Goal: Transaction & Acquisition: Obtain resource

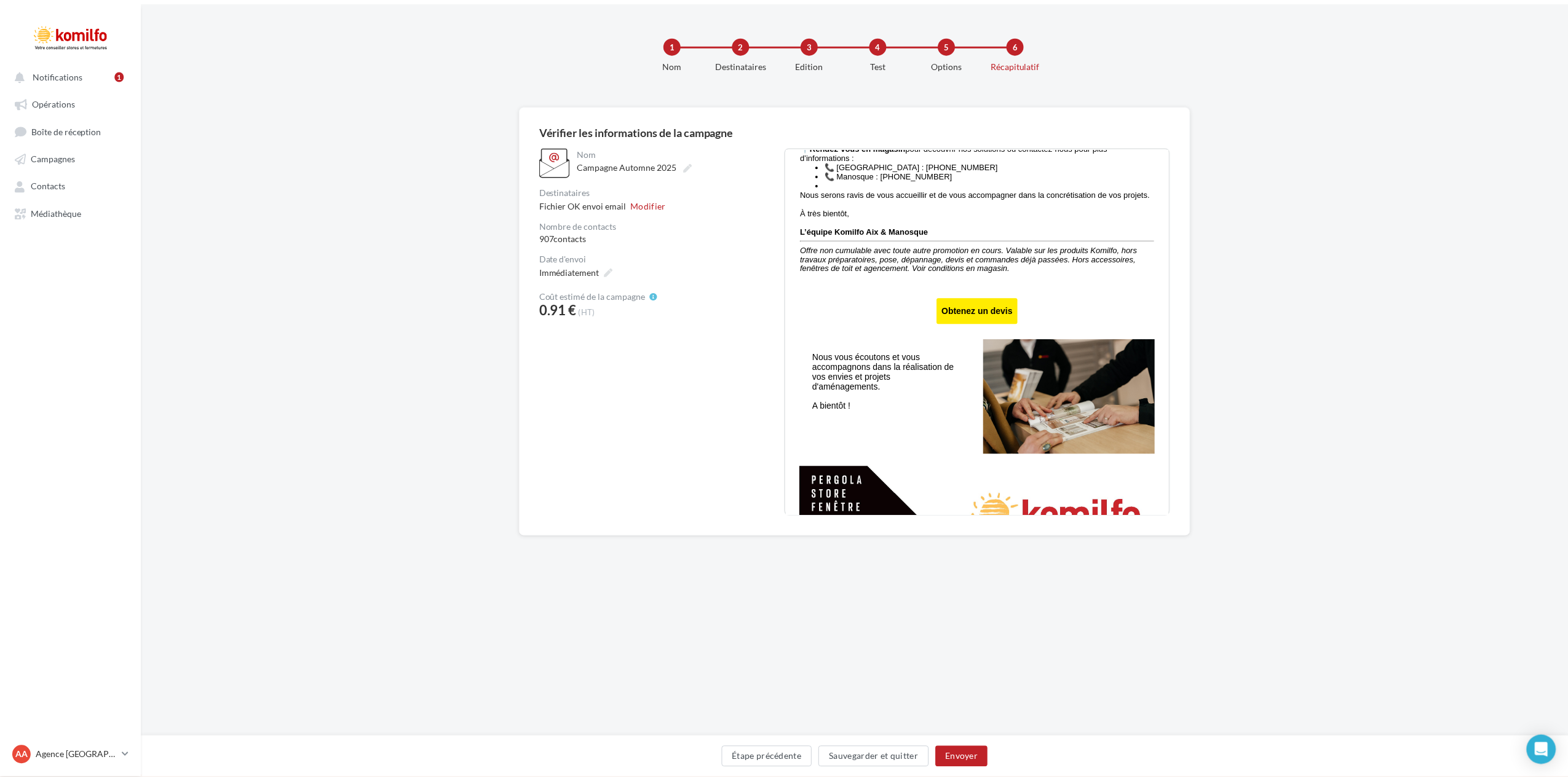
scroll to position [676, 0]
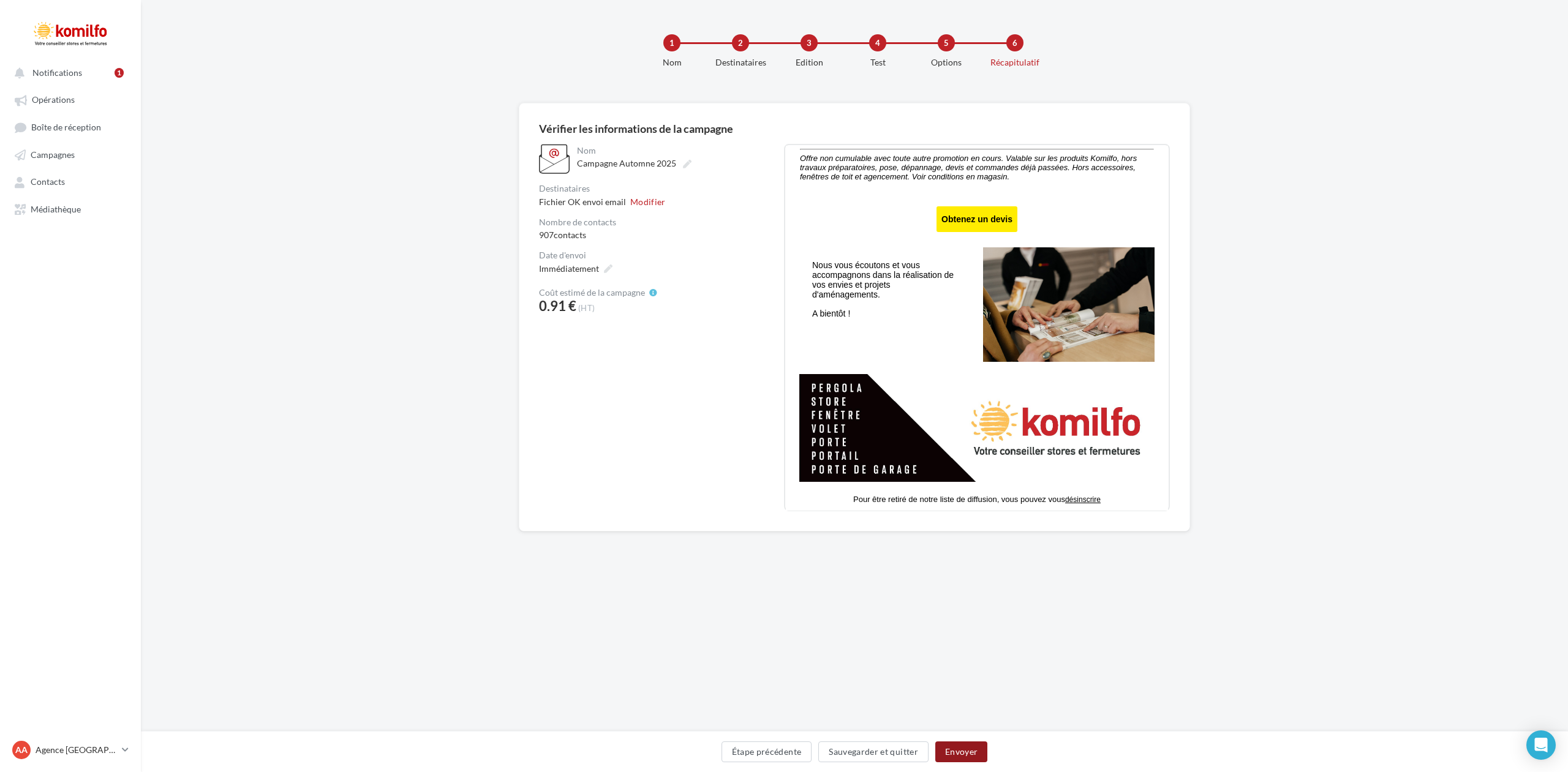
click at [963, 747] on button "Envoyer" at bounding box center [961, 752] width 52 height 21
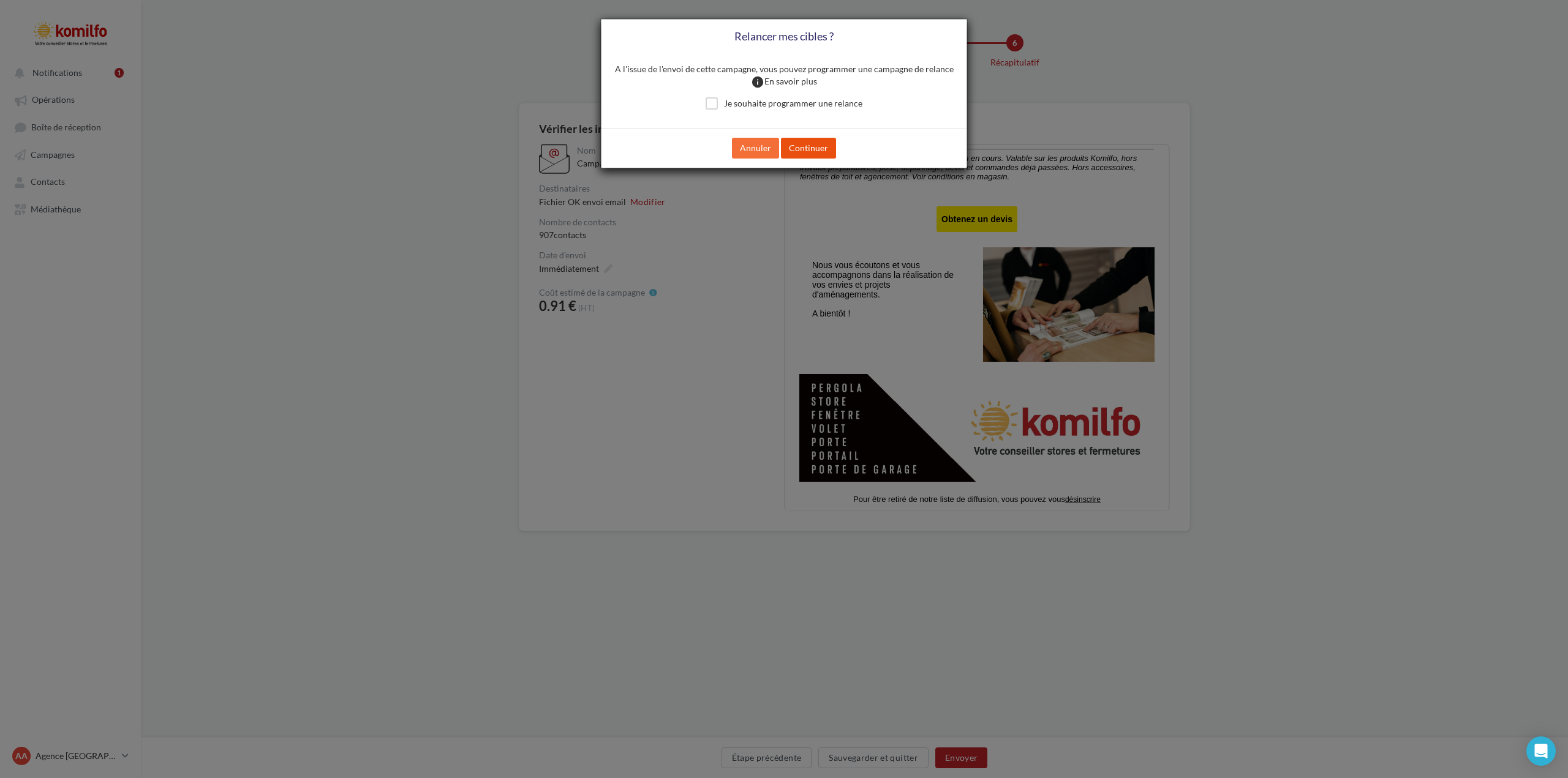
click at [815, 145] on button "Continuer" at bounding box center [808, 149] width 55 height 21
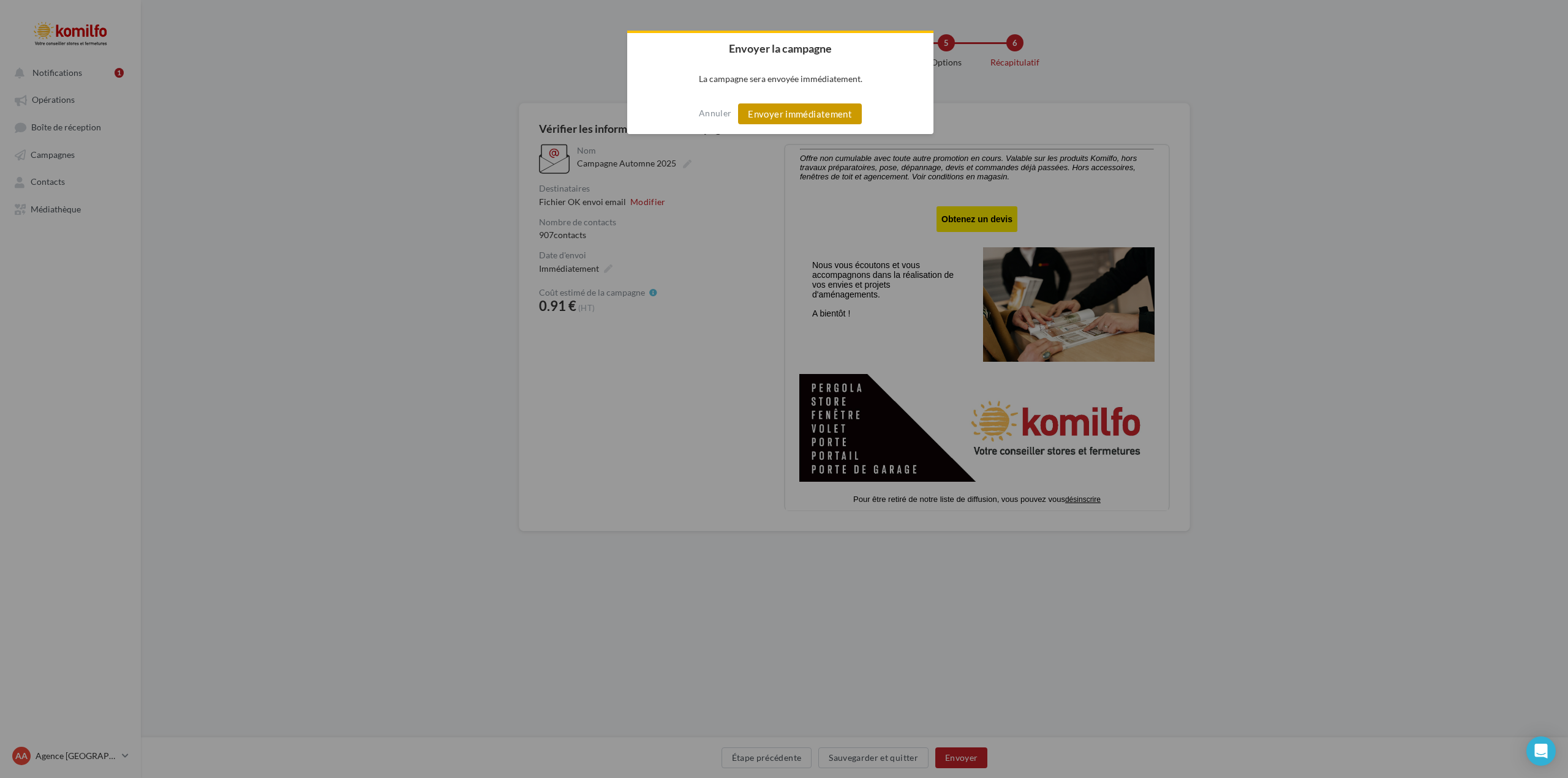
click at [806, 111] on button "Envoyer immédiatement" at bounding box center [799, 114] width 124 height 21
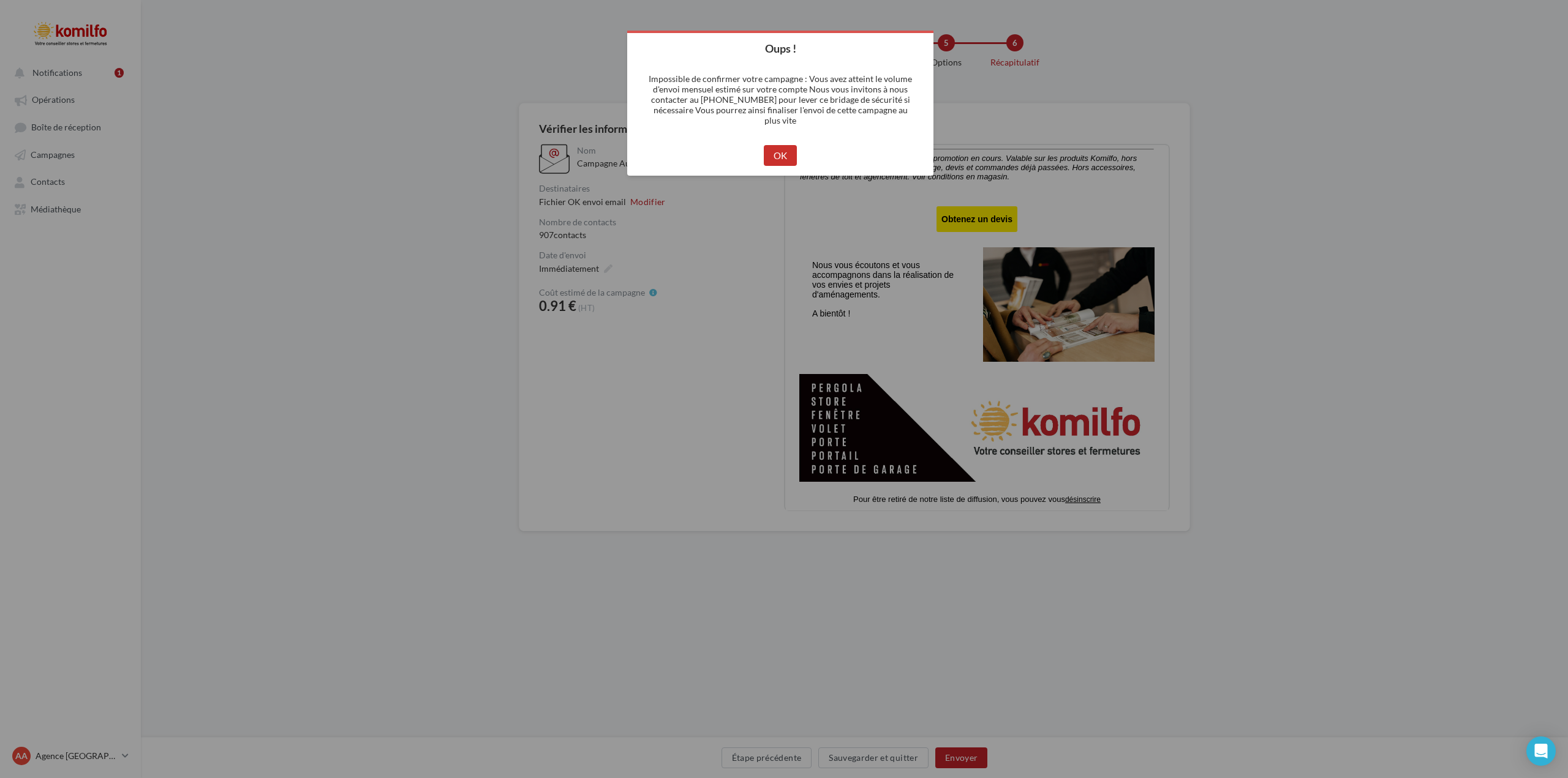
click at [785, 156] on button "OK" at bounding box center [780, 156] width 34 height 21
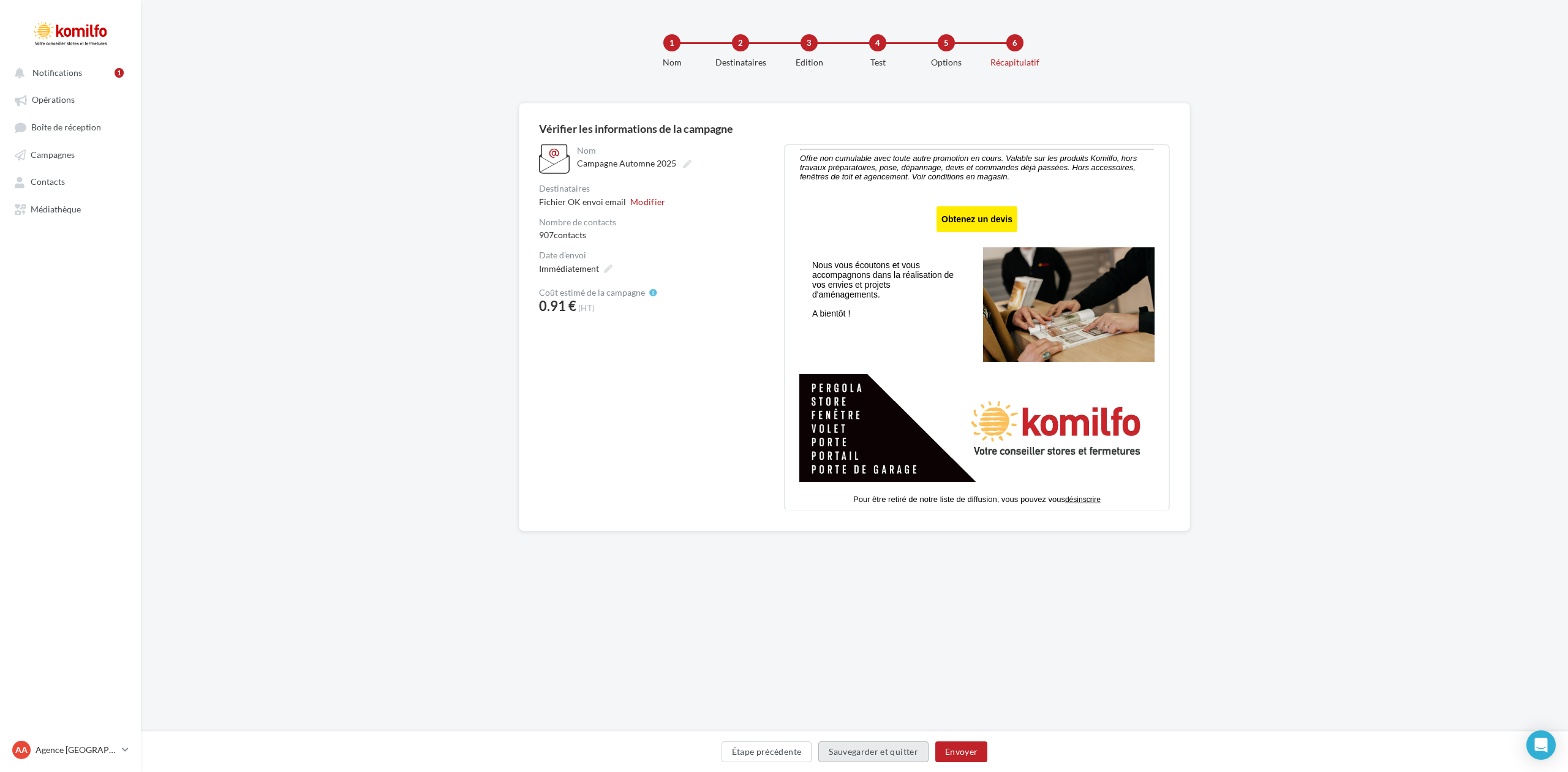
click at [844, 748] on button "Sauvegarder et quitter" at bounding box center [873, 752] width 110 height 21
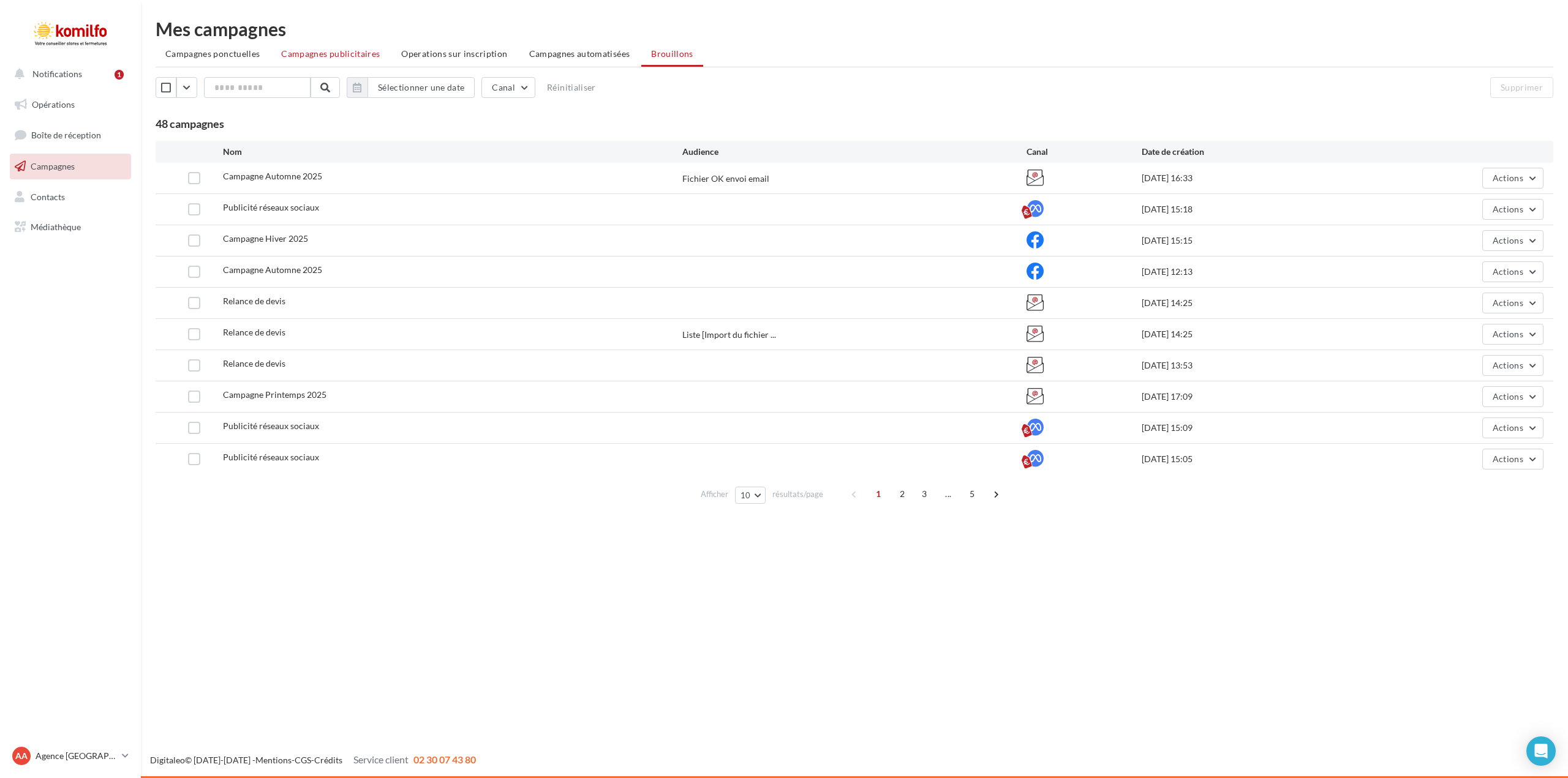
click at [348, 54] on span "Campagnes publicitaires" at bounding box center [331, 53] width 99 height 11
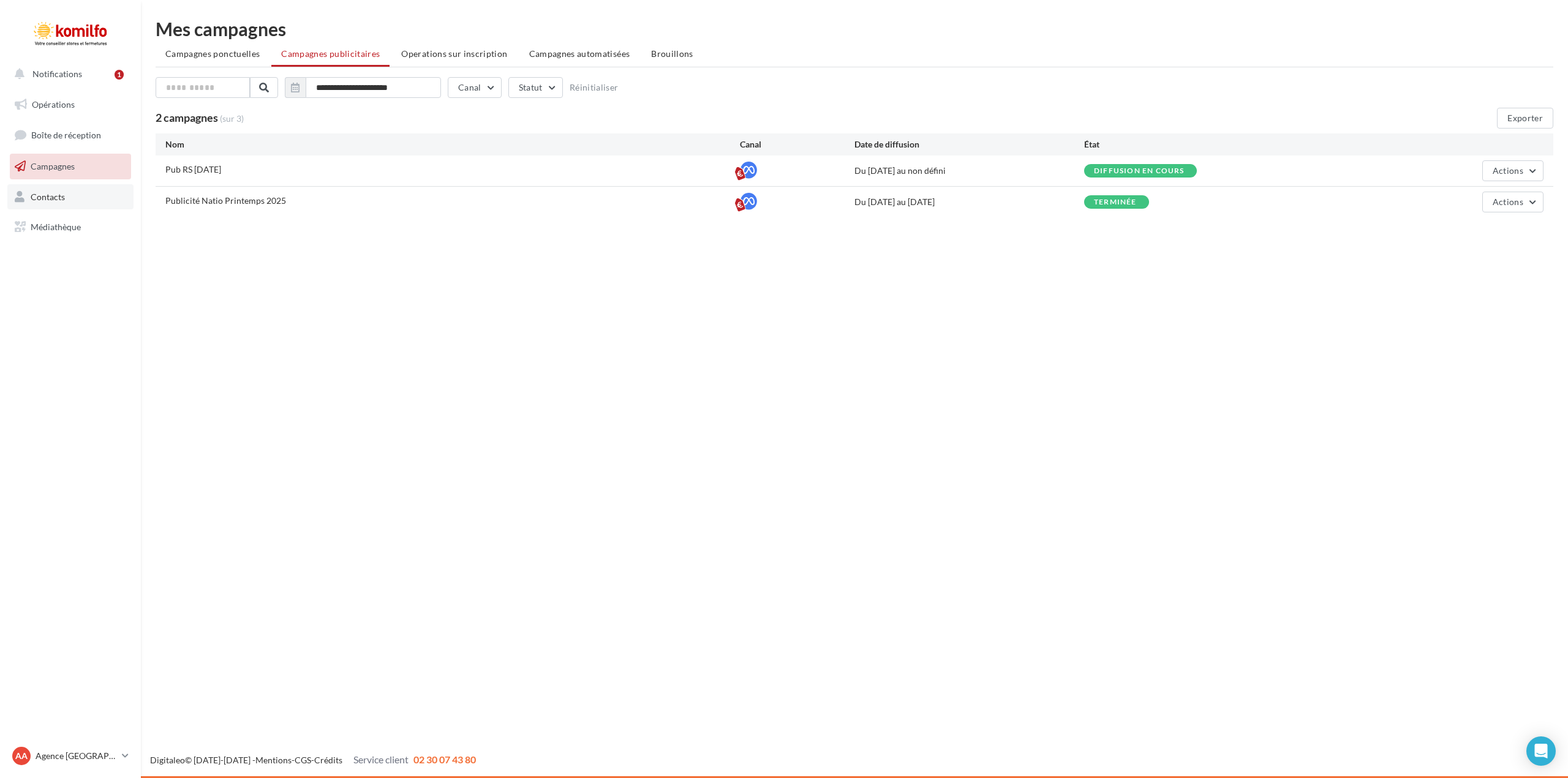
click at [73, 191] on link "Contacts" at bounding box center [71, 197] width 127 height 26
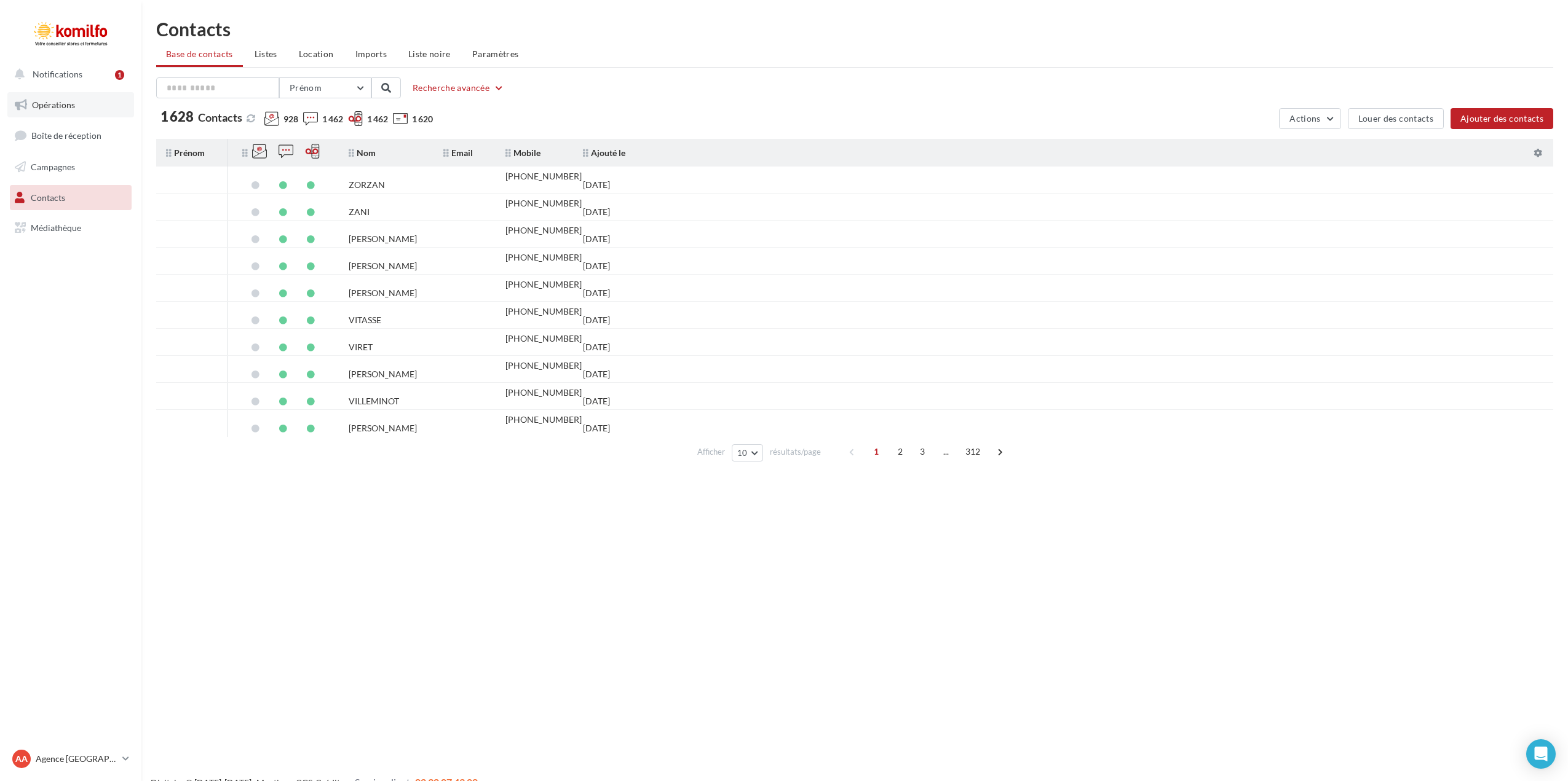
click at [73, 109] on span "Opérations" at bounding box center [53, 105] width 43 height 11
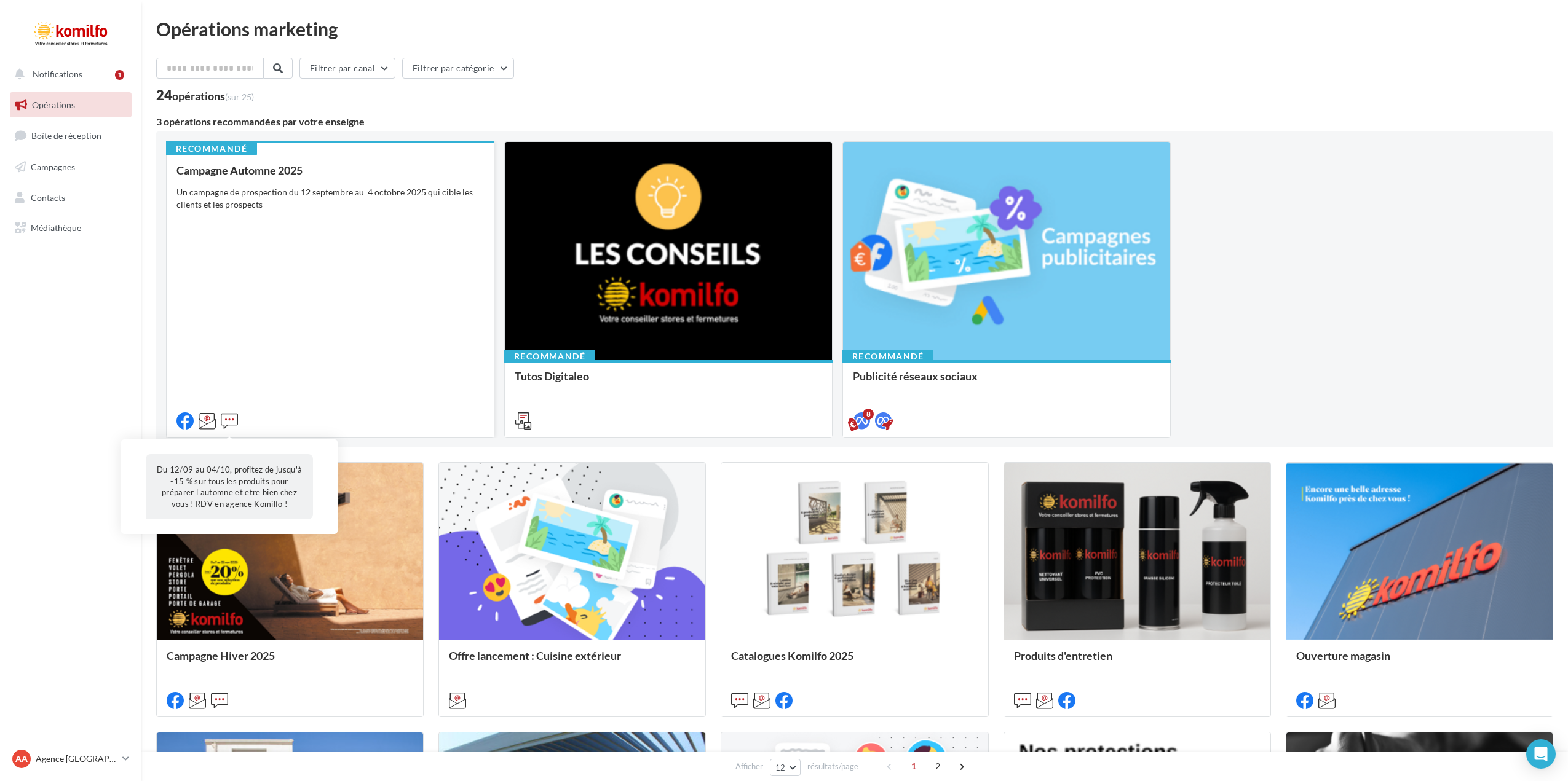
click at [231, 422] on icon at bounding box center [229, 421] width 17 height 17
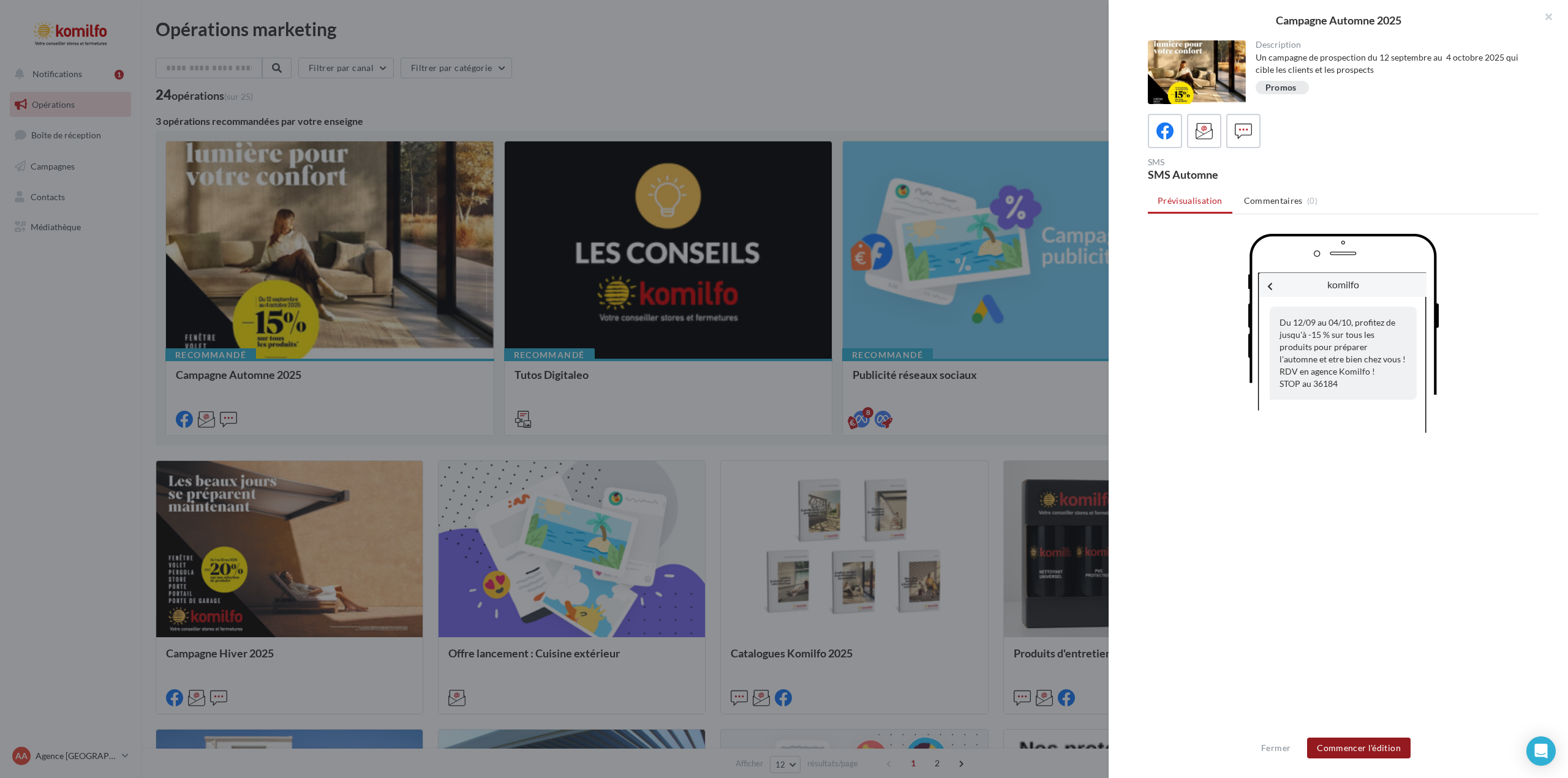
click at [1365, 749] on button "Commencer l'édition" at bounding box center [1358, 748] width 103 height 21
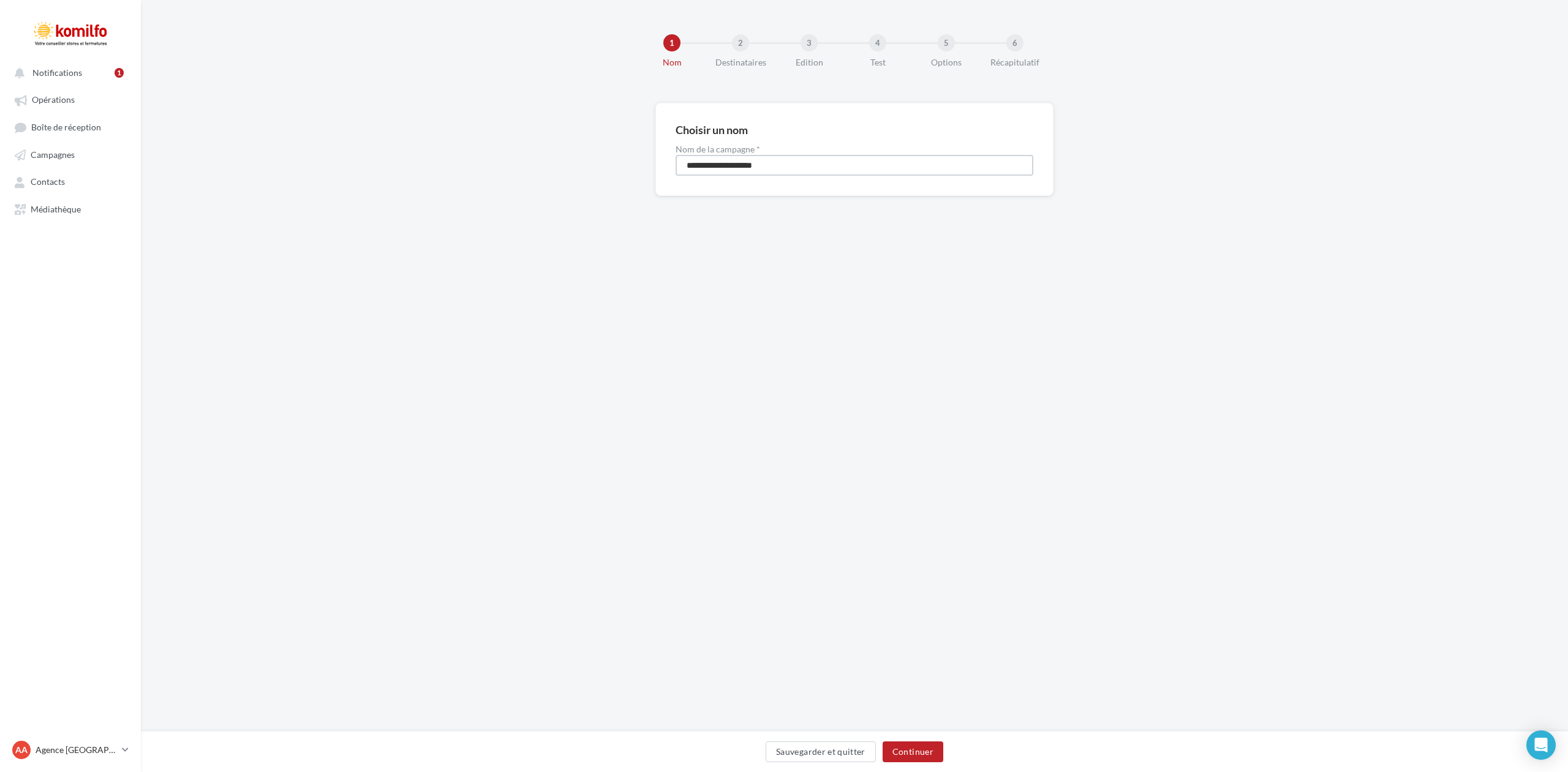
click at [730, 166] on input "**********" at bounding box center [855, 165] width 358 height 21
type input "**********"
click at [907, 750] on button "Continuer" at bounding box center [913, 752] width 61 height 21
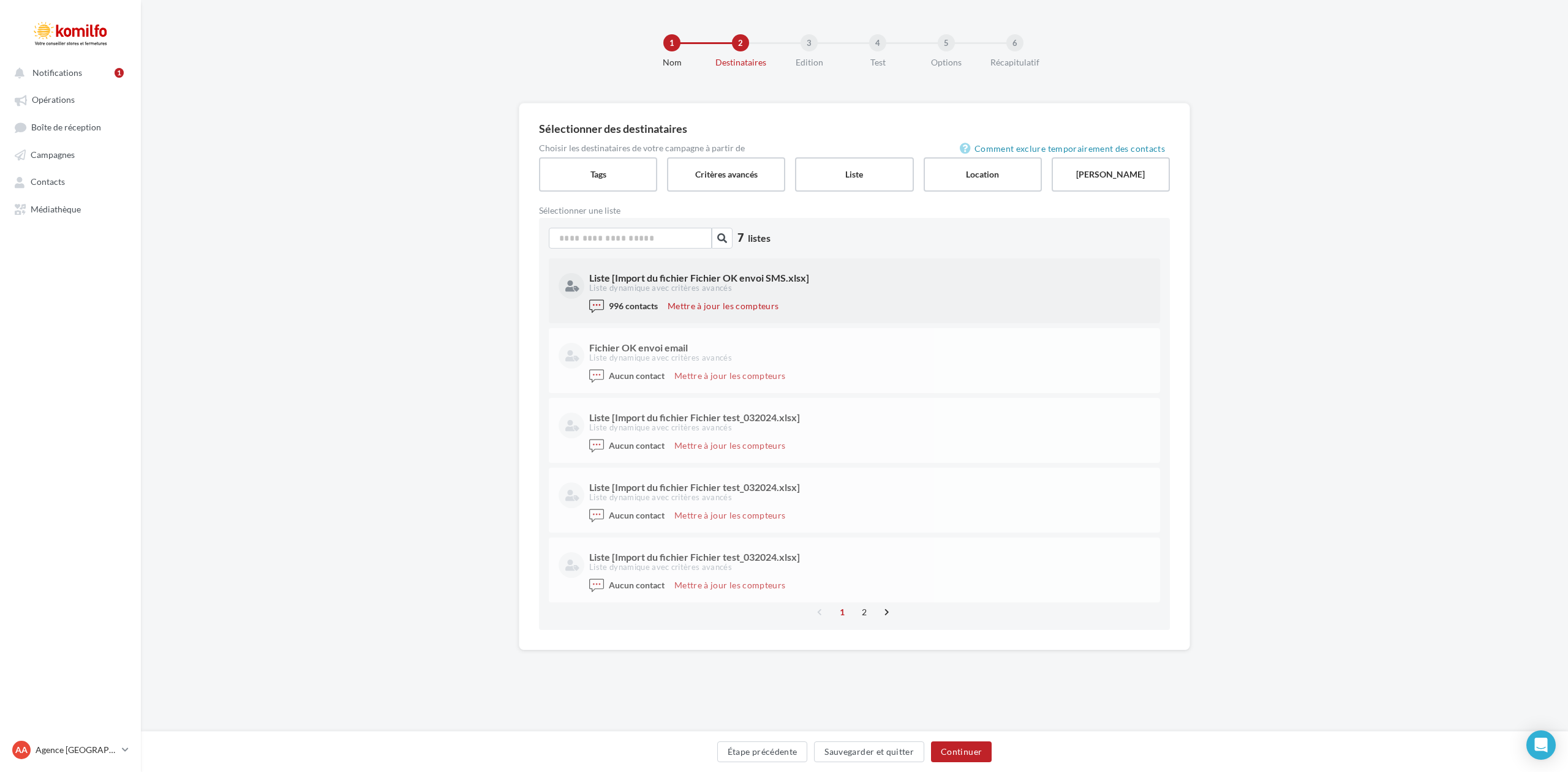
click at [621, 290] on div "Liste dynamique avec critères avancés" at bounding box center [868, 288] width 559 height 11
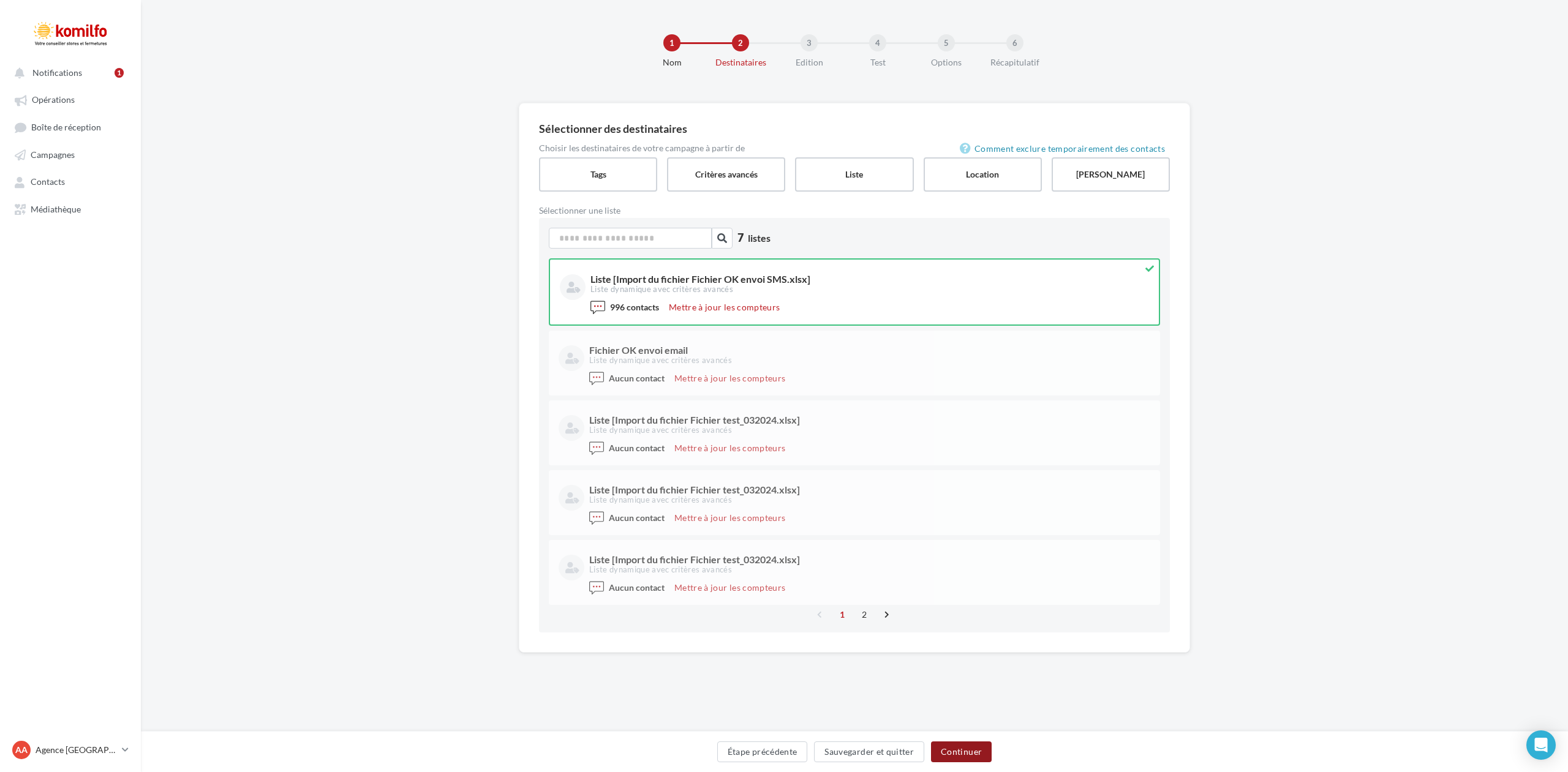
click at [969, 757] on button "Continuer" at bounding box center [961, 752] width 61 height 21
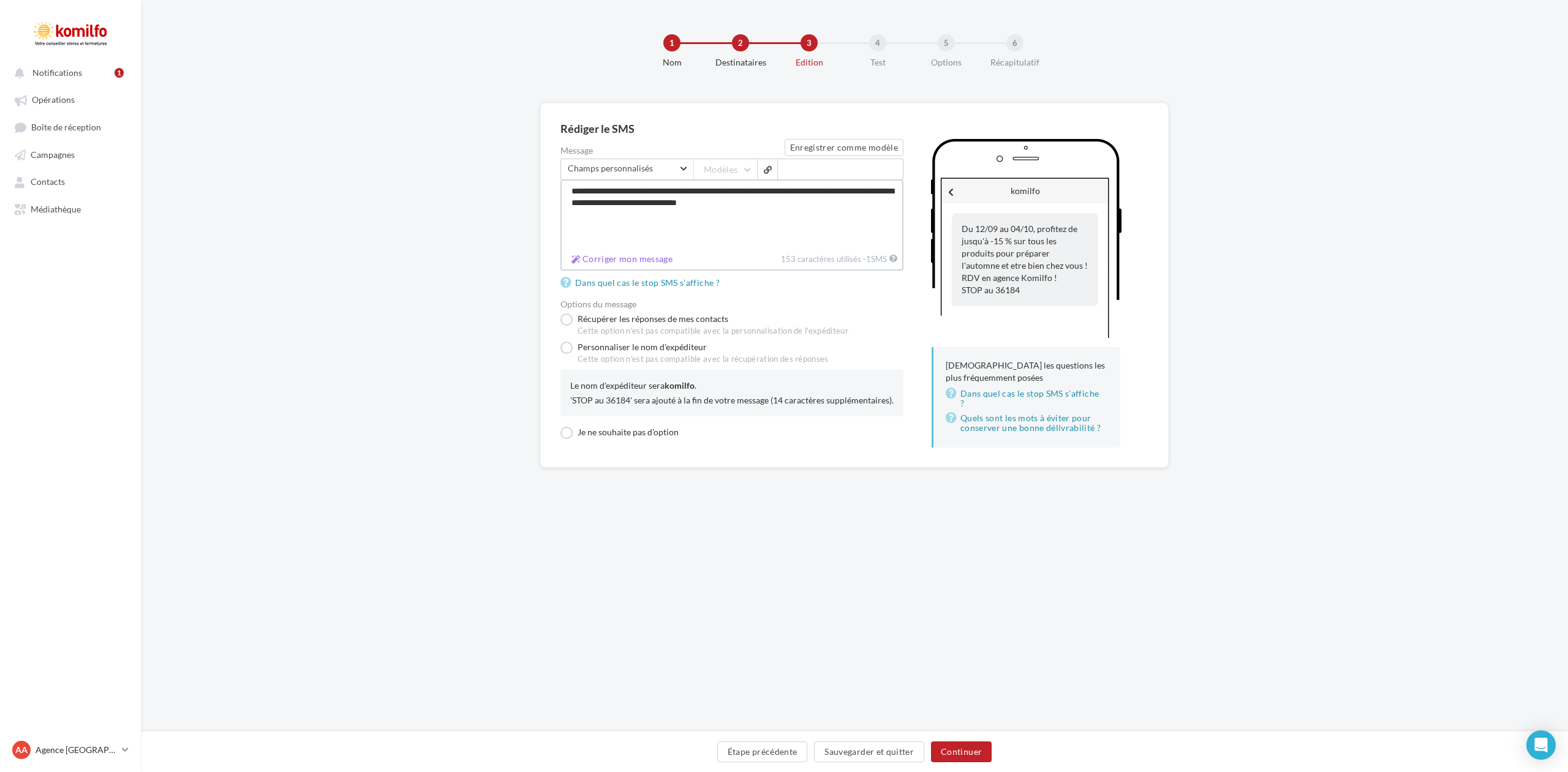
drag, startPoint x: 797, startPoint y: 203, endPoint x: 570, endPoint y: 197, distance: 227.1
click at [570, 197] on textarea "**********" at bounding box center [732, 214] width 343 height 70
click at [618, 258] on button "Corriger mon message" at bounding box center [621, 258] width 111 height 14
click at [687, 315] on div "Du 12/09 au 04/10, profitez de jusqu'à -15 % sur tous les produits pour prépare…" at bounding box center [729, 315] width 287 height 17
click at [687, 249] on textarea "**********" at bounding box center [732, 214] width 343 height 70
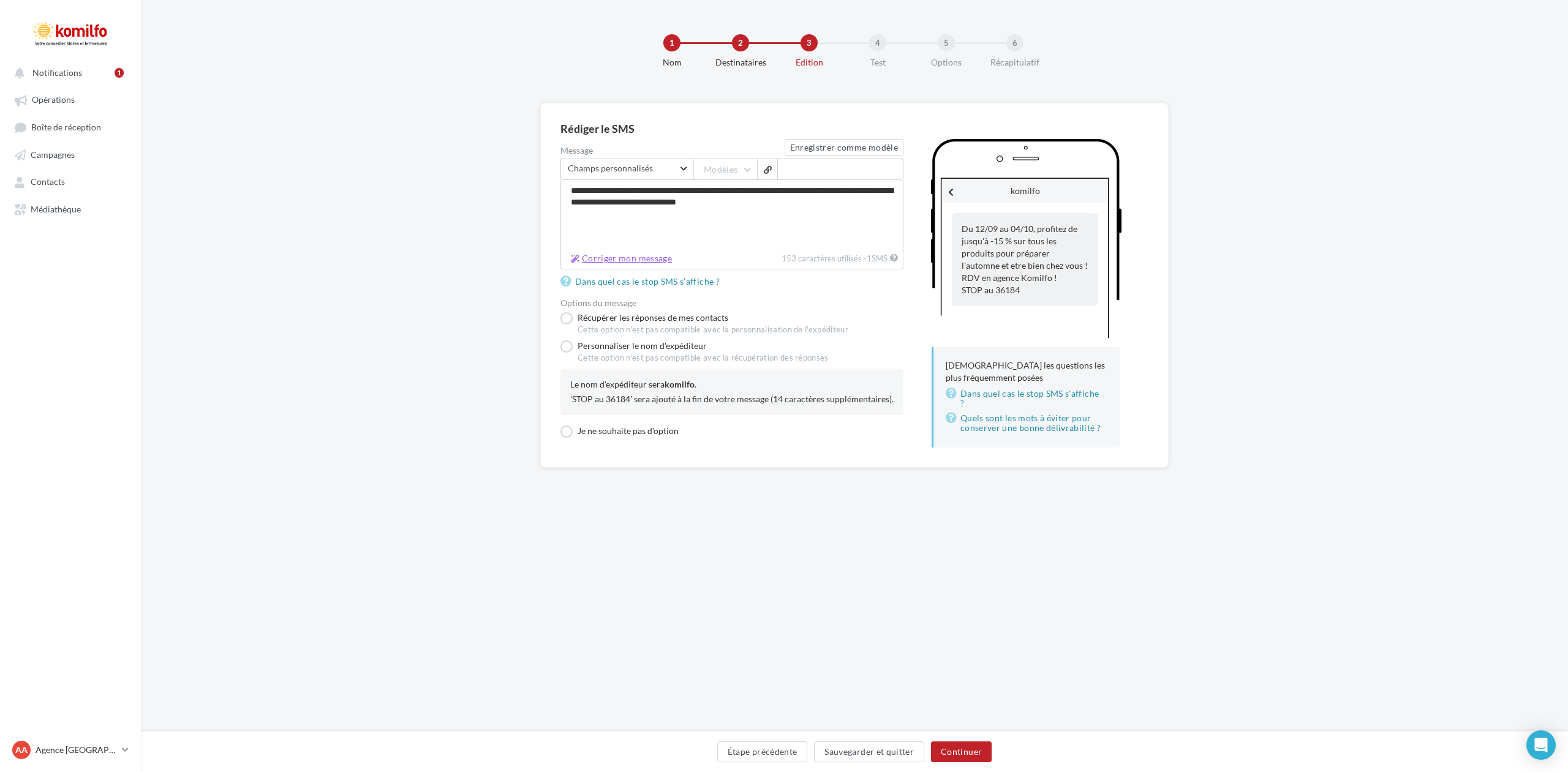
click at [635, 261] on button "Corriger mon message" at bounding box center [621, 258] width 111 height 14
click at [602, 314] on div "Du 12/09 au 04/10, profitez de jusqu'à -15 % sur tous les produits pour prépare…" at bounding box center [729, 315] width 287 height 17
click at [602, 248] on textarea "**********" at bounding box center [732, 214] width 343 height 70
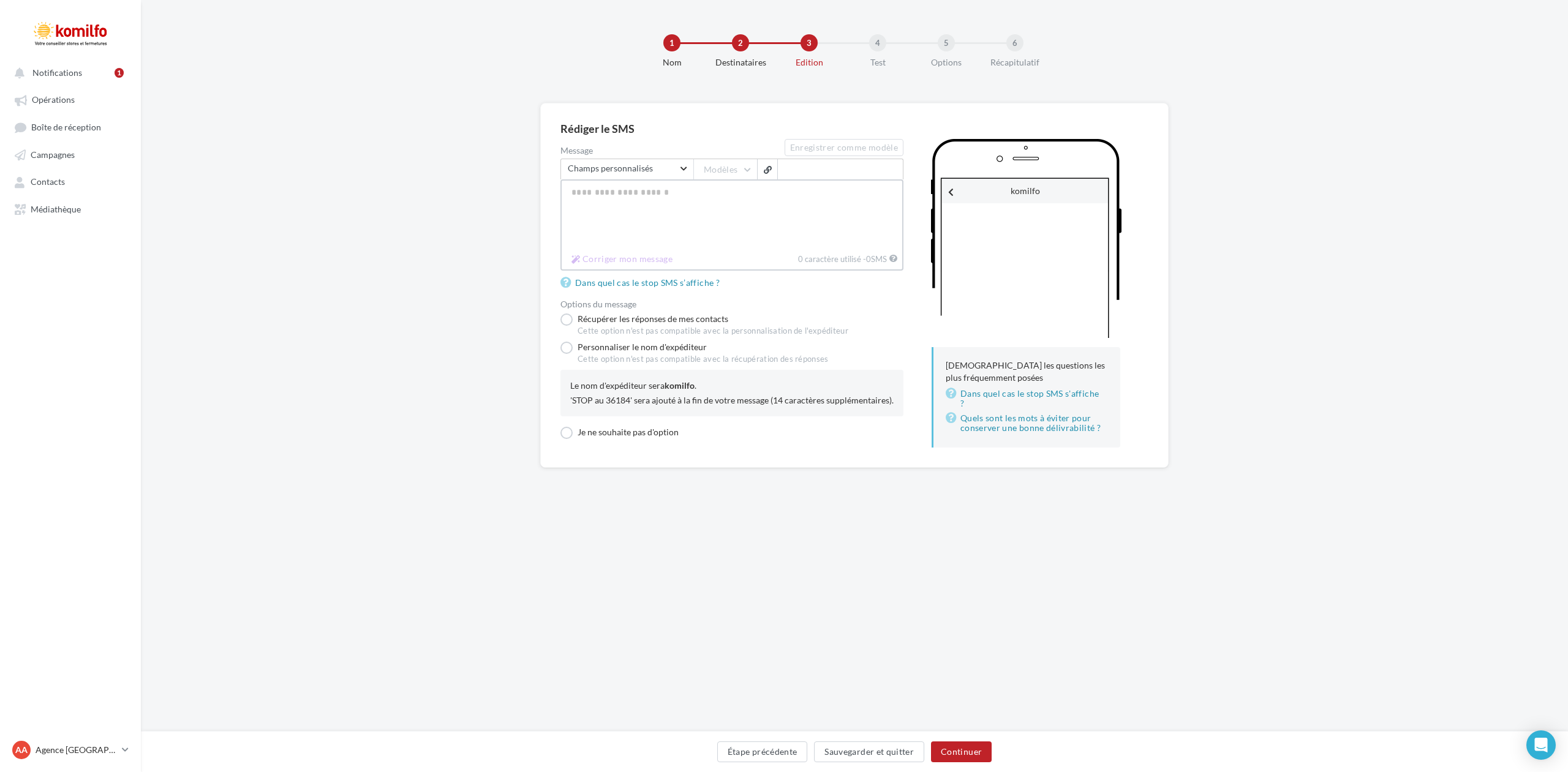
paste textarea "**********"
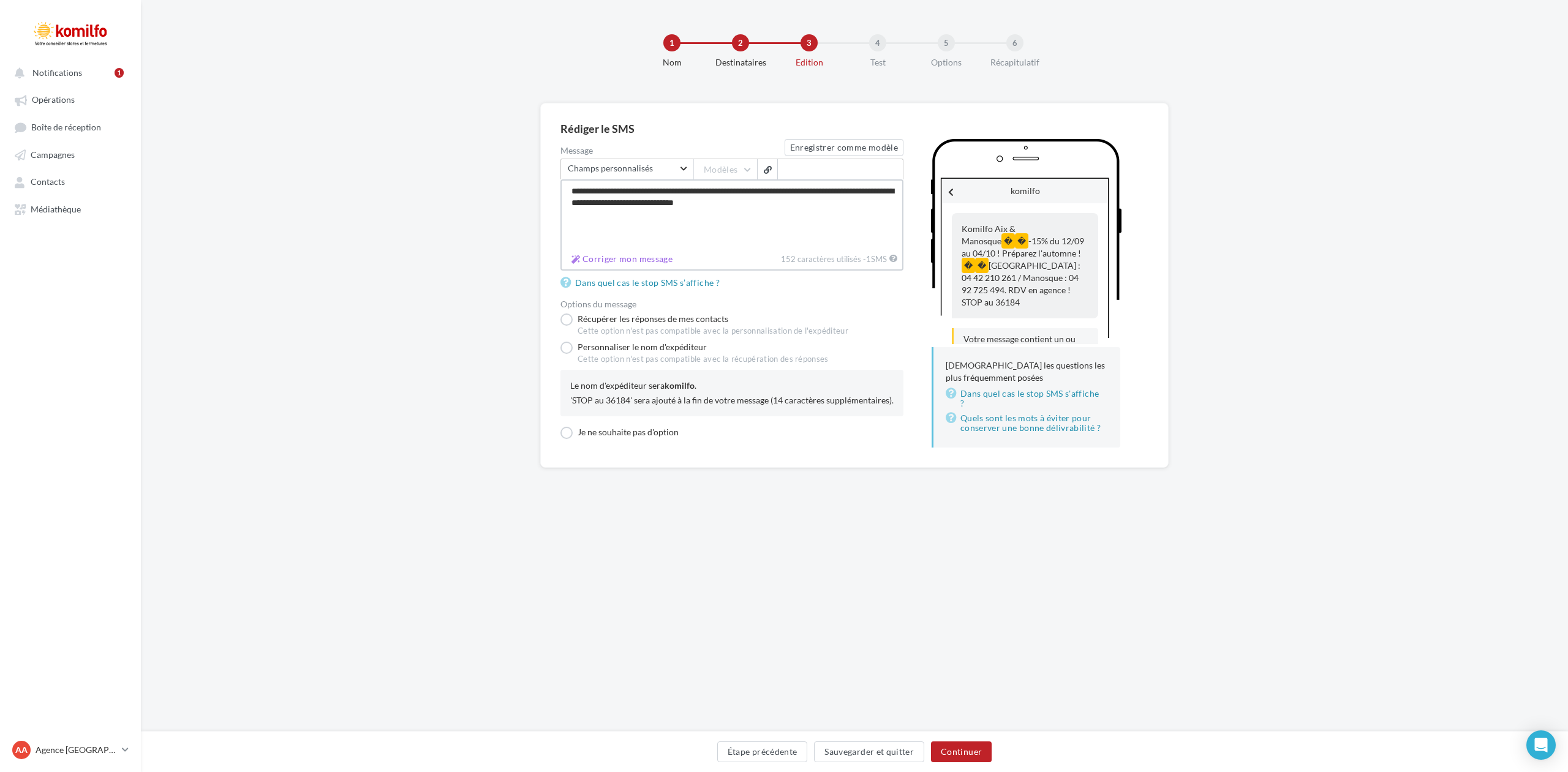
type textarea "**********"
drag, startPoint x: 651, startPoint y: 415, endPoint x: 568, endPoint y: 401, distance: 84.2
click at [568, 401] on div "Le nom d'expéditeur sera komilfo . 'STOP au 36184' sera ajouté à la fin de votr…" at bounding box center [732, 391] width 343 height 46
copy div "'STOP au 36184' sera ajouté à la fin de votre message (14 caractères supplément…"
drag, startPoint x: 793, startPoint y: 203, endPoint x: 559, endPoint y: 192, distance: 234.3
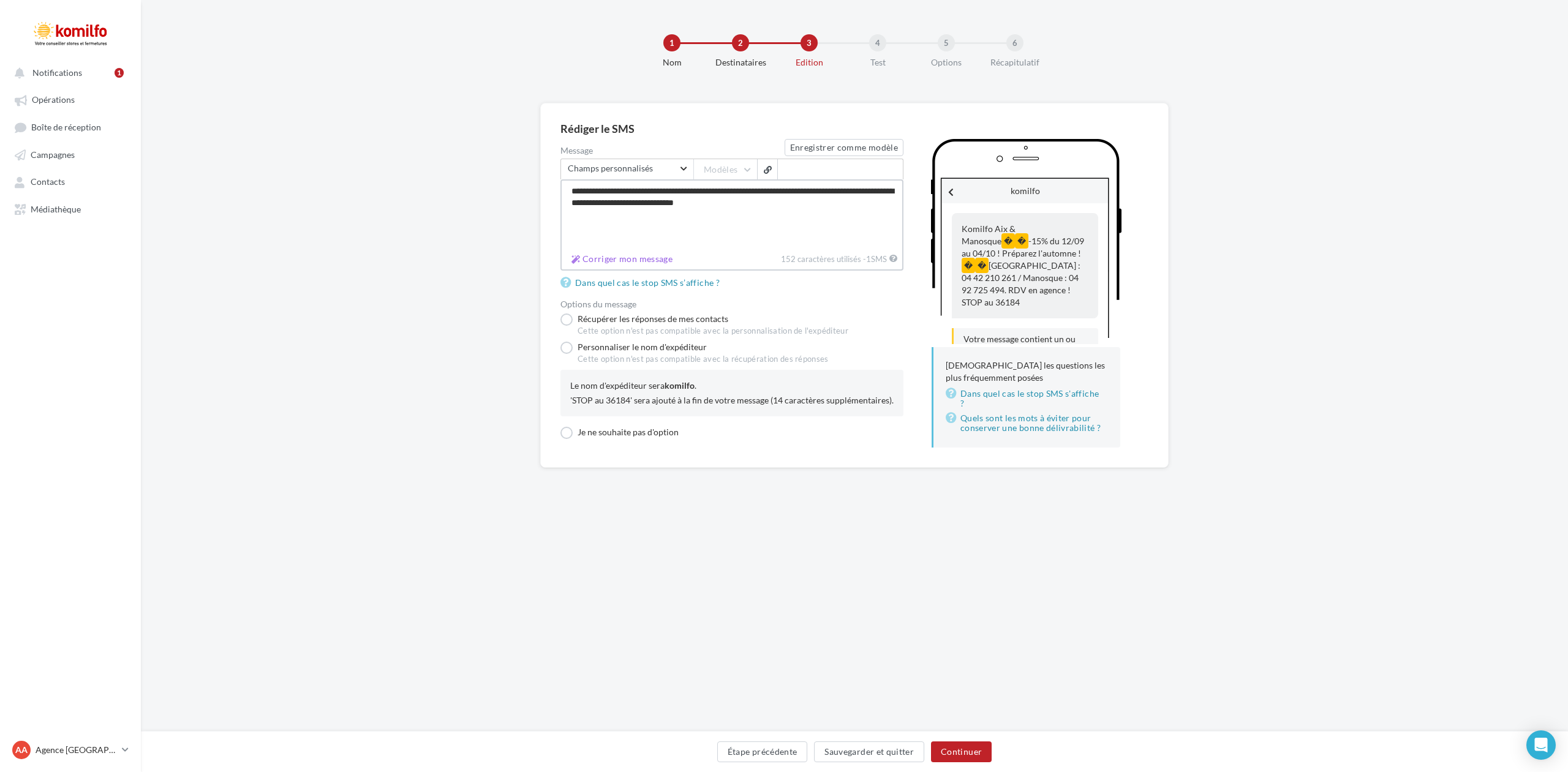
click at [559, 192] on div "**********" at bounding box center [855, 285] width 628 height 365
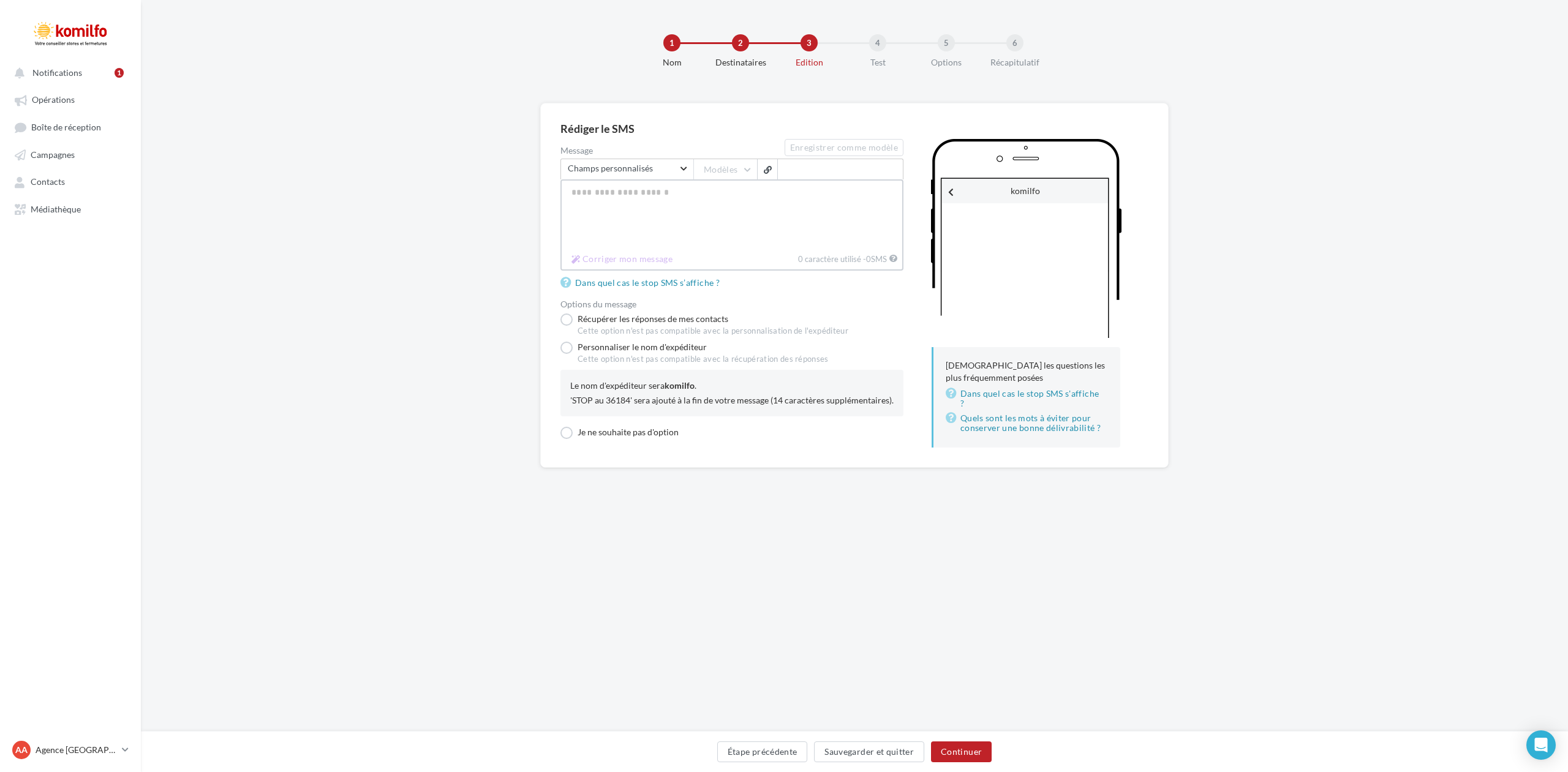
paste textarea "**********"
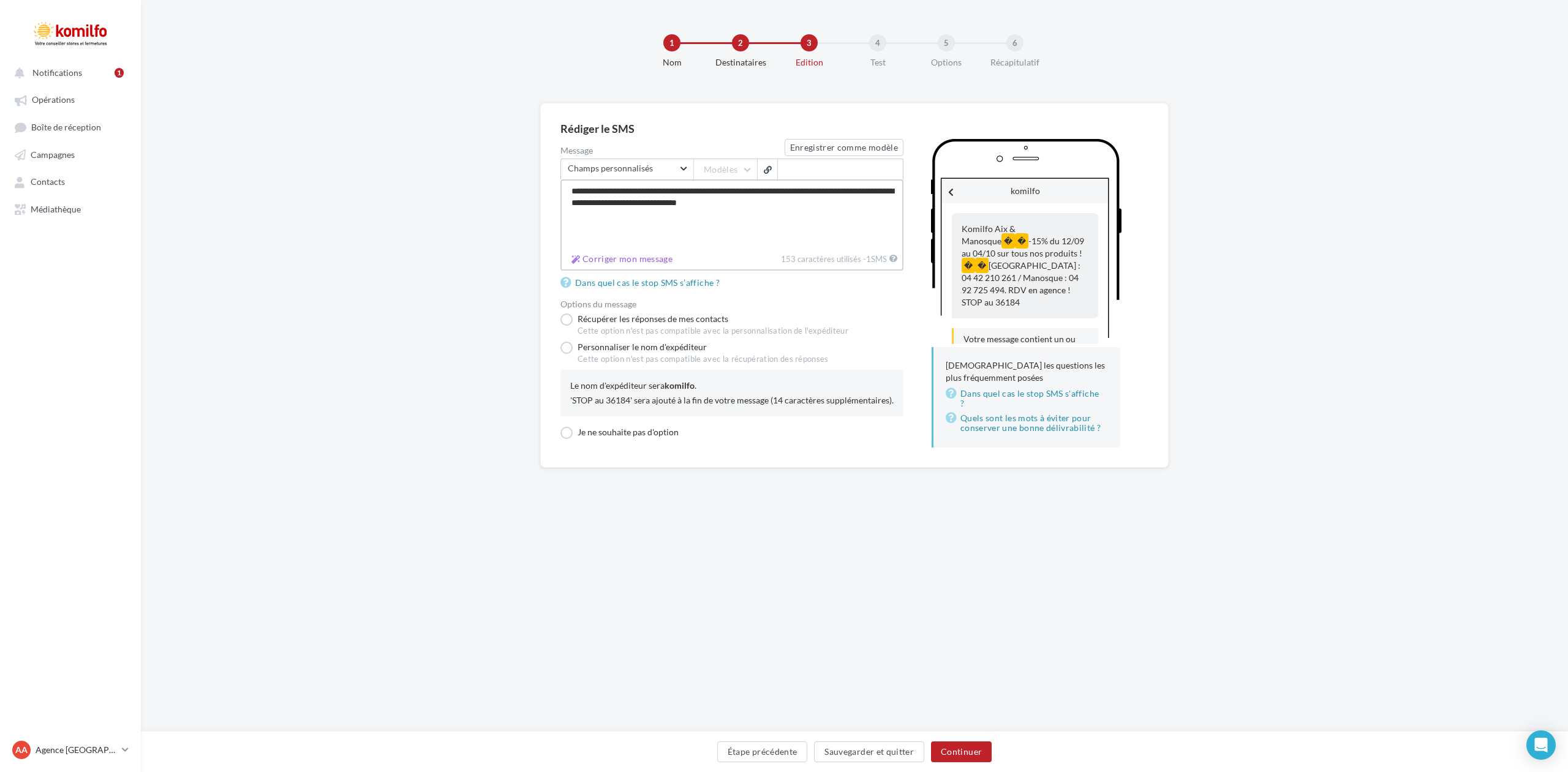
click at [675, 189] on textarea "**********" at bounding box center [732, 214] width 343 height 70
click at [848, 191] on textarea "**********" at bounding box center [732, 214] width 343 height 70
drag, startPoint x: 600, startPoint y: 191, endPoint x: 578, endPoint y: 188, distance: 22.2
click at [578, 188] on textarea "**********" at bounding box center [732, 214] width 343 height 70
click at [676, 193] on textarea "**********" at bounding box center [732, 214] width 343 height 70
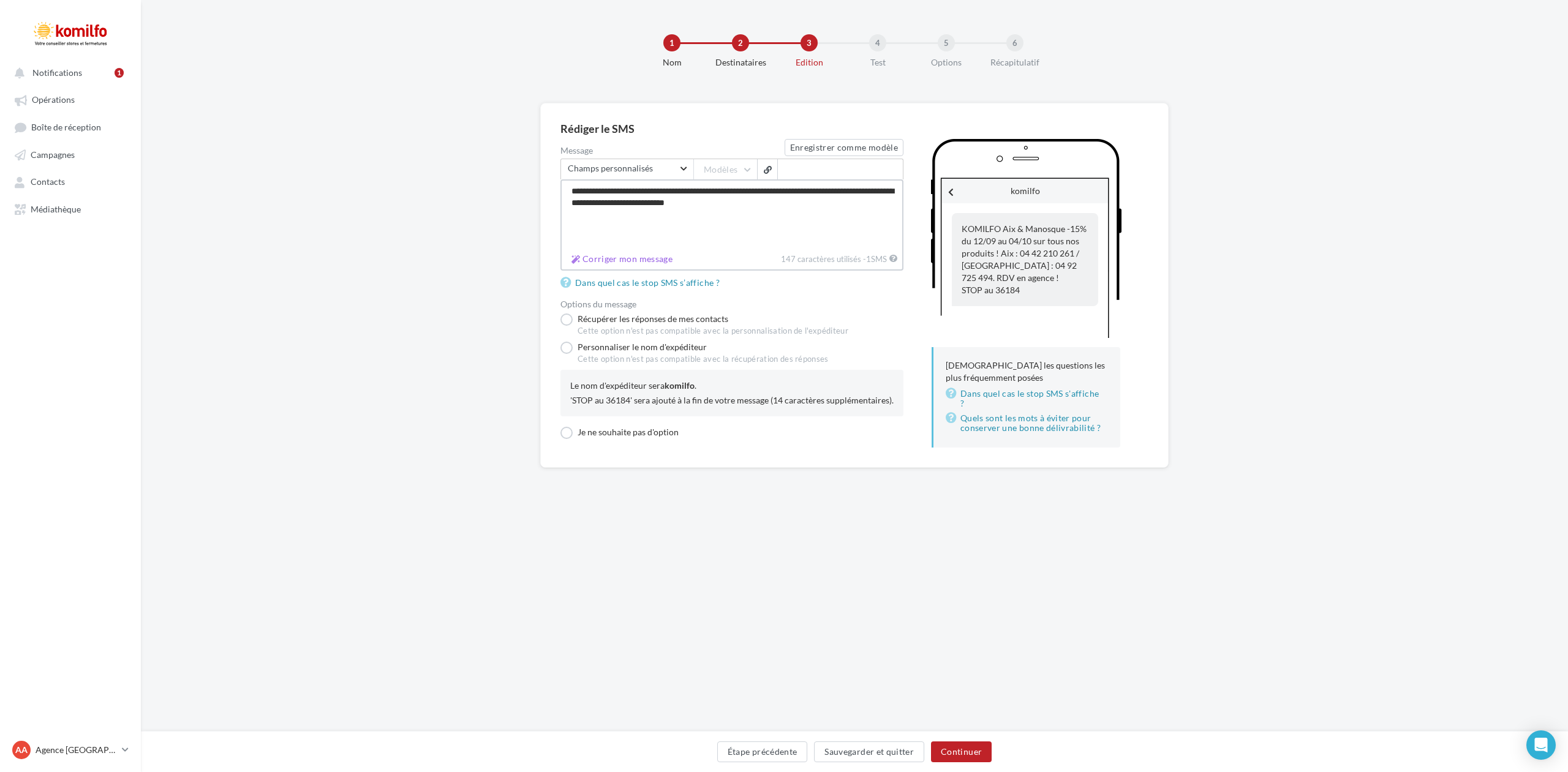
type textarea "**********"
click at [560, 445] on div "**********" at bounding box center [855, 285] width 628 height 365
click at [567, 438] on label "Je ne souhaite pas d'option" at bounding box center [620, 431] width 118 height 13
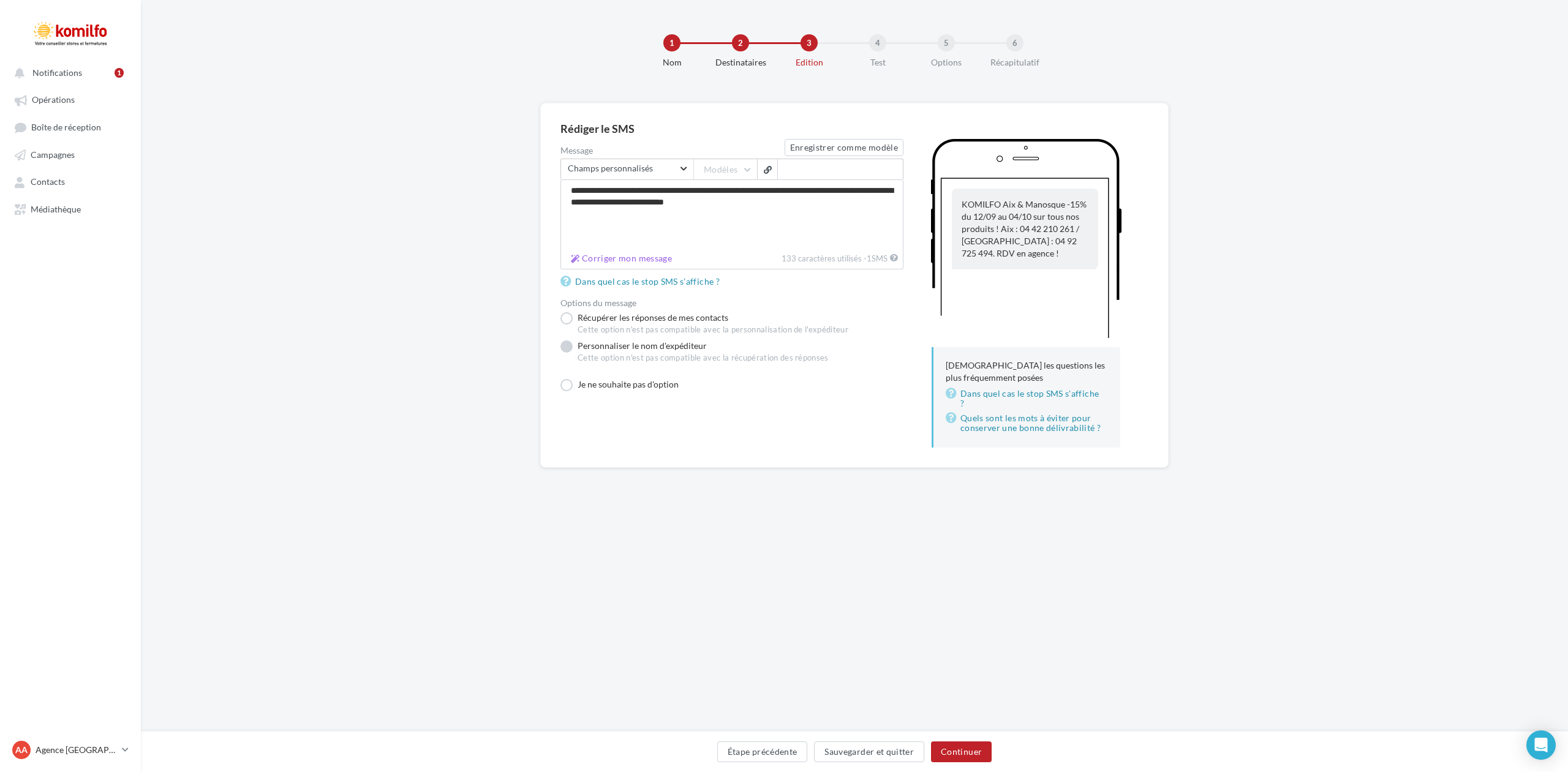
click at [567, 348] on label "Personnaliser le nom d'expéditeur Cette option n'est pas compatible avec la réc…" at bounding box center [694, 354] width 268 height 28
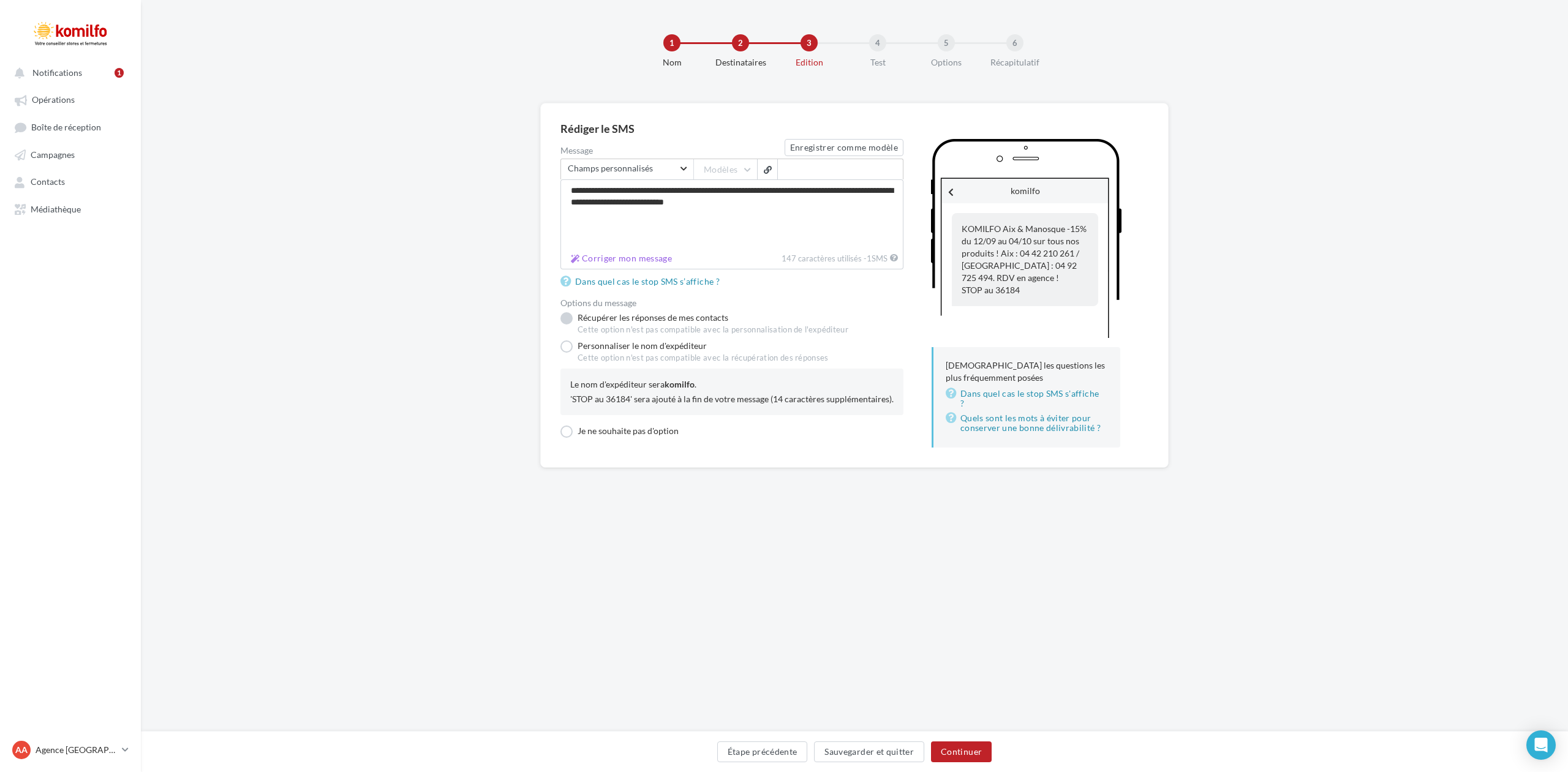
click at [570, 320] on label "Récupérer les réponses de mes contacts Cette option n'est pas compatible avec l…" at bounding box center [705, 324] width 288 height 23
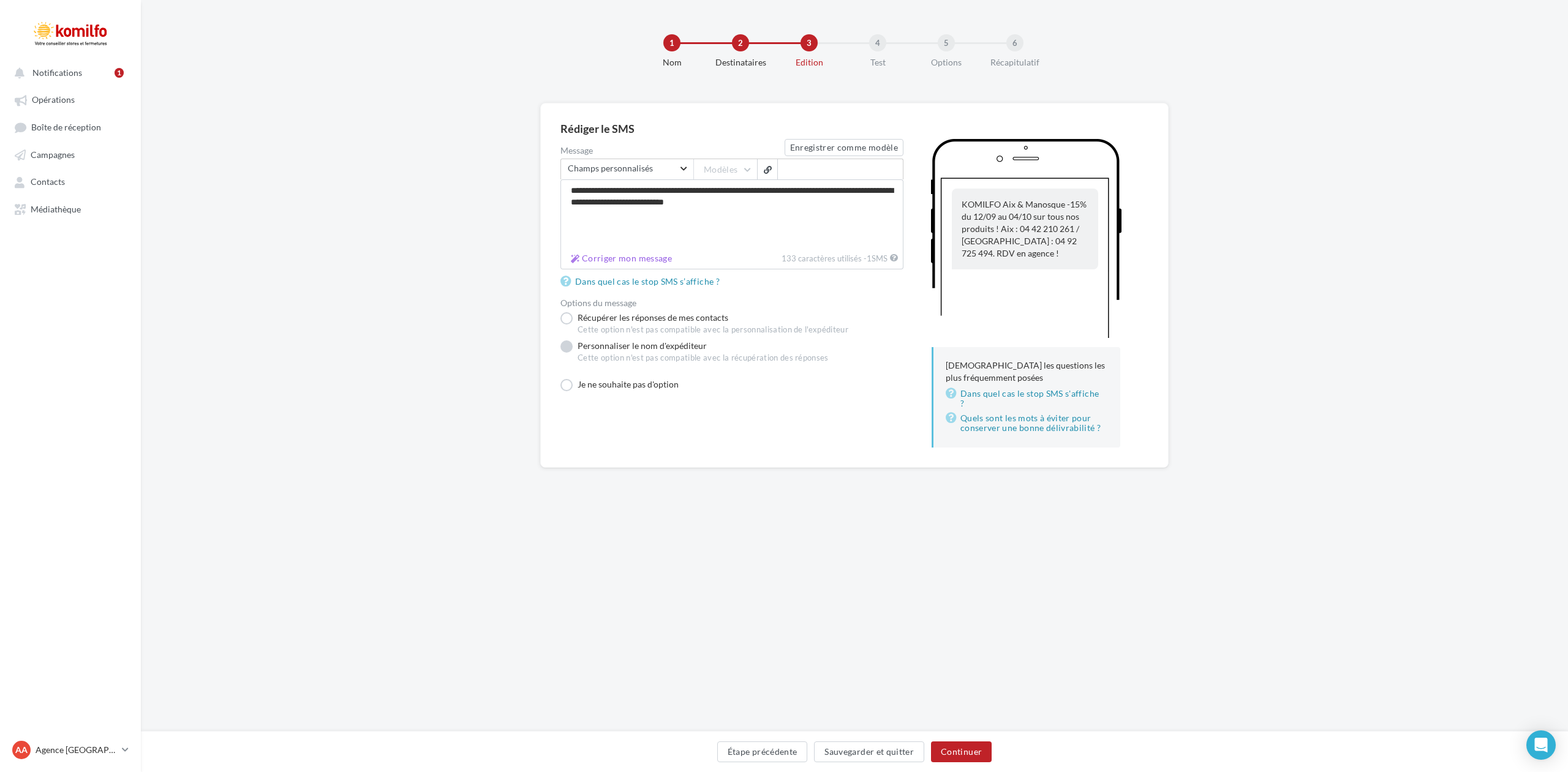
click at [565, 347] on label "Personnaliser le nom d'expéditeur Cette option n'est pas compatible avec la réc…" at bounding box center [694, 354] width 268 height 28
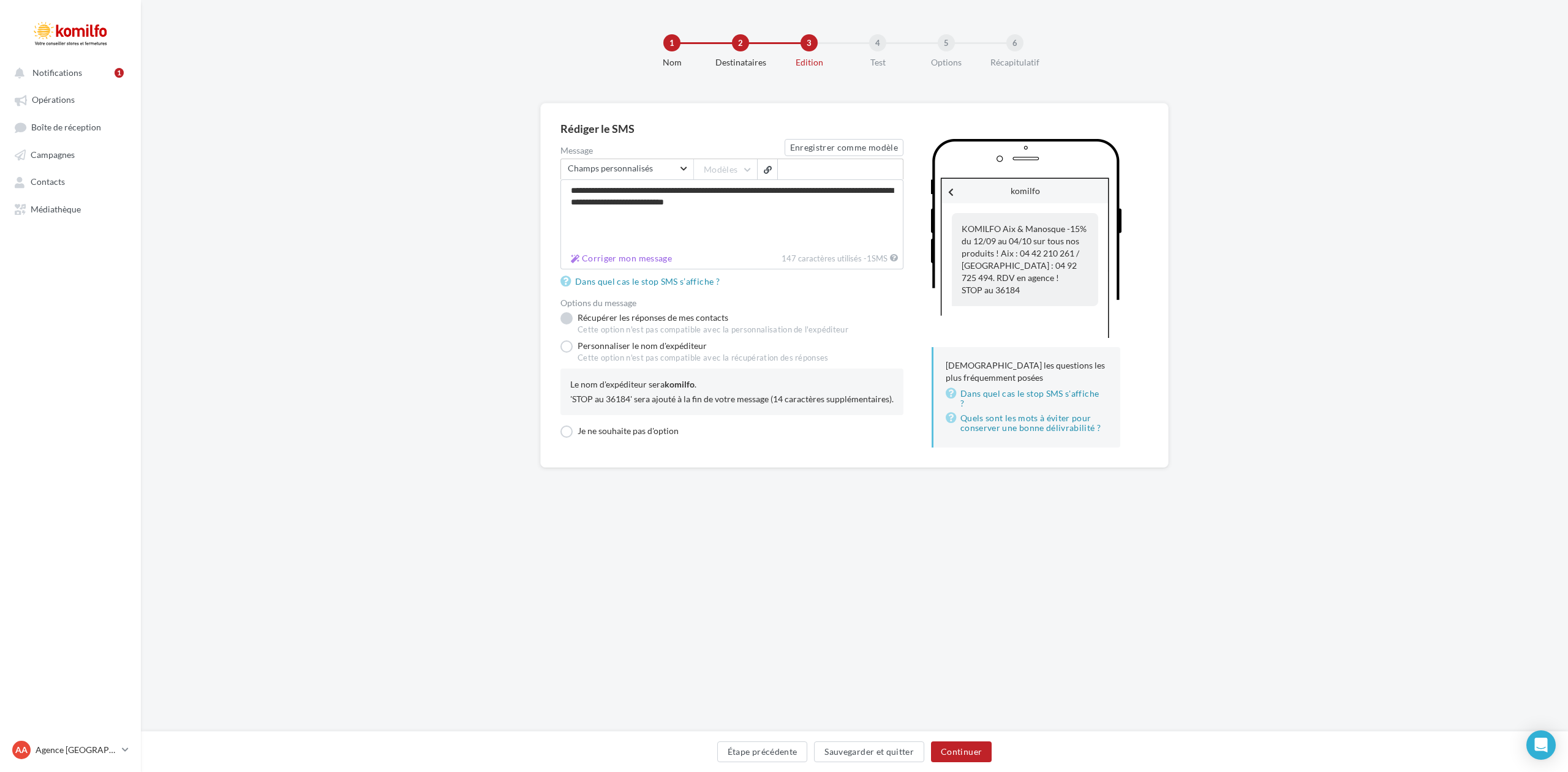
click at [566, 320] on label "Récupérer les réponses de mes contacts Cette option n'est pas compatible avec l…" at bounding box center [705, 324] width 288 height 23
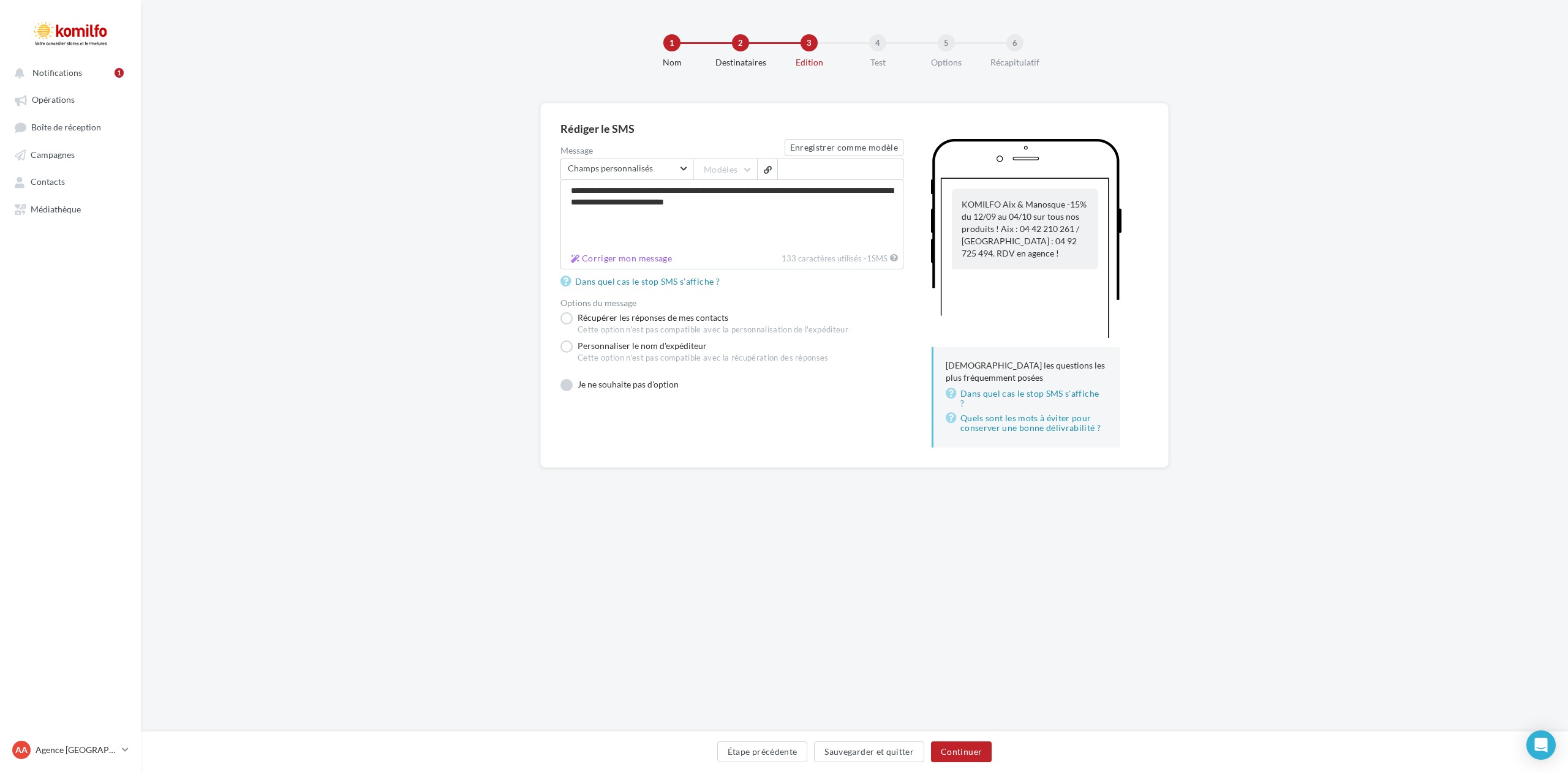
click at [567, 384] on label "Je ne souhaite pas d'option" at bounding box center [620, 385] width 118 height 13
click at [962, 749] on button "Continuer" at bounding box center [961, 752] width 61 height 21
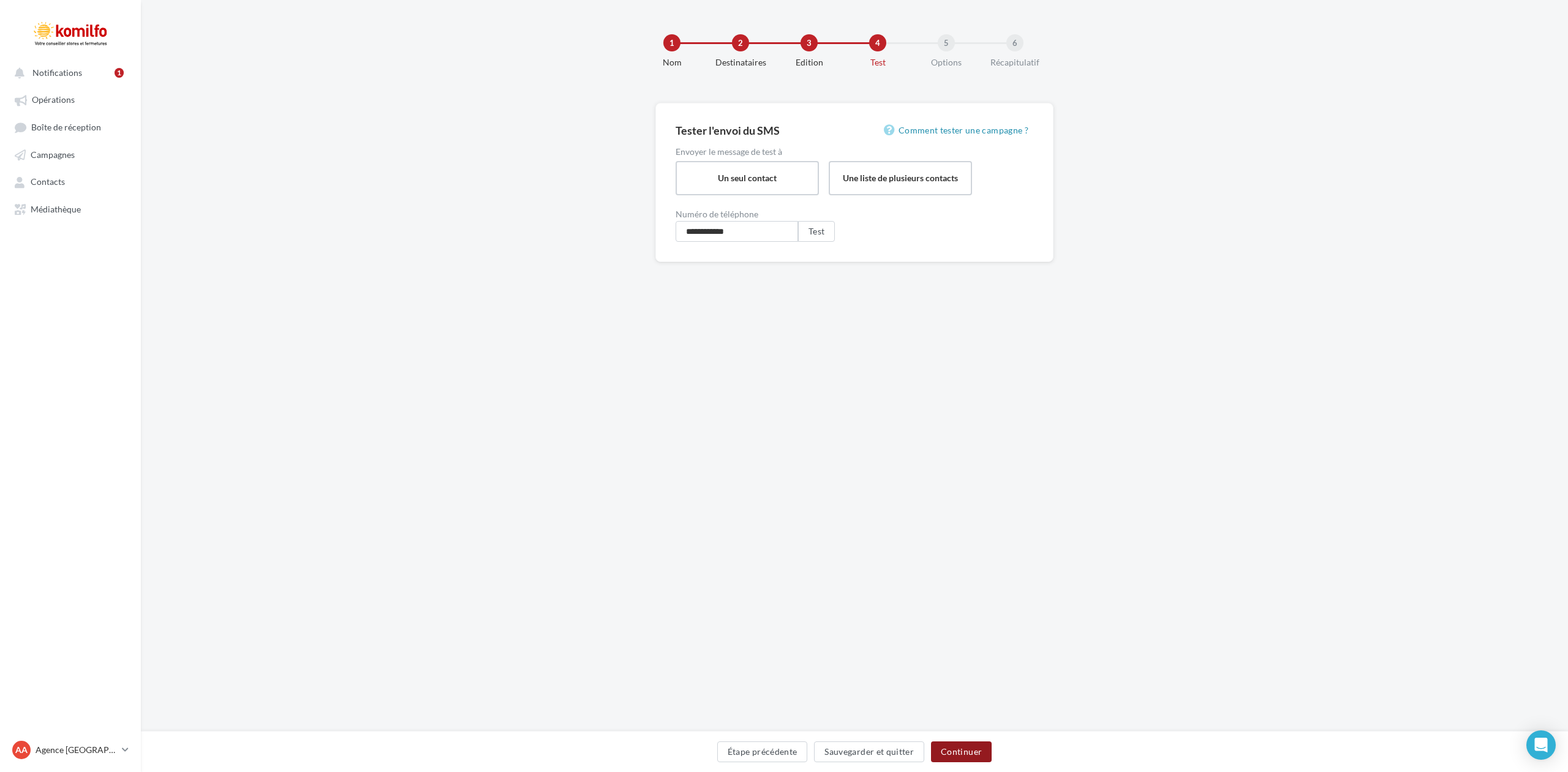
click at [961, 749] on button "Continuer" at bounding box center [961, 752] width 61 height 21
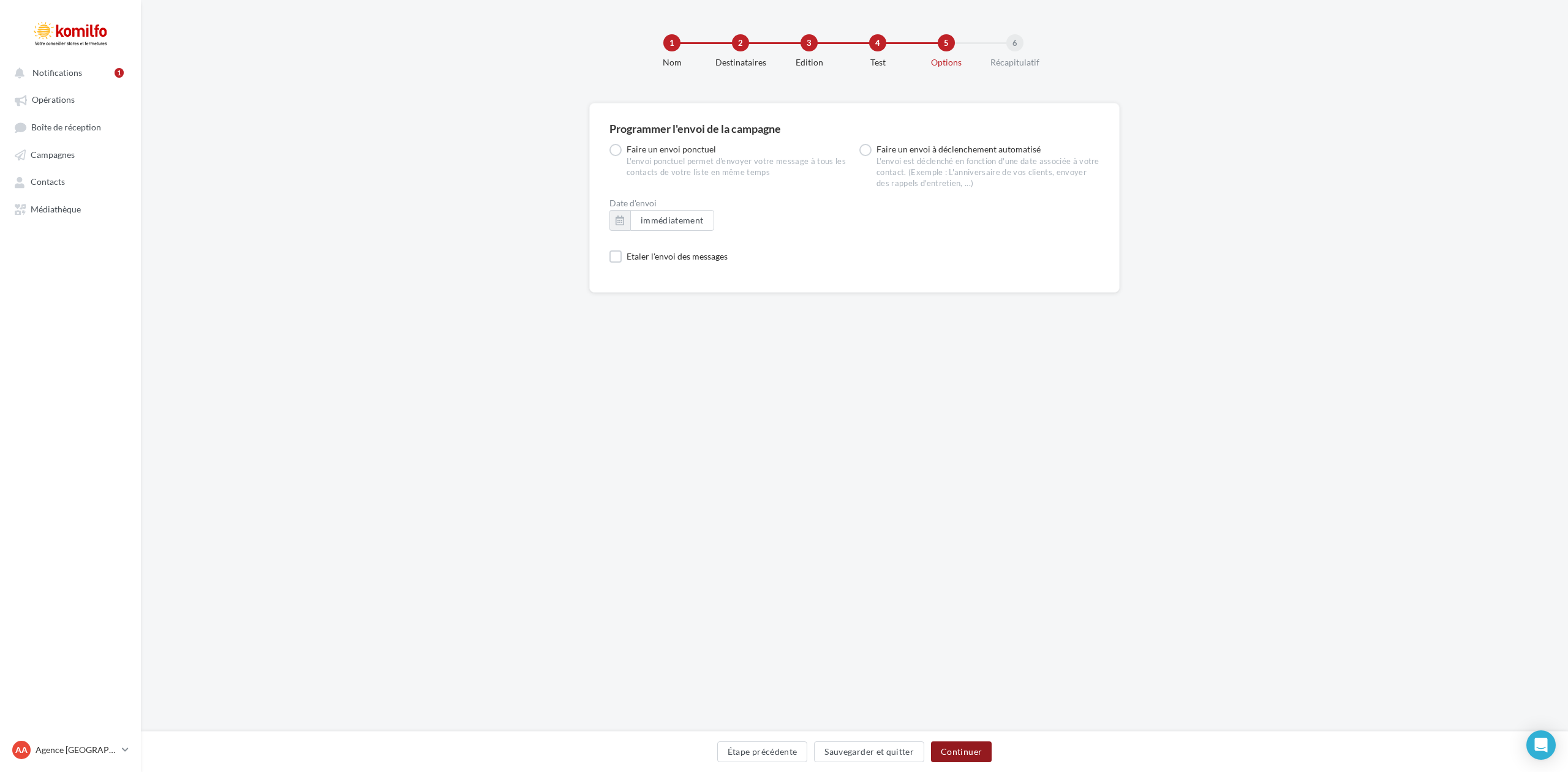
click at [961, 749] on button "Continuer" at bounding box center [961, 752] width 61 height 21
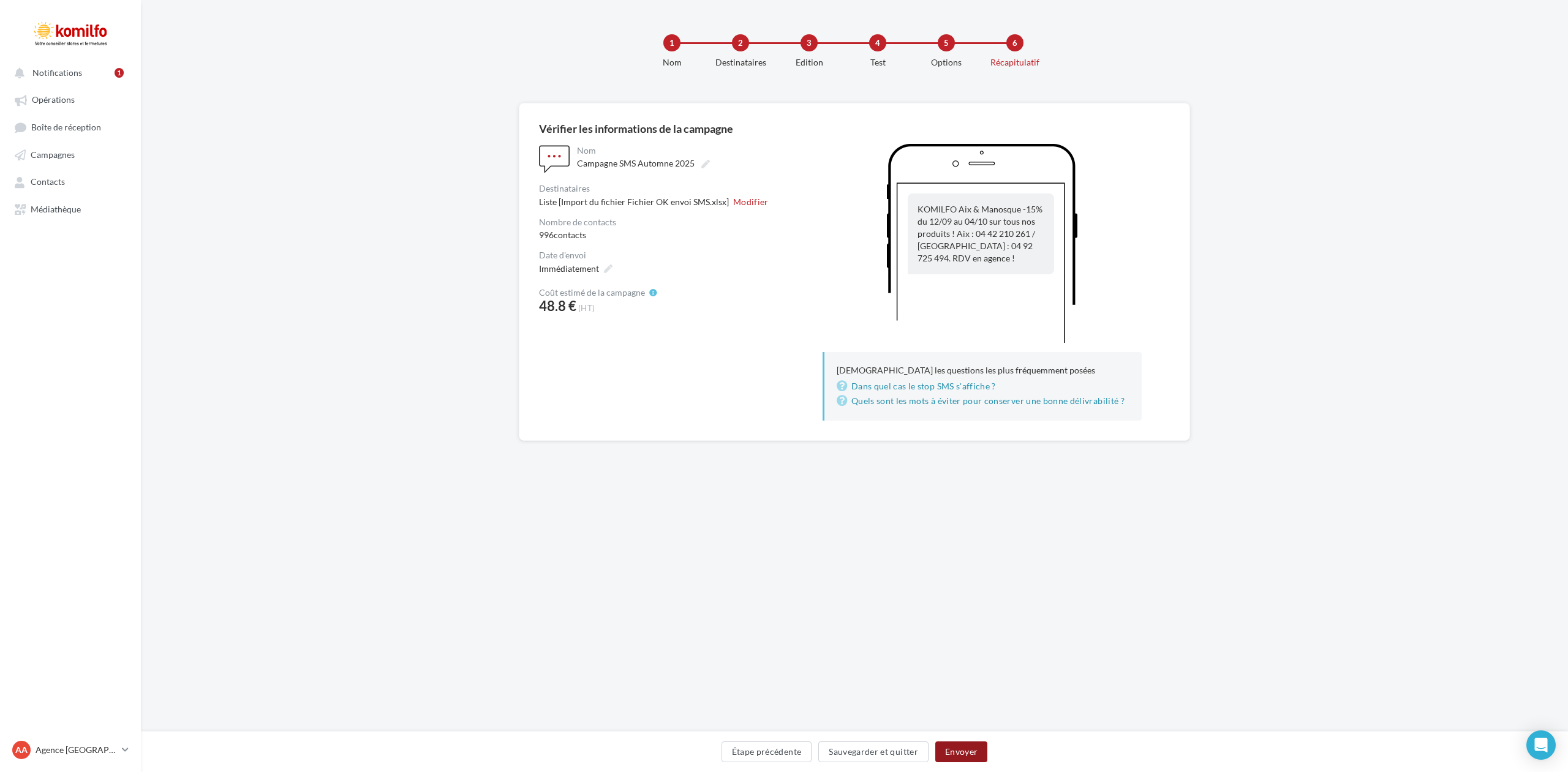
click at [961, 749] on button "Envoyer" at bounding box center [961, 752] width 52 height 21
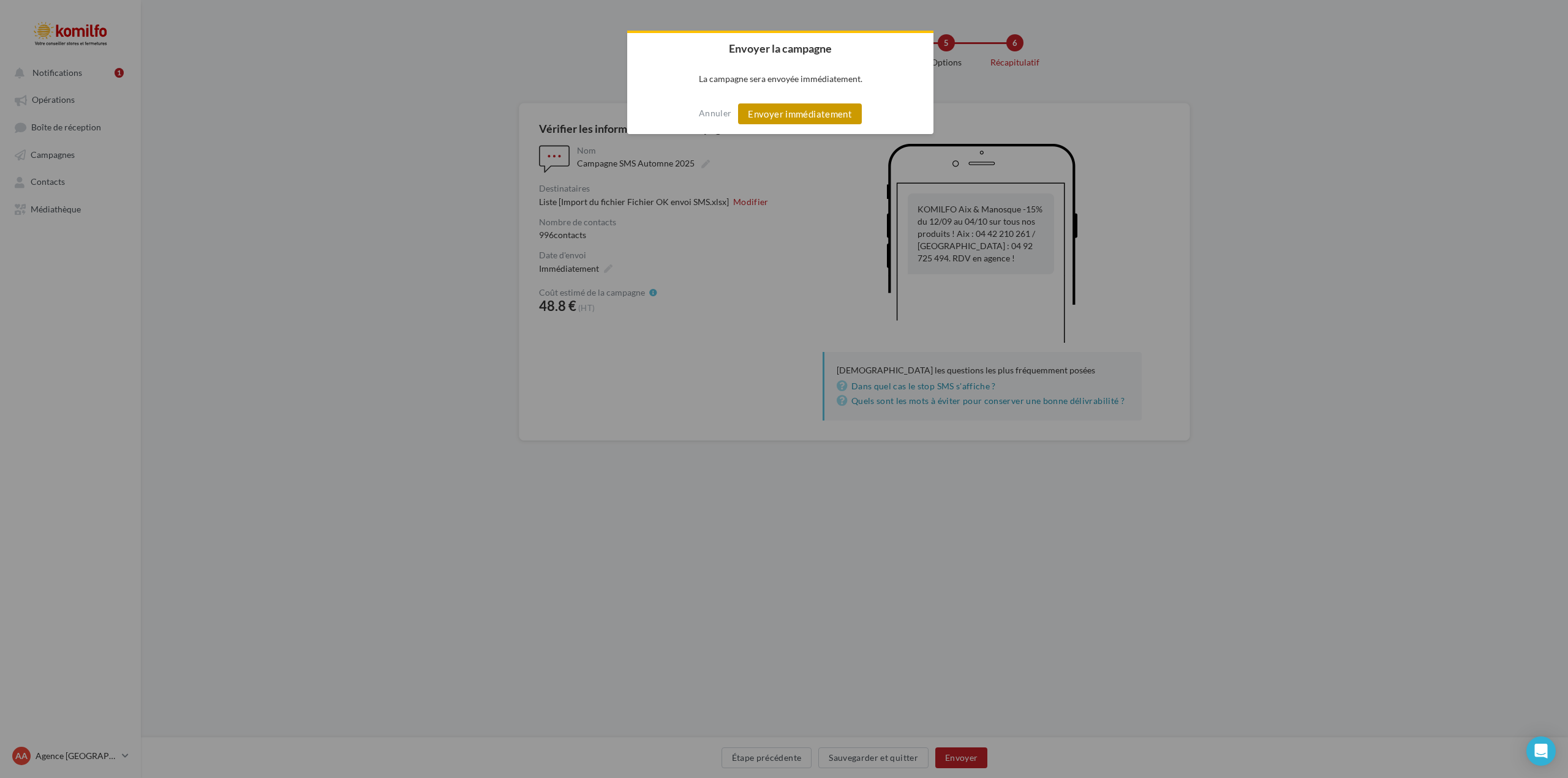
click at [810, 116] on button "Envoyer immédiatement" at bounding box center [799, 114] width 124 height 21
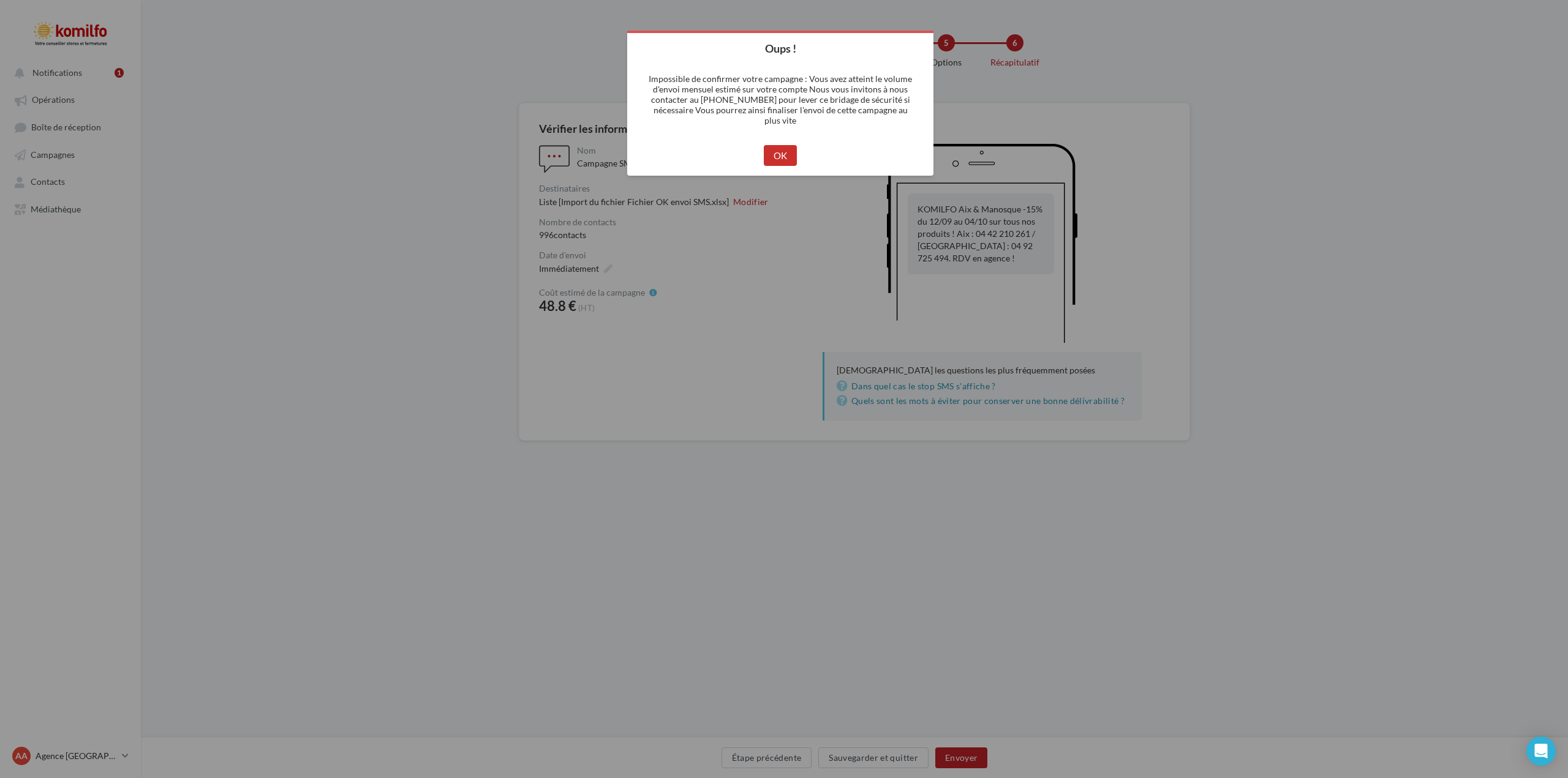
click at [783, 151] on button "OK" at bounding box center [780, 156] width 34 height 21
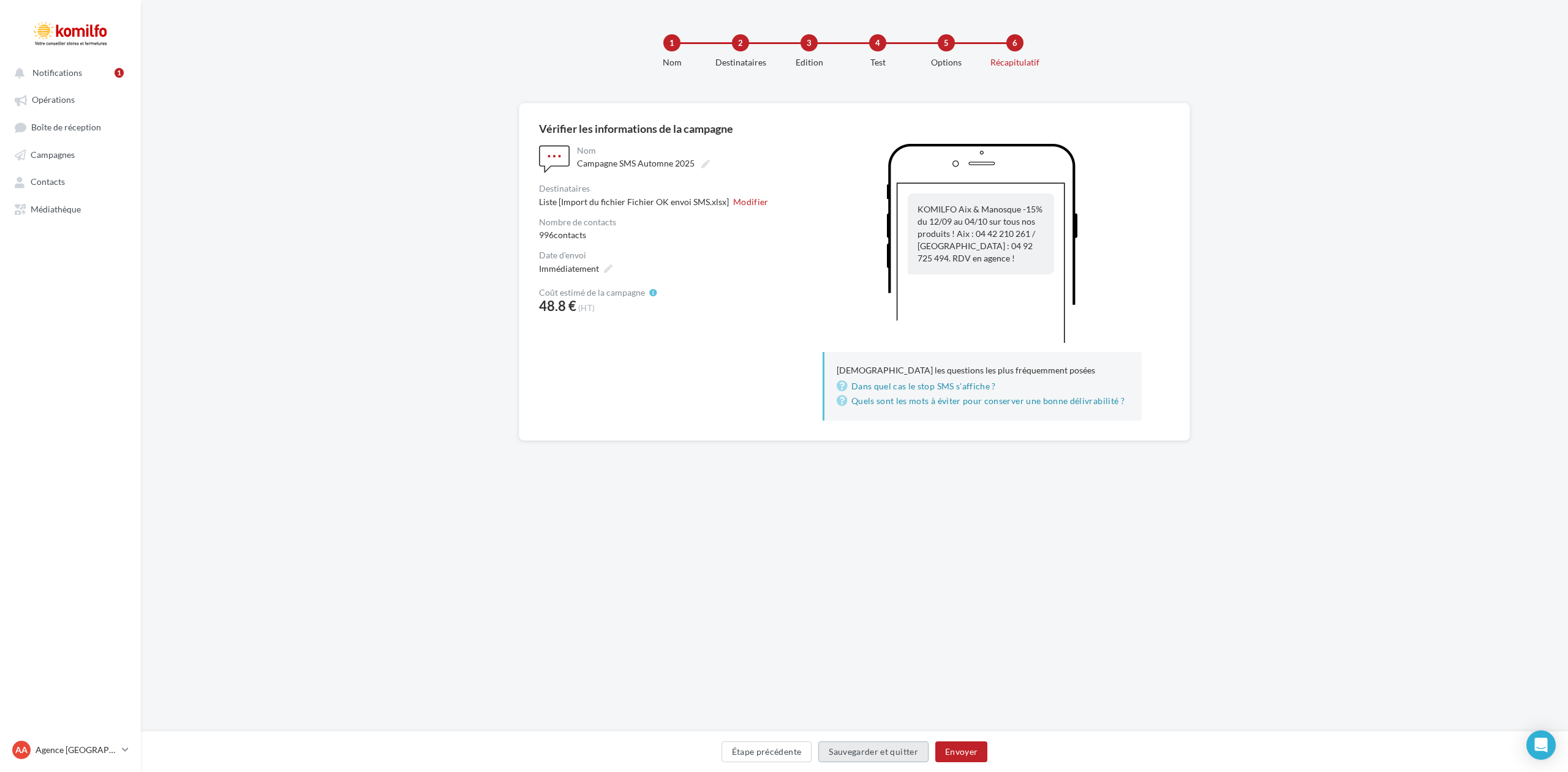
click at [868, 755] on button "Sauvegarder et quitter" at bounding box center [873, 752] width 110 height 21
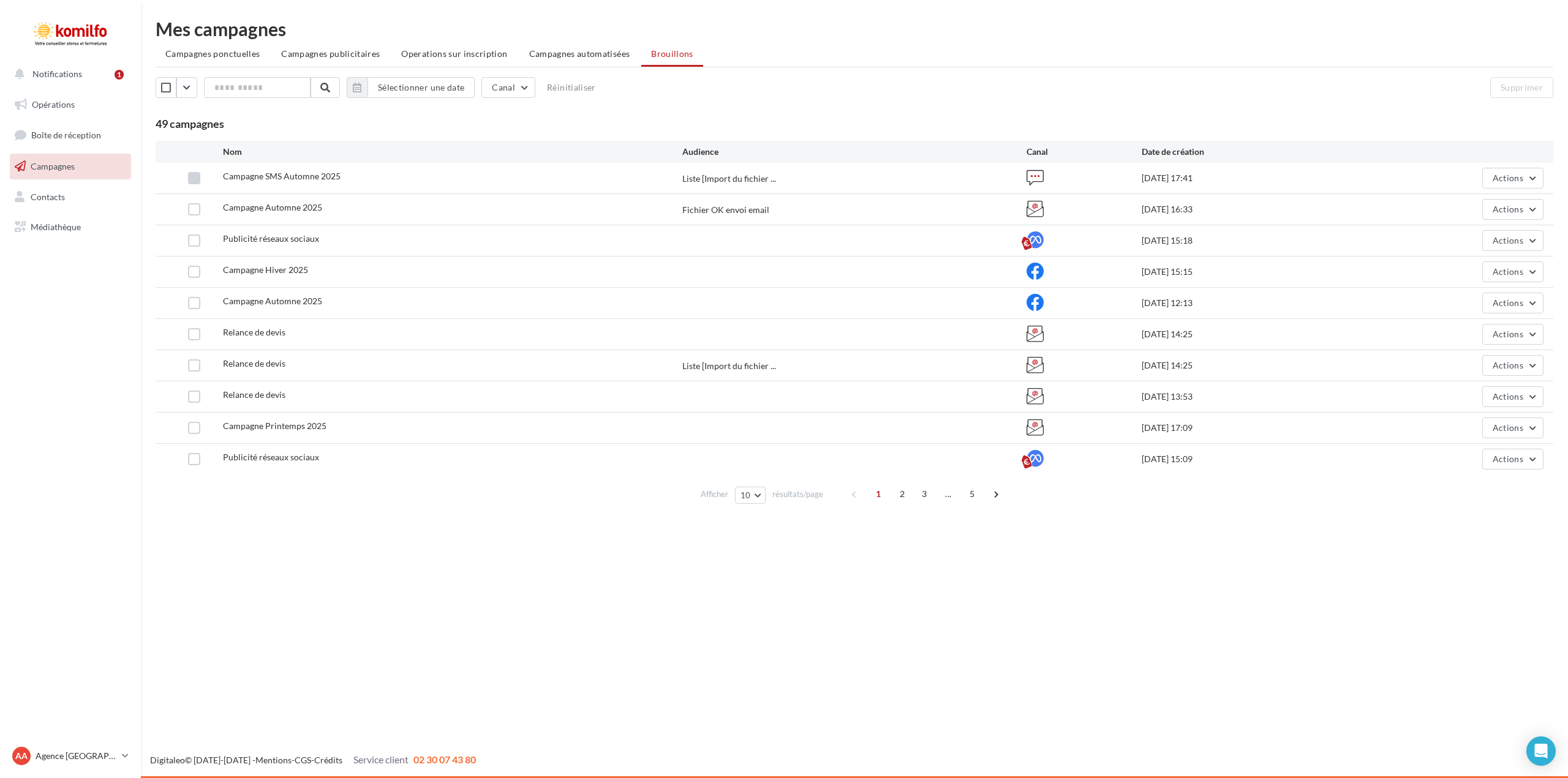
click at [192, 182] on label at bounding box center [194, 178] width 13 height 13
click at [1533, 180] on button "Actions" at bounding box center [1512, 179] width 61 height 21
click at [1460, 207] on button "Editer" at bounding box center [1482, 207] width 123 height 32
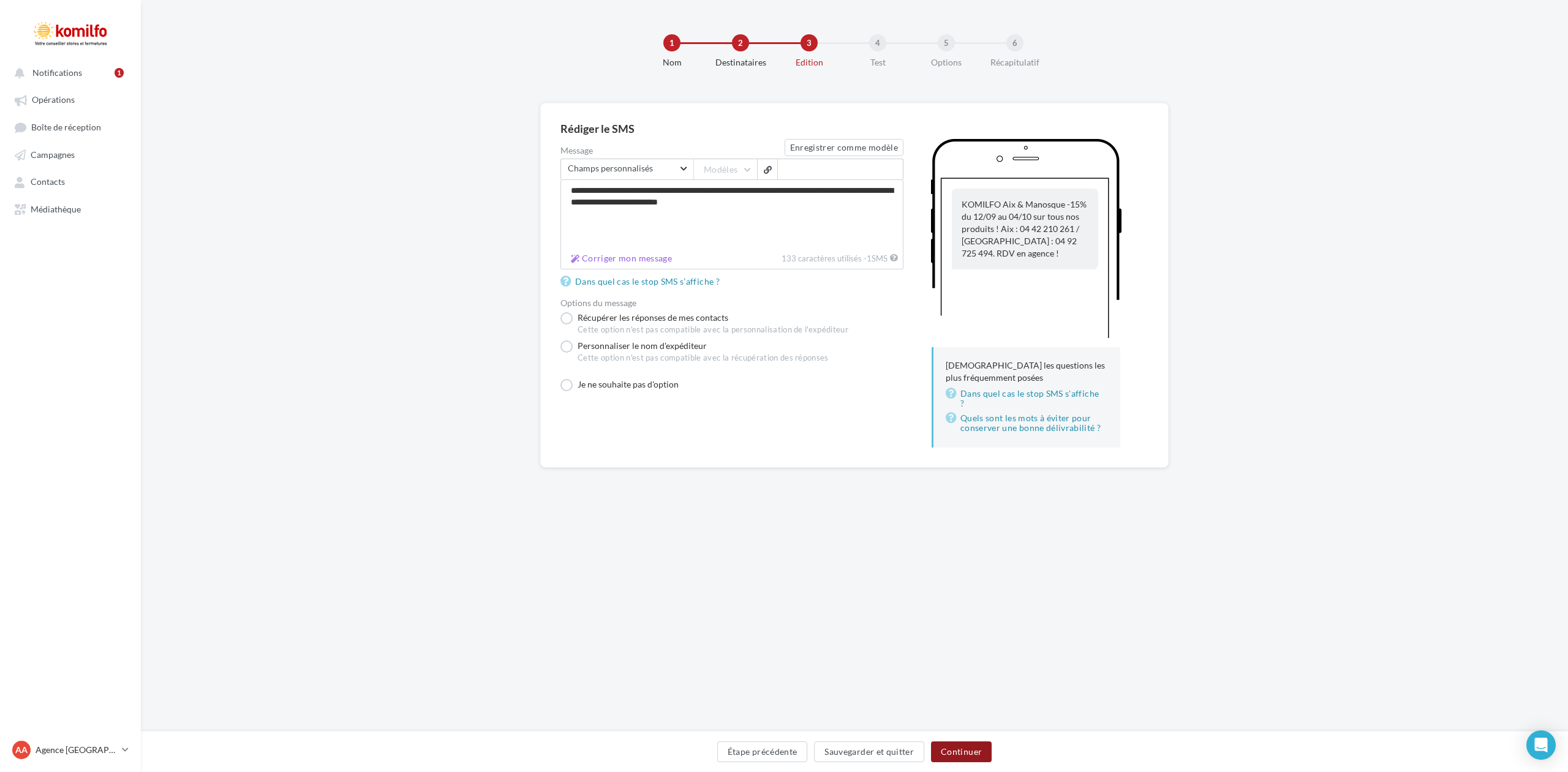
click at [967, 751] on button "Continuer" at bounding box center [961, 752] width 61 height 21
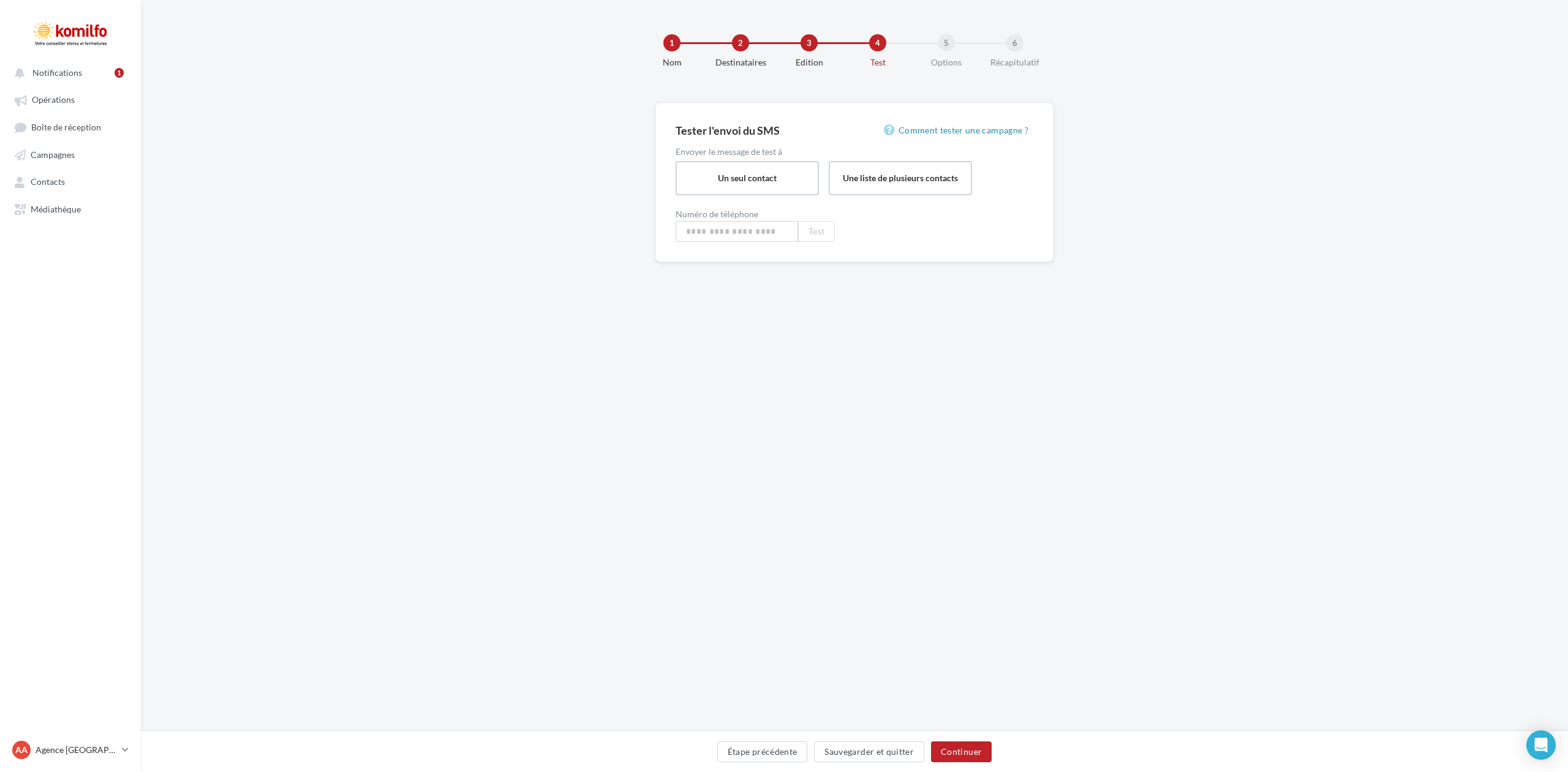
type input "**********"
click at [965, 752] on button "Continuer" at bounding box center [961, 752] width 61 height 21
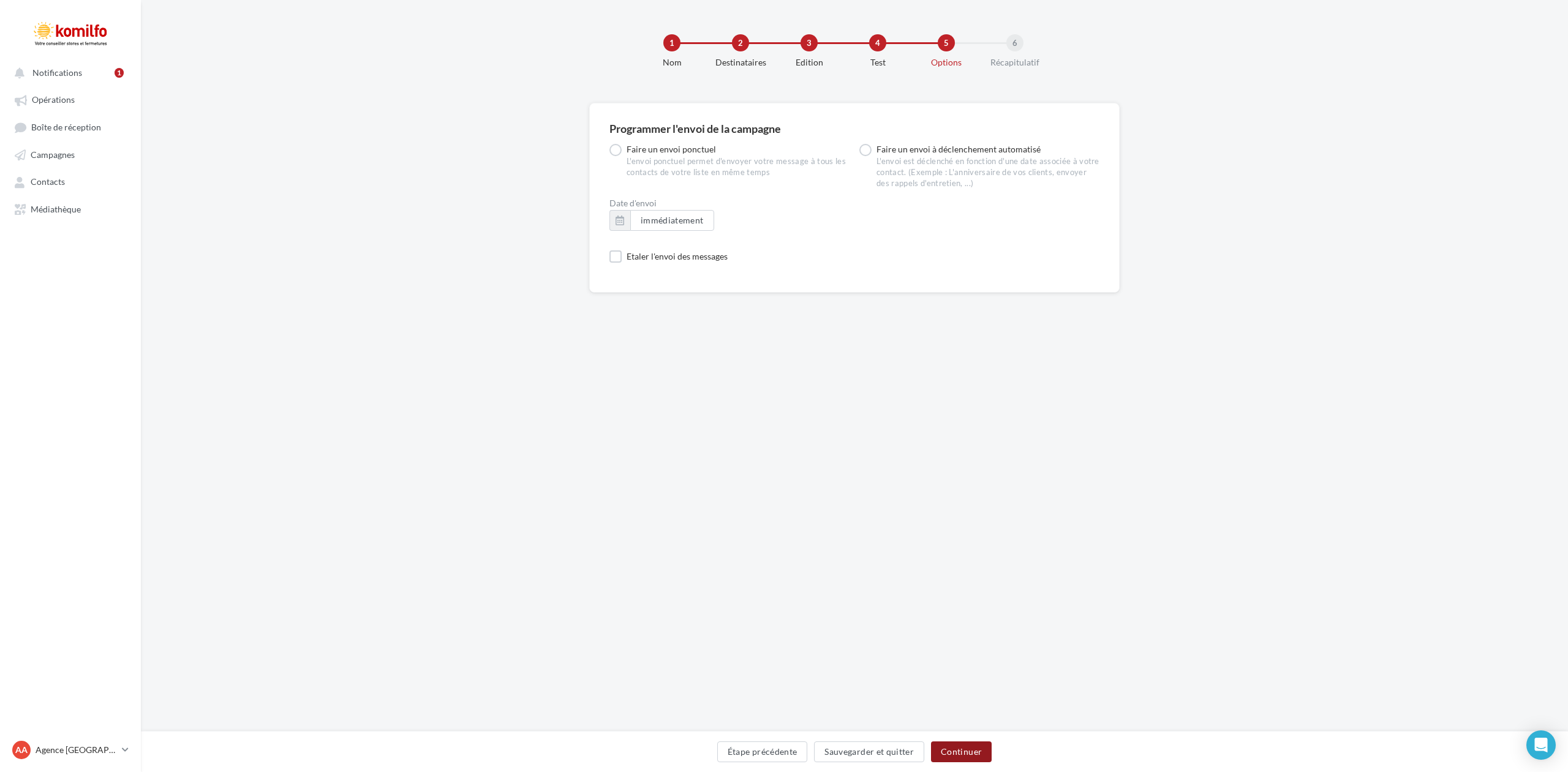
click at [965, 752] on button "Continuer" at bounding box center [961, 752] width 61 height 21
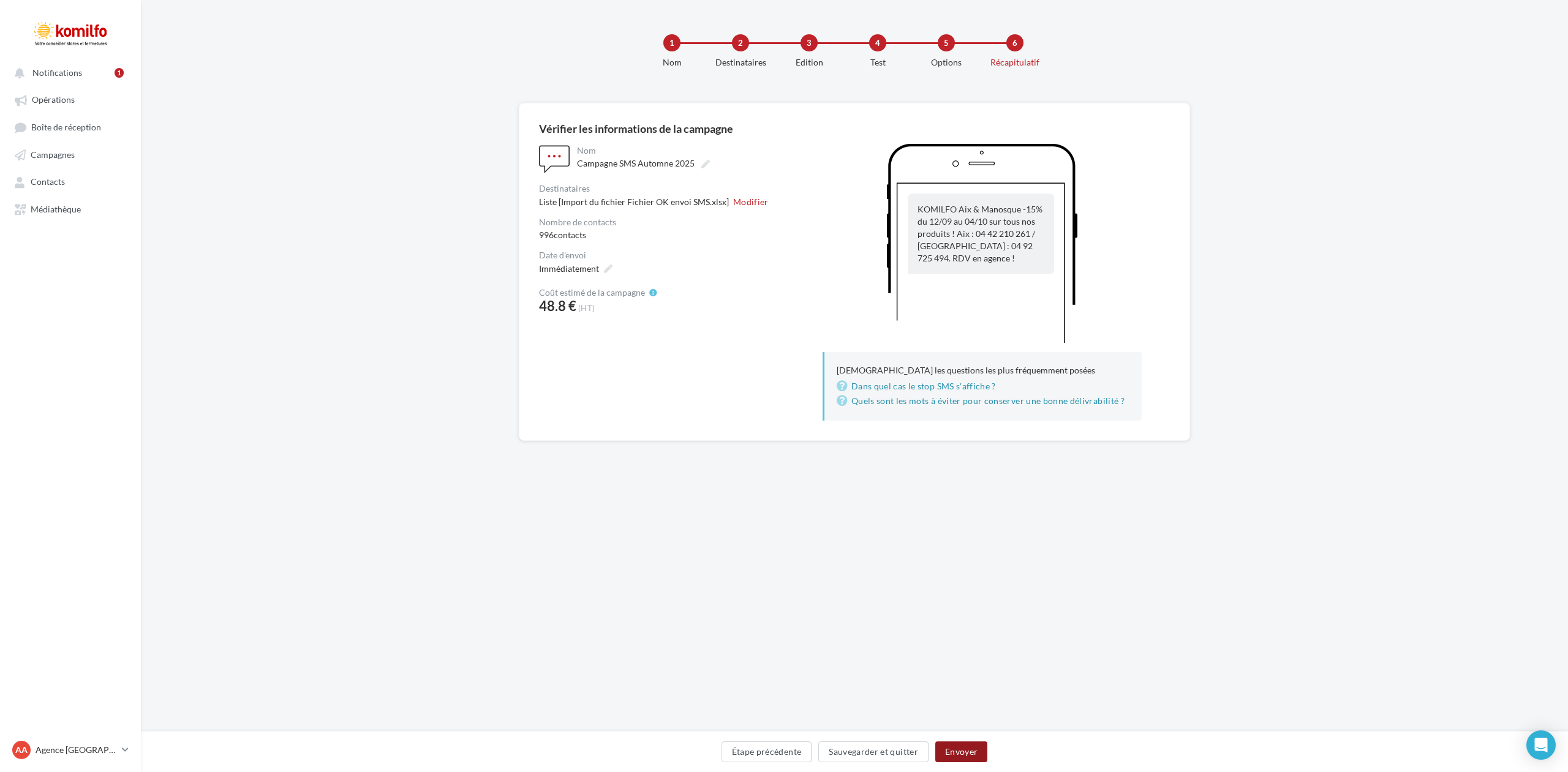
click at [965, 752] on button "Envoyer" at bounding box center [961, 752] width 52 height 21
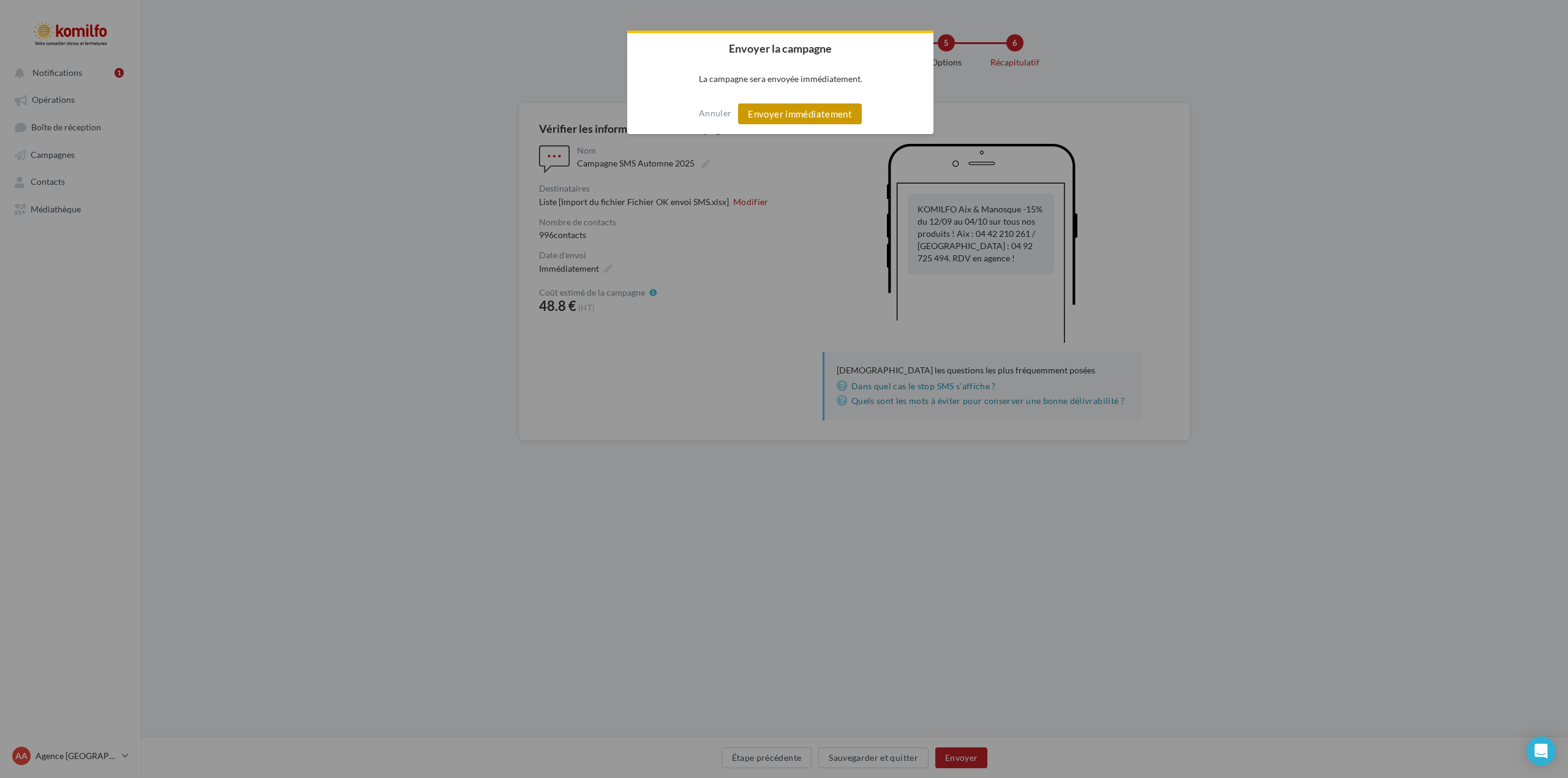
click at [786, 117] on button "Envoyer immédiatement" at bounding box center [799, 114] width 124 height 21
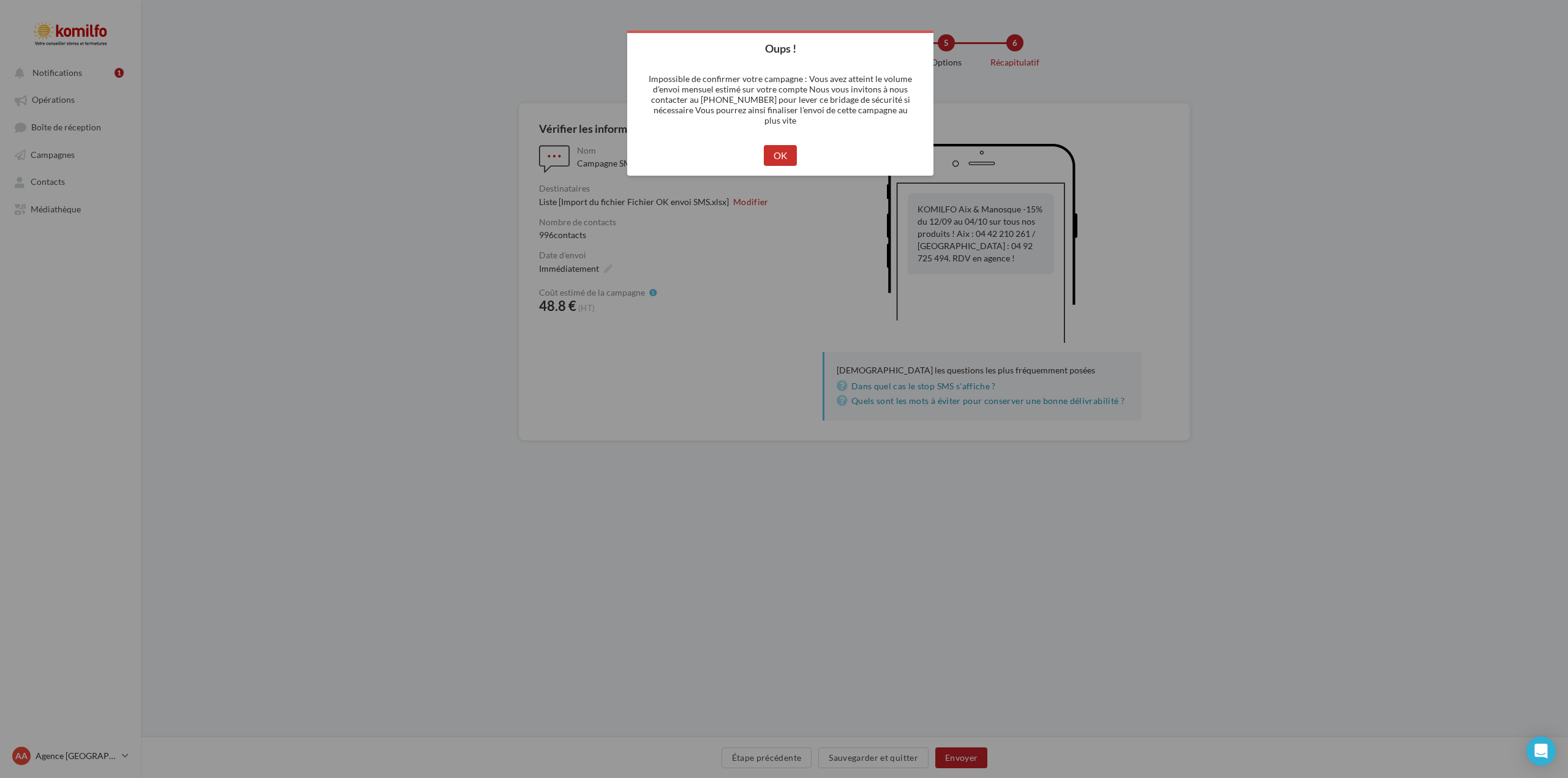
click at [781, 150] on button "OK" at bounding box center [780, 156] width 34 height 21
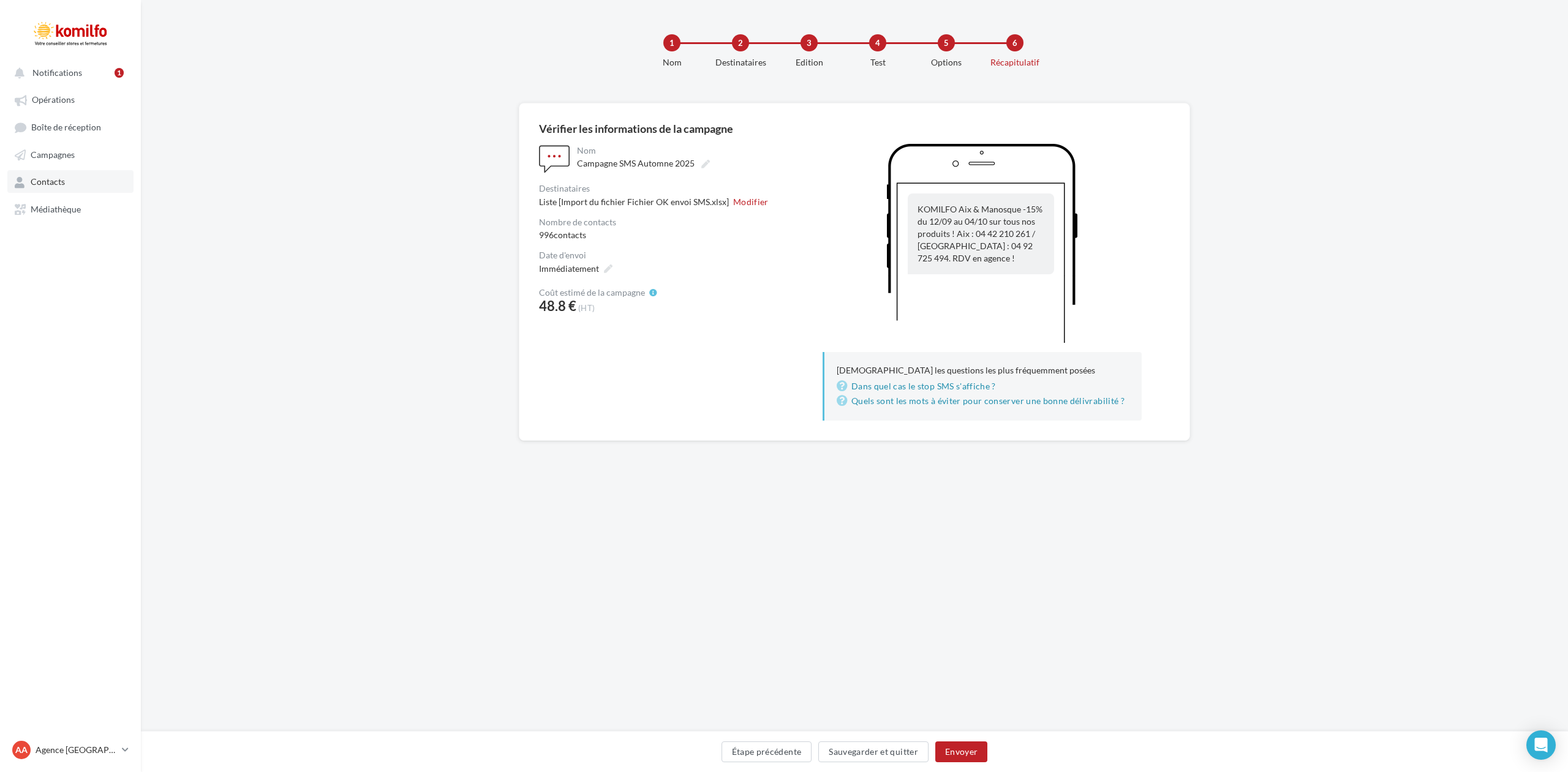
click at [57, 177] on span "Contacts" at bounding box center [47, 182] width 34 height 11
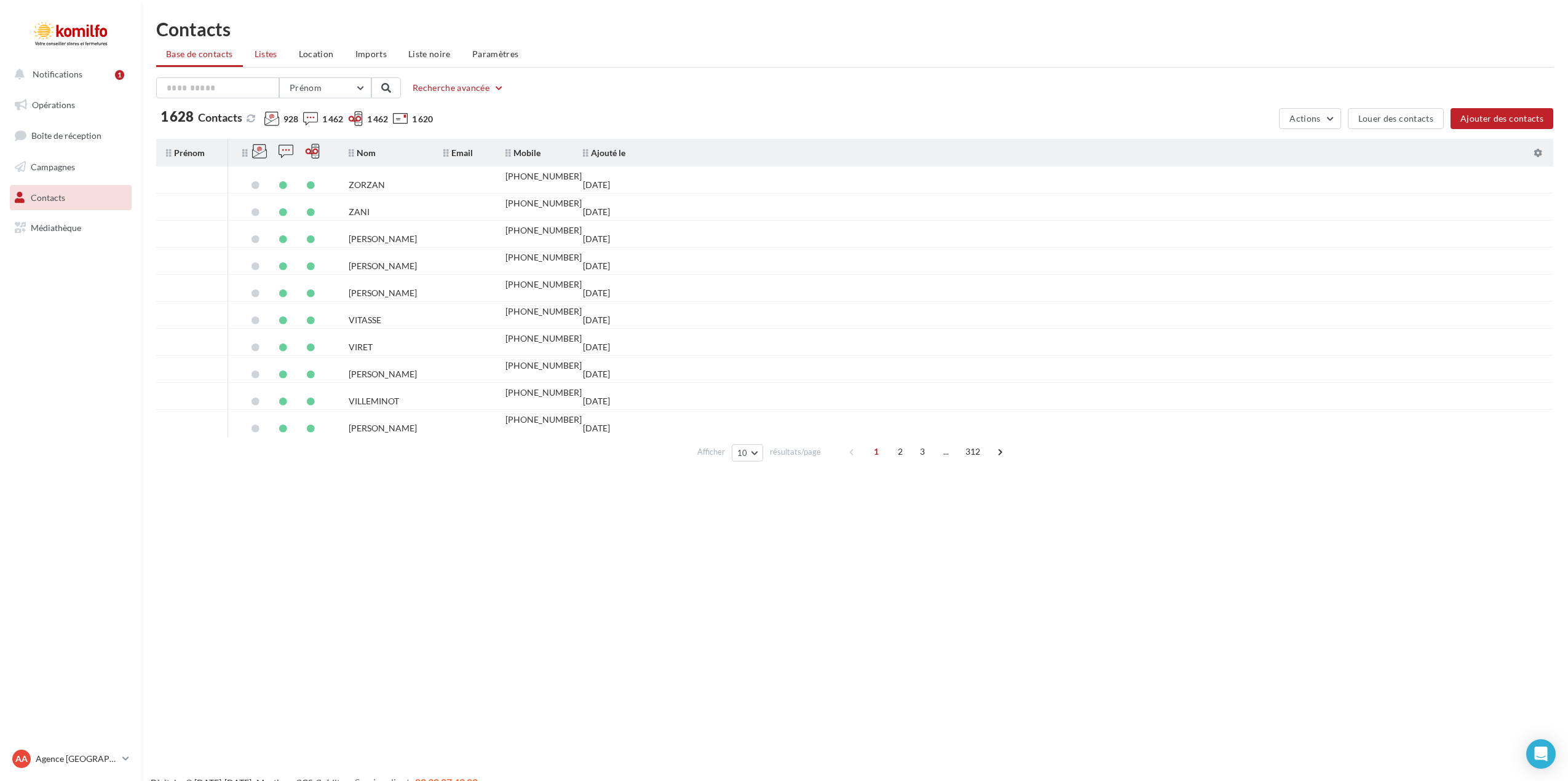
click at [270, 54] on span "Listes" at bounding box center [265, 53] width 22 height 11
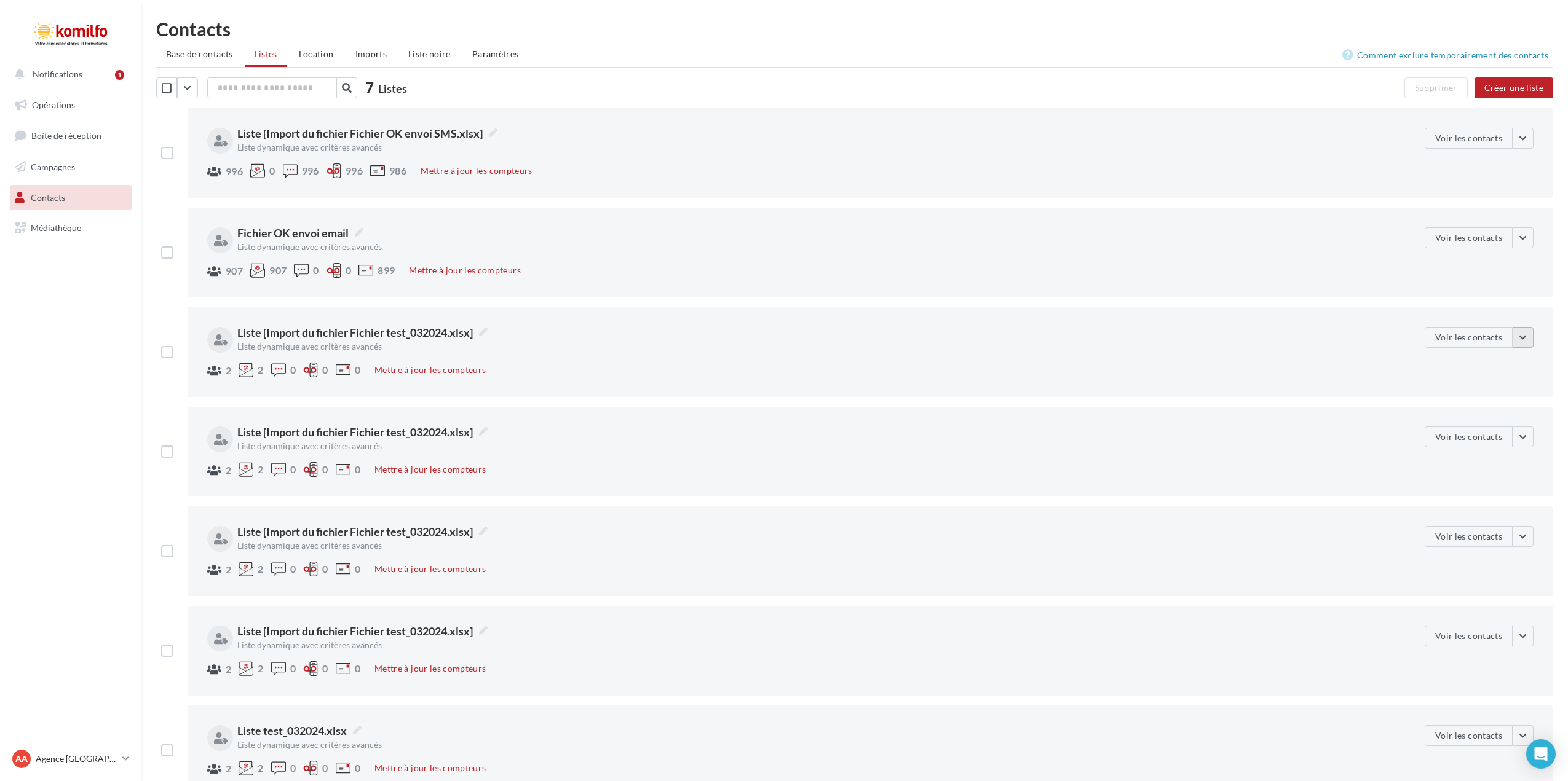
click at [1521, 340] on button "button" at bounding box center [1523, 338] width 21 height 21
click at [1407, 490] on button "Supprimer" at bounding box center [1435, 494] width 195 height 32
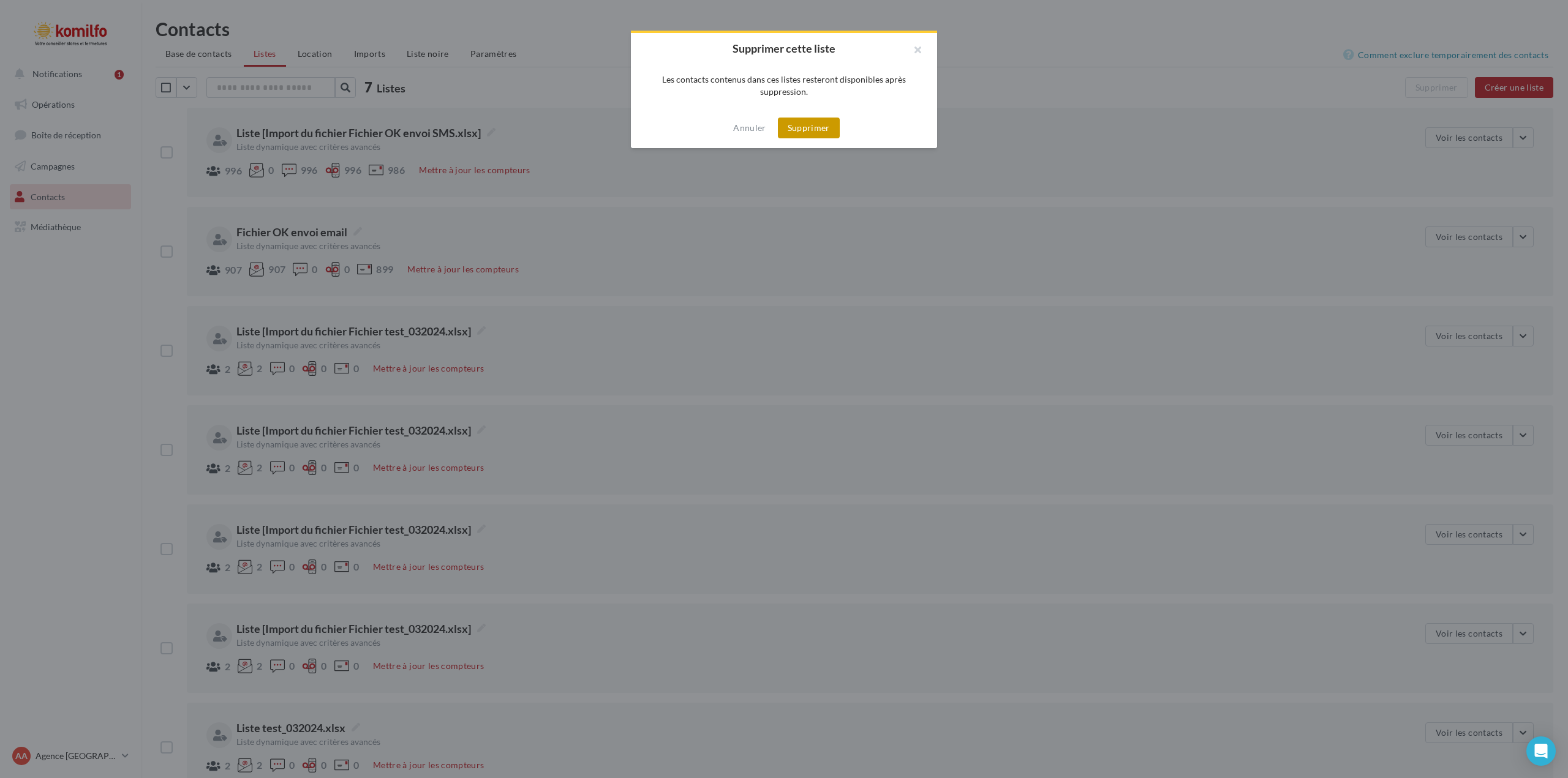
click at [813, 125] on button "Supprimer" at bounding box center [809, 129] width 62 height 21
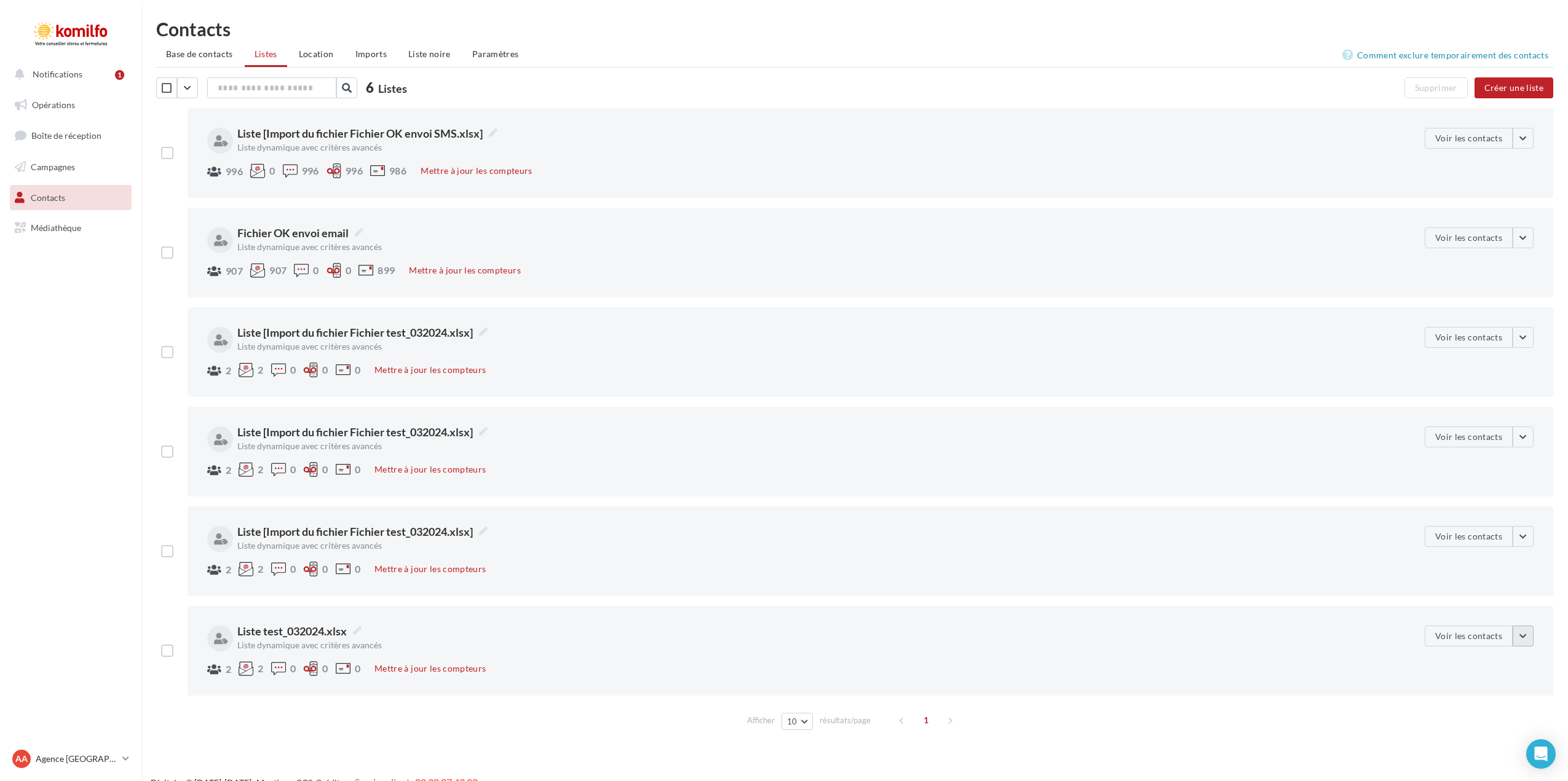
click at [1522, 637] on button "button" at bounding box center [1523, 636] width 21 height 21
click at [1383, 606] on button "Supprimer" at bounding box center [1435, 606] width 195 height 32
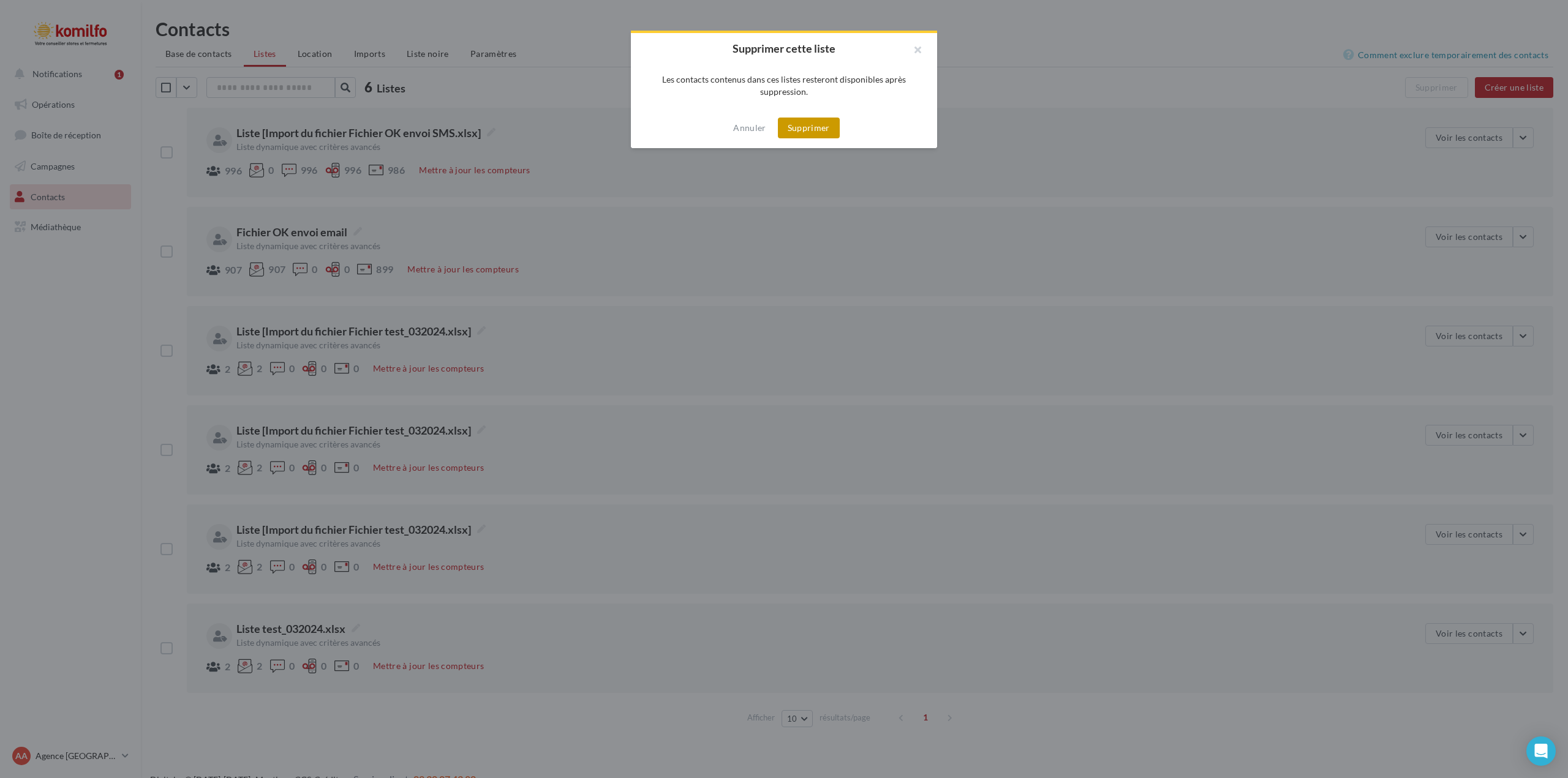
click at [819, 128] on button "Supprimer" at bounding box center [809, 129] width 62 height 21
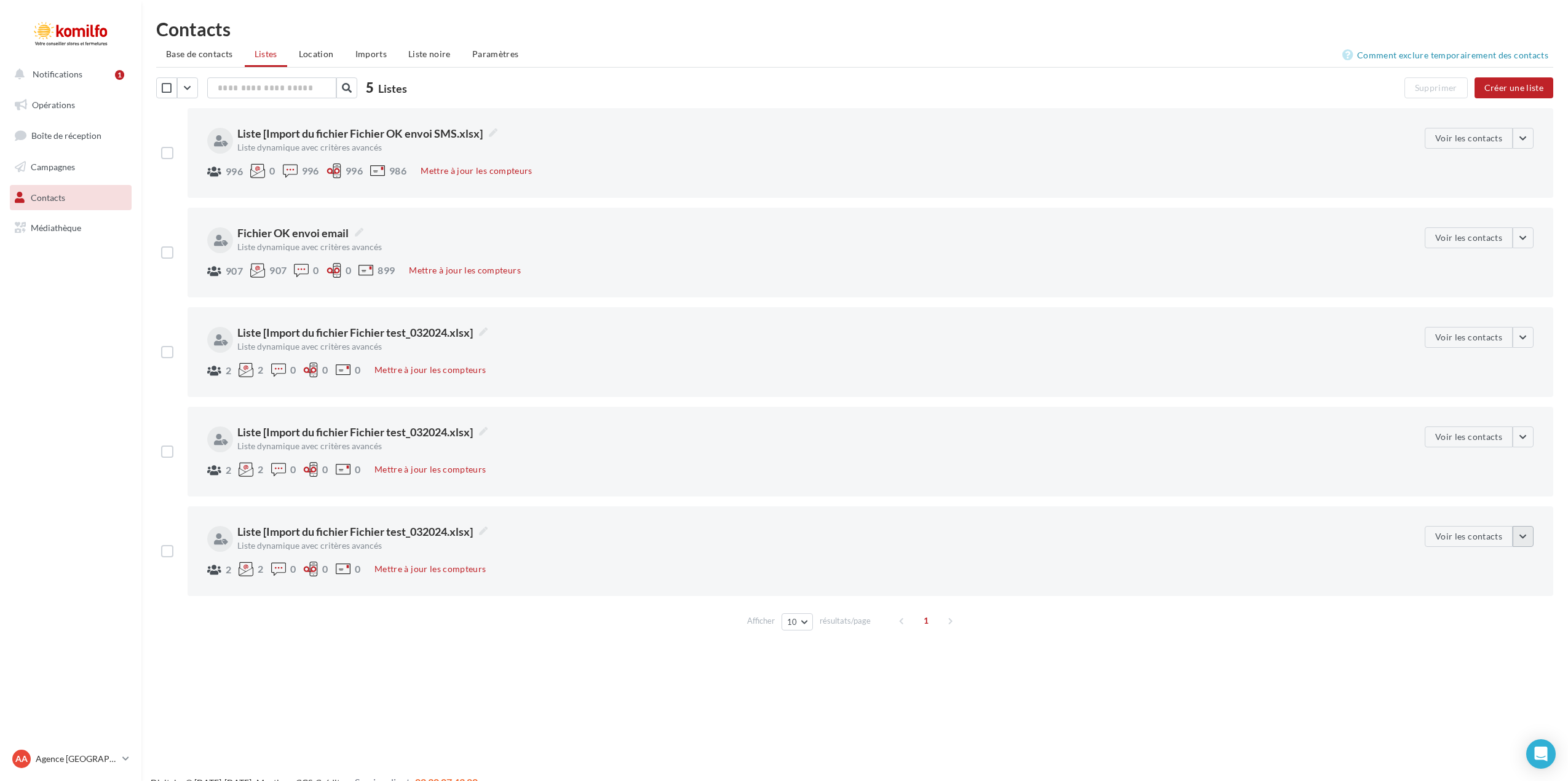
click at [1527, 536] on button "button" at bounding box center [1523, 537] width 21 height 21
click at [1382, 692] on button "Supprimer" at bounding box center [1435, 693] width 195 height 32
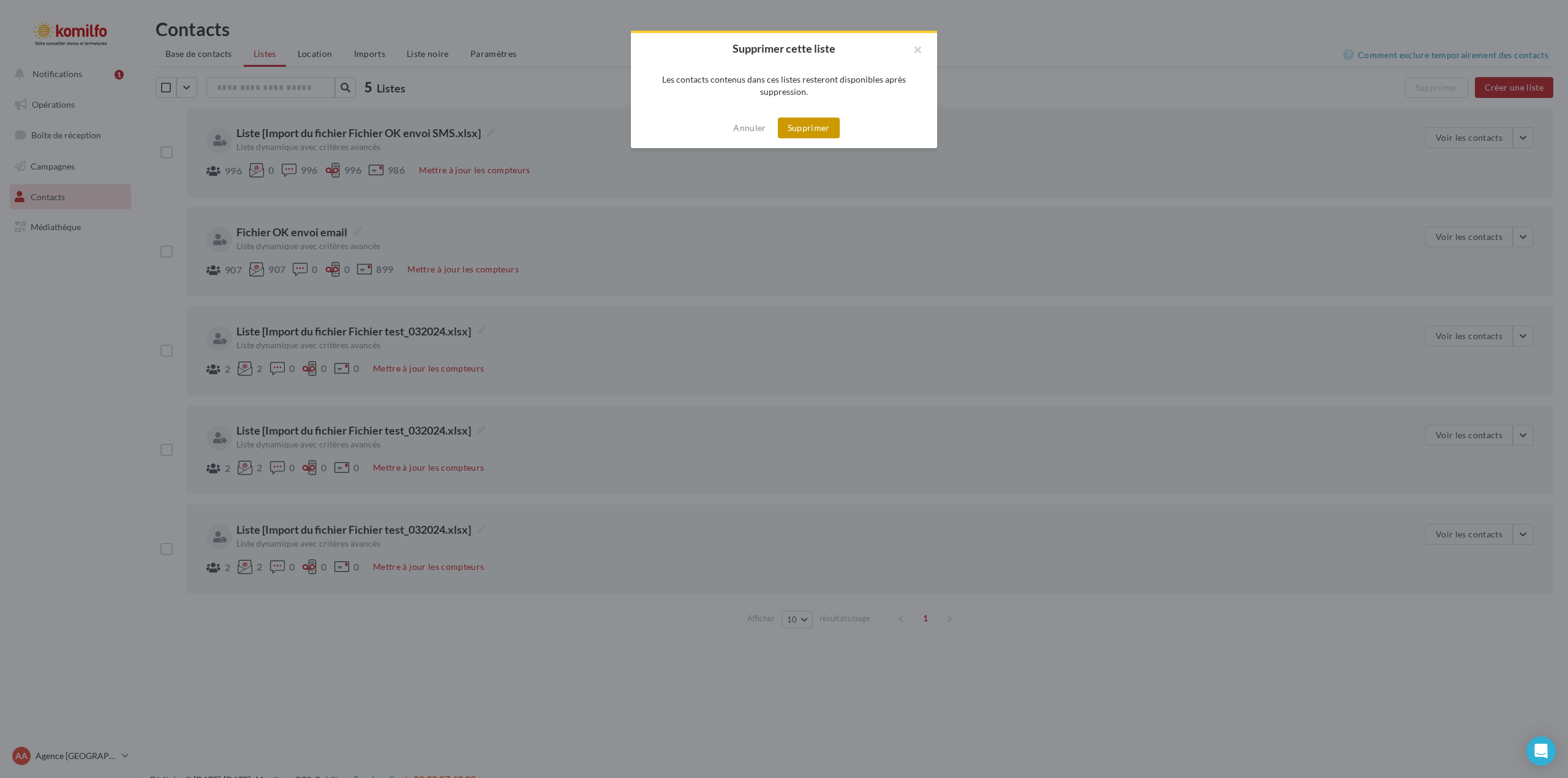
click at [815, 130] on button "Supprimer" at bounding box center [809, 129] width 62 height 21
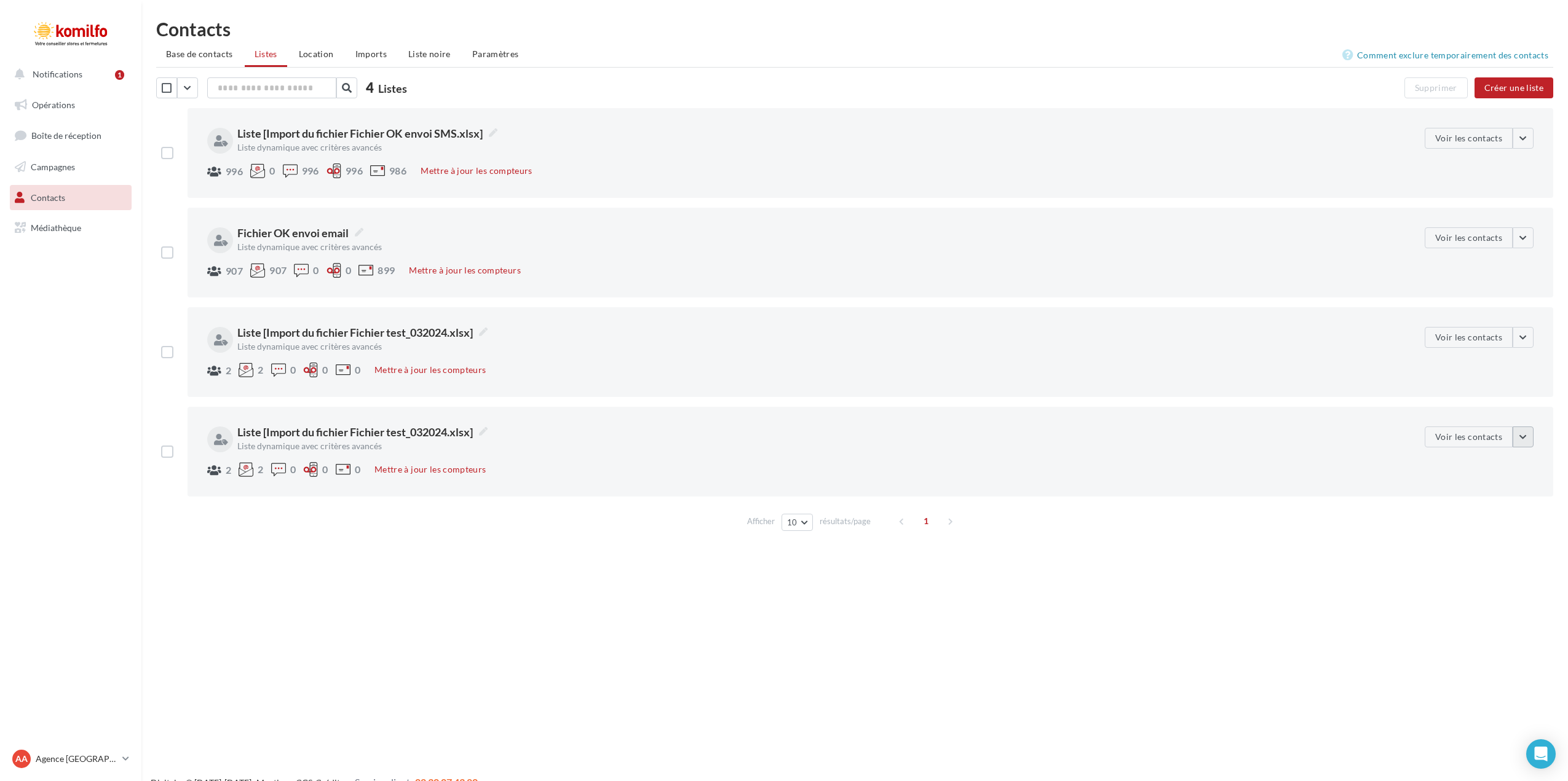
click at [1528, 436] on button "button" at bounding box center [1523, 438] width 21 height 21
click at [1381, 590] on button "Supprimer" at bounding box center [1435, 594] width 195 height 32
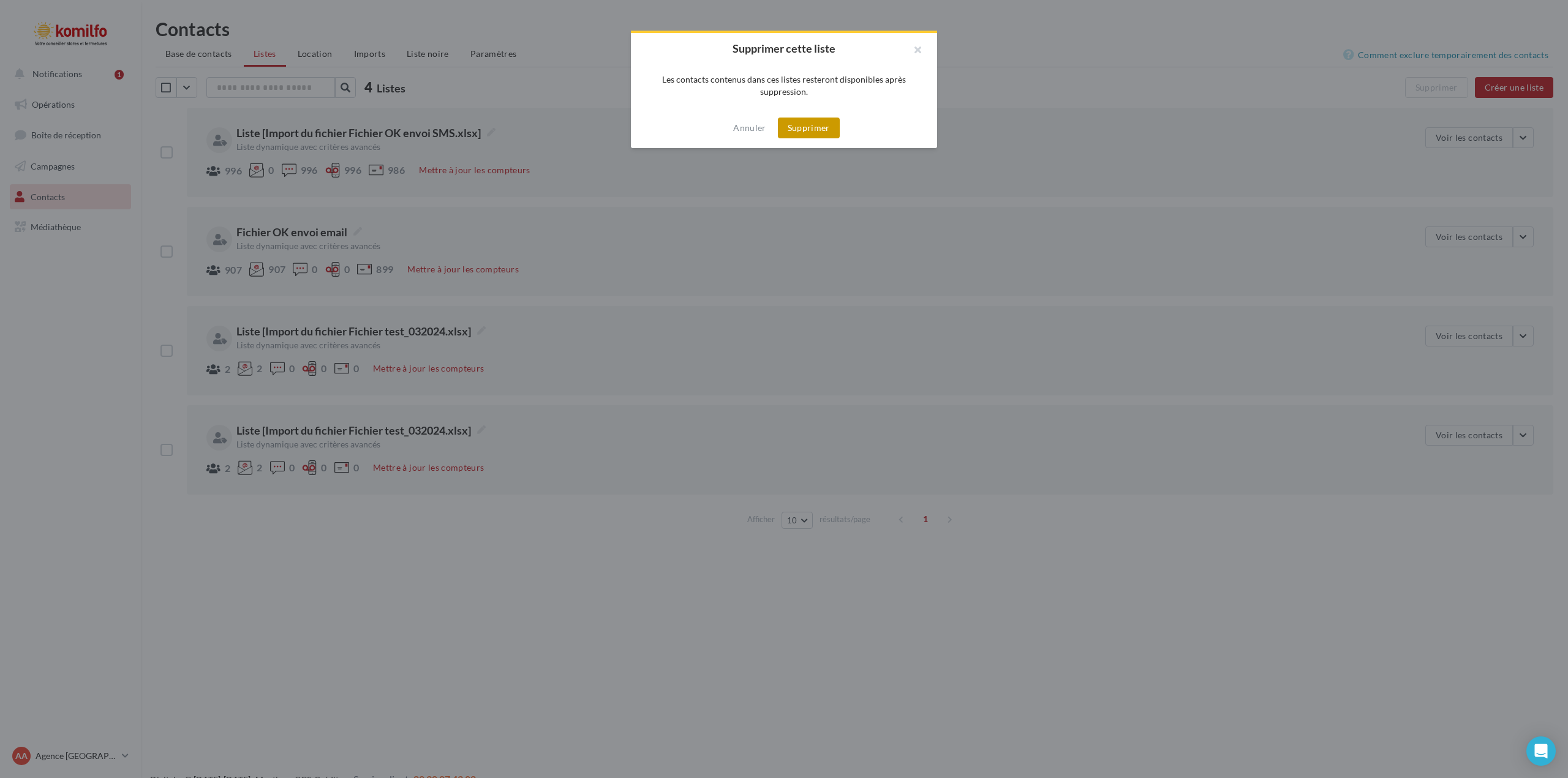
click at [803, 130] on button "Supprimer" at bounding box center [809, 129] width 62 height 21
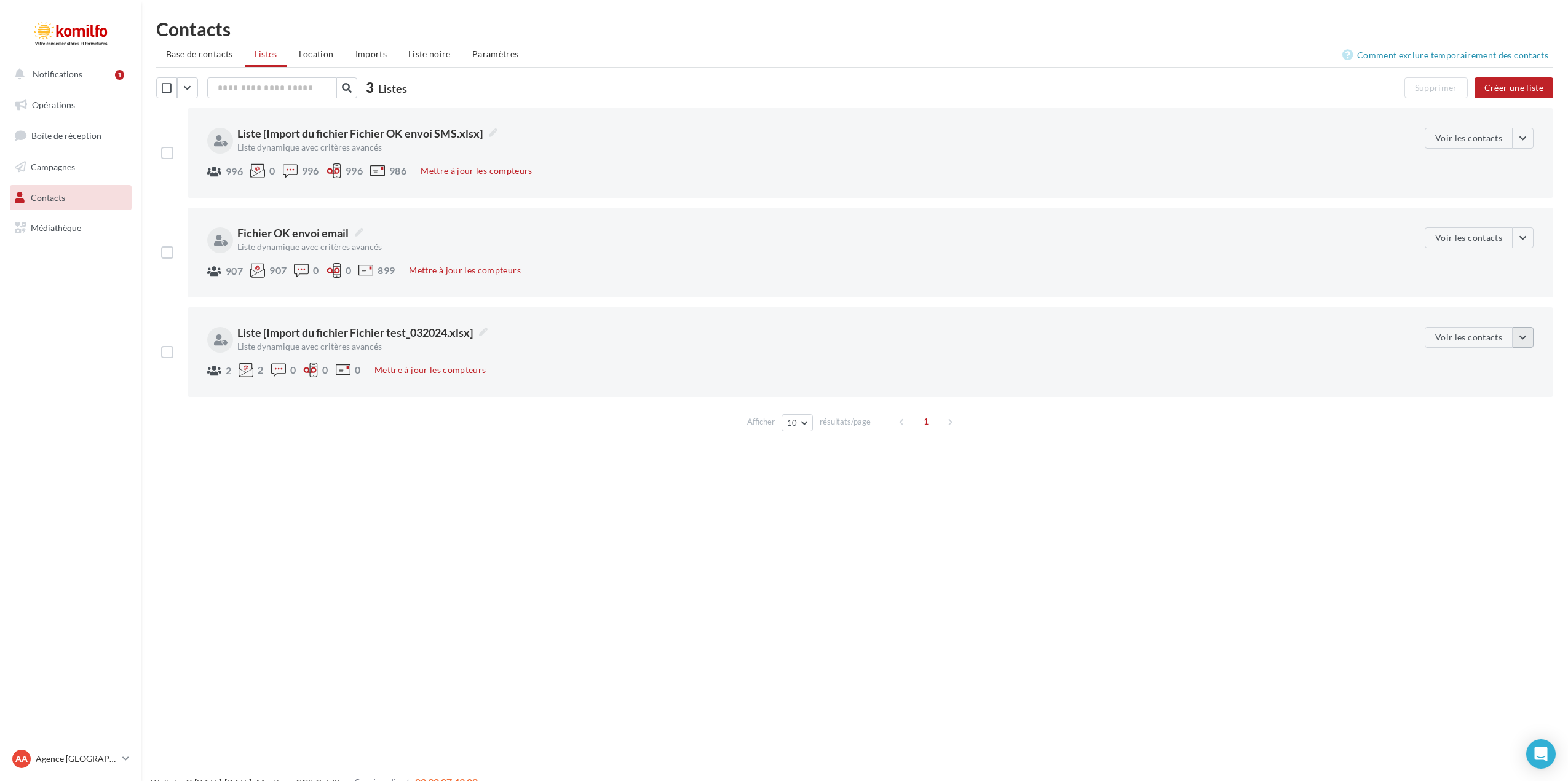
click at [1522, 336] on button "button" at bounding box center [1523, 338] width 21 height 21
click at [1401, 489] on button "Supprimer" at bounding box center [1435, 494] width 195 height 32
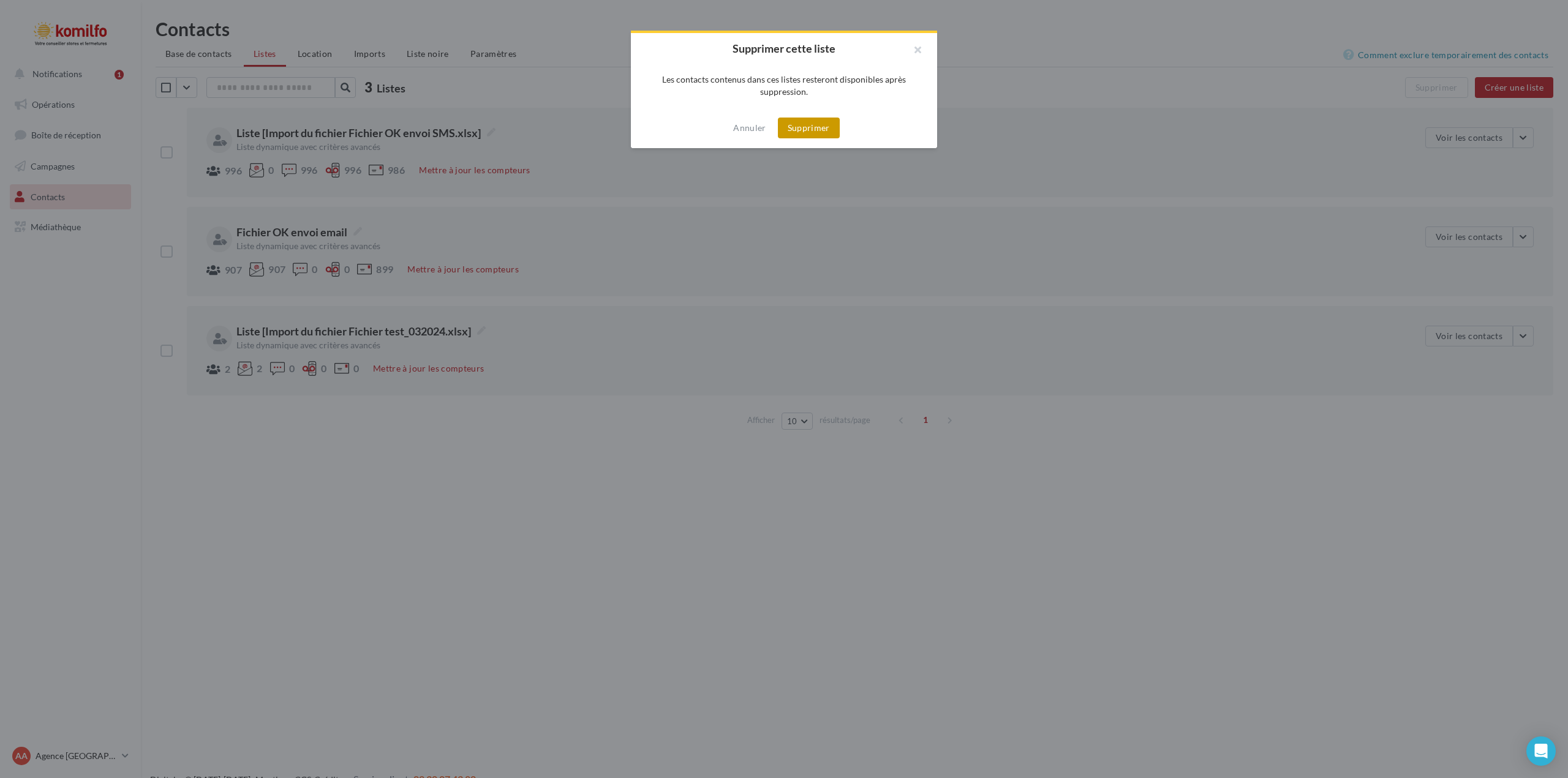
click at [814, 133] on button "Supprimer" at bounding box center [809, 129] width 62 height 21
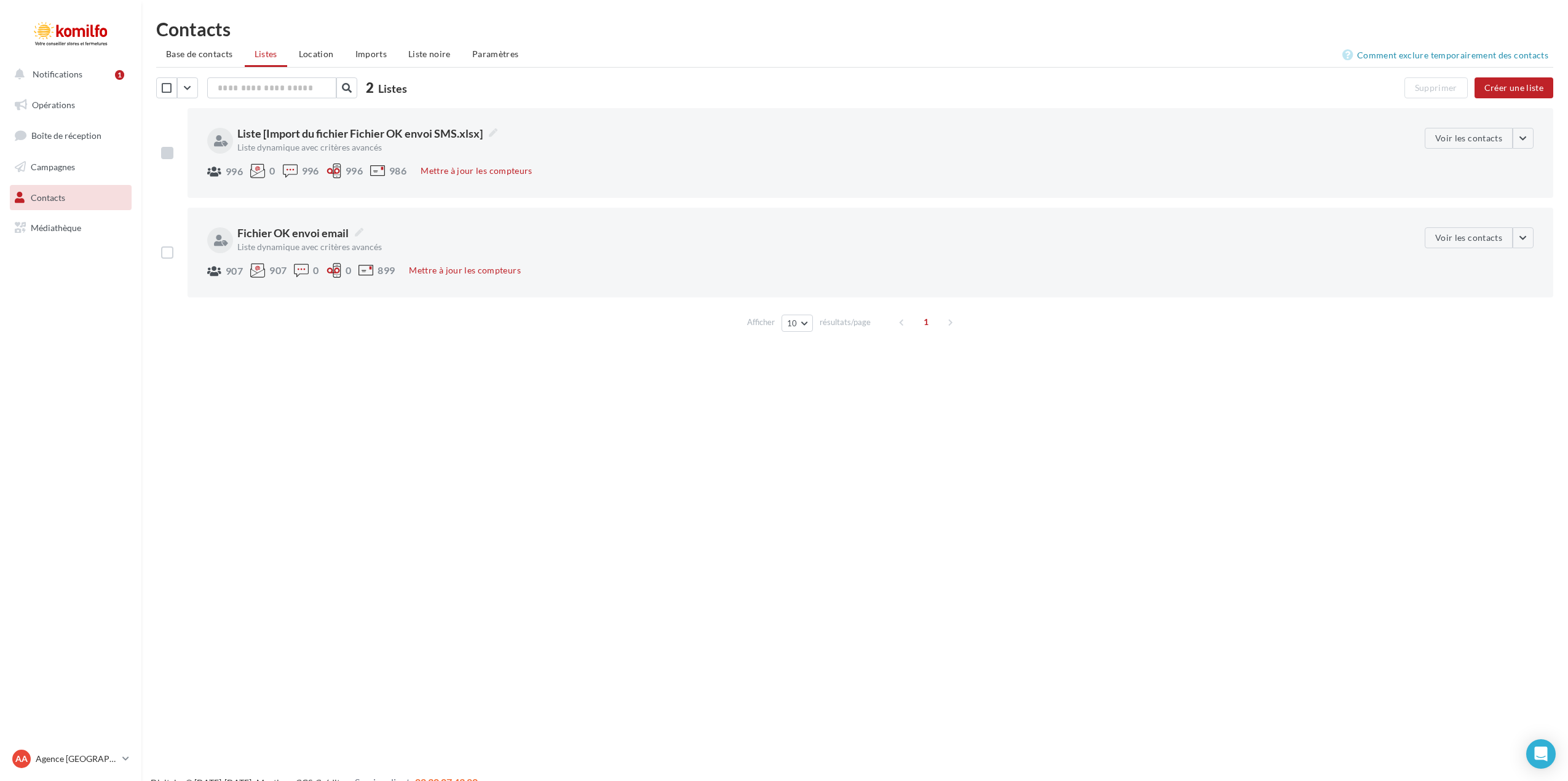
click at [169, 150] on label at bounding box center [167, 152] width 13 height 13
click at [427, 458] on div "Notifications 1 Opérations Boîte de réception Campagnes Contacts Mes cibles Méd…" at bounding box center [784, 409] width 1568 height 781
click at [114, 759] on p "Agence [GEOGRAPHIC_DATA]" at bounding box center [77, 759] width 82 height 13
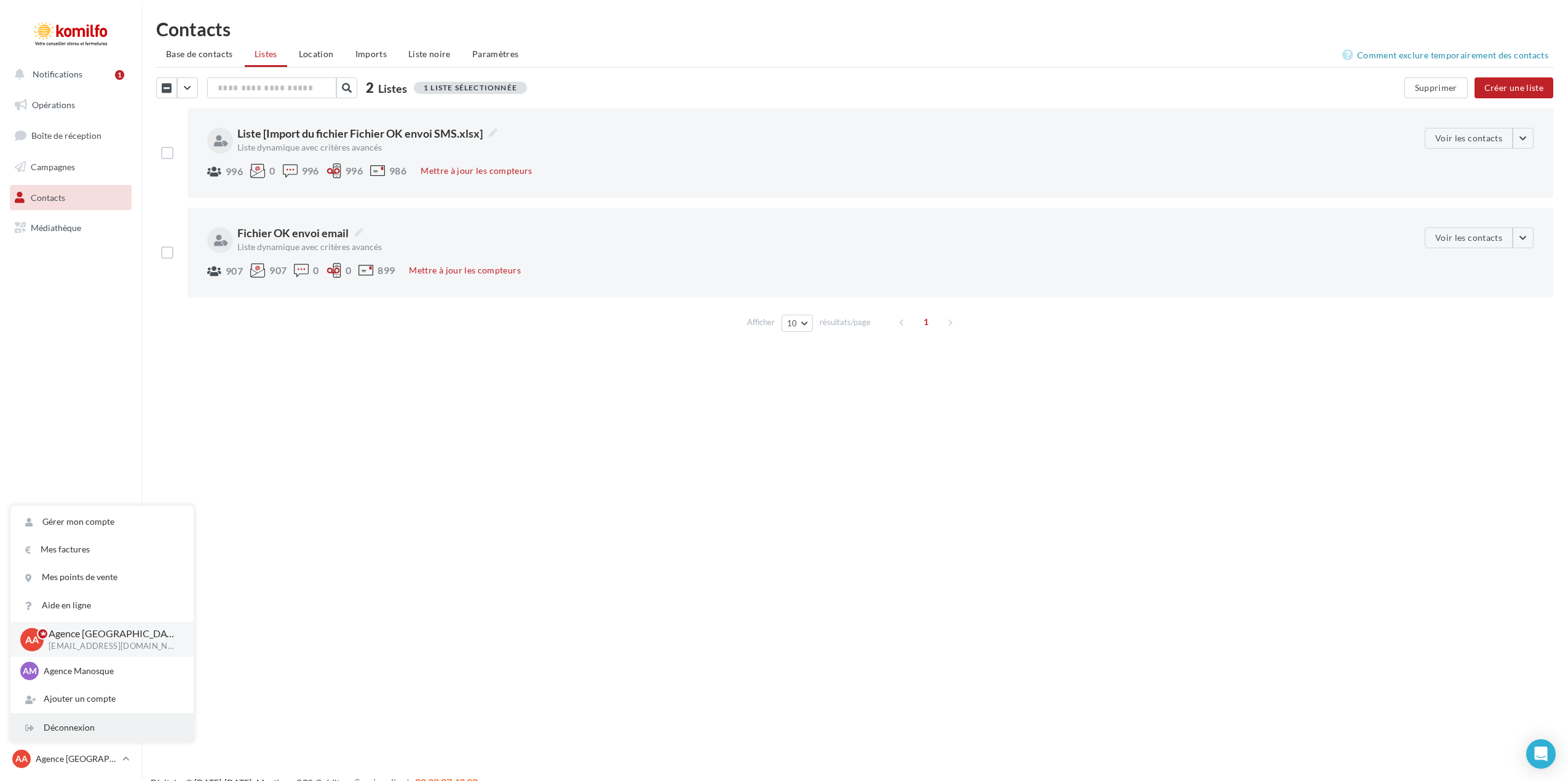
click at [102, 732] on div "Déconnexion" at bounding box center [102, 728] width 183 height 28
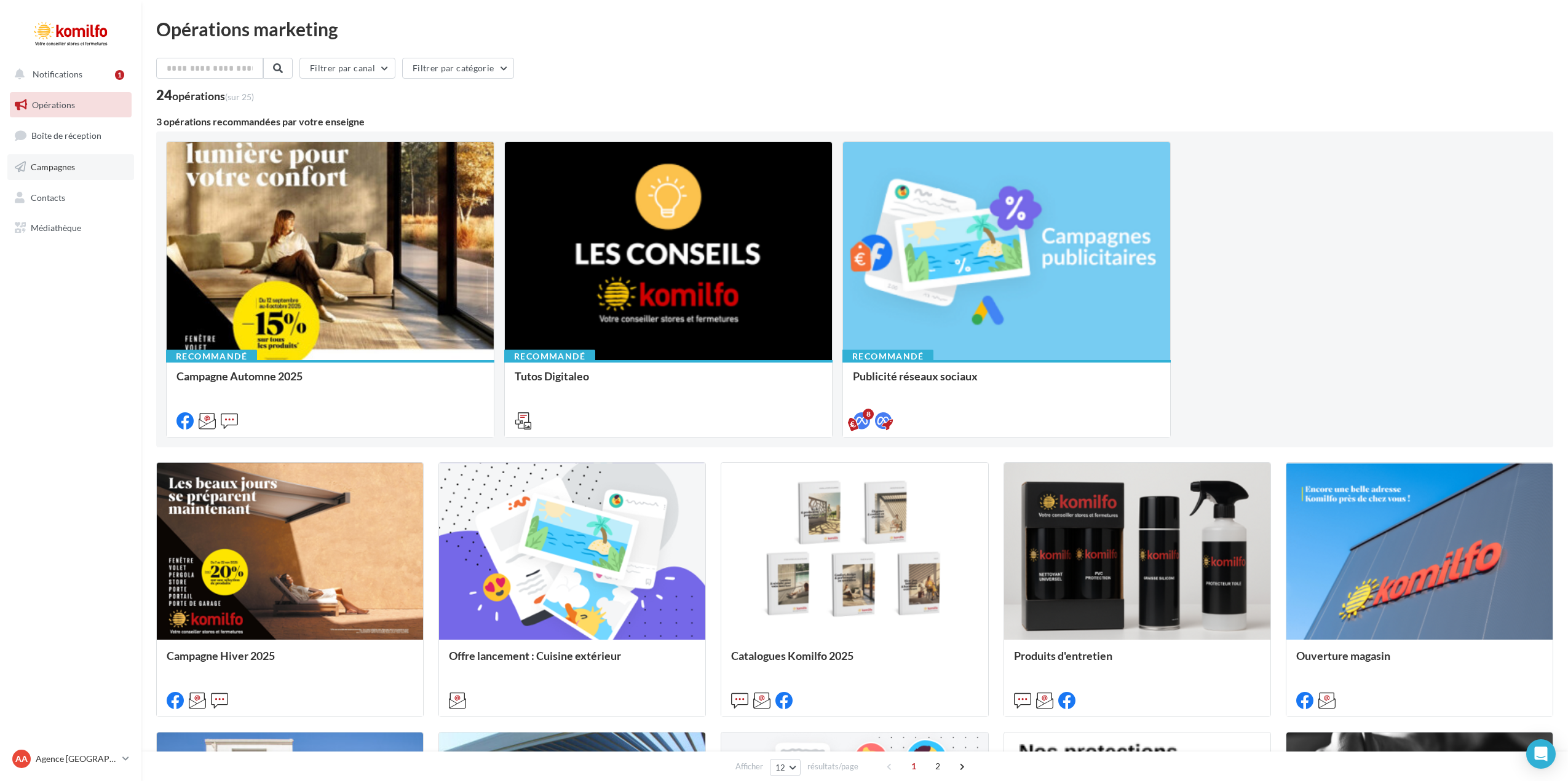
click at [73, 167] on span "Campagnes" at bounding box center [53, 167] width 45 height 11
click at [58, 167] on span "Campagnes" at bounding box center [53, 167] width 45 height 11
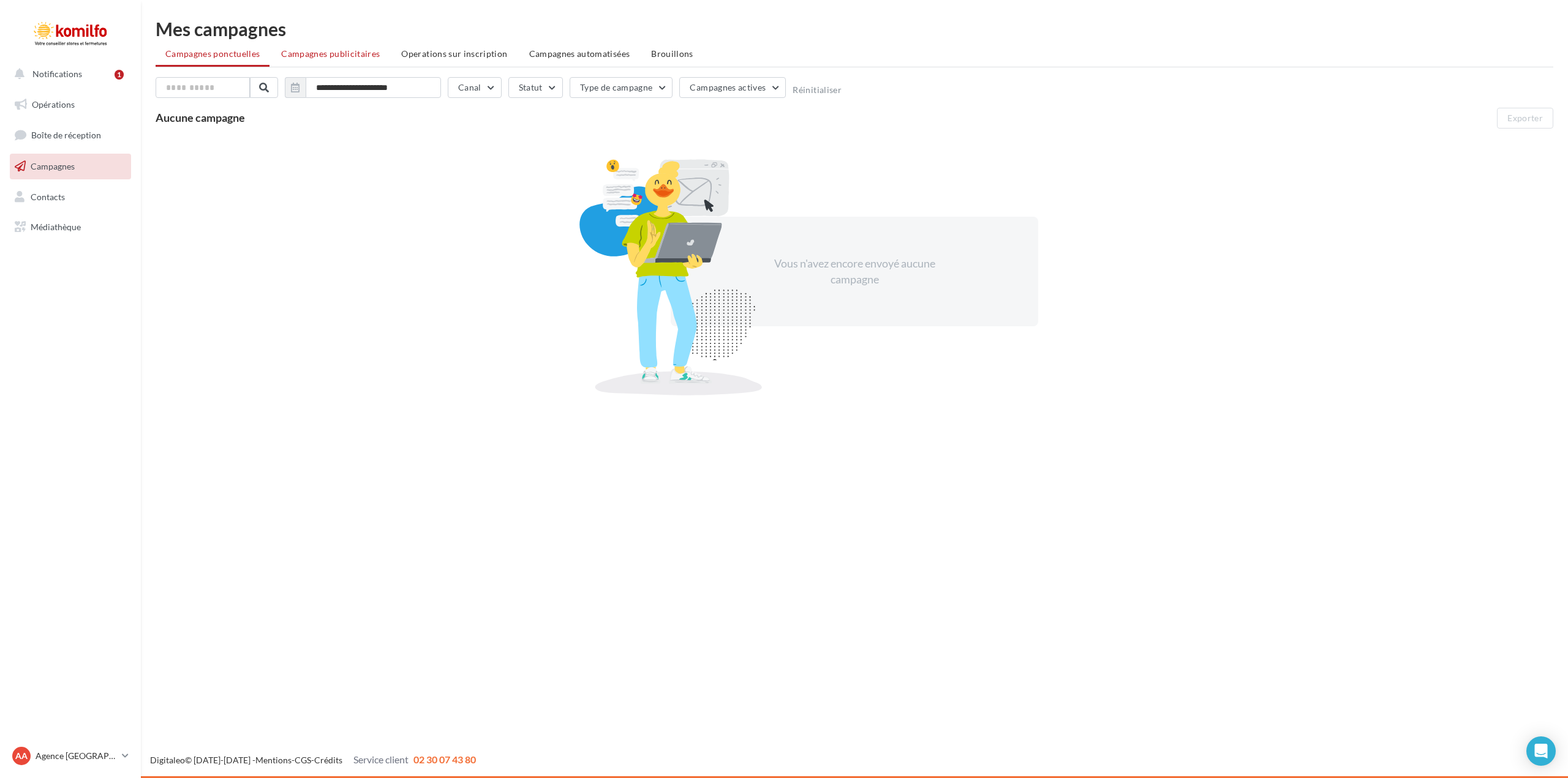
click at [339, 51] on span "Campagnes publicitaires" at bounding box center [331, 53] width 99 height 11
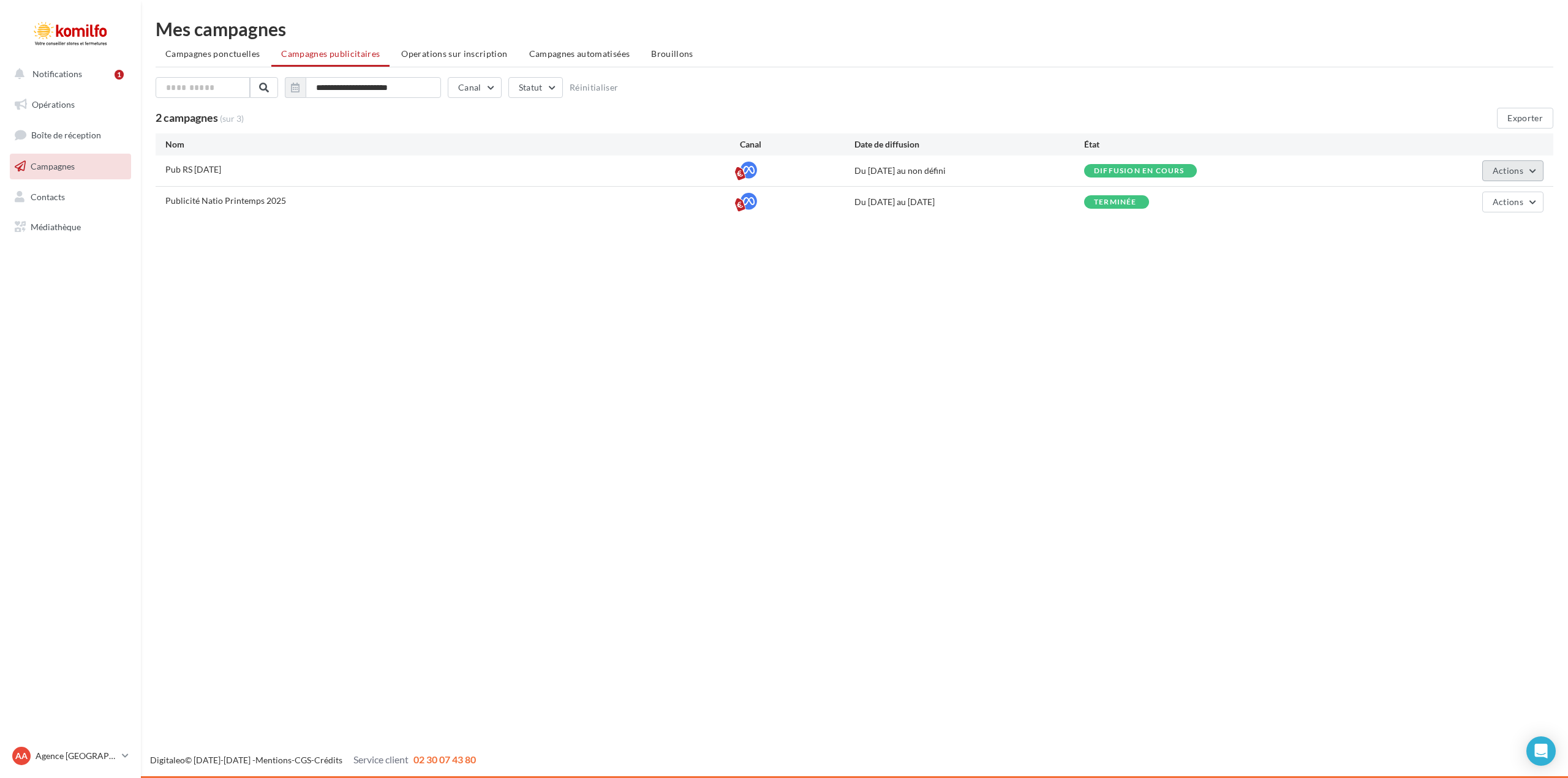
click at [1530, 174] on button "Actions" at bounding box center [1512, 171] width 61 height 21
click at [1510, 226] on button "Voir les résultats" at bounding box center [1482, 231] width 123 height 32
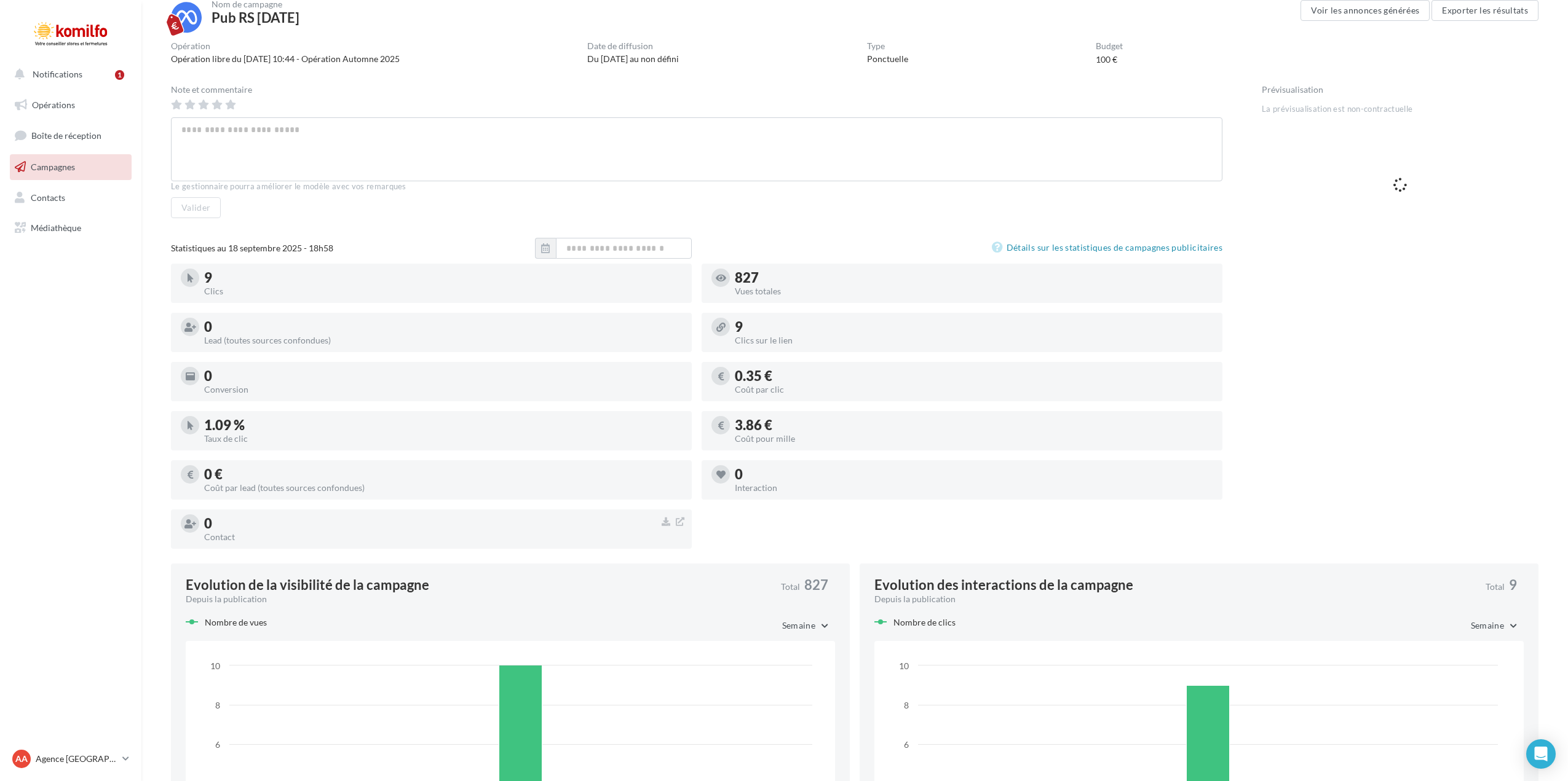
scroll to position [61, 0]
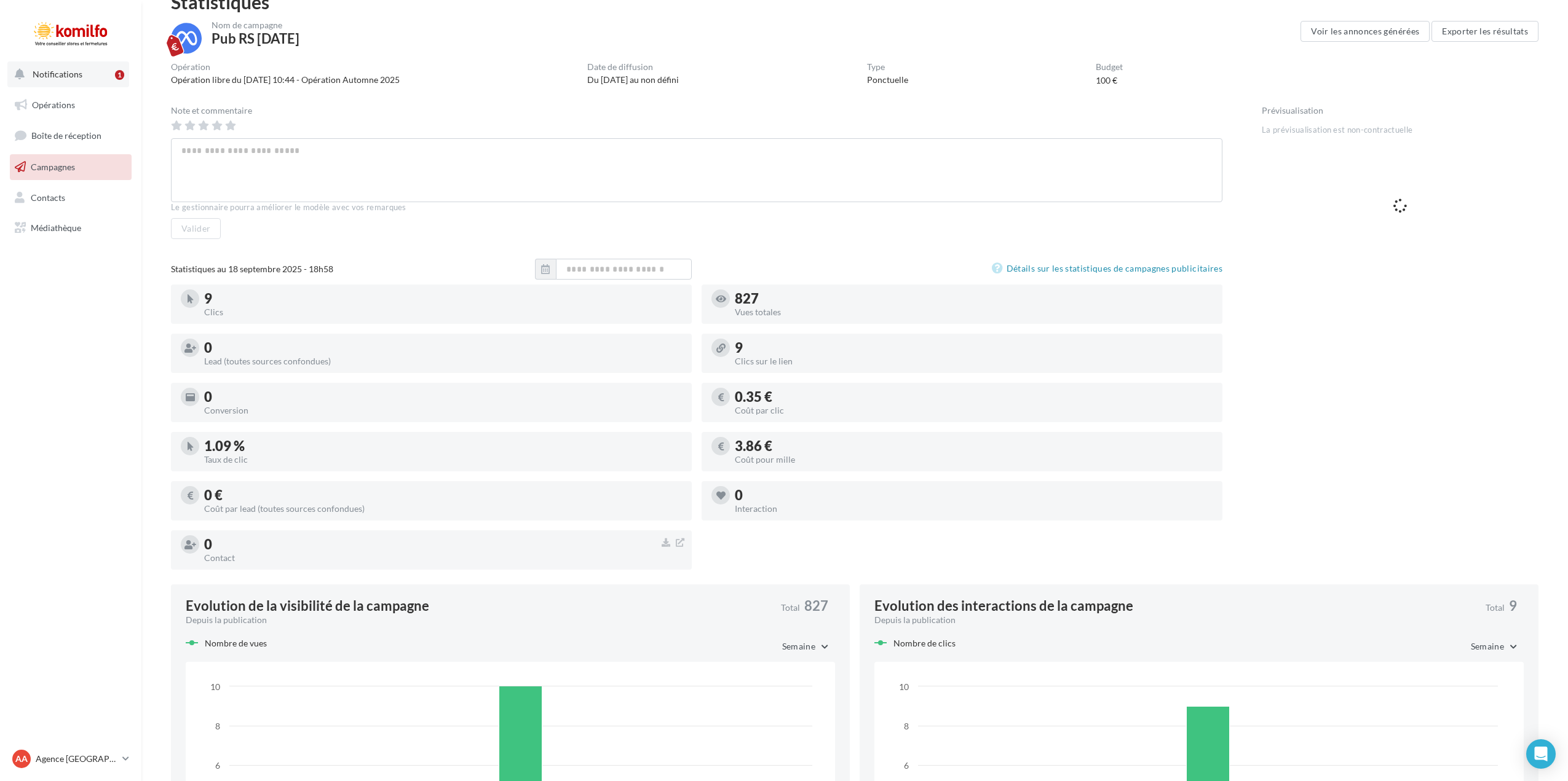
click at [69, 73] on span "Notifications" at bounding box center [57, 74] width 49 height 11
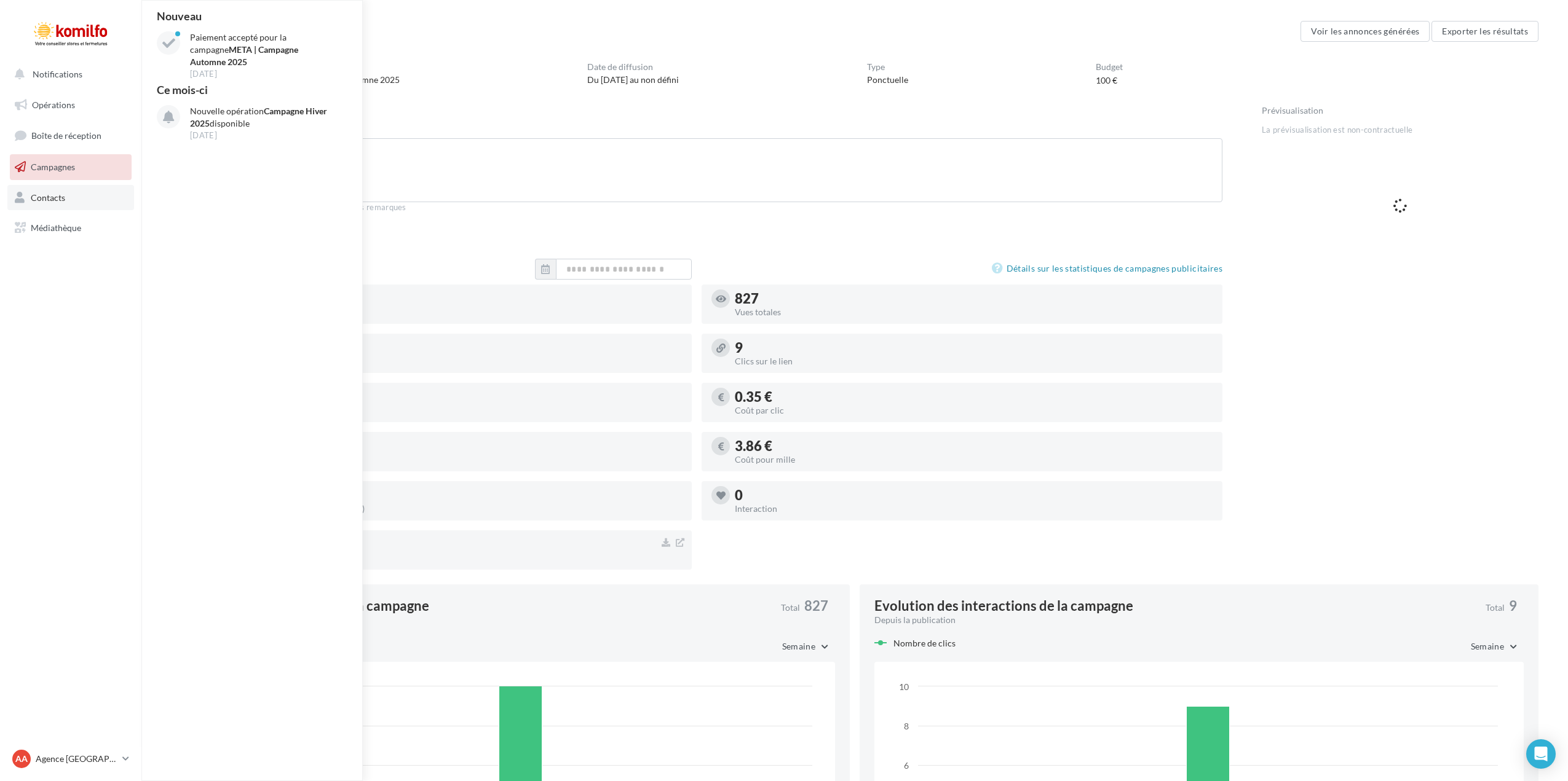
click at [54, 201] on span "Contacts" at bounding box center [48, 197] width 34 height 11
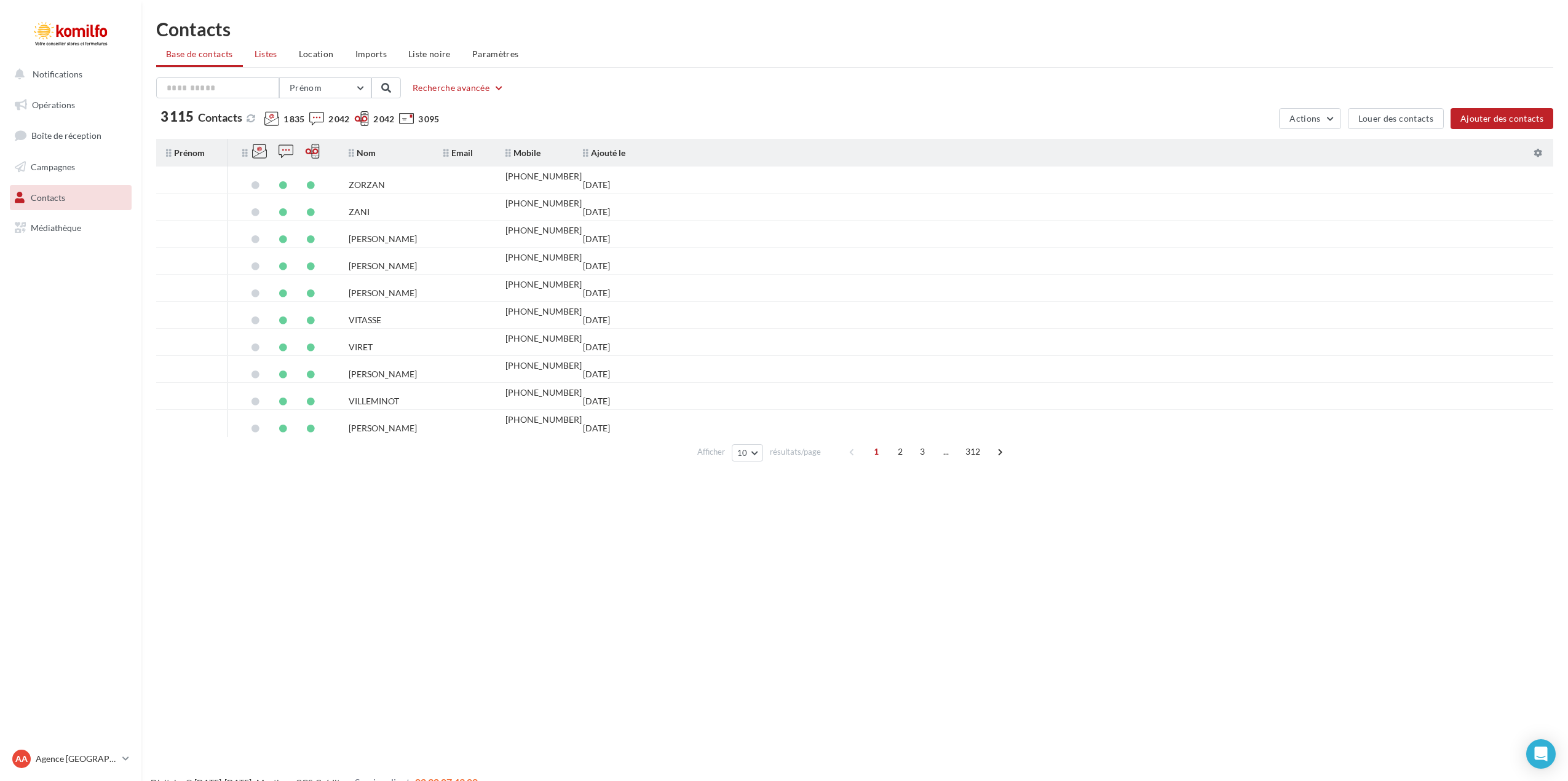
click at [264, 57] on span "Listes" at bounding box center [265, 53] width 22 height 11
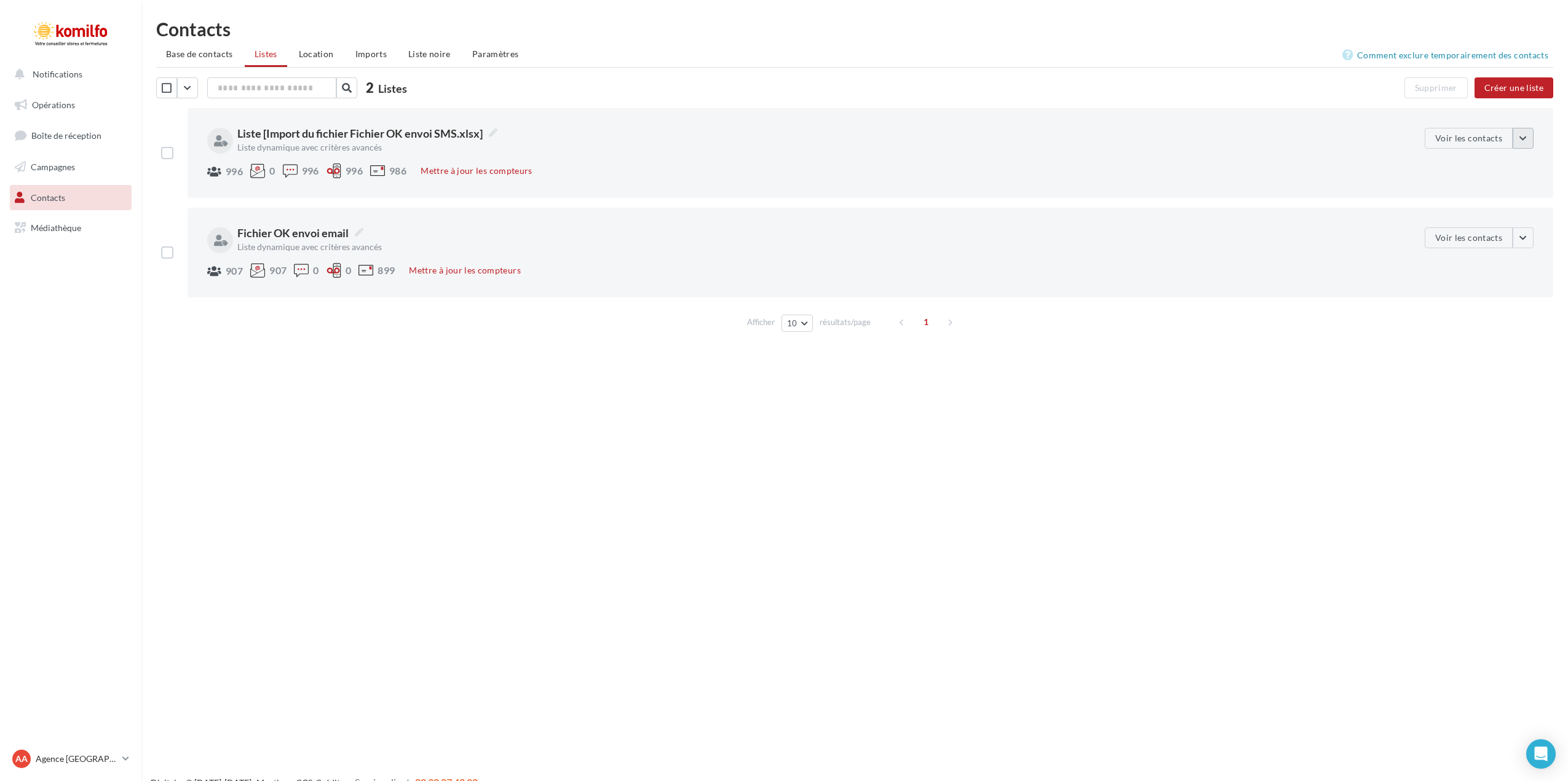
click at [1528, 137] on button "button" at bounding box center [1523, 139] width 21 height 21
click at [1517, 140] on button "button" at bounding box center [1523, 139] width 21 height 21
click at [52, 230] on span "Médiathèque" at bounding box center [56, 227] width 50 height 11
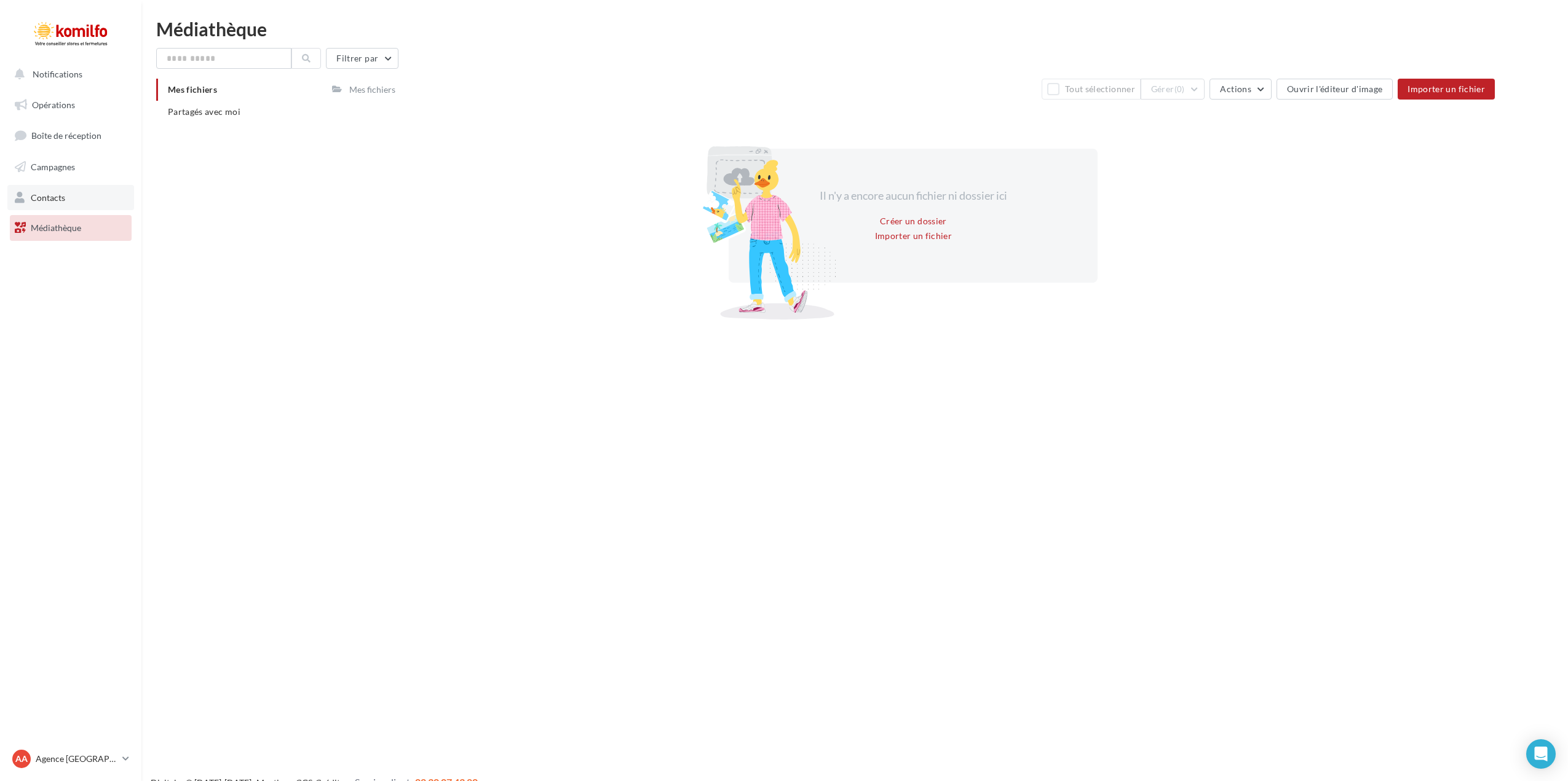
click at [57, 201] on span "Contacts" at bounding box center [48, 197] width 34 height 11
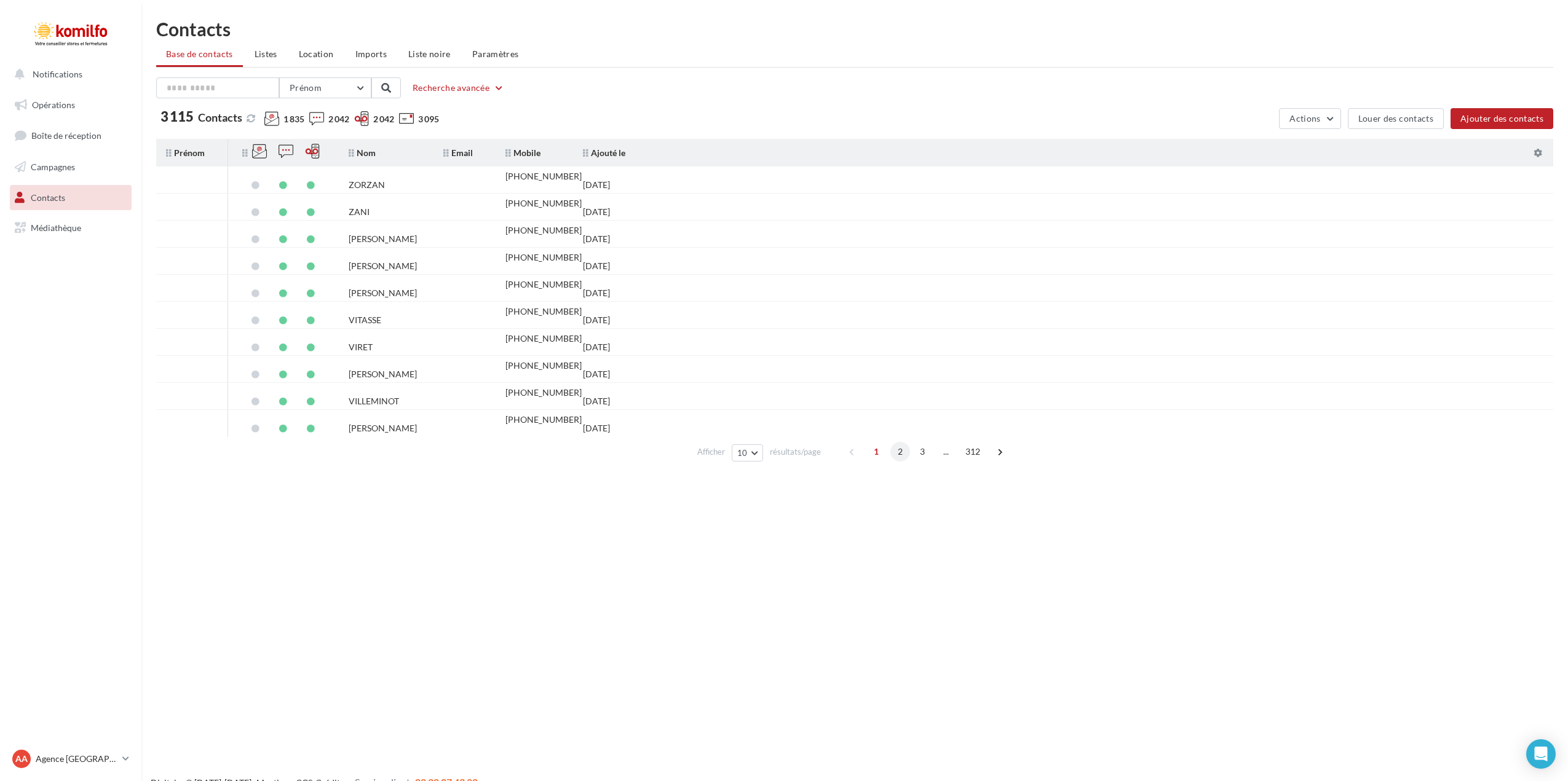
click at [902, 457] on span "2" at bounding box center [899, 452] width 19 height 19
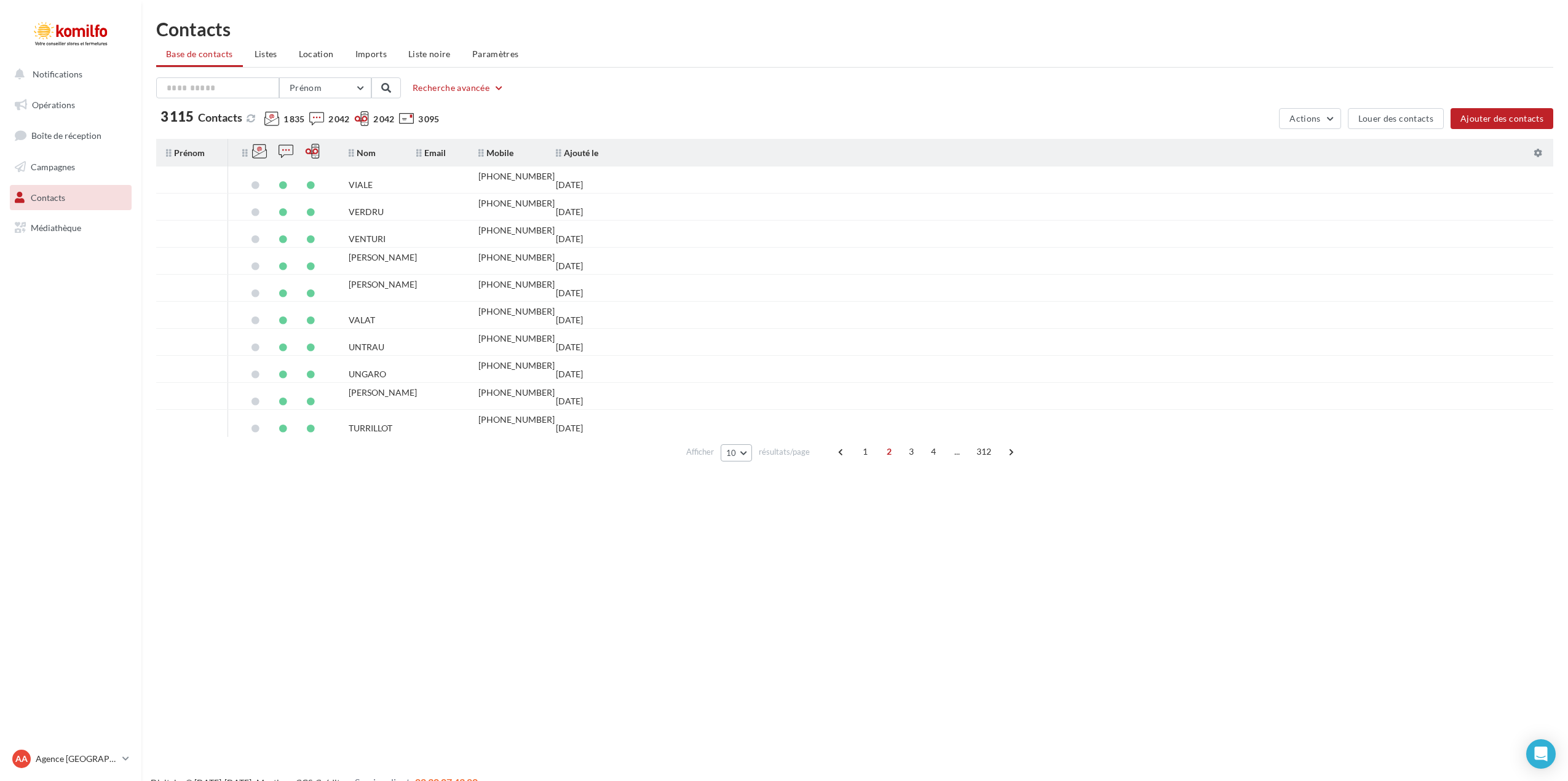
click at [746, 453] on button "10" at bounding box center [736, 453] width 31 height 17
click at [755, 543] on button "100" at bounding box center [764, 540] width 86 height 21
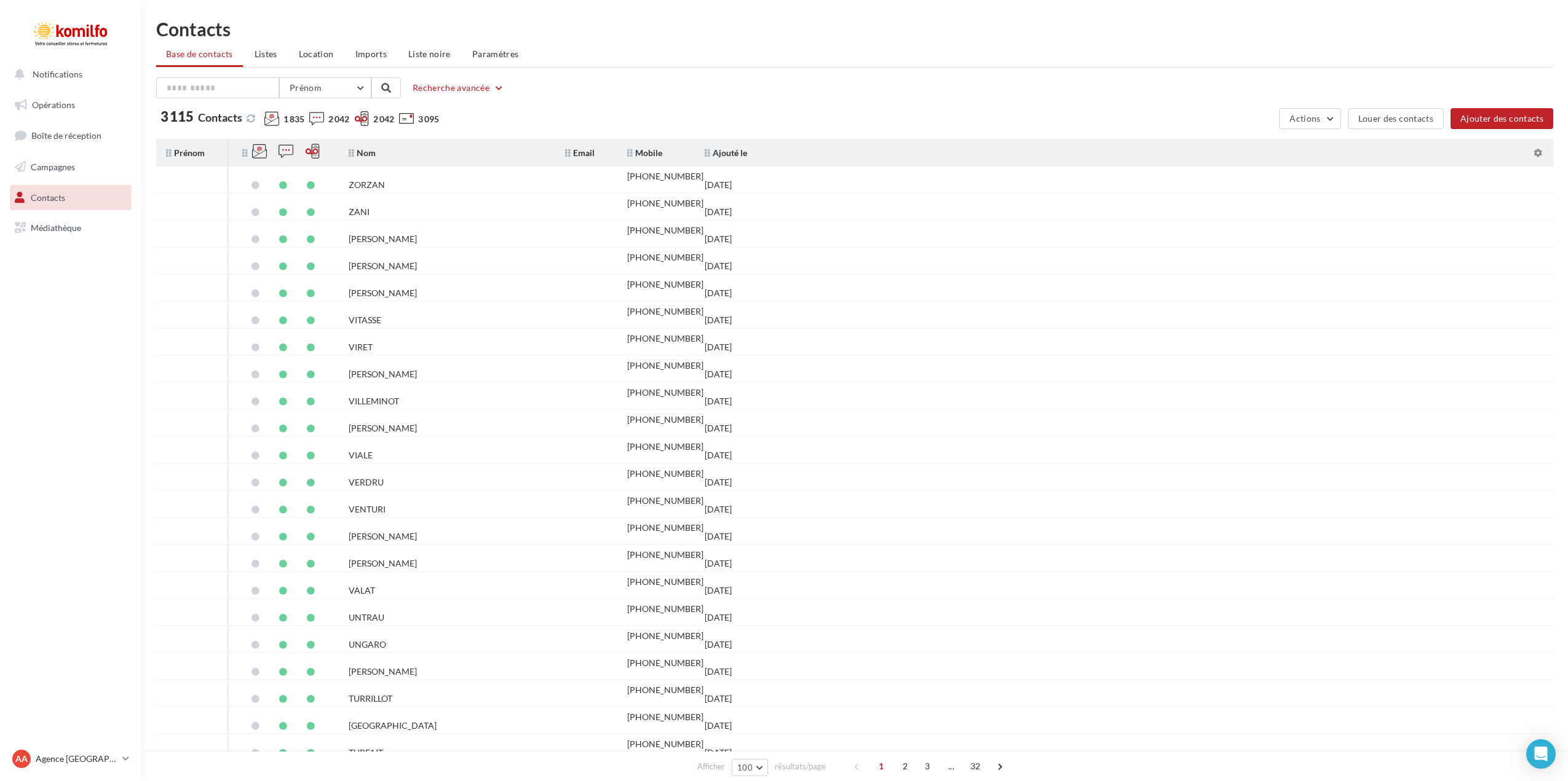
click at [385, 151] on th "Nom" at bounding box center [446, 152] width 216 height 22
click at [424, 153] on th "Nom" at bounding box center [446, 152] width 216 height 22
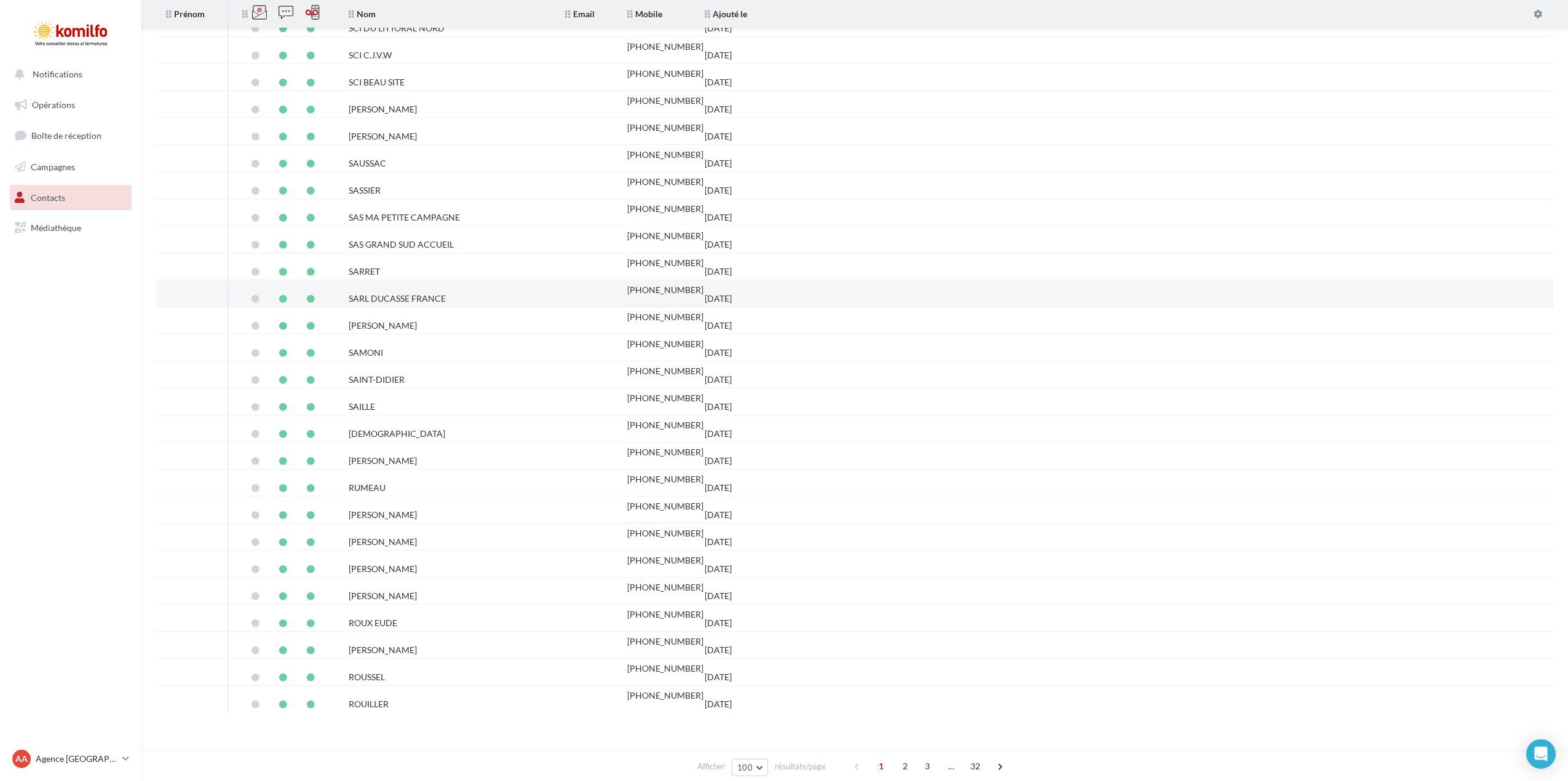
scroll to position [2144, 0]
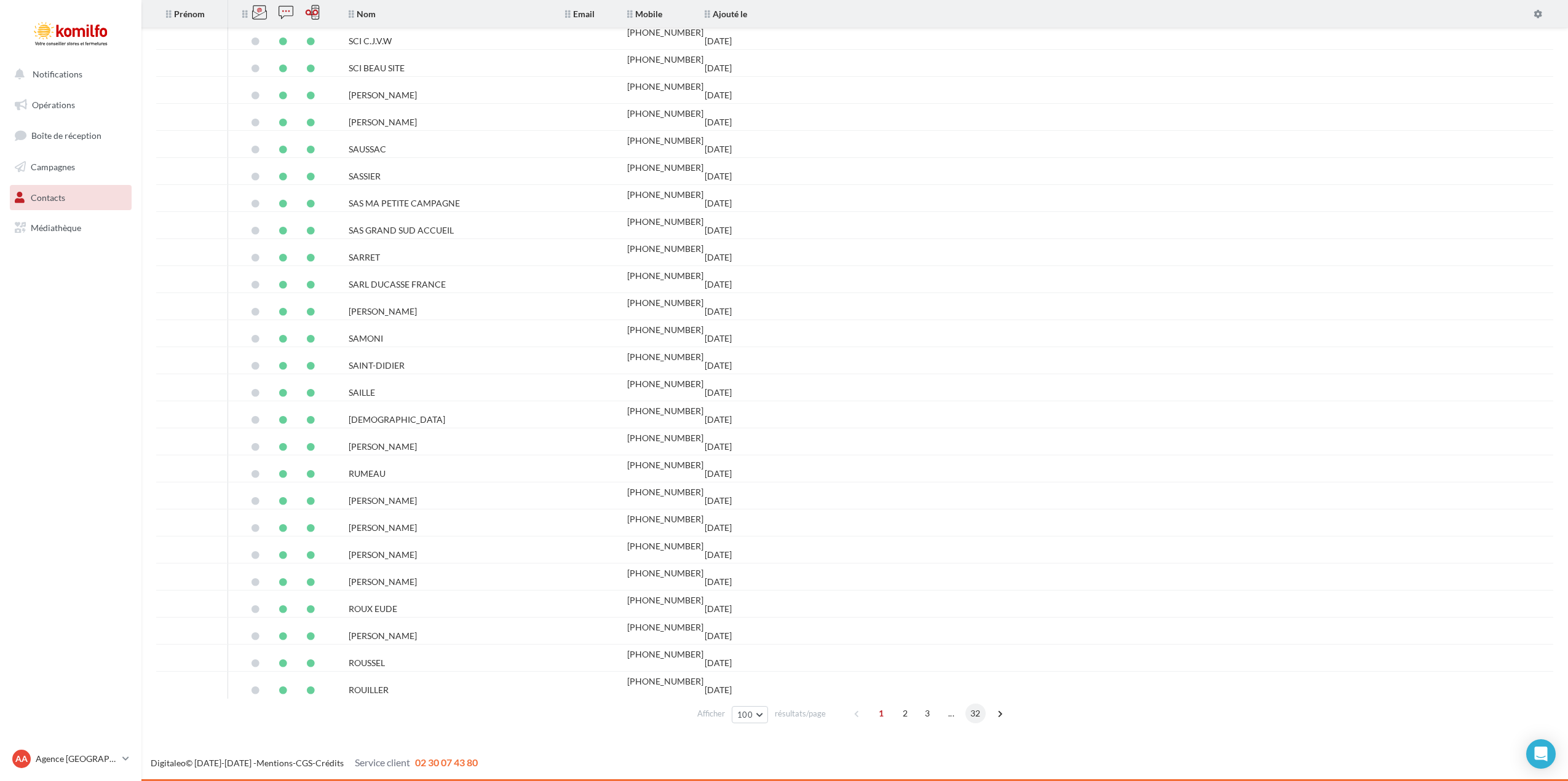
click at [977, 710] on span "32" at bounding box center [975, 713] width 20 height 19
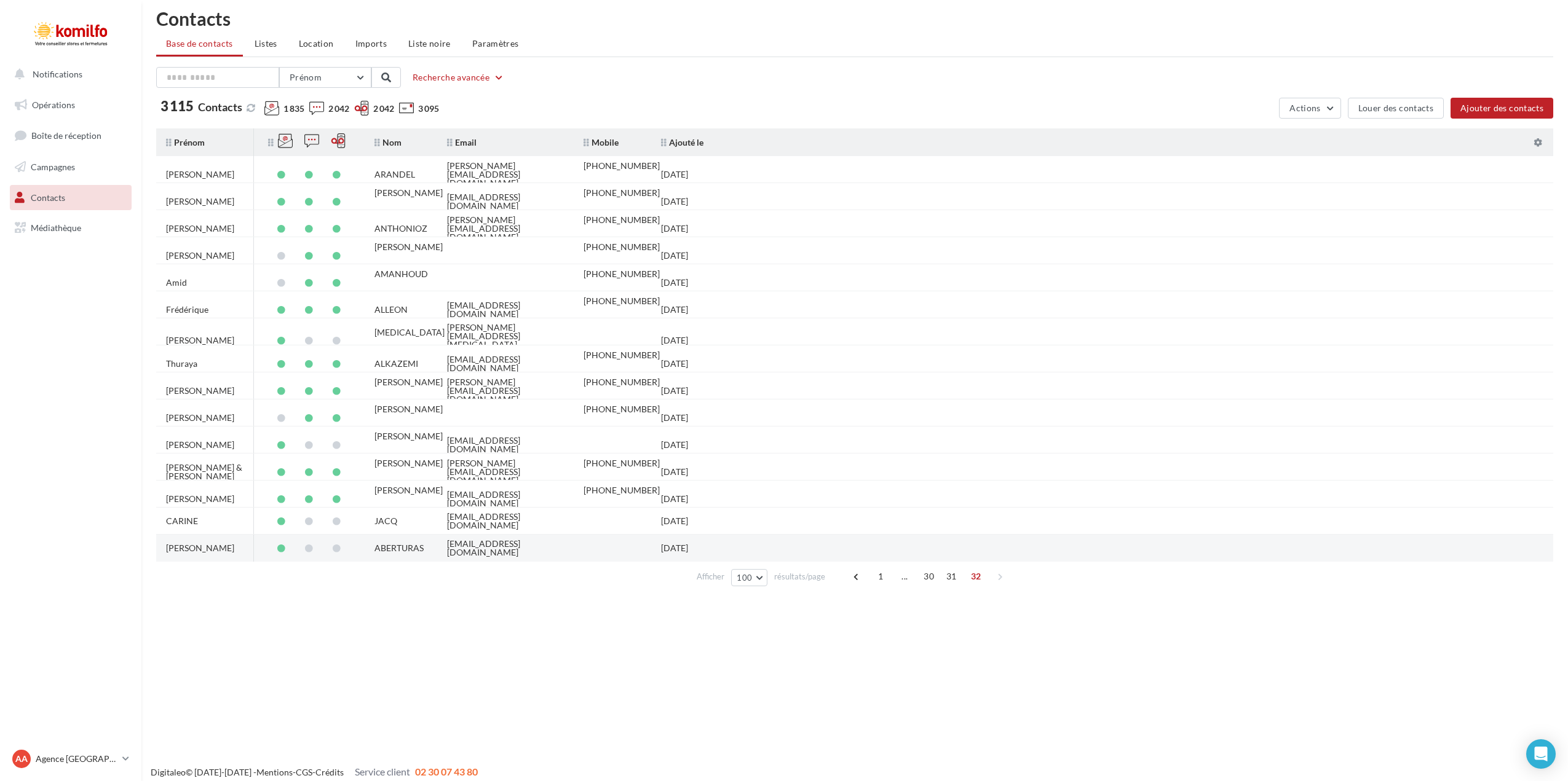
scroll to position [0, 0]
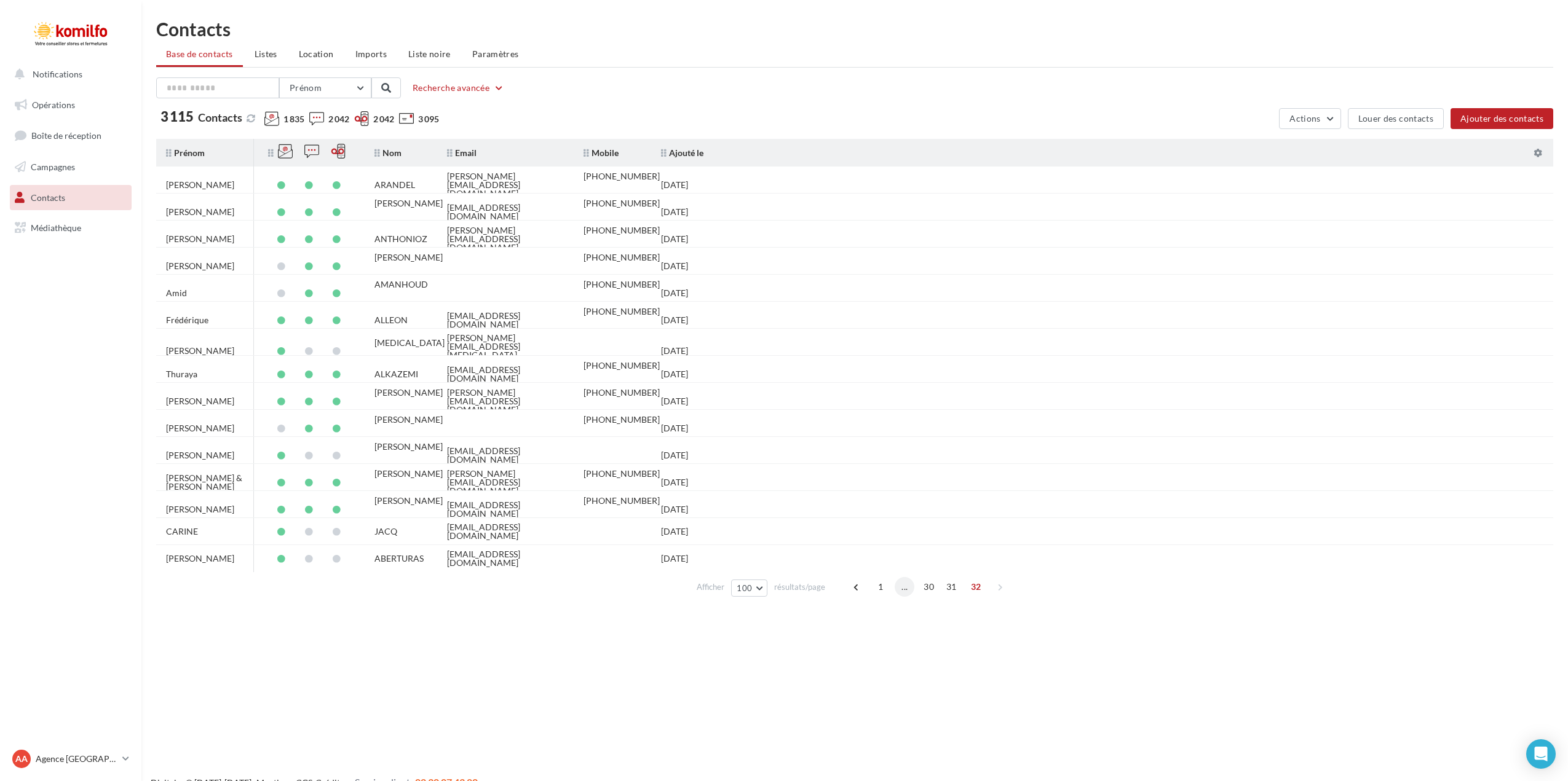
click at [910, 591] on span "..." at bounding box center [904, 587] width 19 height 19
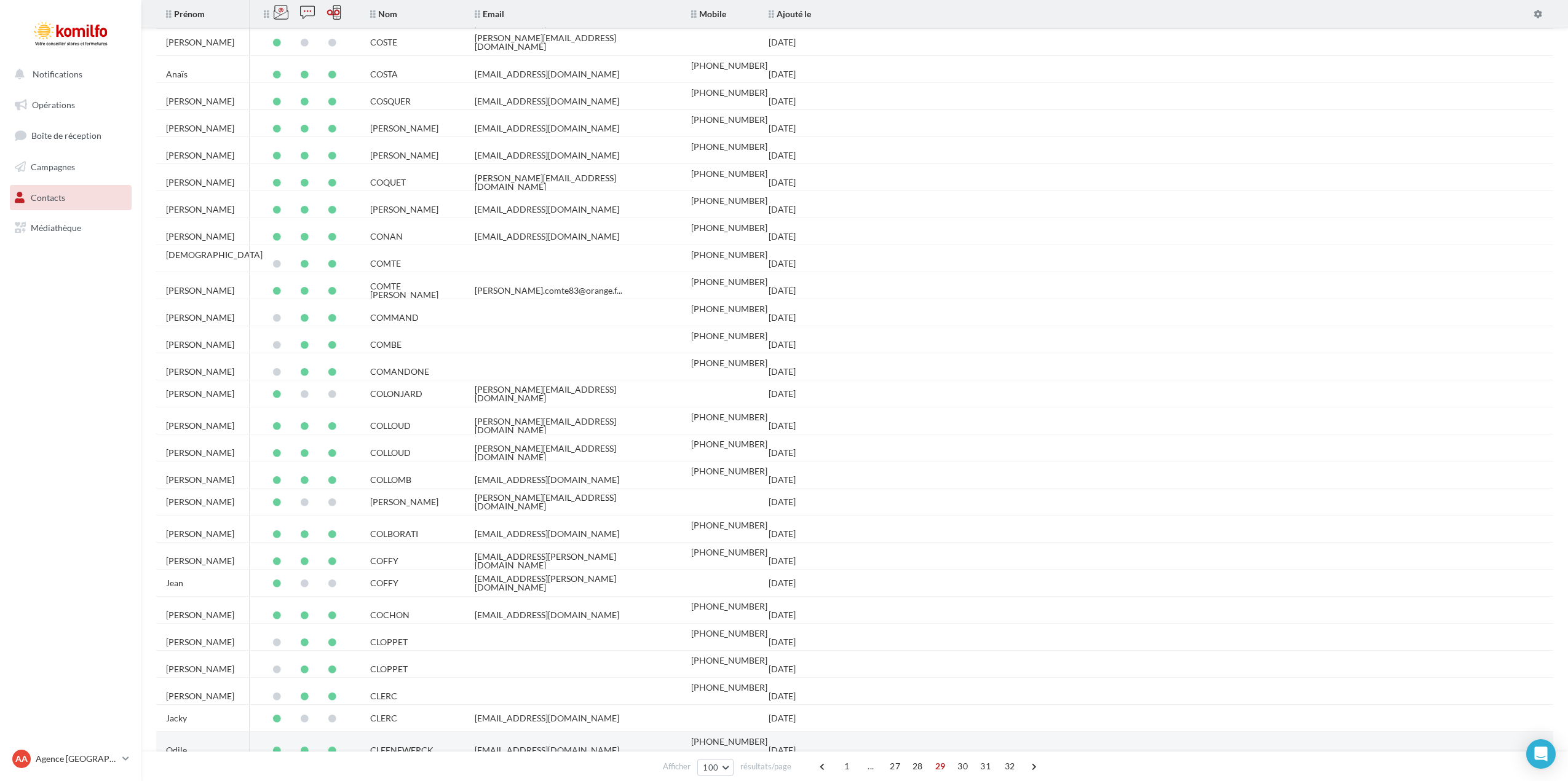
scroll to position [245, 0]
click at [872, 768] on span "..." at bounding box center [870, 766] width 19 height 19
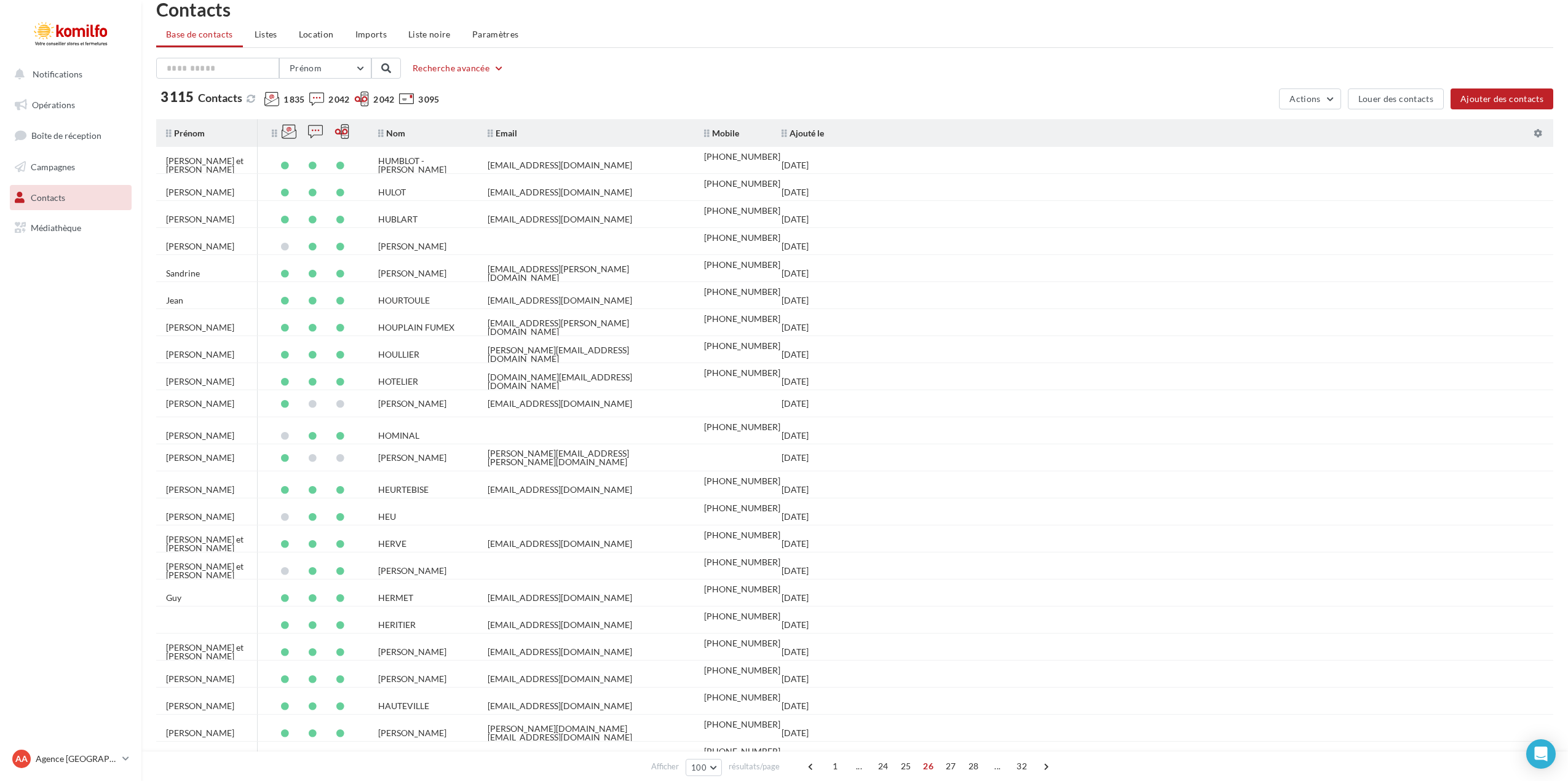
scroll to position [89, 0]
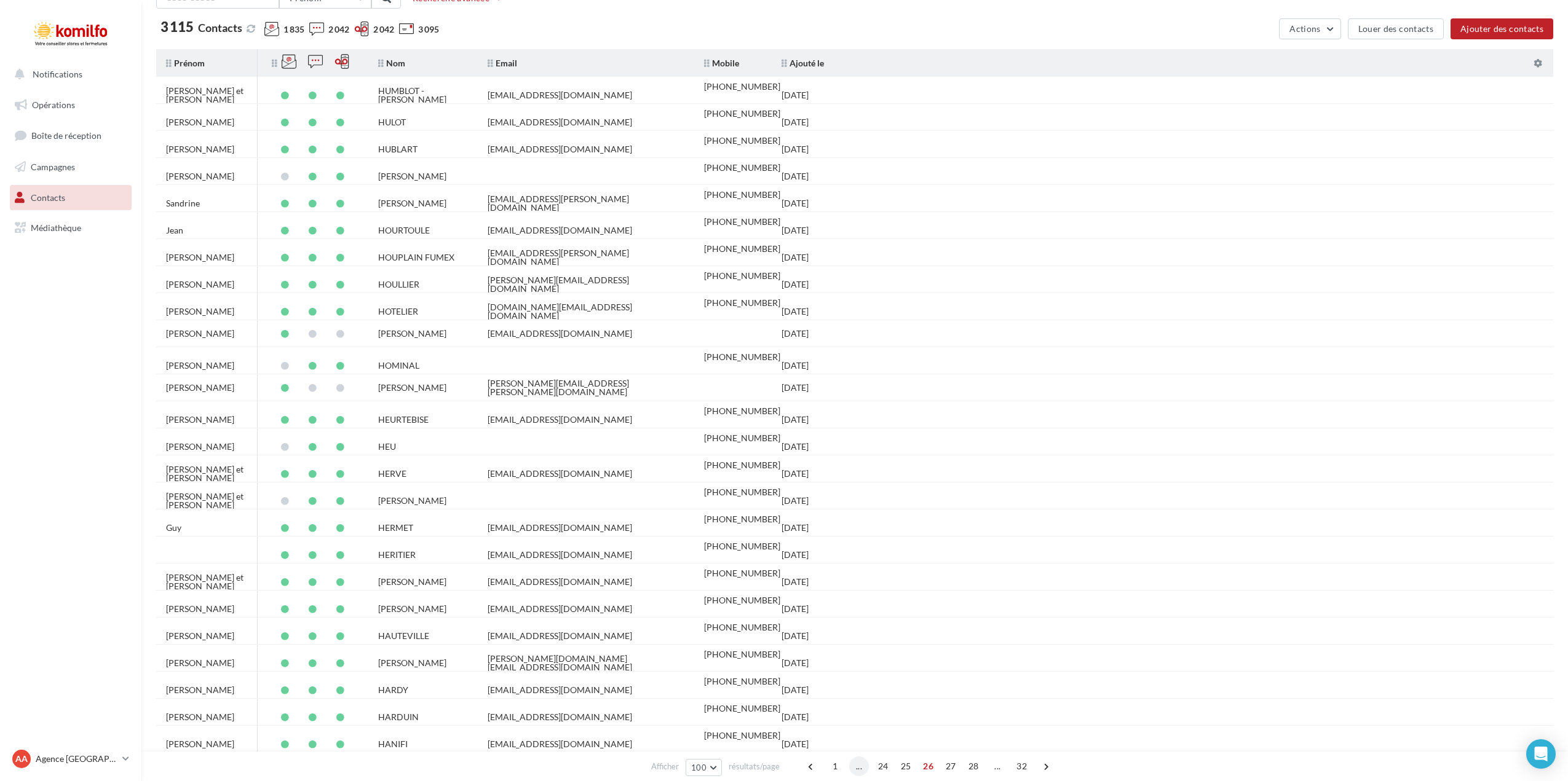
click at [854, 767] on span "..." at bounding box center [859, 766] width 19 height 19
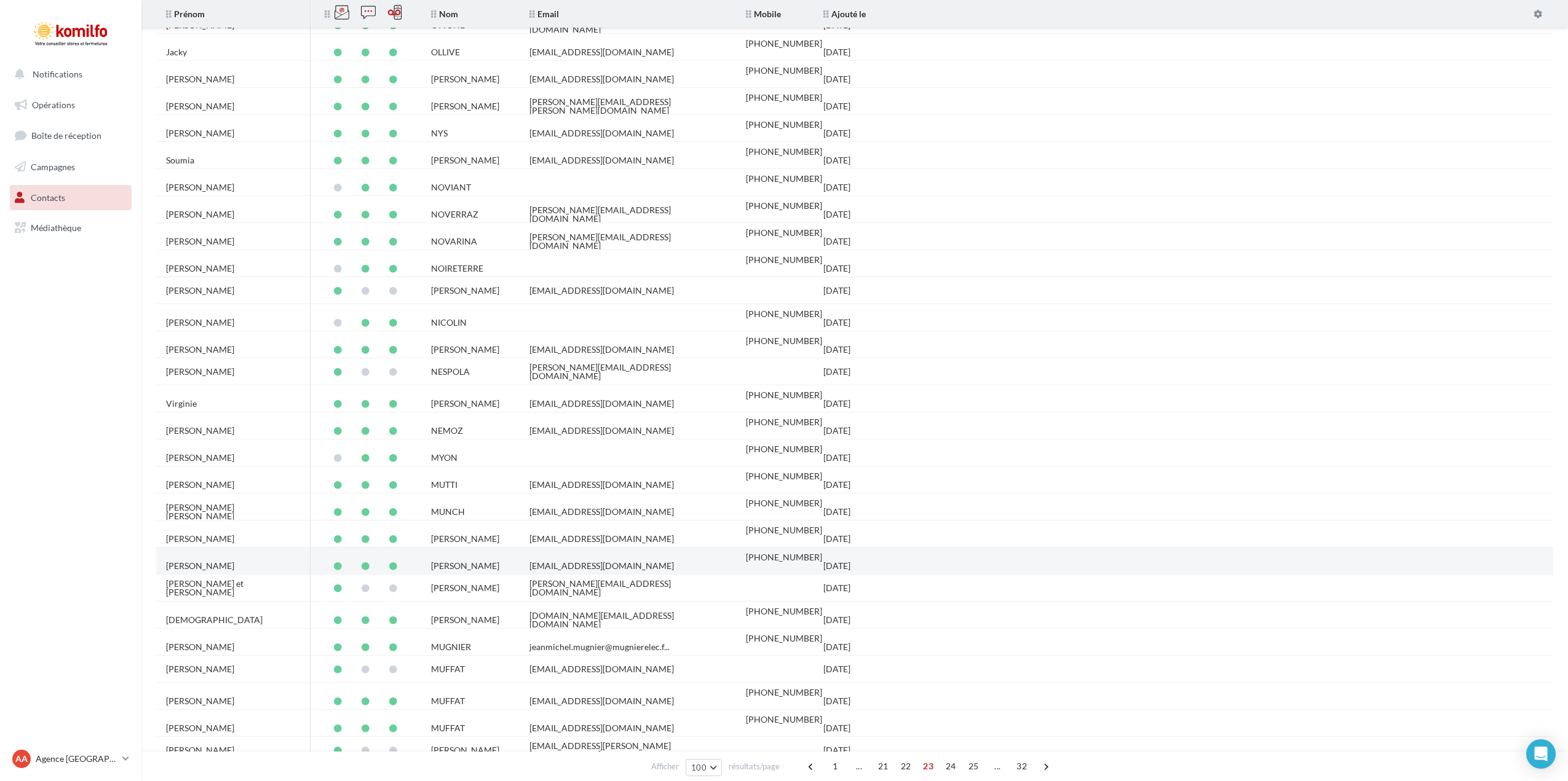
scroll to position [184, 0]
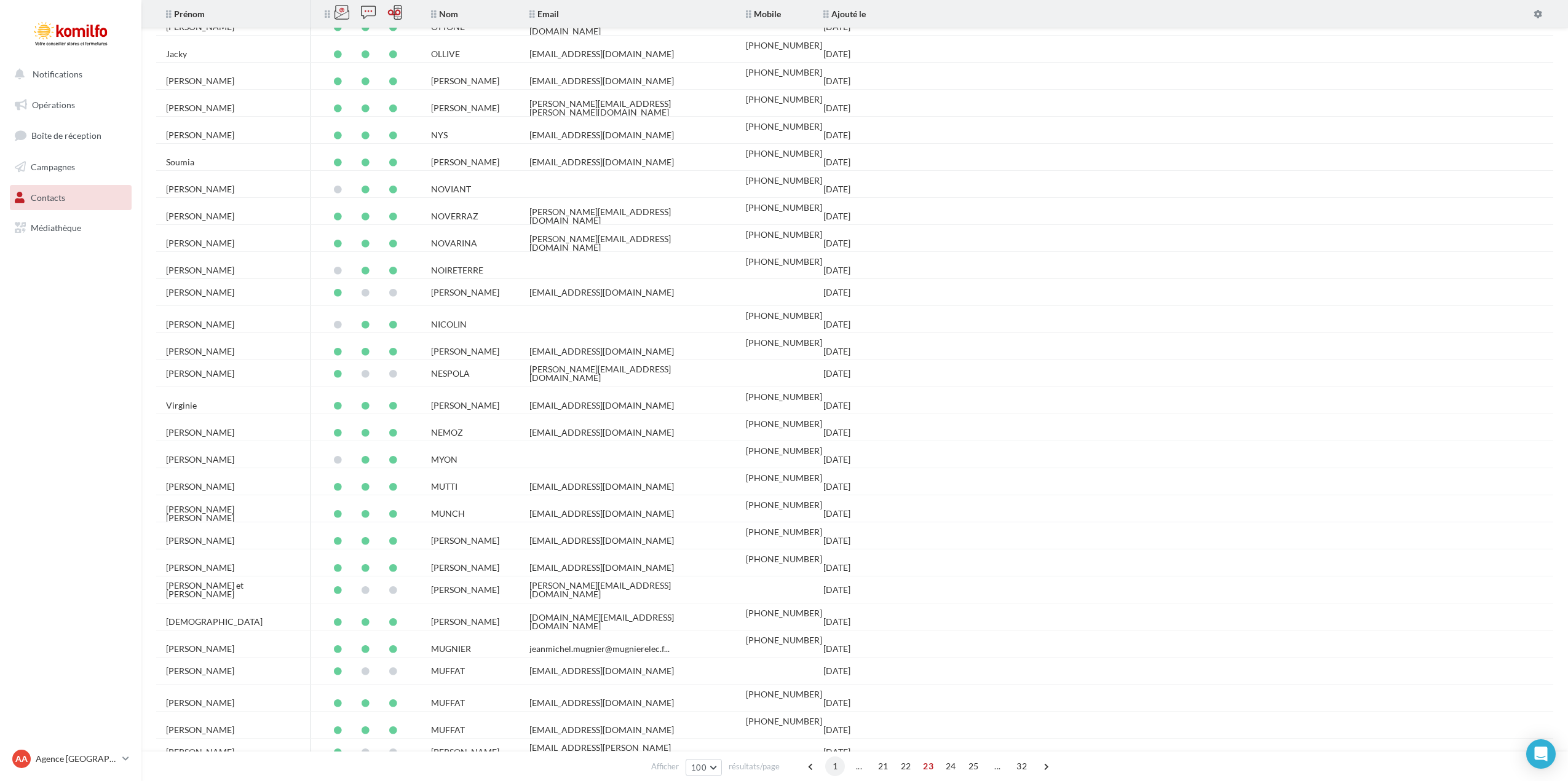
click at [833, 770] on span "1" at bounding box center [834, 766] width 19 height 19
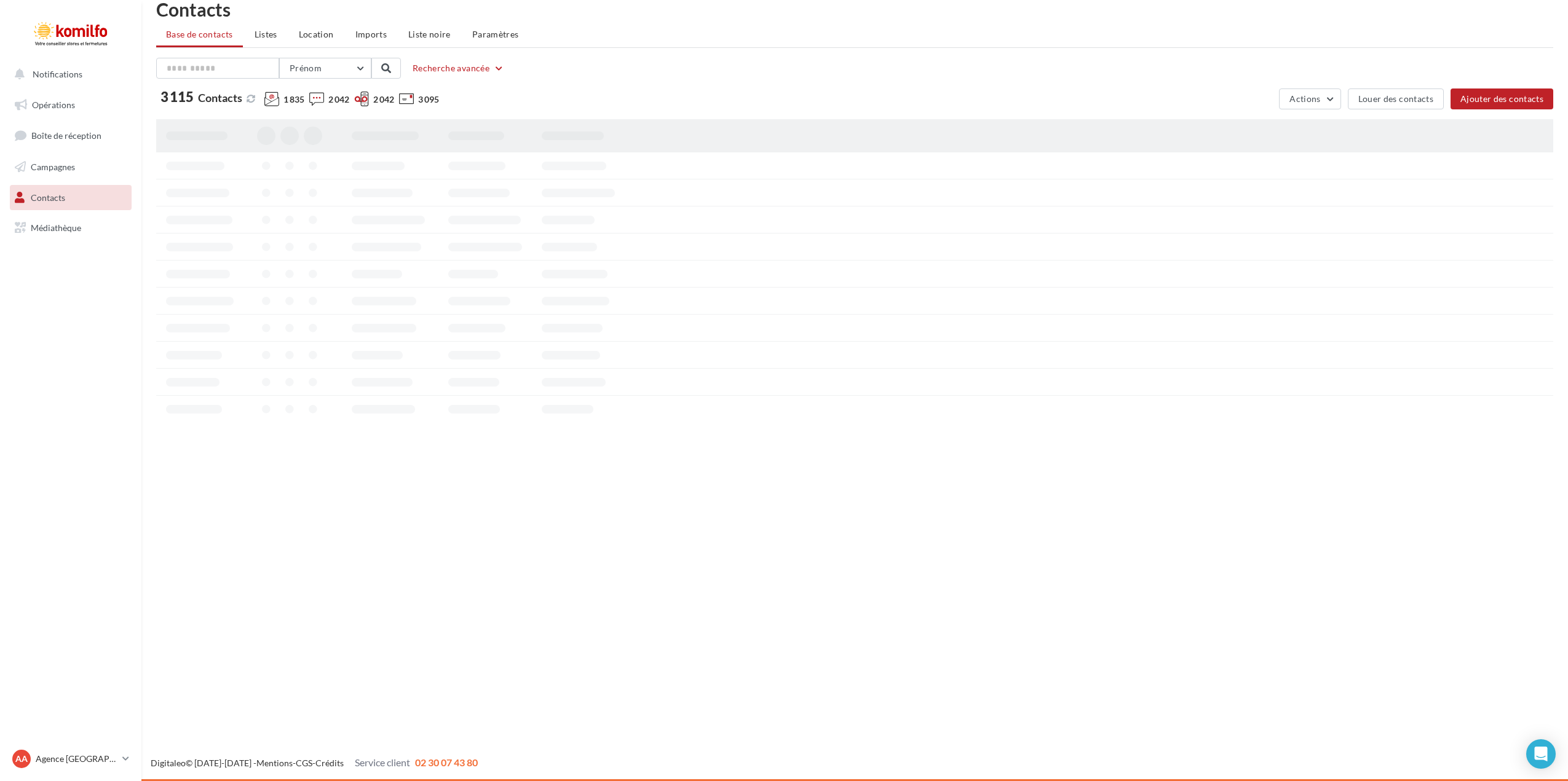
scroll to position [89, 0]
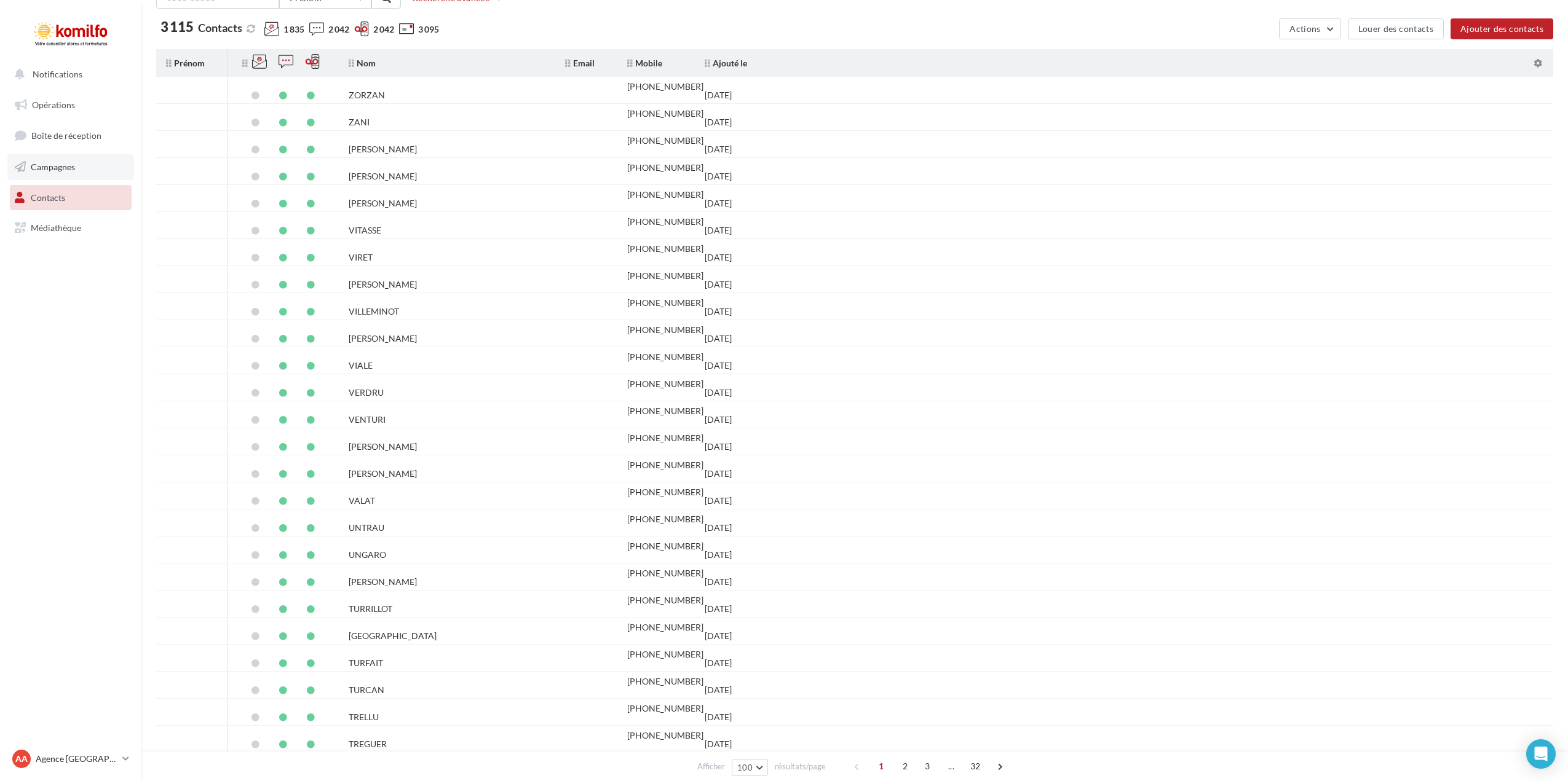
click at [47, 170] on span "Campagnes" at bounding box center [53, 167] width 45 height 11
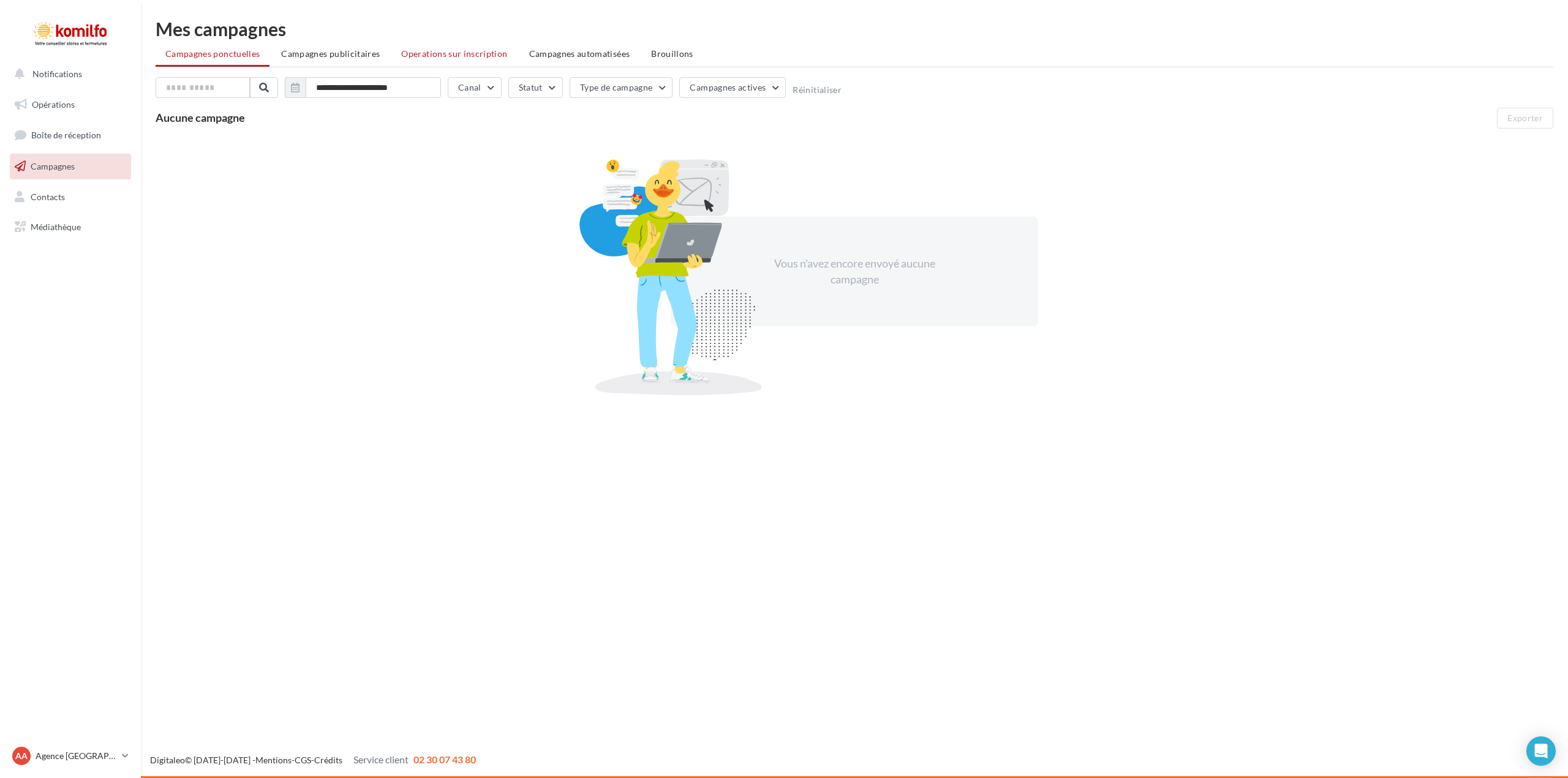
click at [434, 51] on span "Operations sur inscription" at bounding box center [454, 53] width 106 height 11
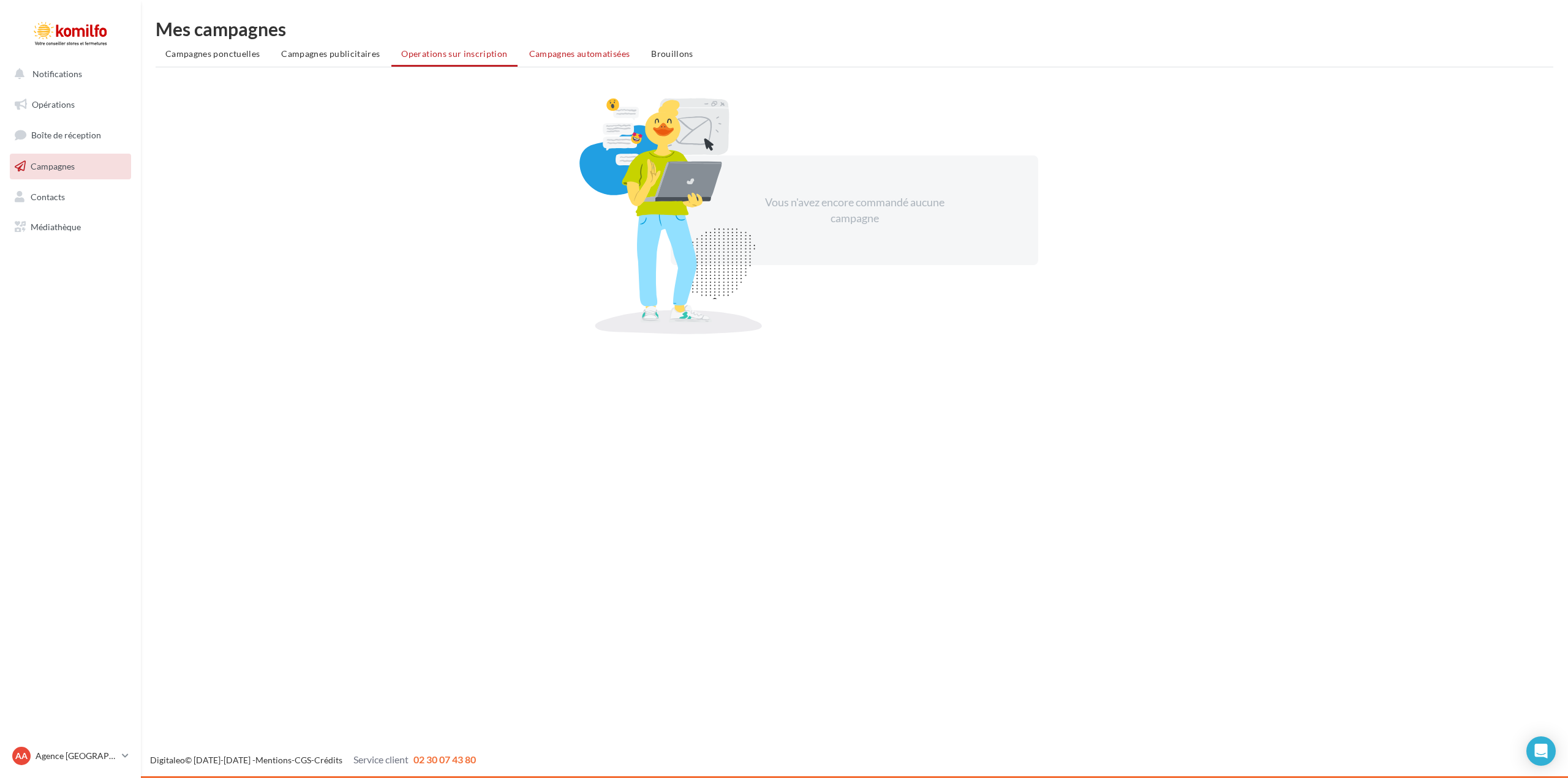
click at [547, 56] on span "Campagnes automatisées" at bounding box center [579, 53] width 102 height 11
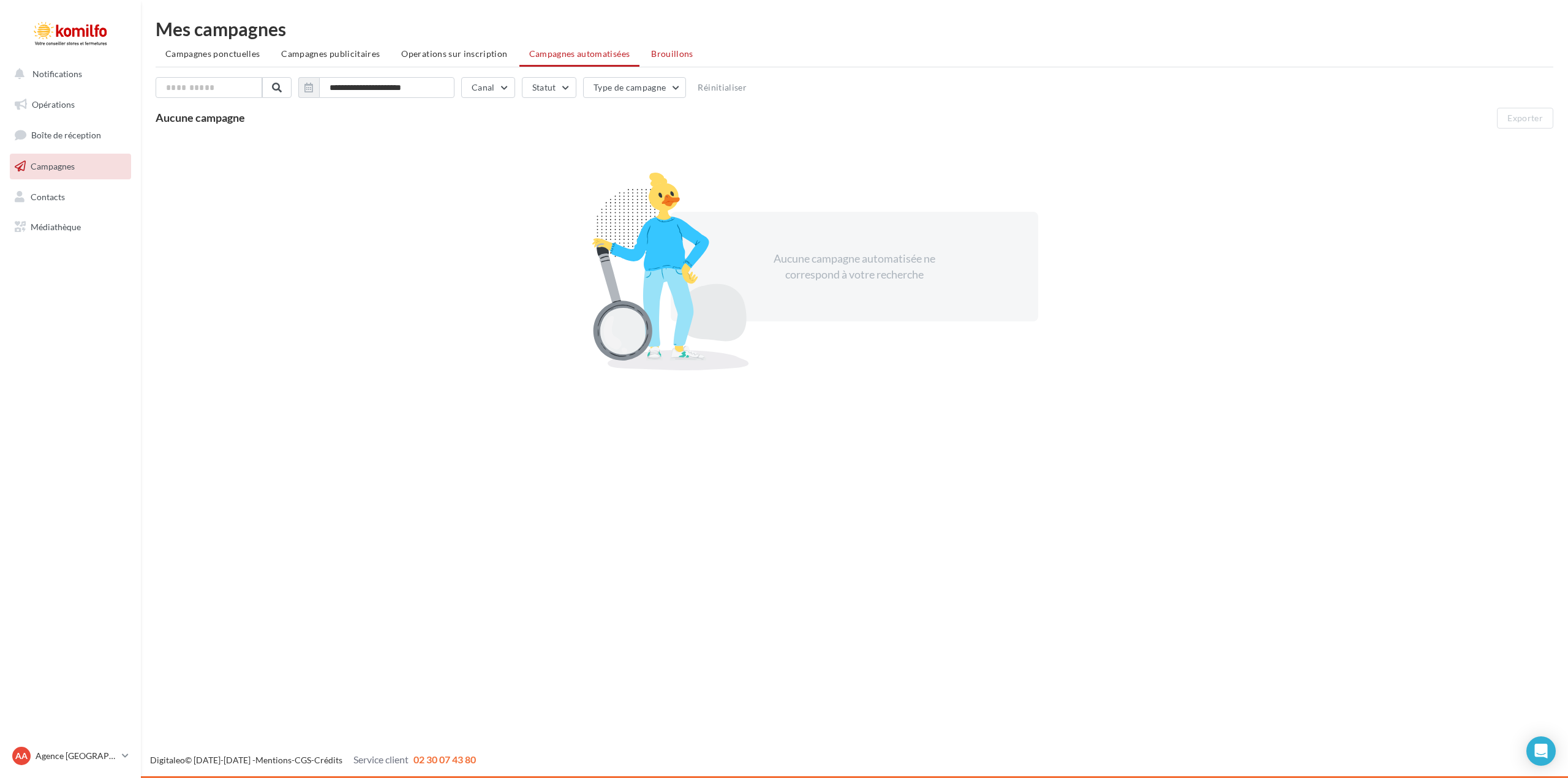
click at [656, 52] on span "Brouillons" at bounding box center [672, 53] width 43 height 11
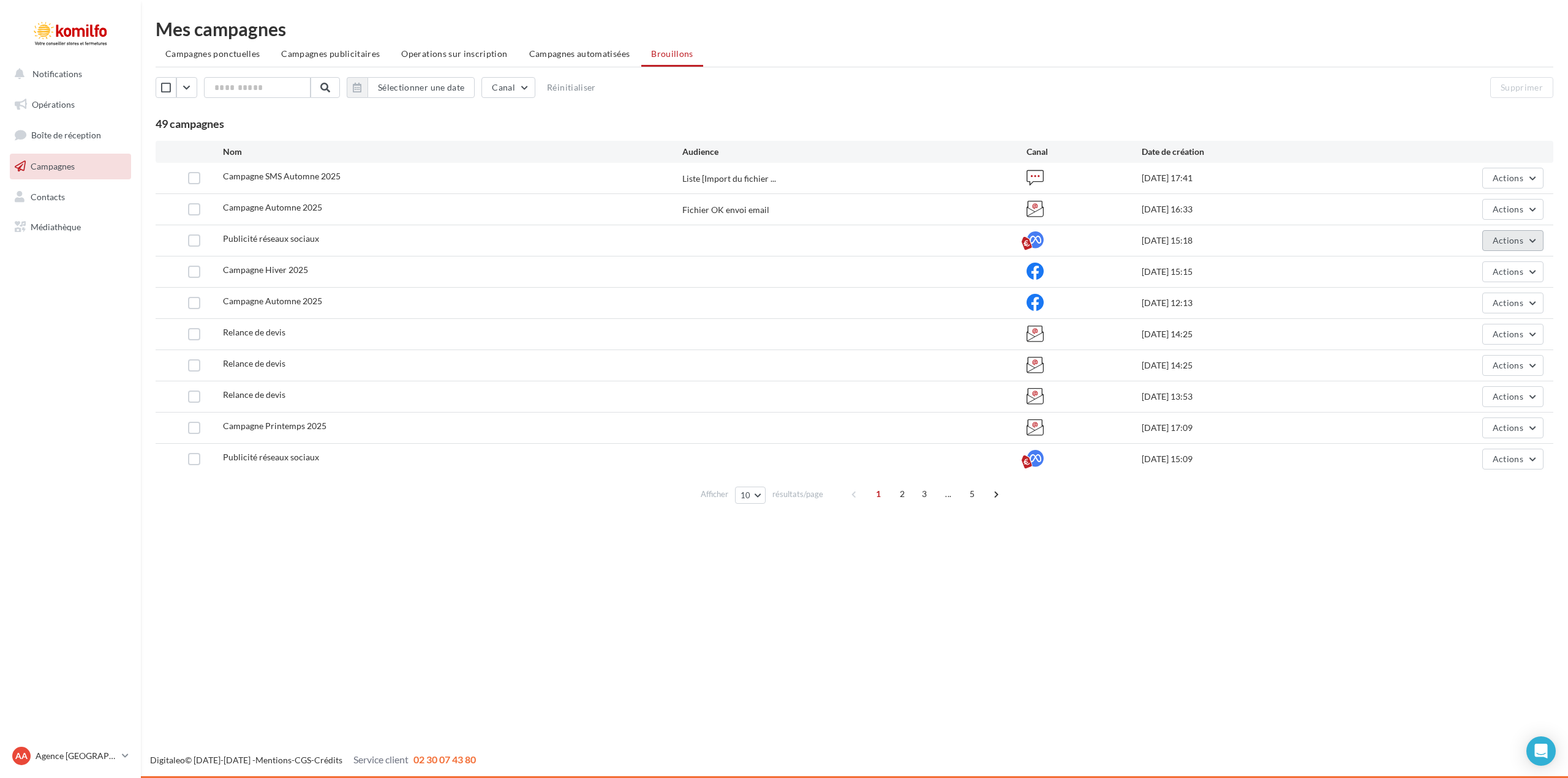
click at [1535, 245] on button "Actions" at bounding box center [1512, 241] width 61 height 21
click at [1490, 366] on button "Supprimer" at bounding box center [1482, 364] width 123 height 32
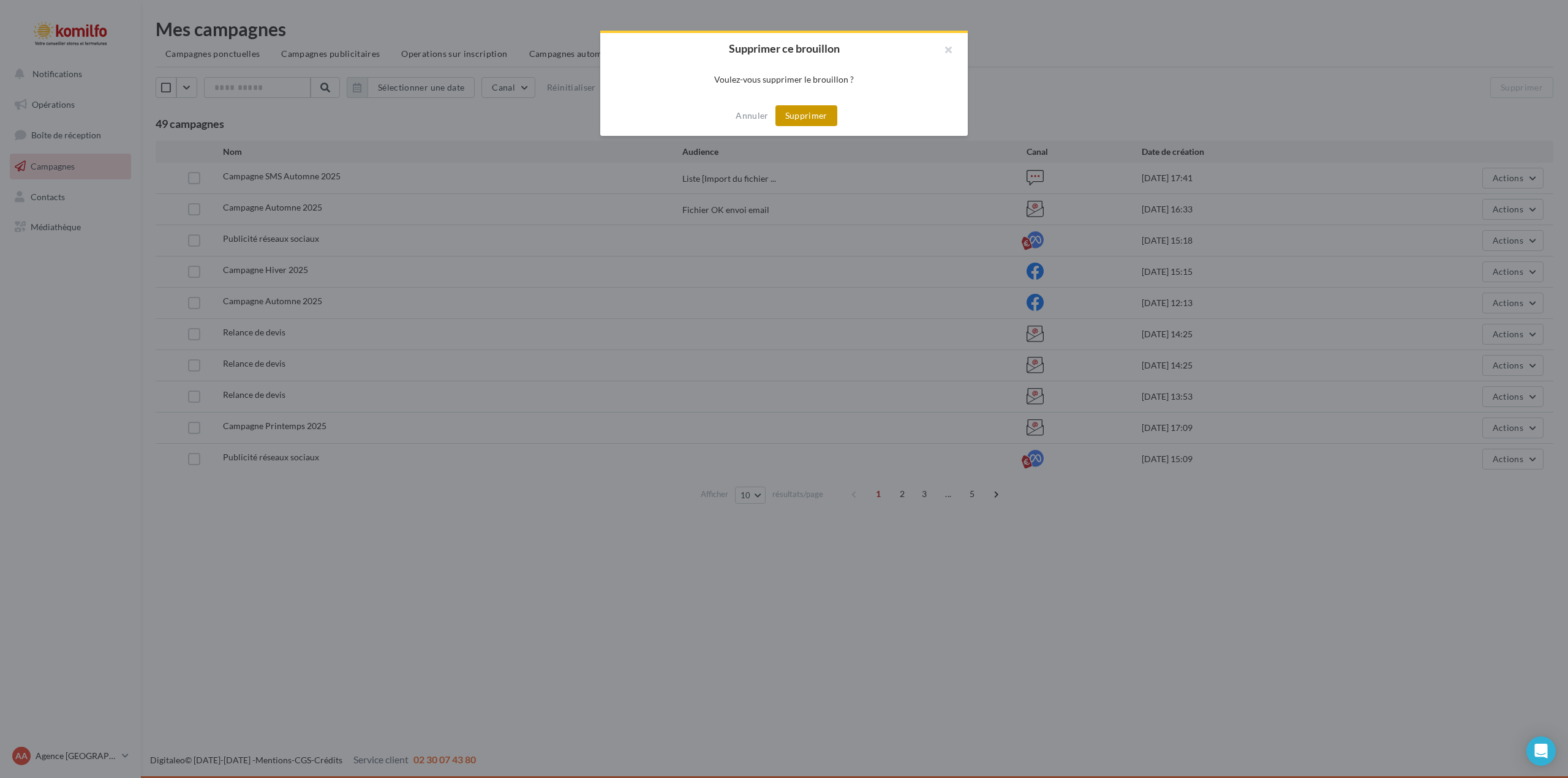
click at [817, 111] on button "Supprimer" at bounding box center [806, 116] width 62 height 21
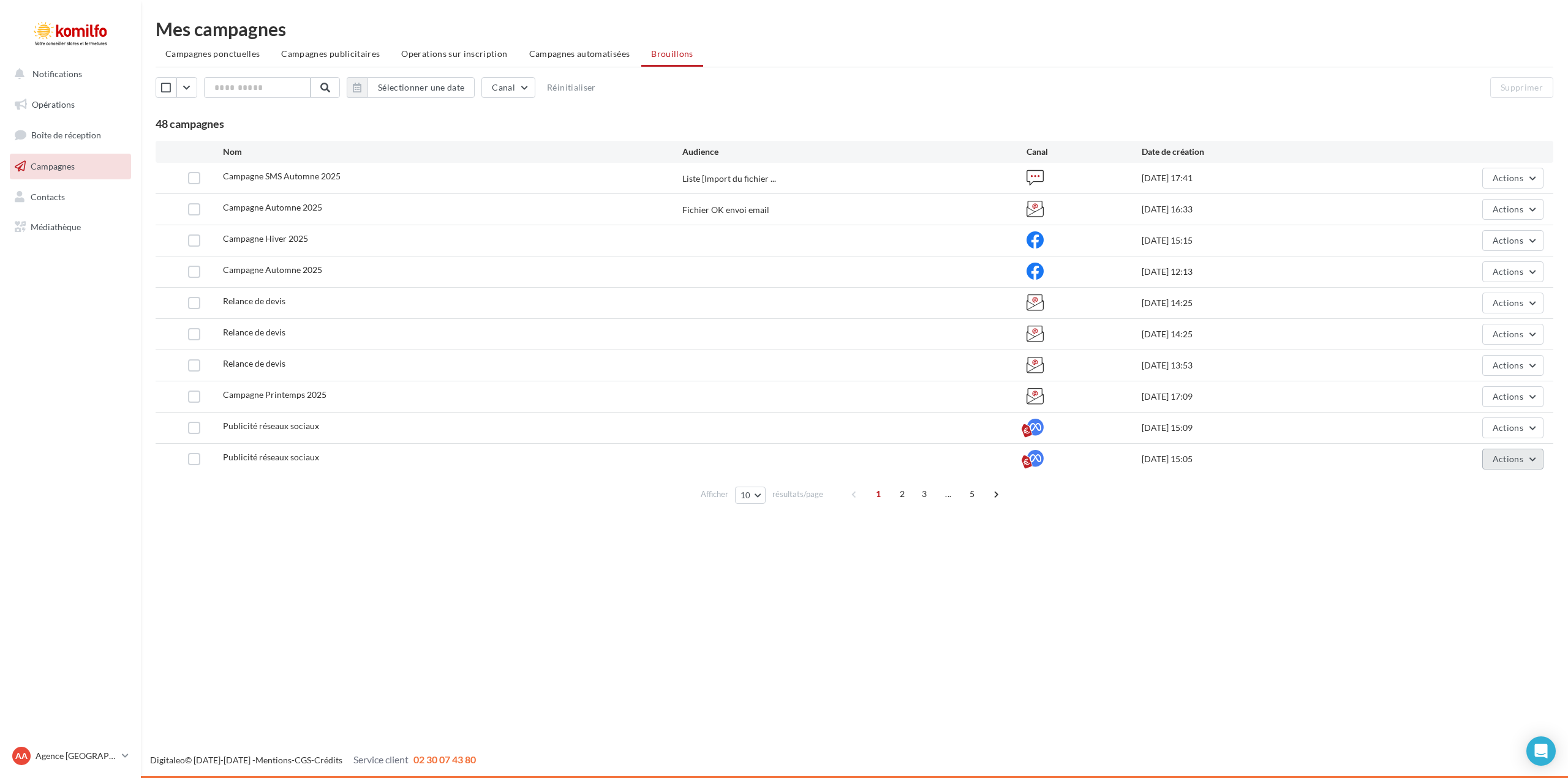
click at [1534, 464] on button "Actions" at bounding box center [1512, 459] width 61 height 21
click at [1492, 579] on button "Supprimer" at bounding box center [1482, 583] width 123 height 32
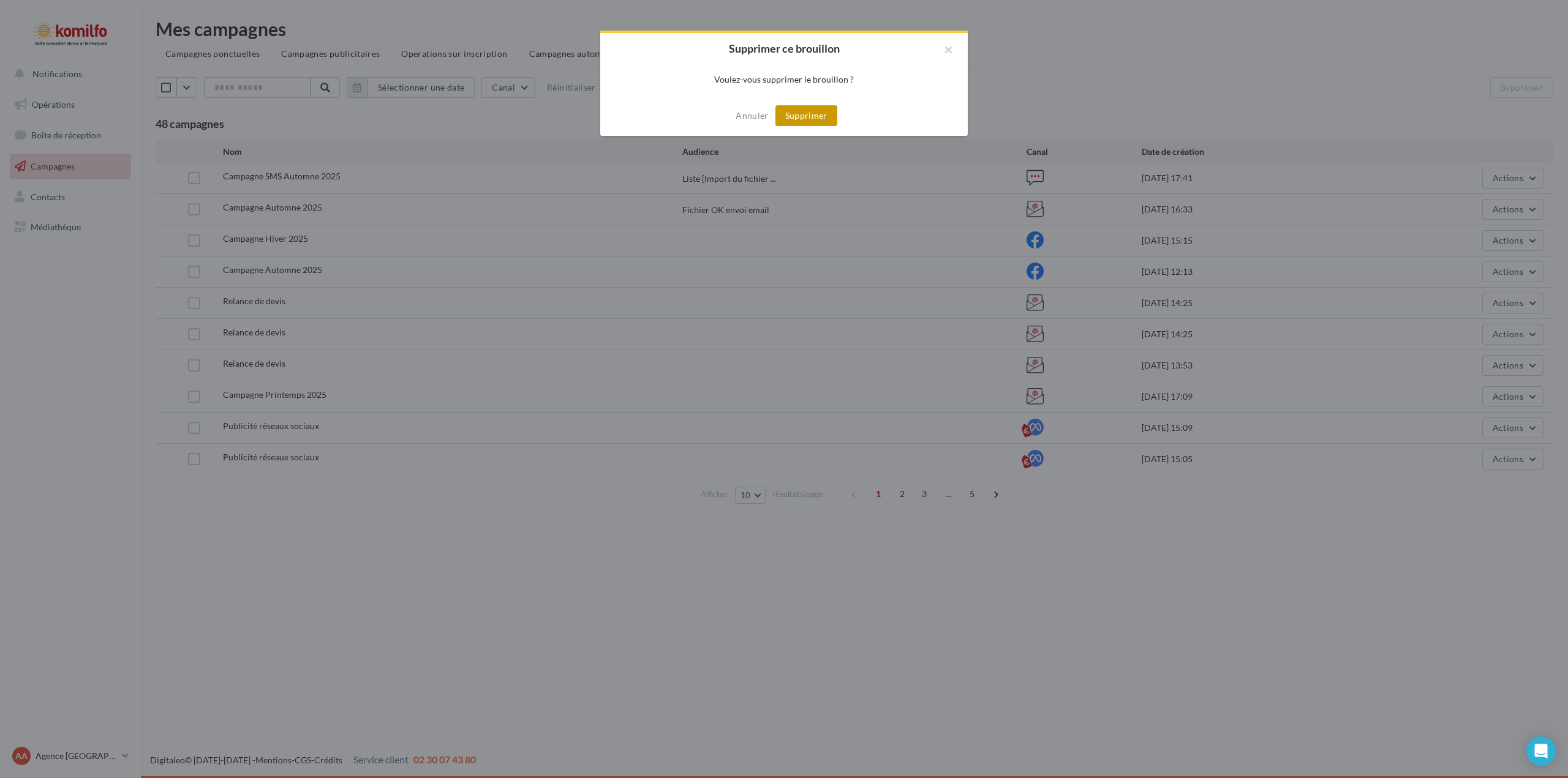
click at [810, 120] on button "Supprimer" at bounding box center [806, 116] width 62 height 21
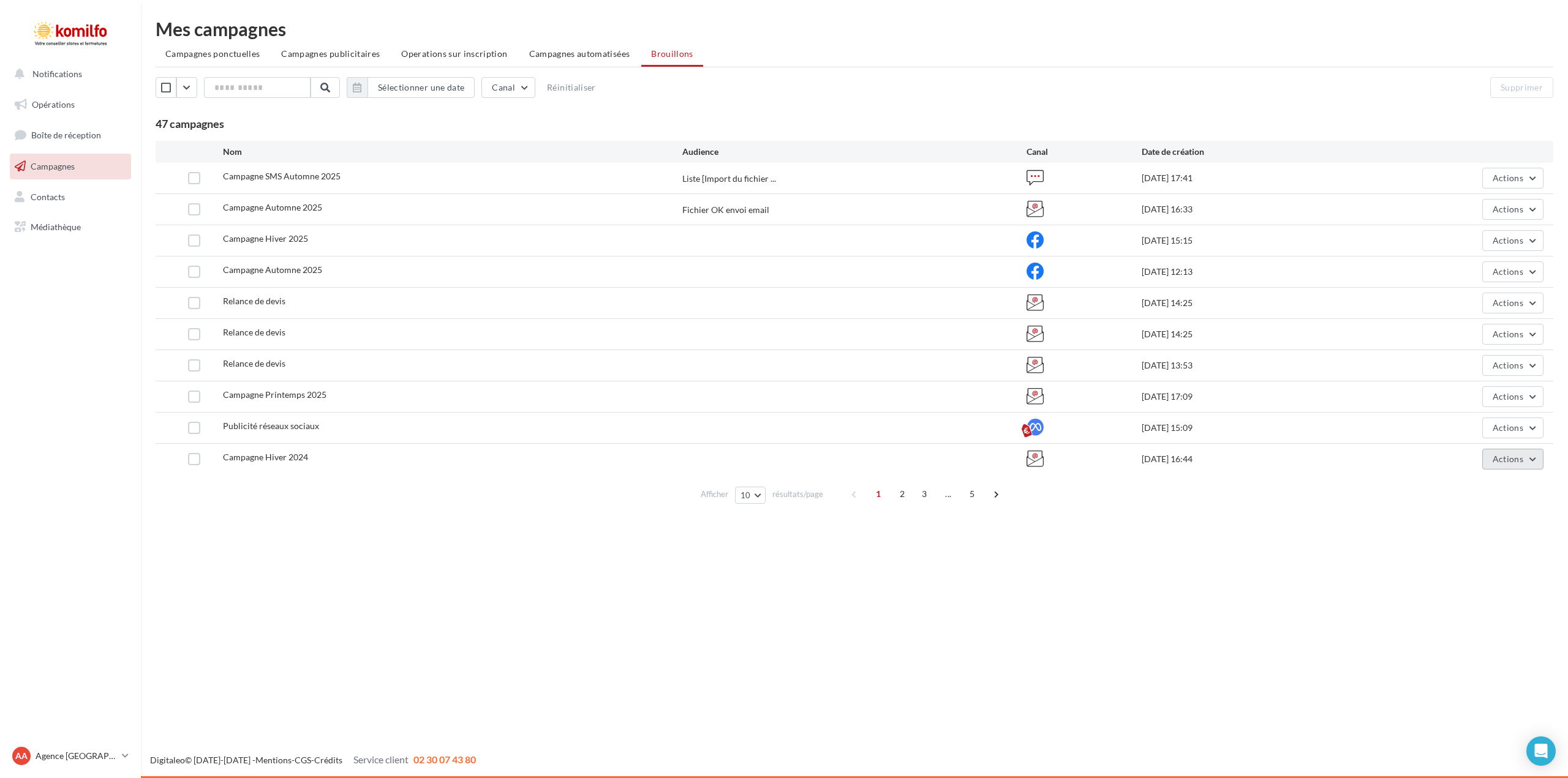
click at [1532, 459] on button "Actions" at bounding box center [1512, 459] width 61 height 21
click at [1480, 586] on button "Supprimer" at bounding box center [1482, 583] width 123 height 32
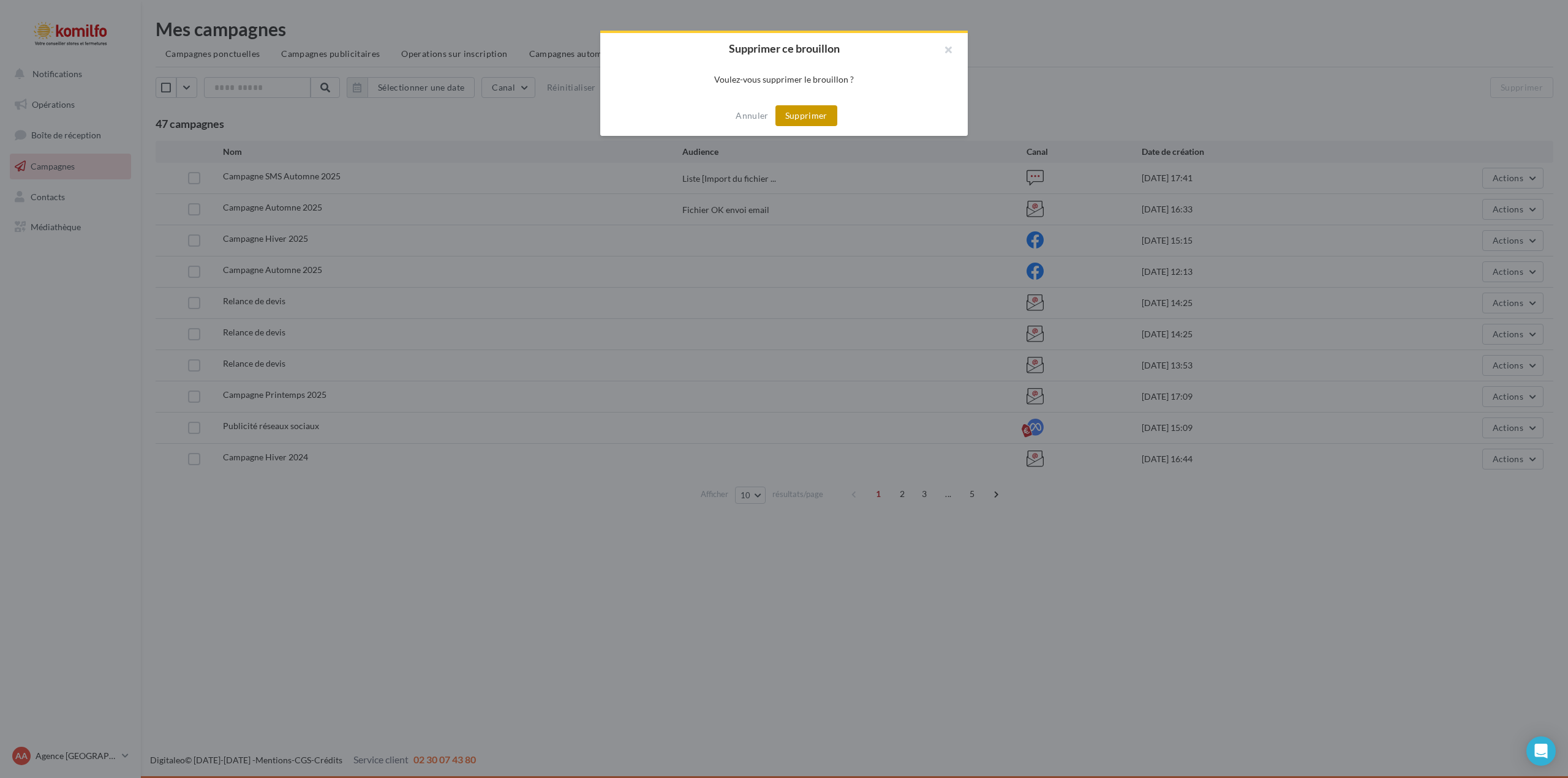
click at [791, 113] on button "Supprimer" at bounding box center [806, 116] width 62 height 21
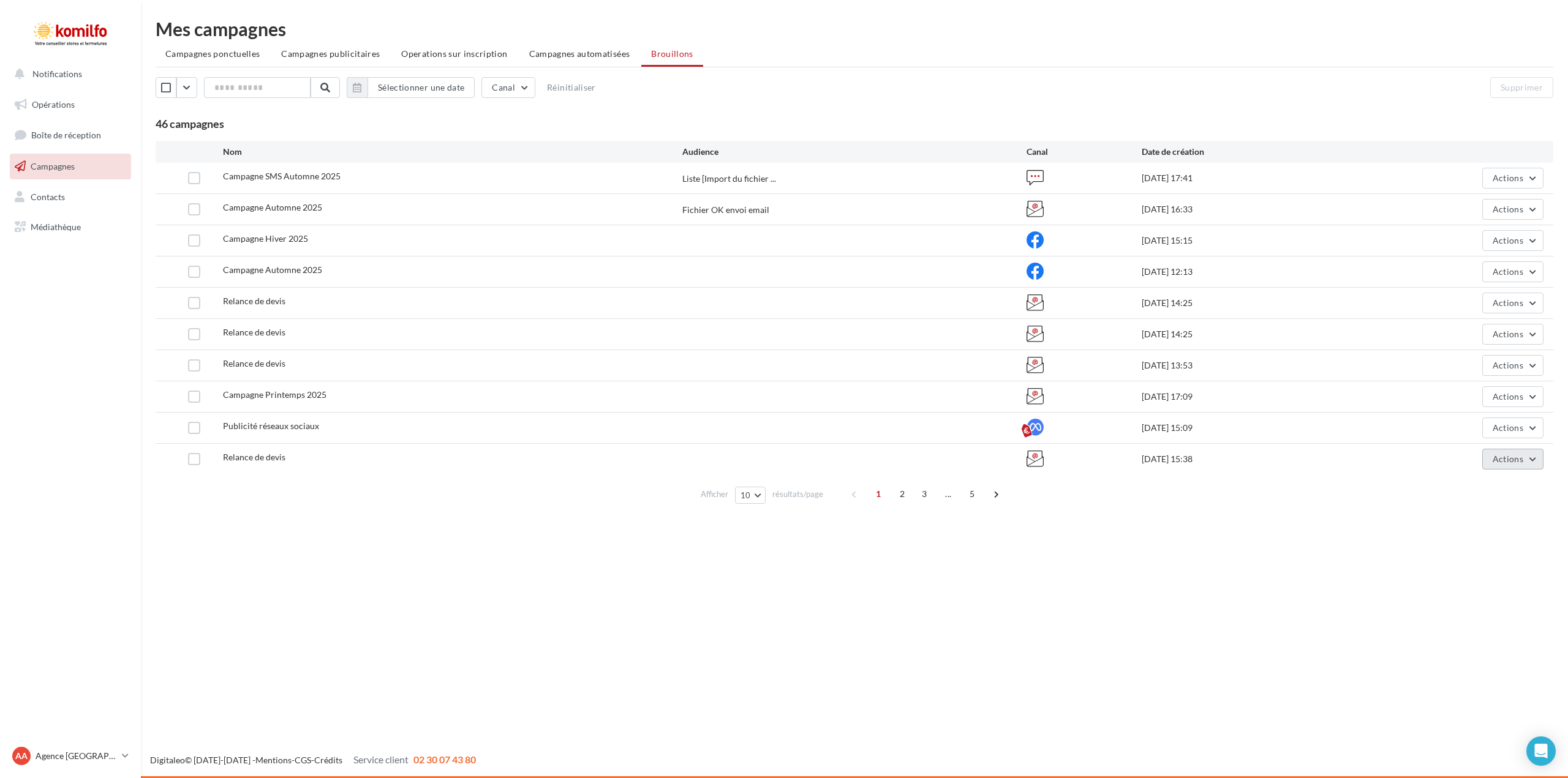
click at [1537, 462] on button "Actions" at bounding box center [1512, 459] width 61 height 21
click at [1485, 584] on button "Supprimer" at bounding box center [1482, 583] width 123 height 32
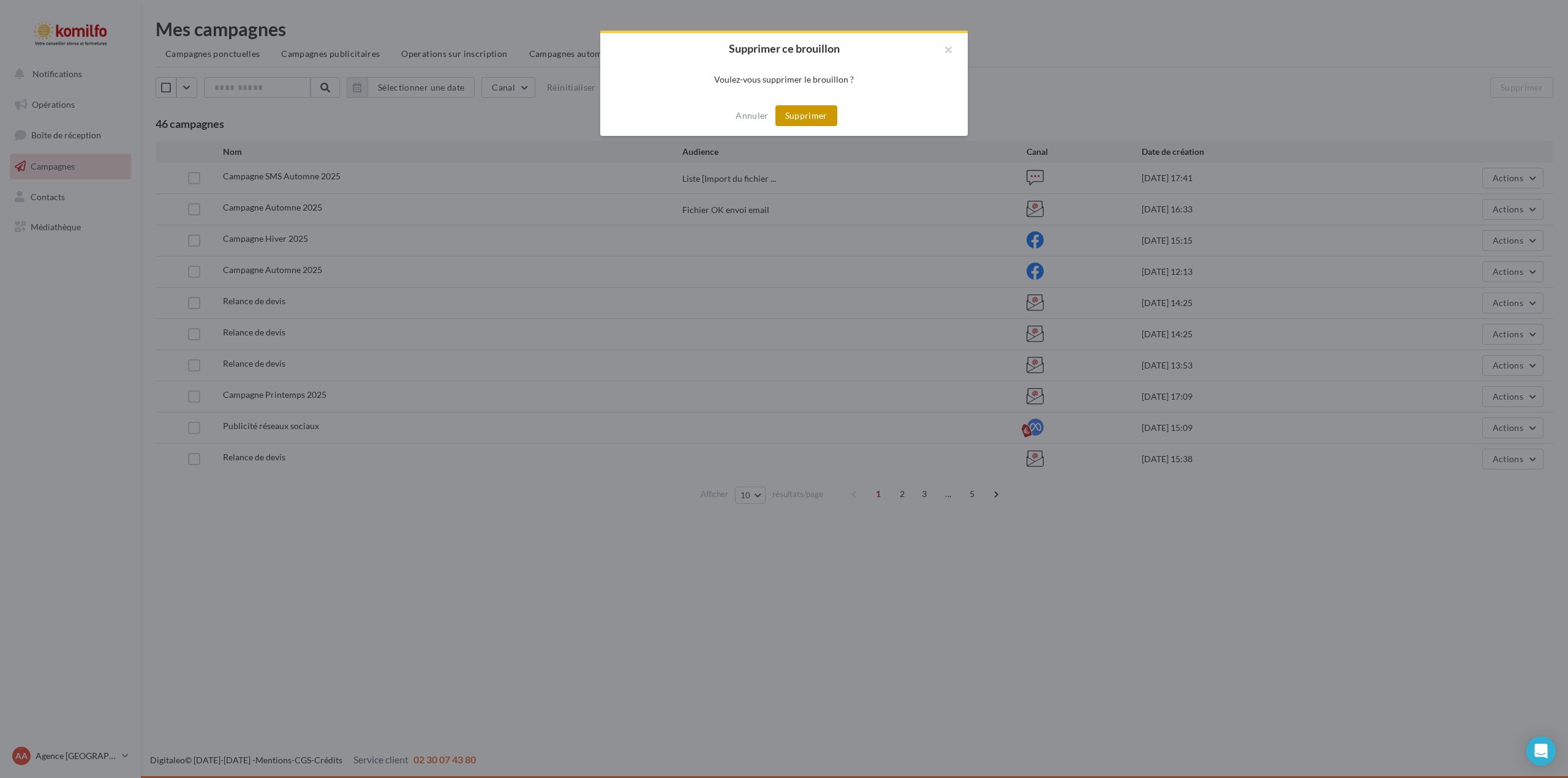
click at [793, 118] on button "Supprimer" at bounding box center [806, 116] width 62 height 21
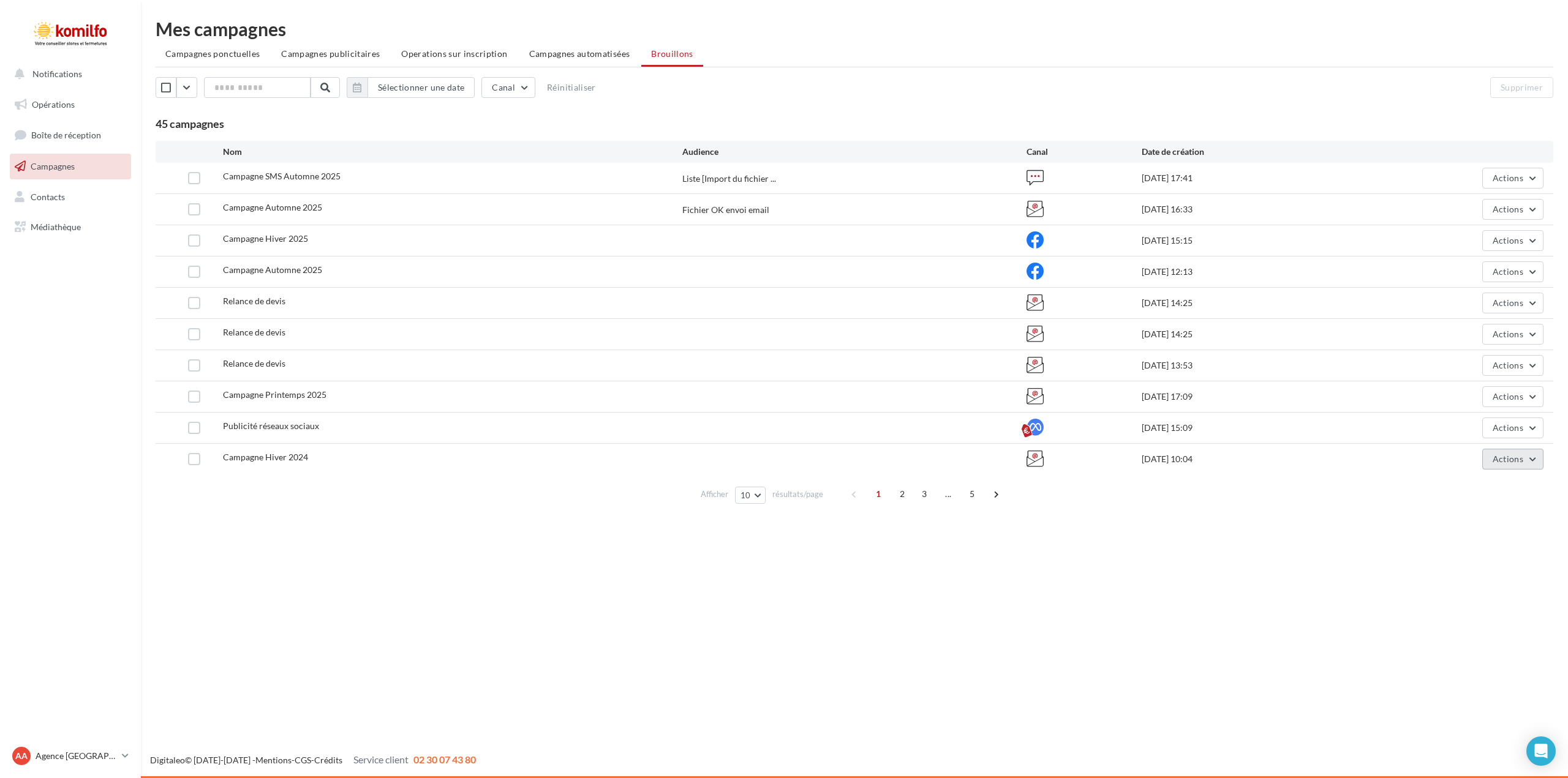
click at [1532, 457] on button "Actions" at bounding box center [1512, 459] width 61 height 21
drag, startPoint x: 1495, startPoint y: 545, endPoint x: 1491, endPoint y: 552, distance: 8.1
click at [1493, 552] on ul "Editer Renommer Dupliquer Supprimer" at bounding box center [1482, 535] width 123 height 128
click at [1532, 460] on button "Actions" at bounding box center [1512, 459] width 61 height 21
click at [1500, 581] on button "Supprimer" at bounding box center [1482, 583] width 123 height 32
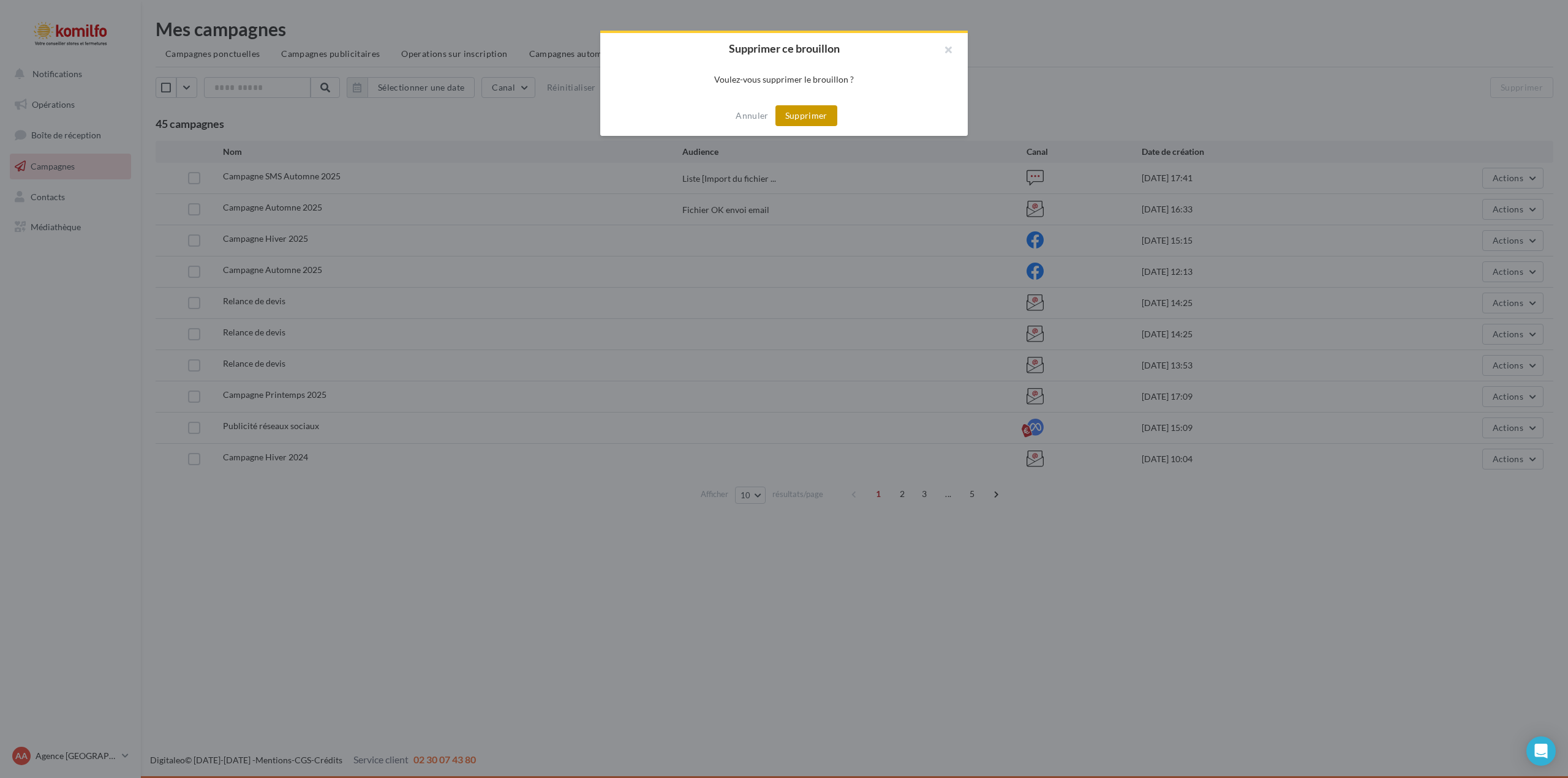
click at [801, 114] on button "Supprimer" at bounding box center [806, 116] width 62 height 21
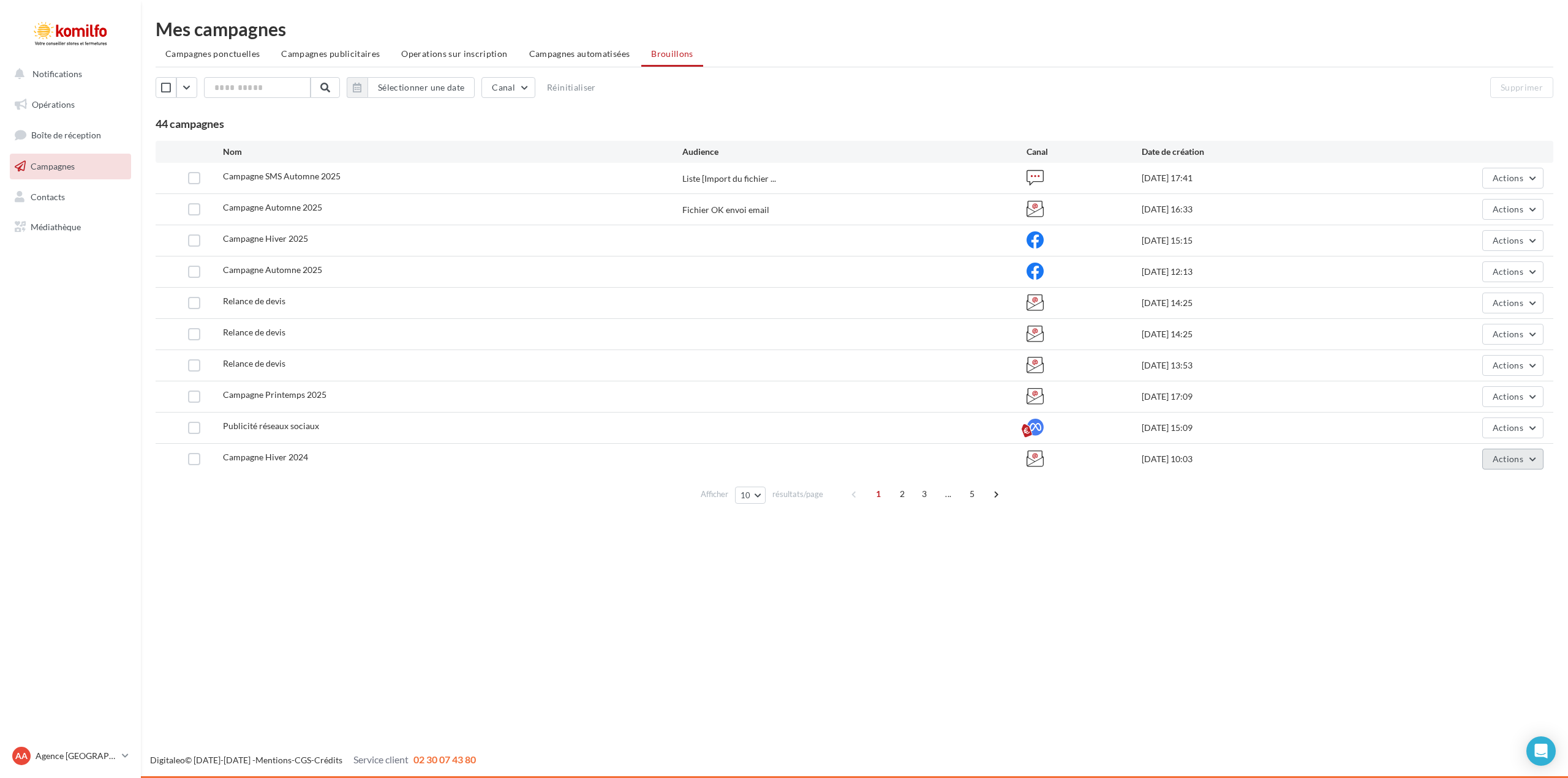
click at [1533, 462] on button "Actions" at bounding box center [1512, 459] width 61 height 21
click at [1452, 583] on button "Supprimer" at bounding box center [1482, 583] width 123 height 32
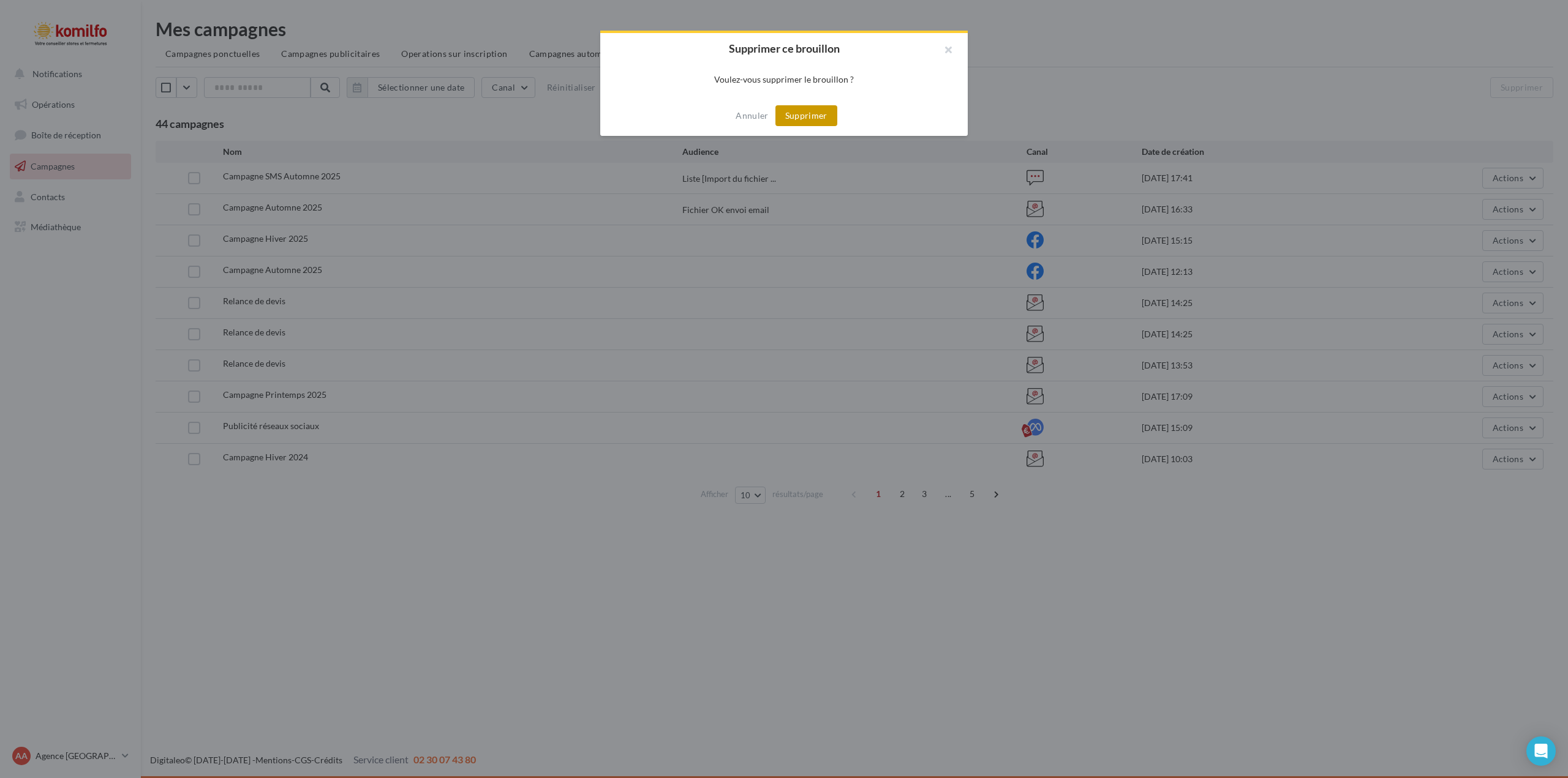
click at [799, 118] on button "Supprimer" at bounding box center [806, 116] width 62 height 21
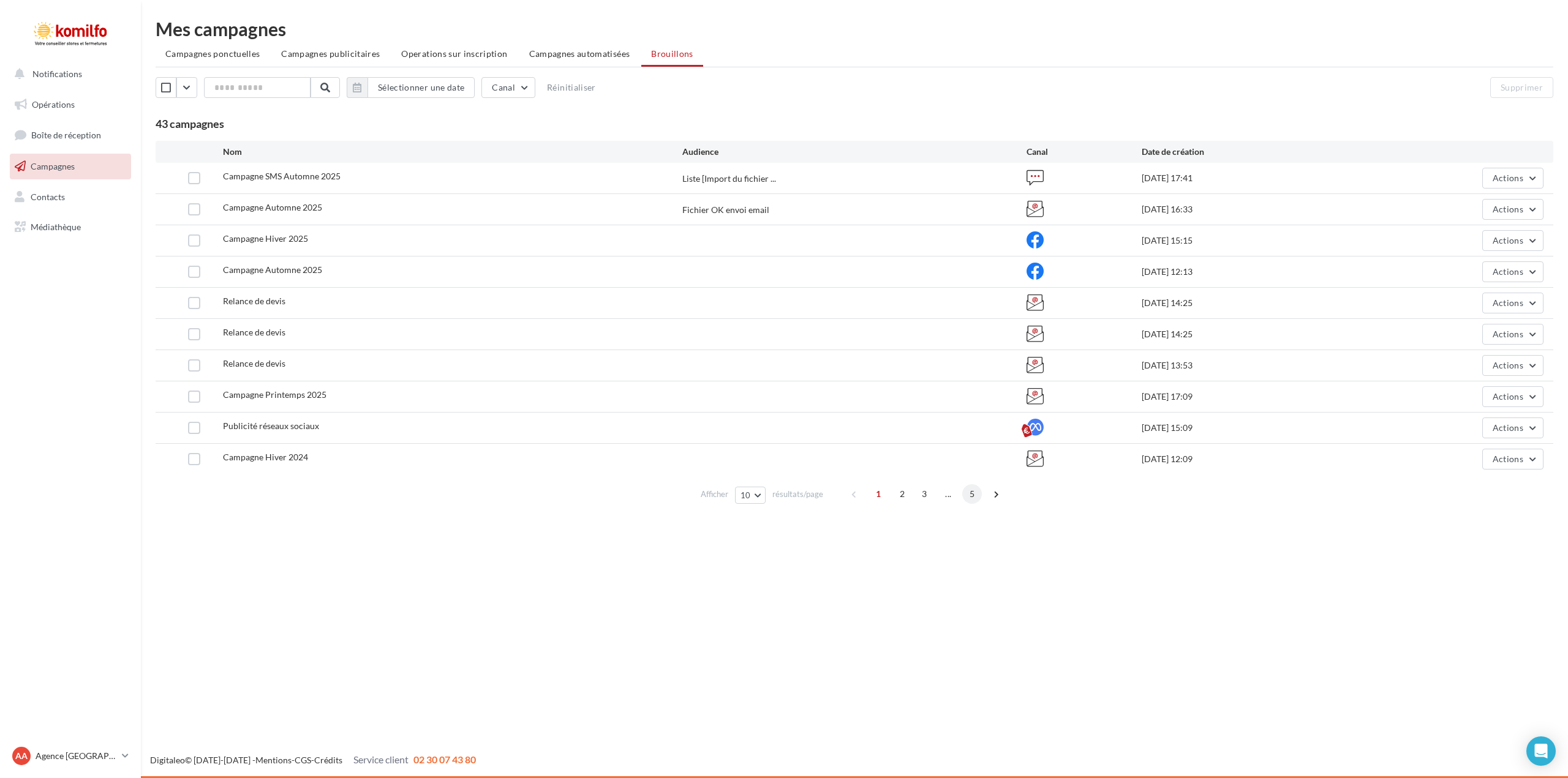
click at [971, 492] on span "5" at bounding box center [972, 494] width 19 height 19
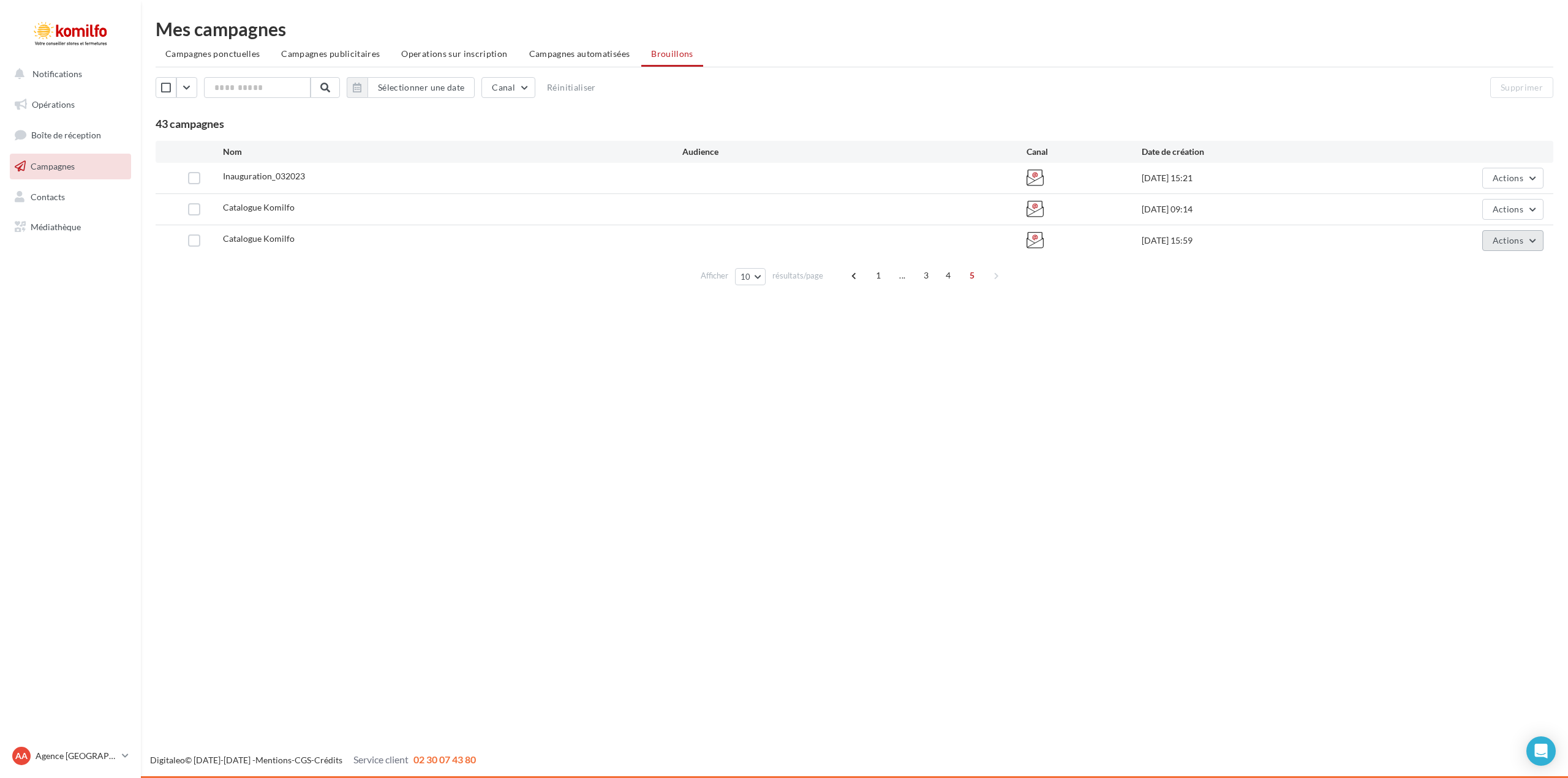
click at [1533, 243] on button "Actions" at bounding box center [1512, 241] width 61 height 21
click at [1464, 361] on button "Supprimer" at bounding box center [1482, 364] width 123 height 32
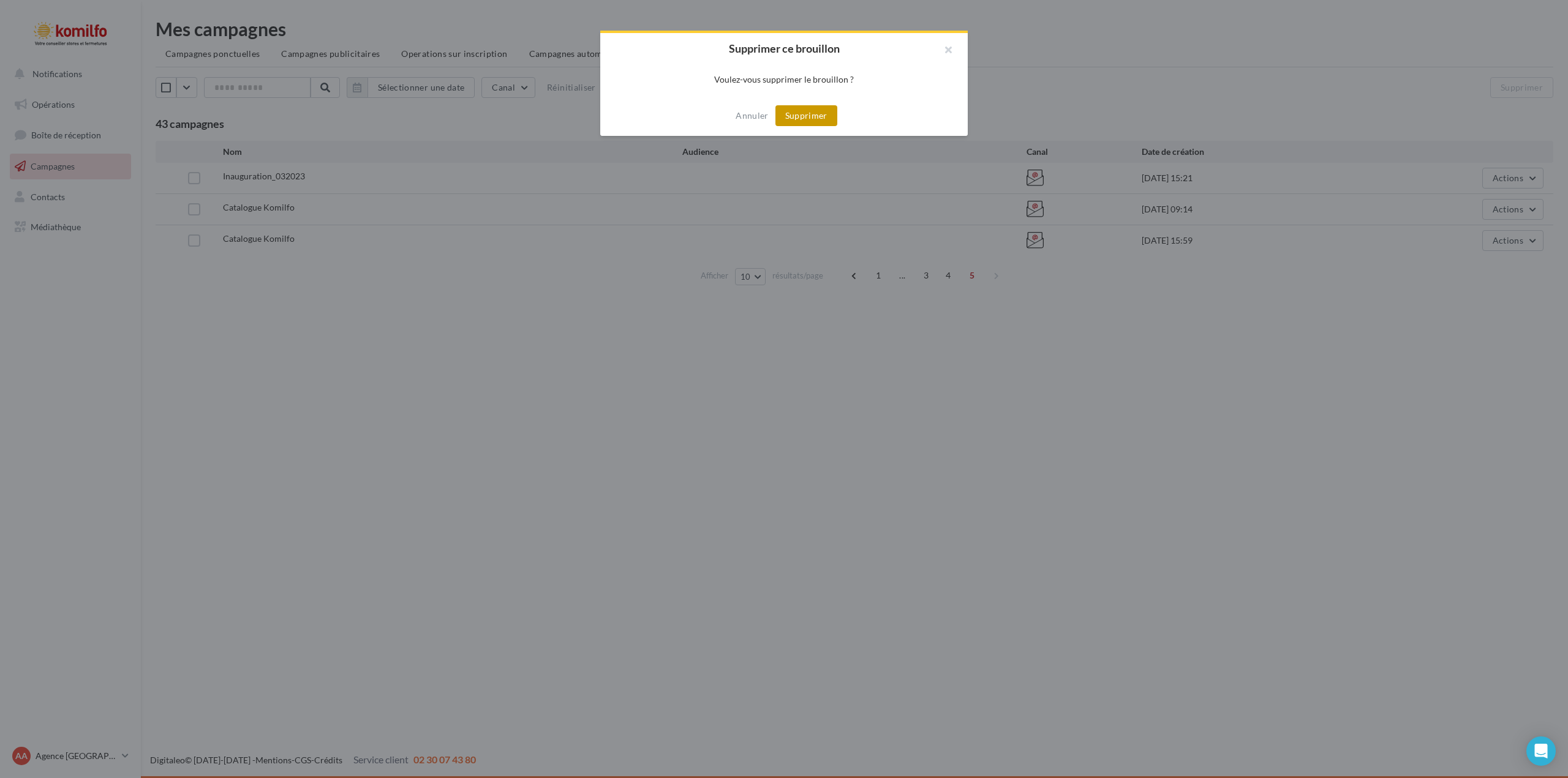
click at [821, 122] on button "Supprimer" at bounding box center [806, 116] width 62 height 21
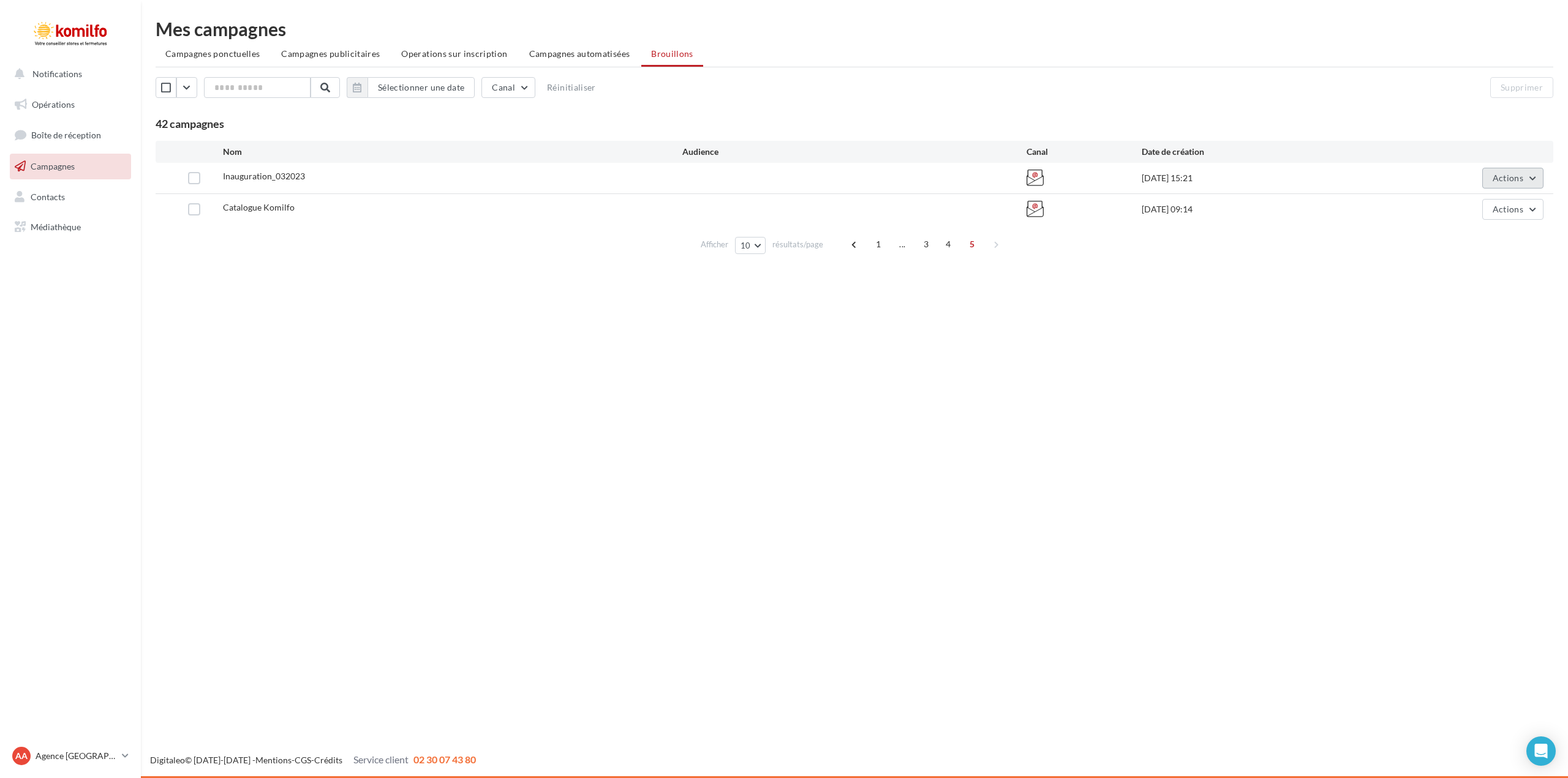
click at [1500, 182] on span "Actions" at bounding box center [1508, 178] width 31 height 11
click at [246, 176] on span "Inauguration_032023" at bounding box center [264, 176] width 82 height 11
click at [195, 177] on label at bounding box center [194, 178] width 13 height 13
click at [248, 180] on span "Inauguration_032023" at bounding box center [264, 176] width 82 height 11
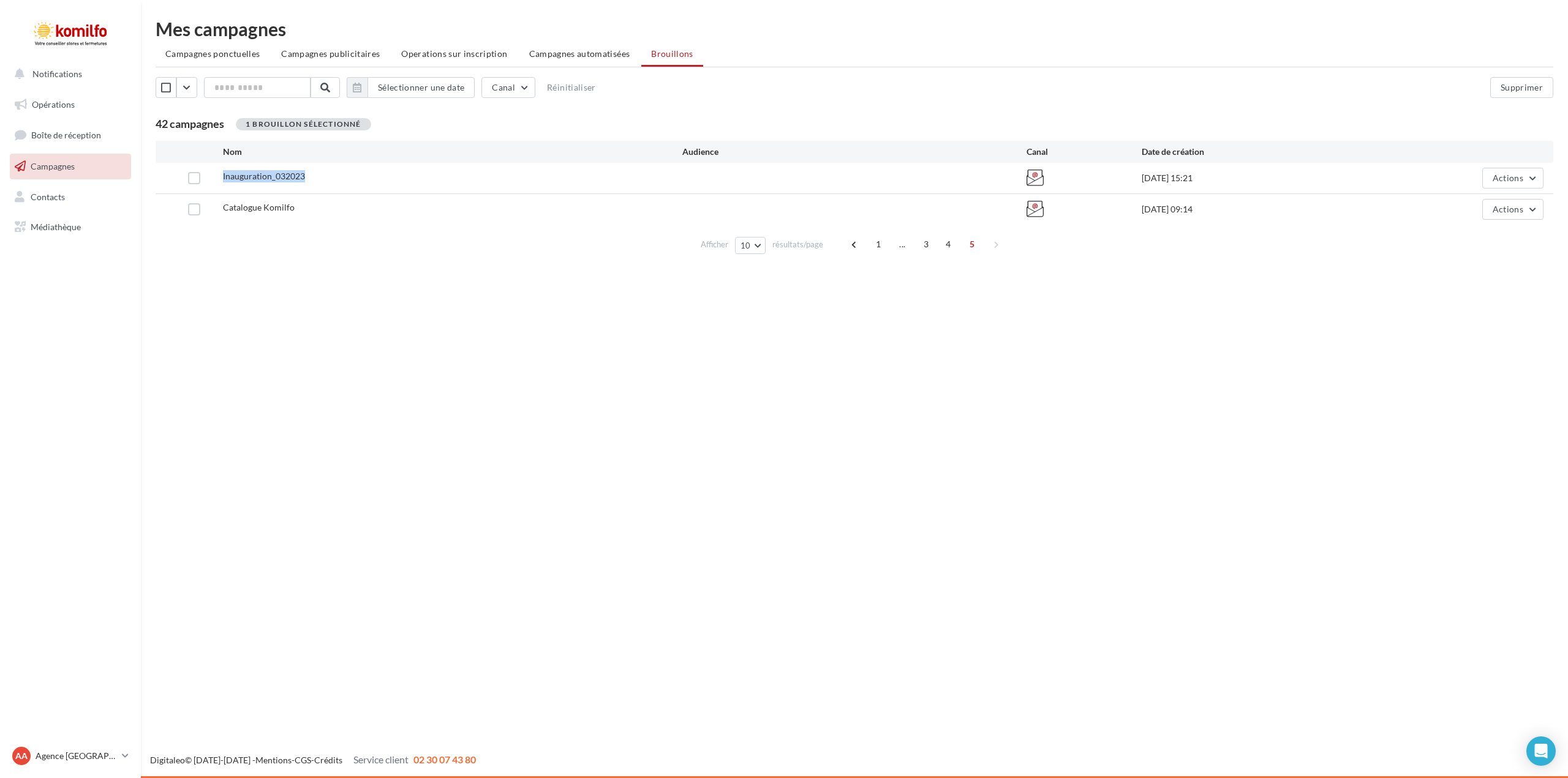
click at [248, 180] on span "Inauguration_032023" at bounding box center [264, 176] width 82 height 11
click at [192, 208] on label at bounding box center [194, 209] width 13 height 13
click at [1532, 212] on button "Actions" at bounding box center [1512, 210] width 61 height 21
click at [1482, 334] on button "Supprimer" at bounding box center [1482, 333] width 123 height 32
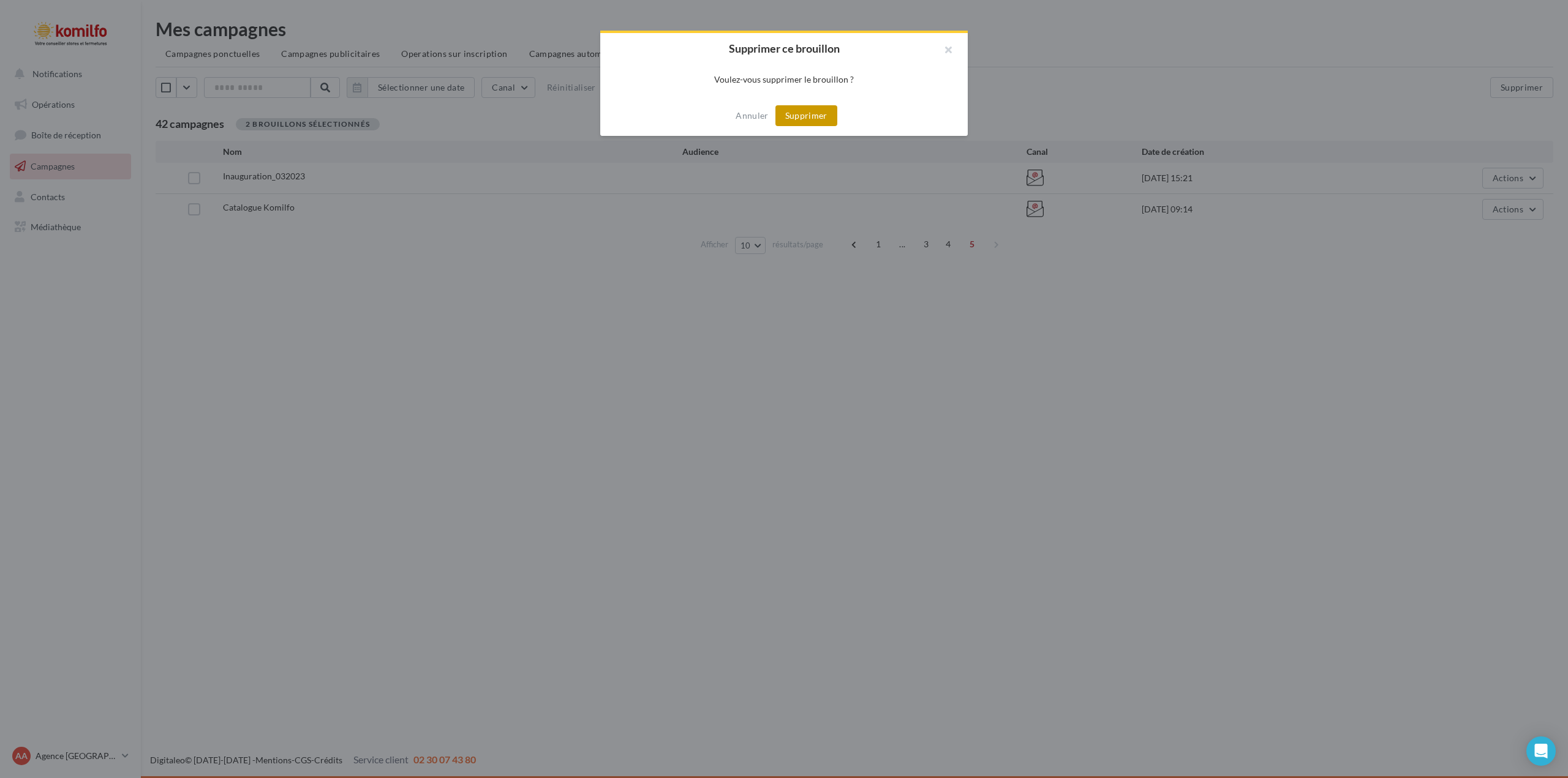
click at [817, 116] on button "Supprimer" at bounding box center [806, 116] width 62 height 21
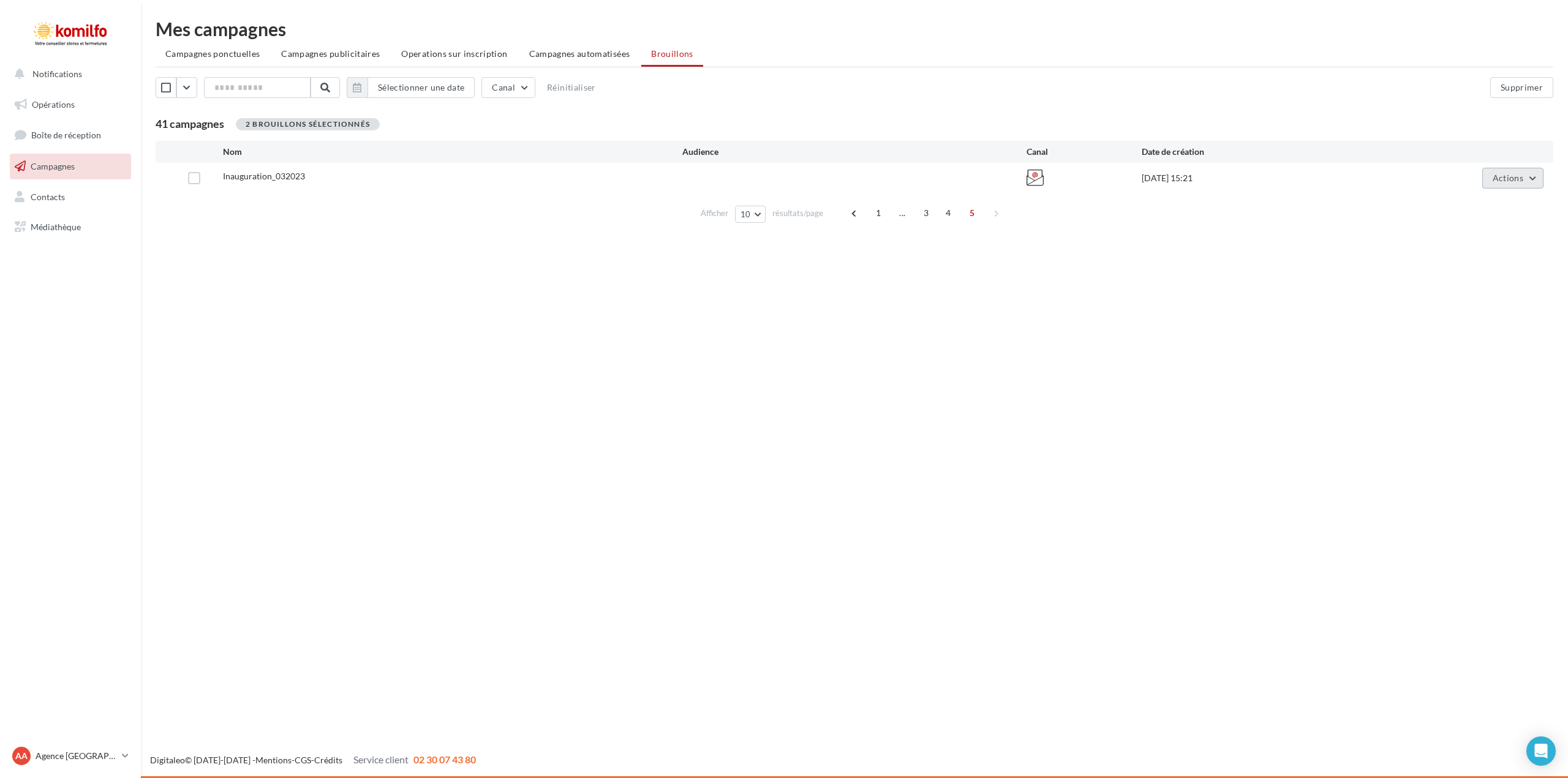
click at [1537, 180] on button "Actions" at bounding box center [1512, 179] width 61 height 21
click at [1489, 295] on button "Supprimer" at bounding box center [1482, 303] width 123 height 32
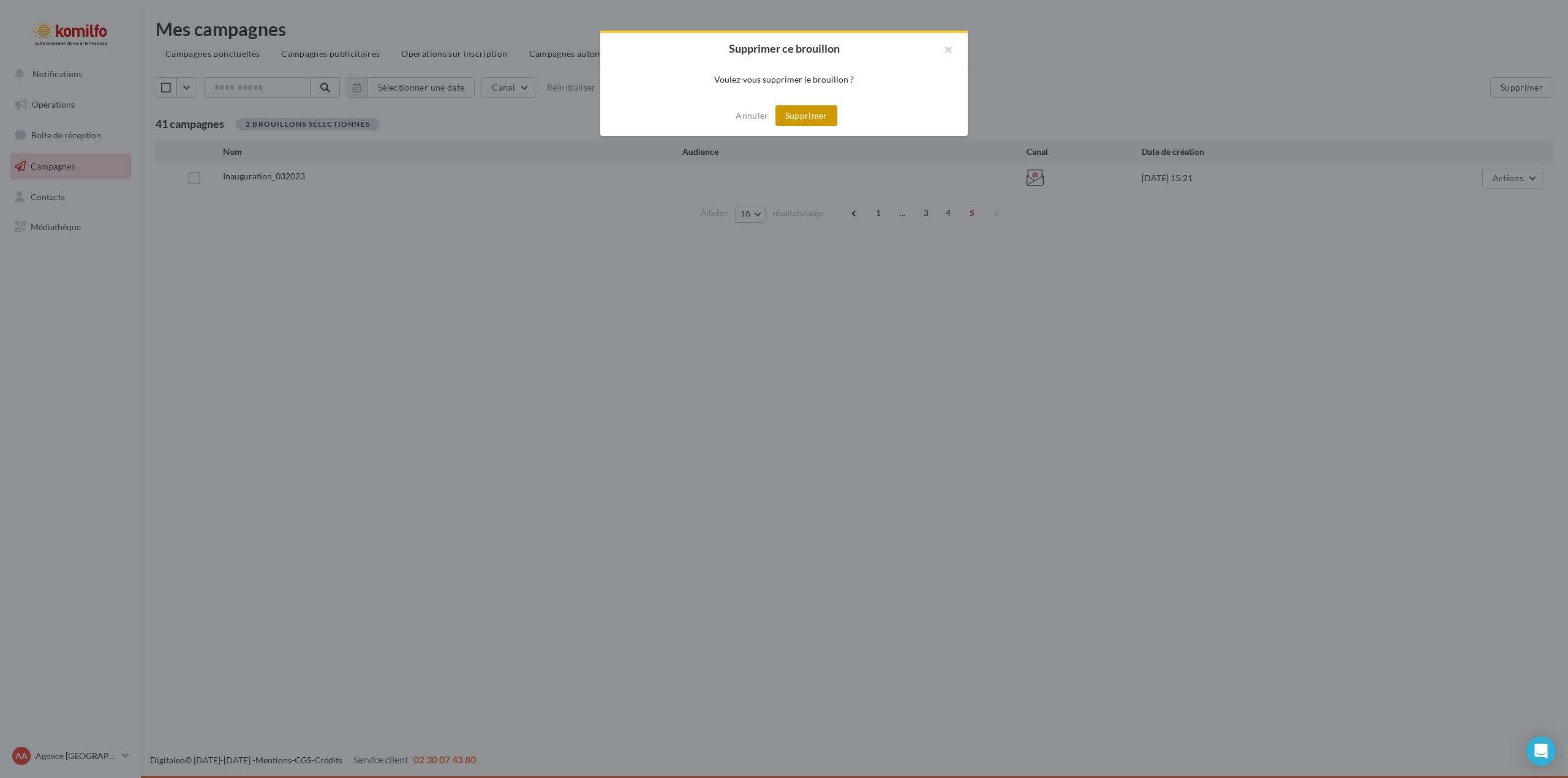
click at [801, 116] on button "Supprimer" at bounding box center [806, 116] width 62 height 21
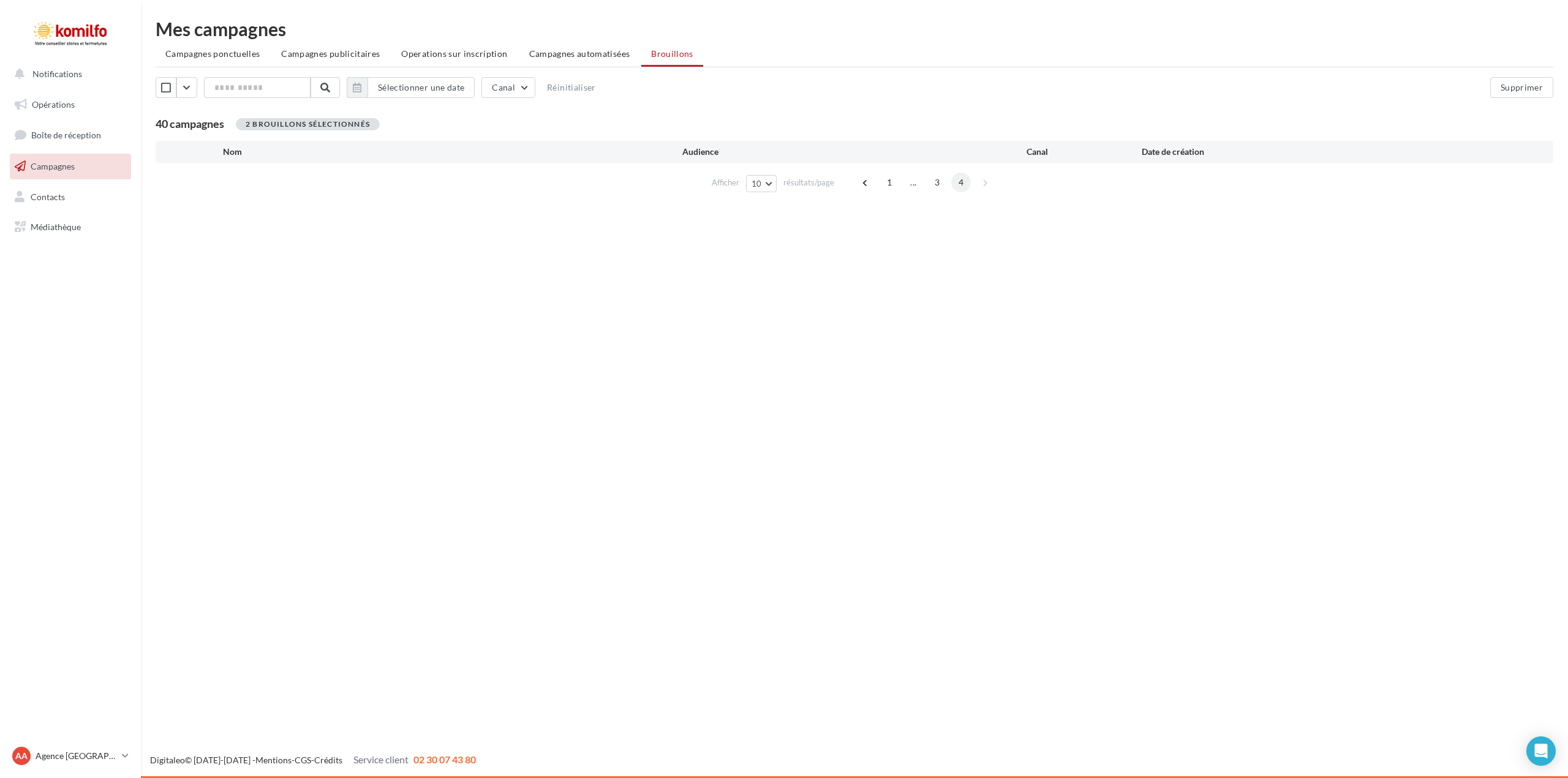
click at [960, 187] on span "4" at bounding box center [961, 183] width 19 height 19
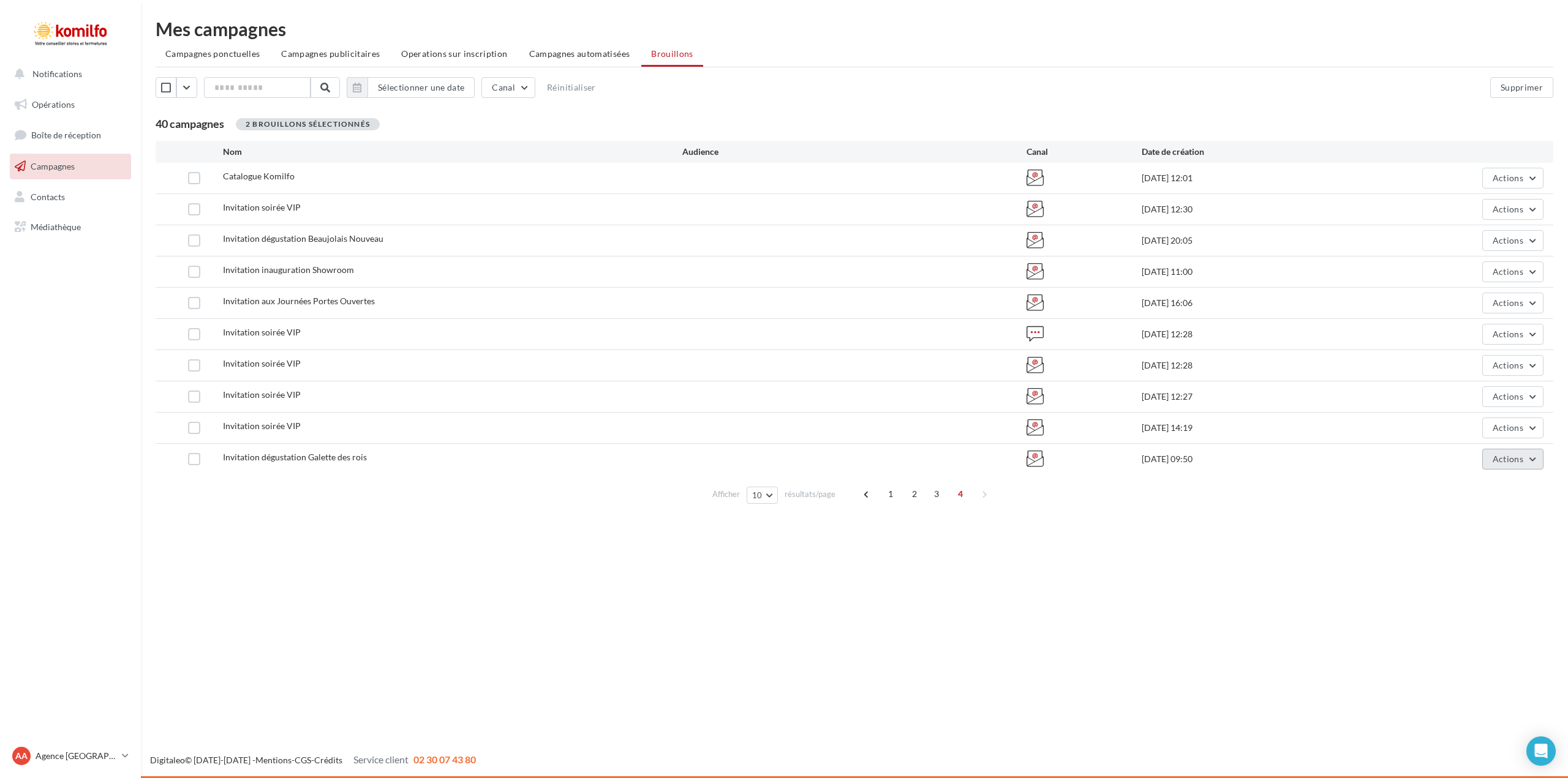
click at [1533, 458] on button "Actions" at bounding box center [1512, 459] width 61 height 21
click at [1478, 578] on button "Supprimer" at bounding box center [1482, 583] width 123 height 32
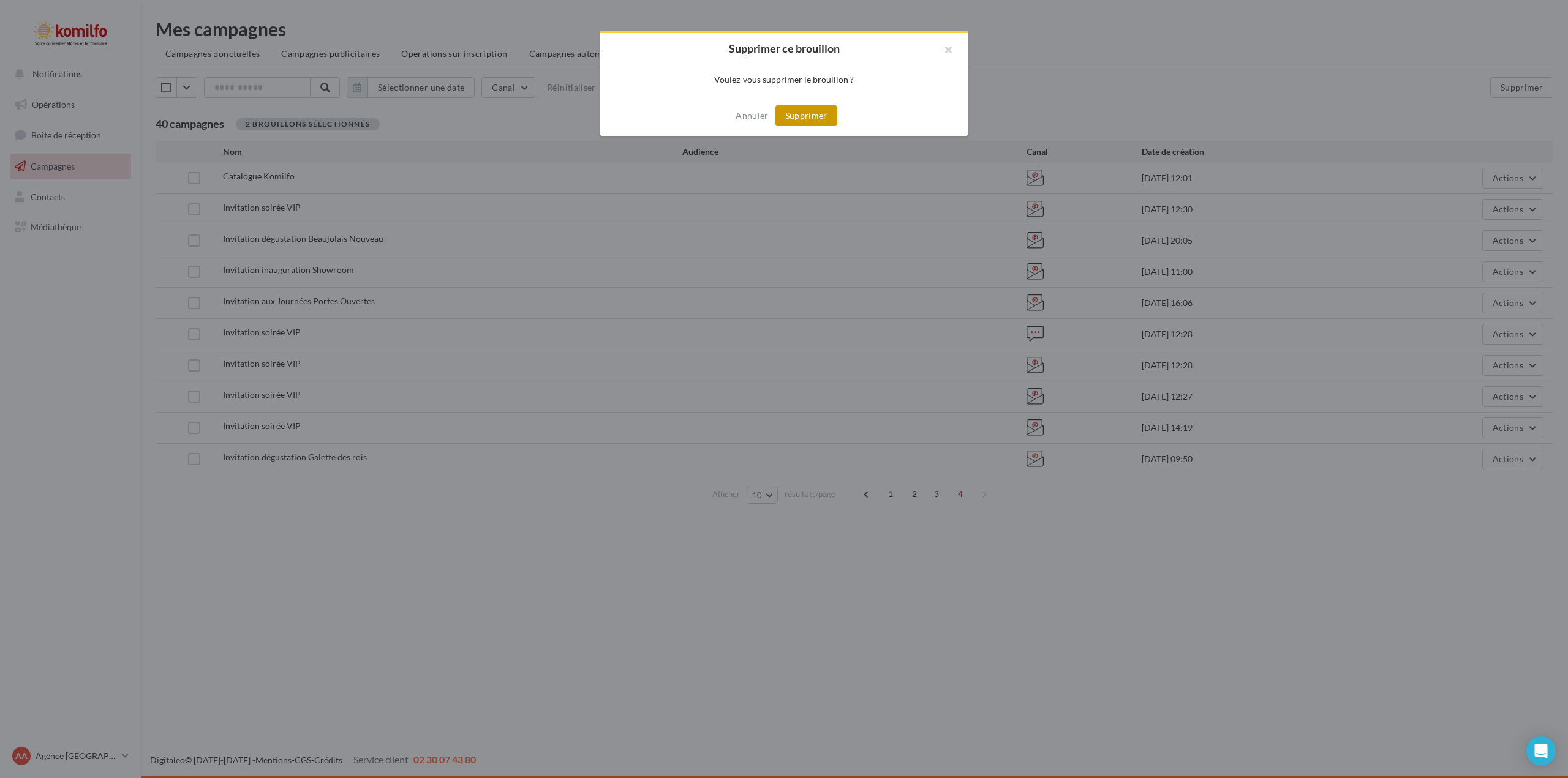
click at [822, 120] on button "Supprimer" at bounding box center [806, 116] width 62 height 21
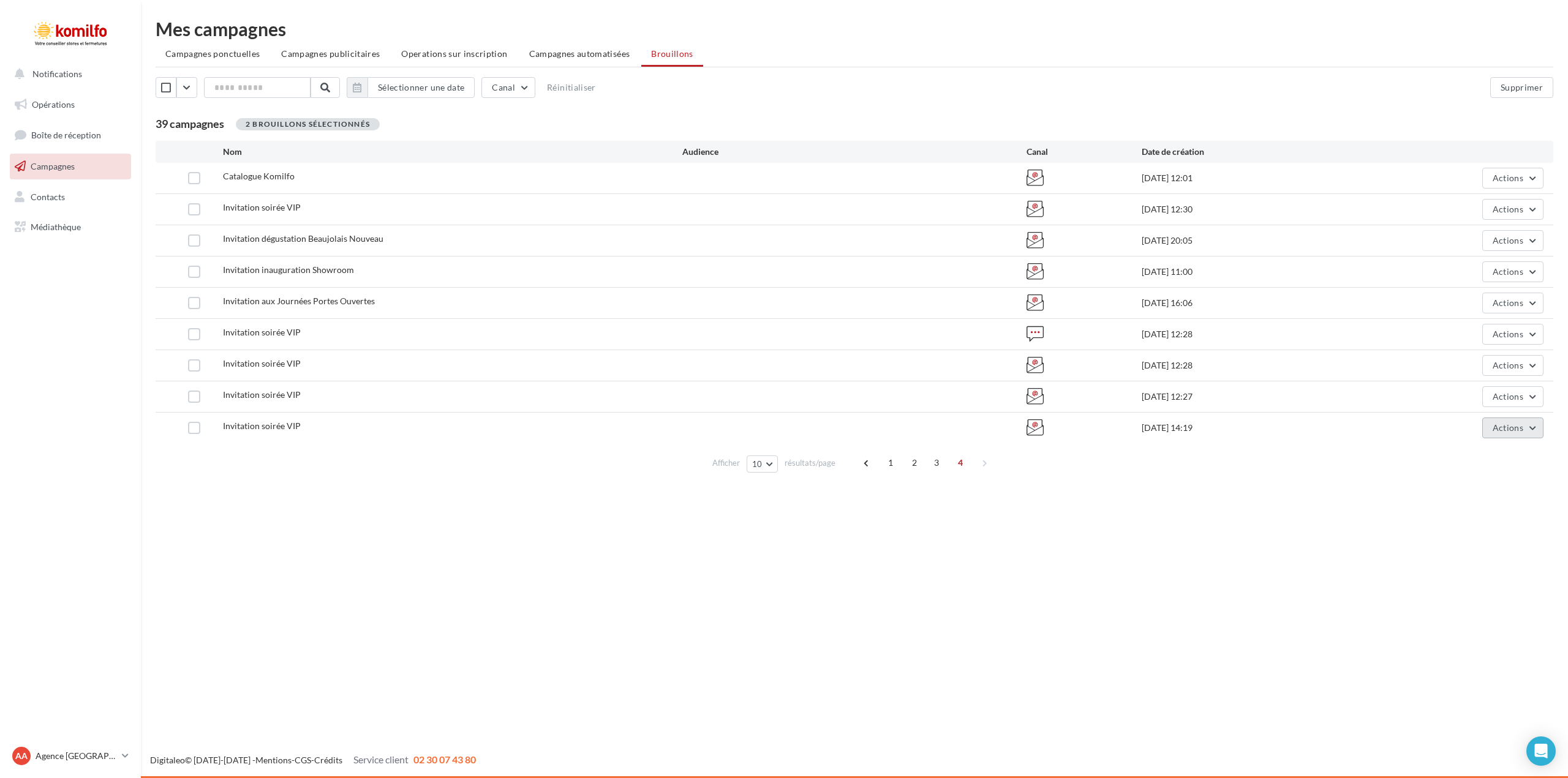
click at [1535, 429] on button "Actions" at bounding box center [1512, 428] width 61 height 21
click at [1460, 554] on button "Supprimer" at bounding box center [1482, 552] width 123 height 32
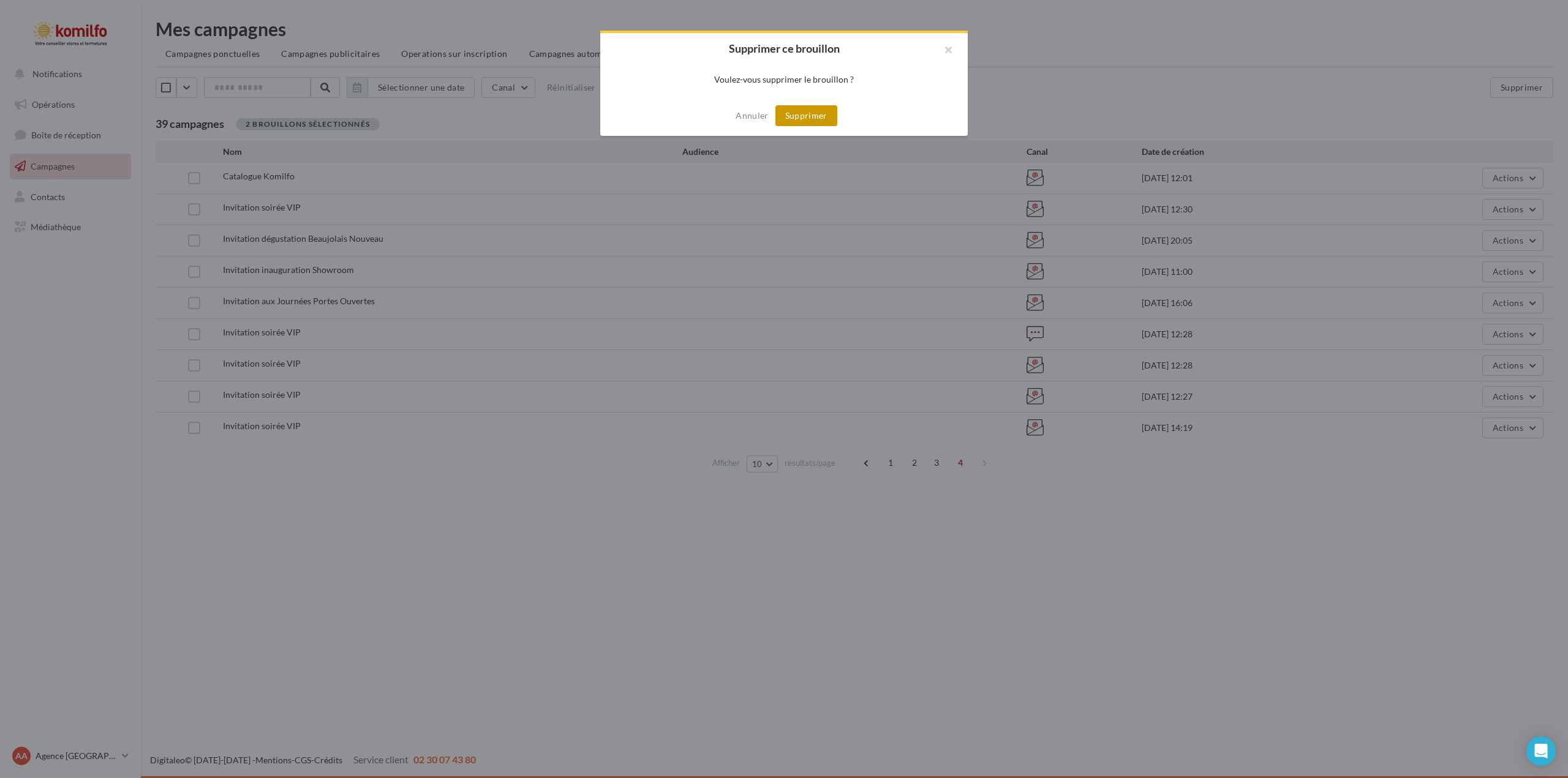
click at [823, 118] on button "Supprimer" at bounding box center [806, 116] width 62 height 21
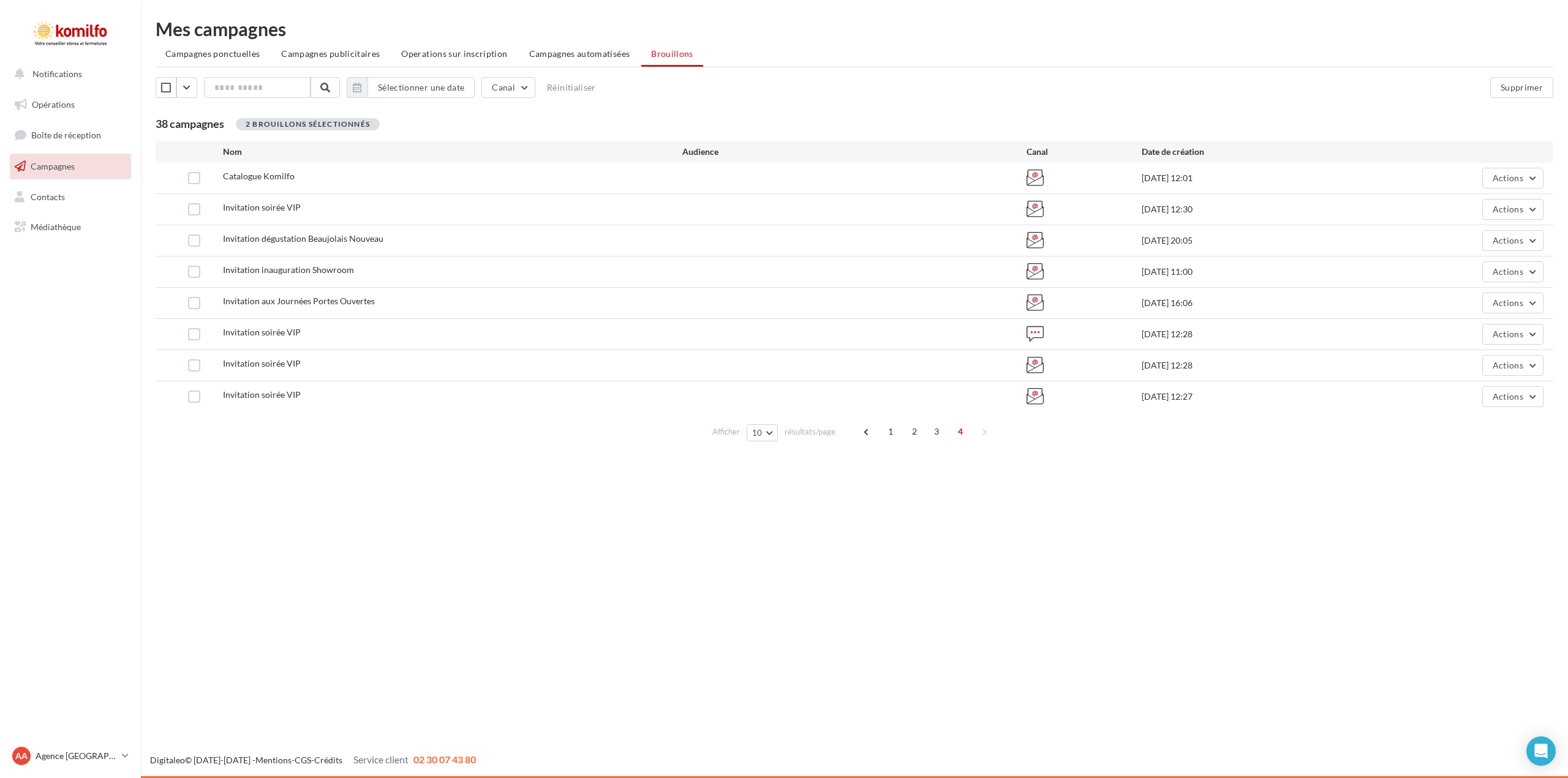
click at [260, 397] on span "Invitation soirée VIP" at bounding box center [262, 394] width 77 height 11
click at [1032, 395] on icon at bounding box center [1035, 396] width 17 height 17
click at [1534, 400] on button "Actions" at bounding box center [1512, 397] width 61 height 21
click at [1455, 521] on button "Supprimer" at bounding box center [1482, 521] width 123 height 32
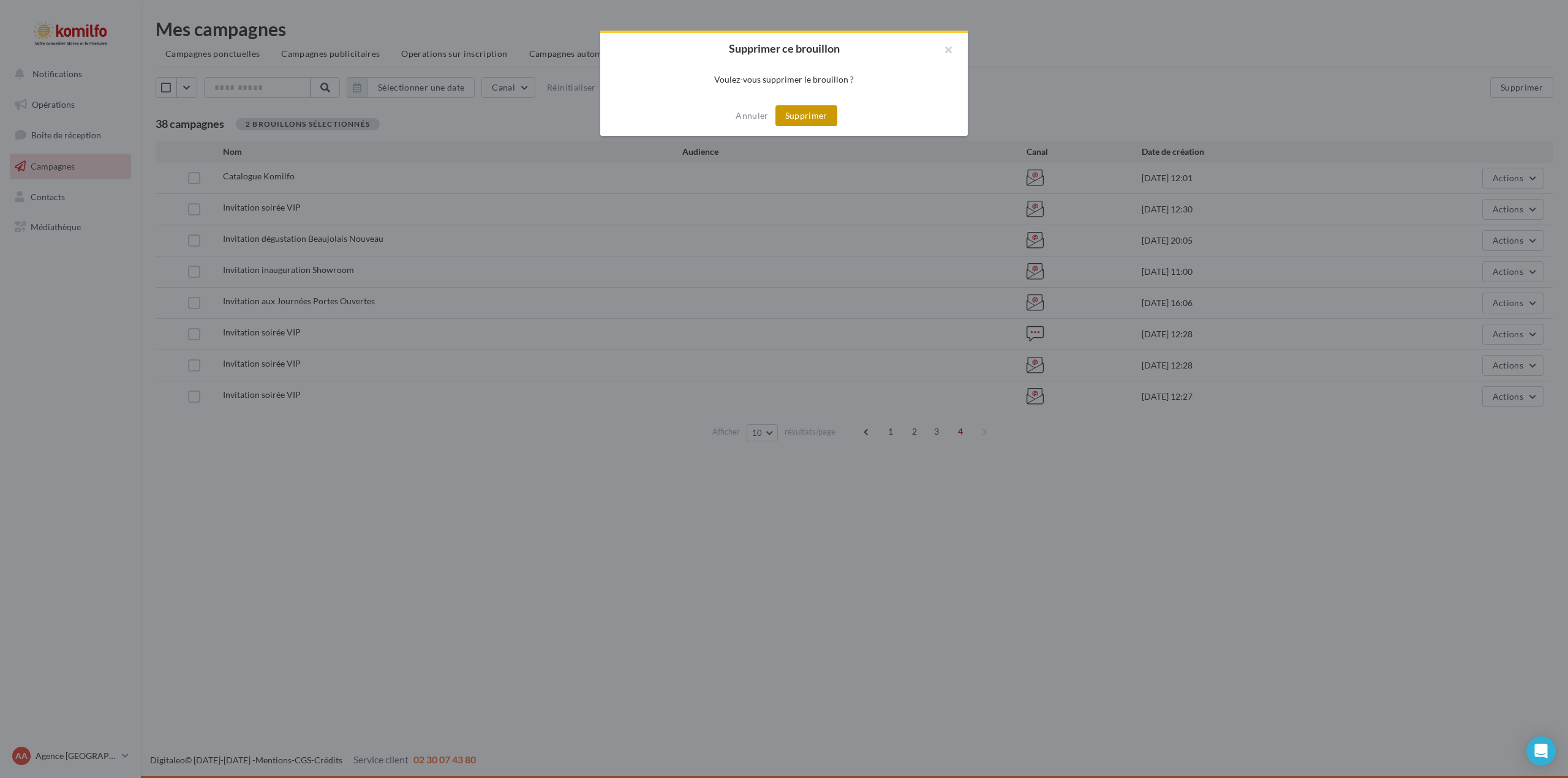
click at [804, 121] on button "Supprimer" at bounding box center [806, 116] width 62 height 21
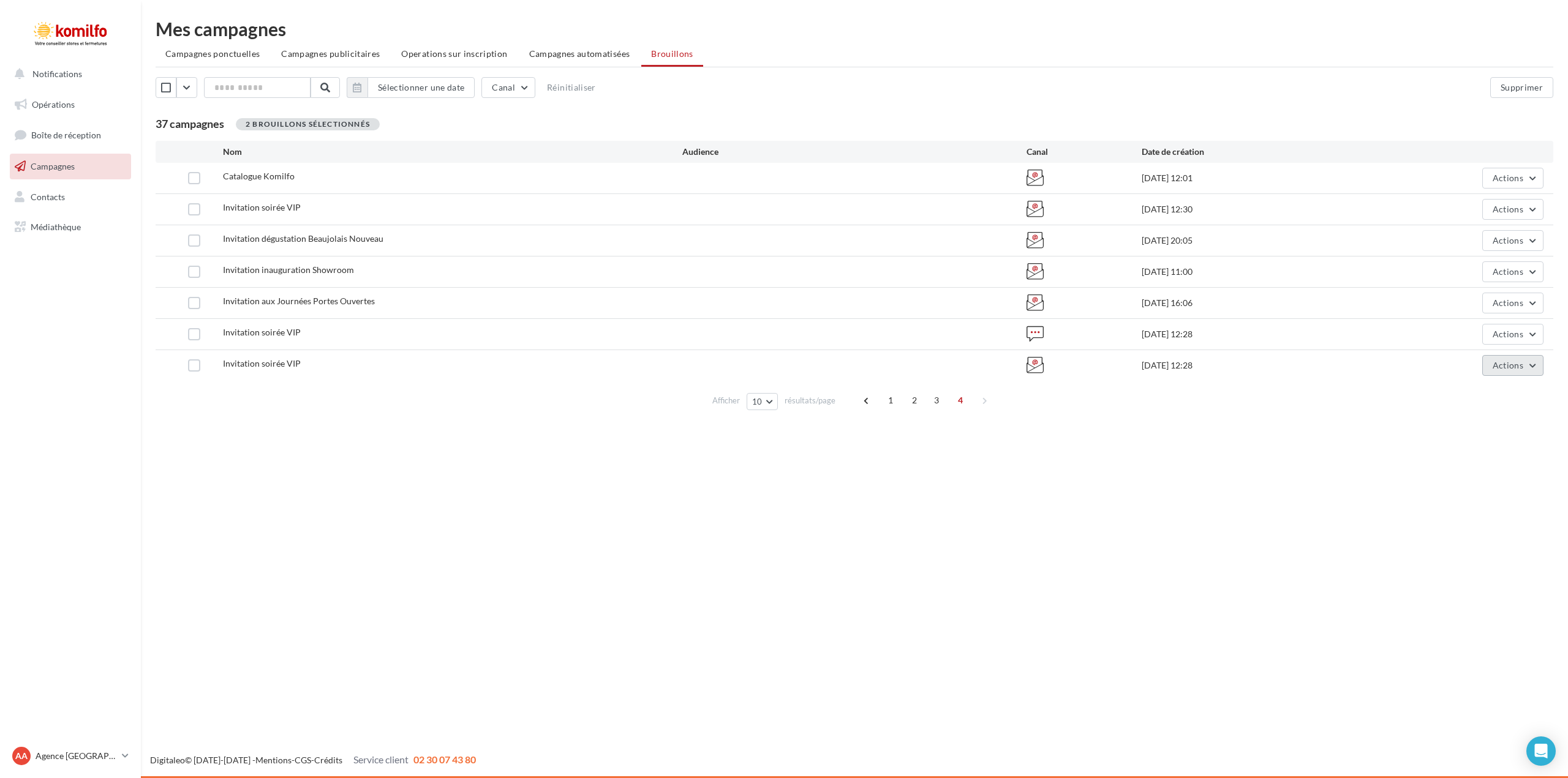
click at [1530, 363] on button "Actions" at bounding box center [1512, 365] width 61 height 21
click at [1439, 490] on button "Supprimer" at bounding box center [1482, 489] width 123 height 32
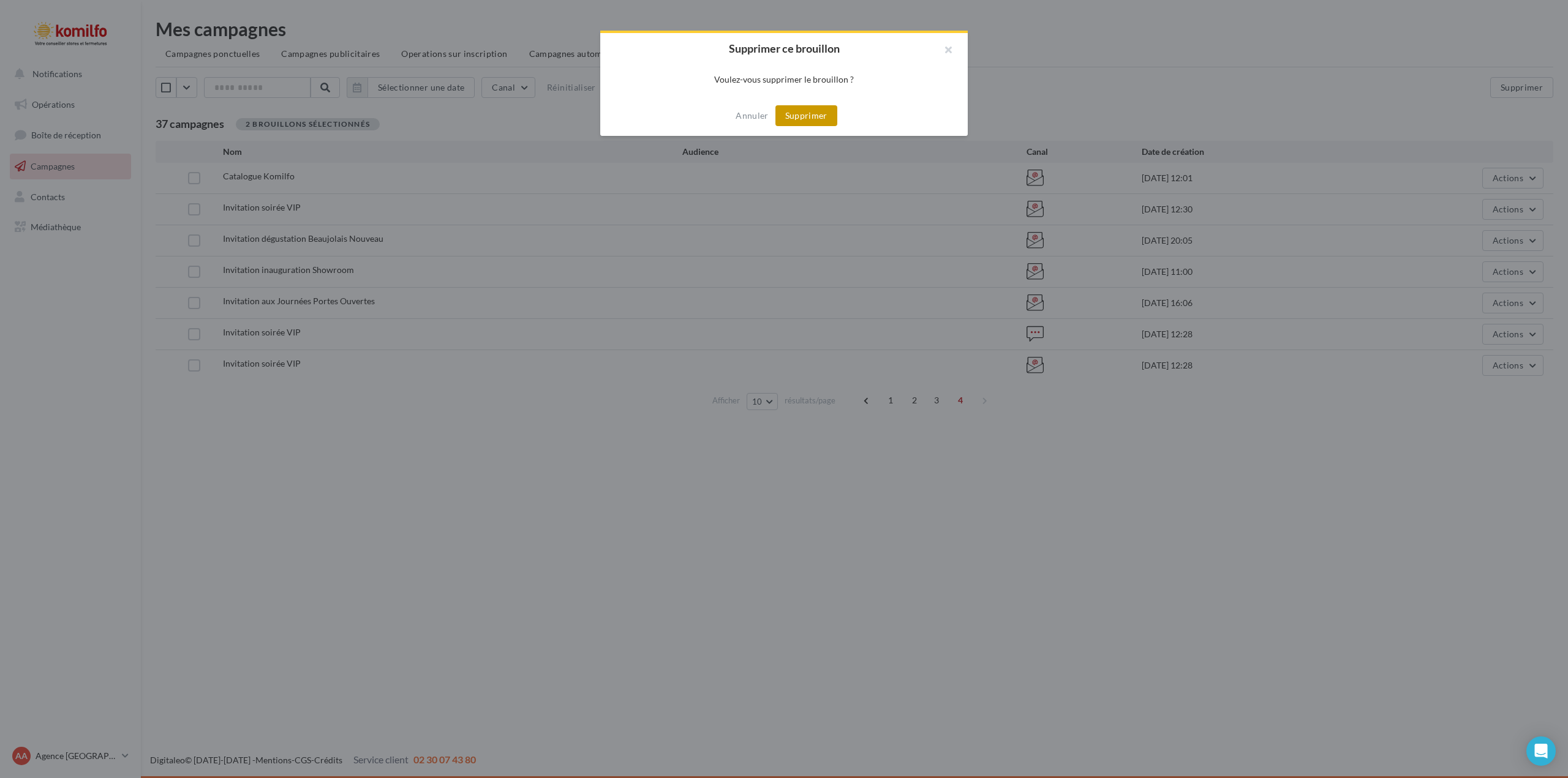
click at [817, 116] on button "Supprimer" at bounding box center [806, 116] width 62 height 21
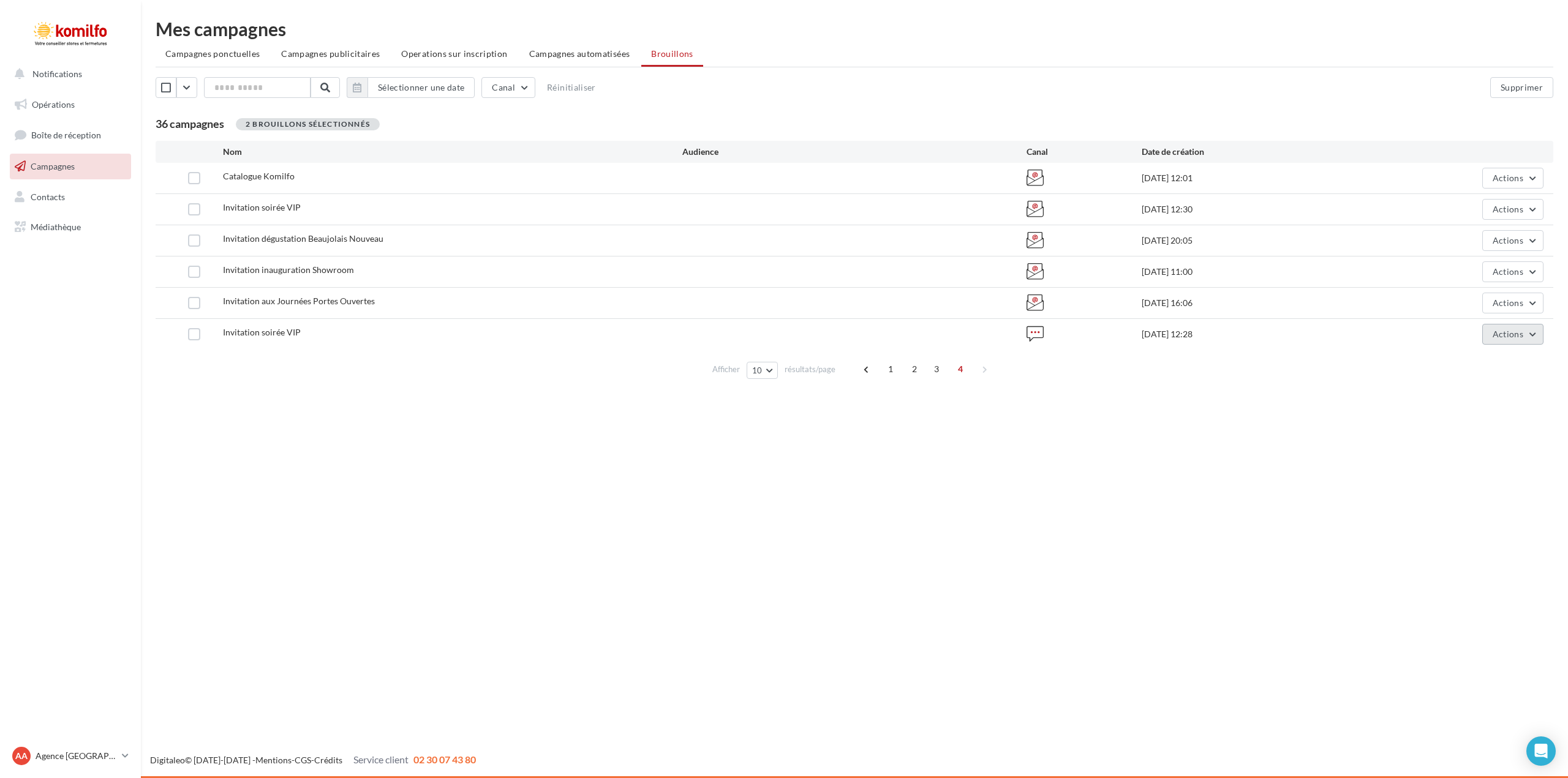
click at [1539, 336] on button "Actions" at bounding box center [1512, 334] width 61 height 21
click at [1464, 460] on button "Supprimer" at bounding box center [1482, 458] width 123 height 32
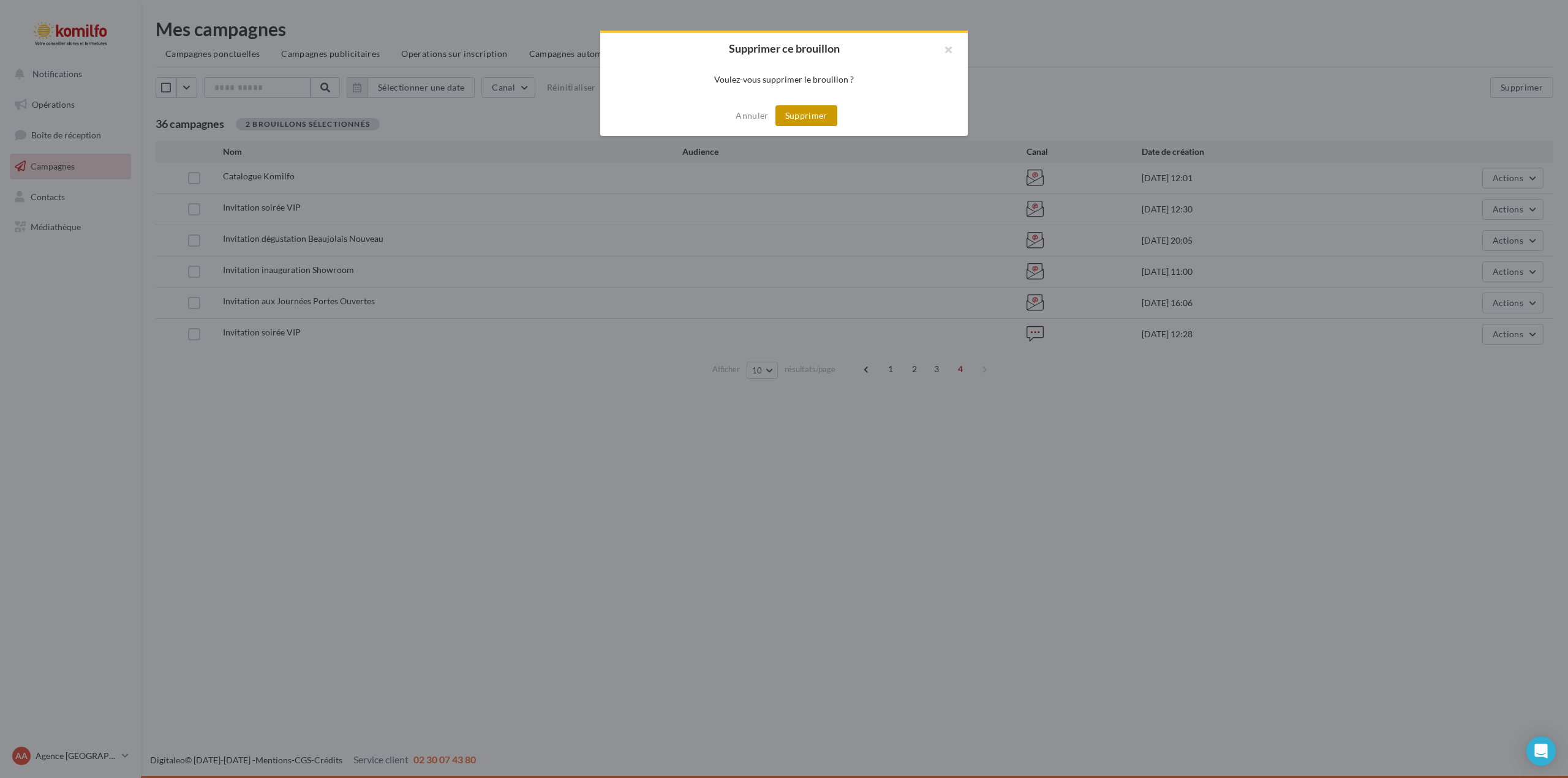
click at [818, 117] on button "Supprimer" at bounding box center [806, 116] width 62 height 21
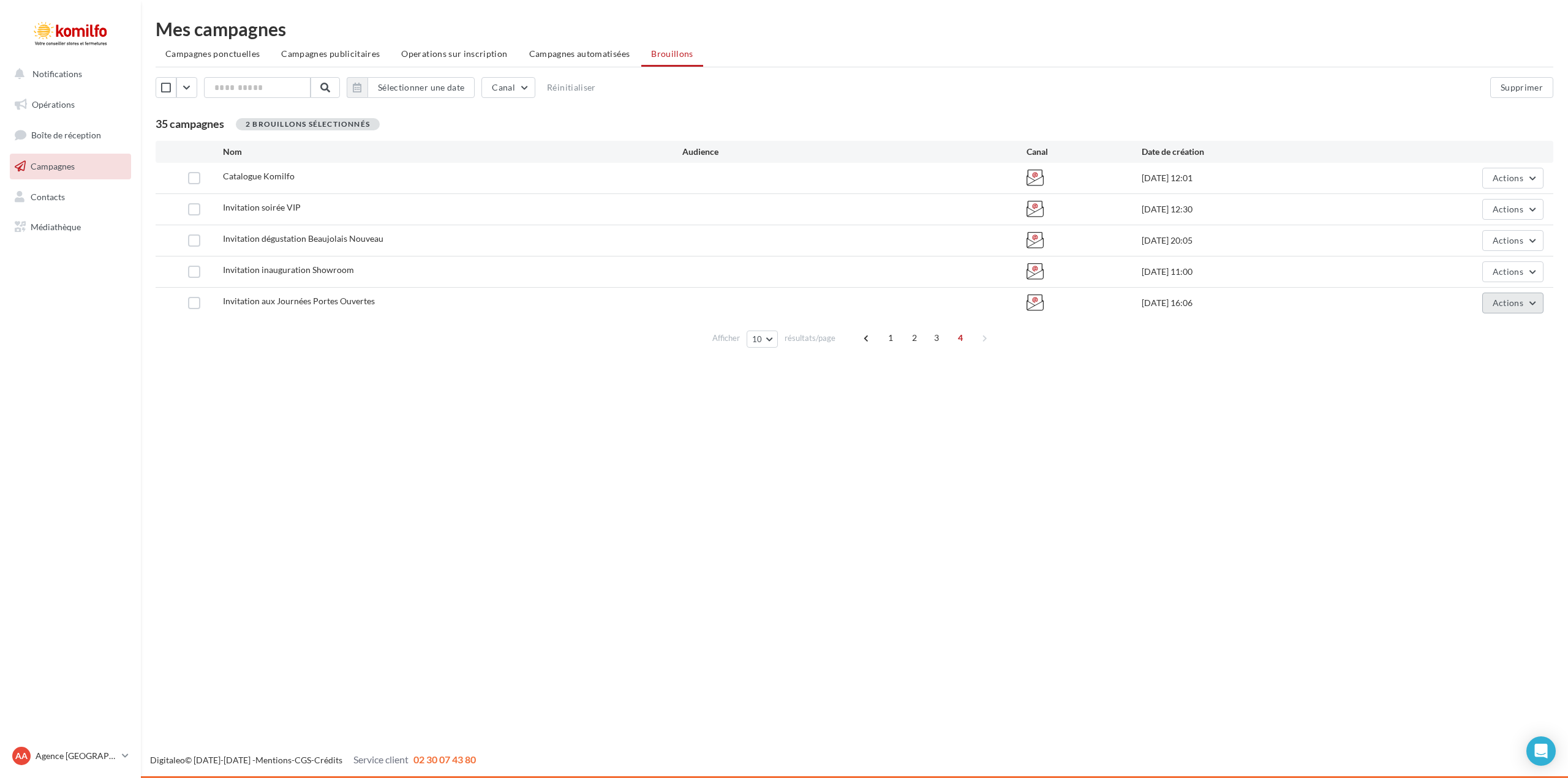
click at [1533, 303] on button "Actions" at bounding box center [1512, 303] width 61 height 21
click at [1473, 427] on button "Supprimer" at bounding box center [1482, 427] width 123 height 32
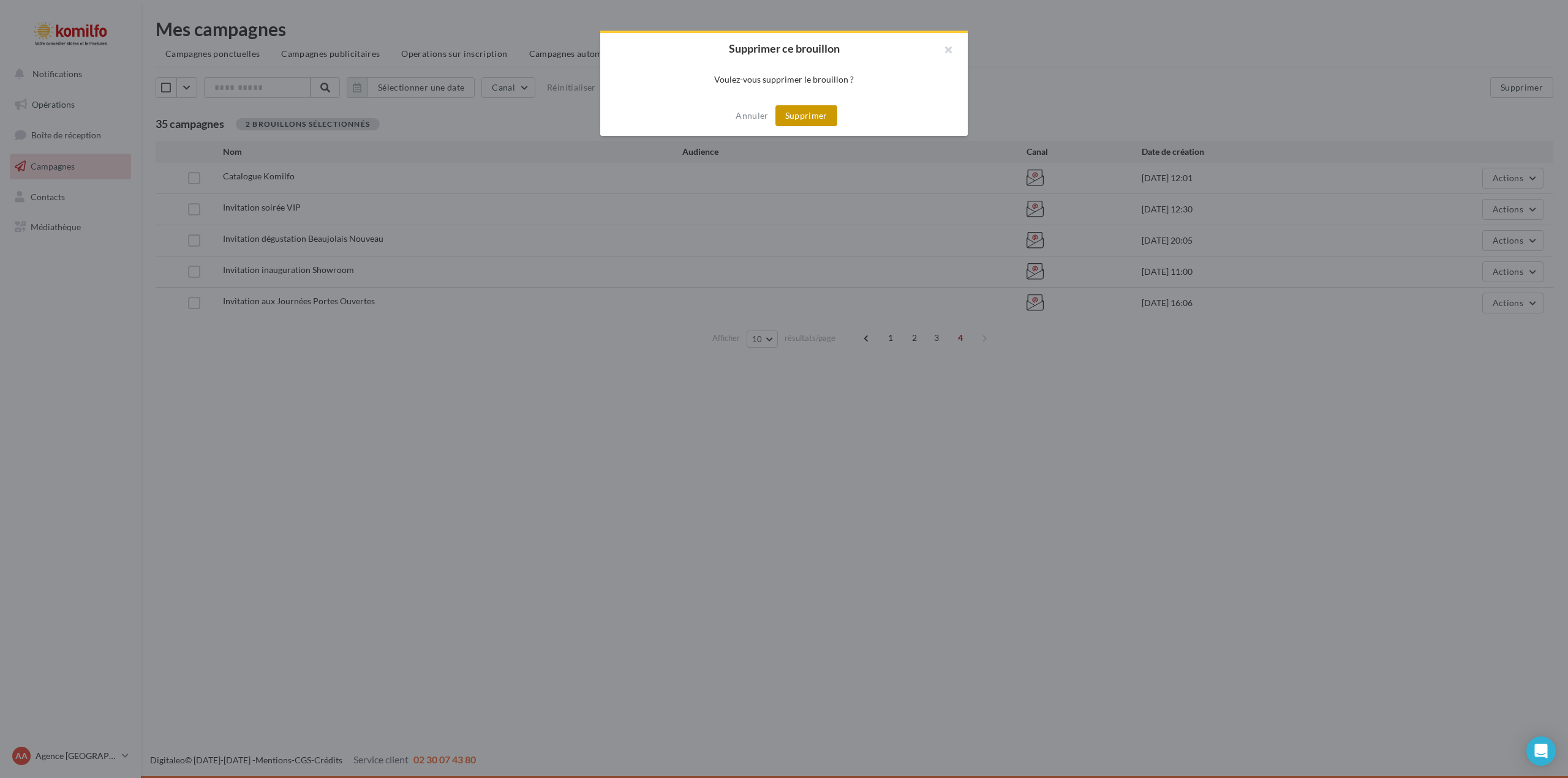
click at [824, 120] on button "Supprimer" at bounding box center [806, 116] width 62 height 21
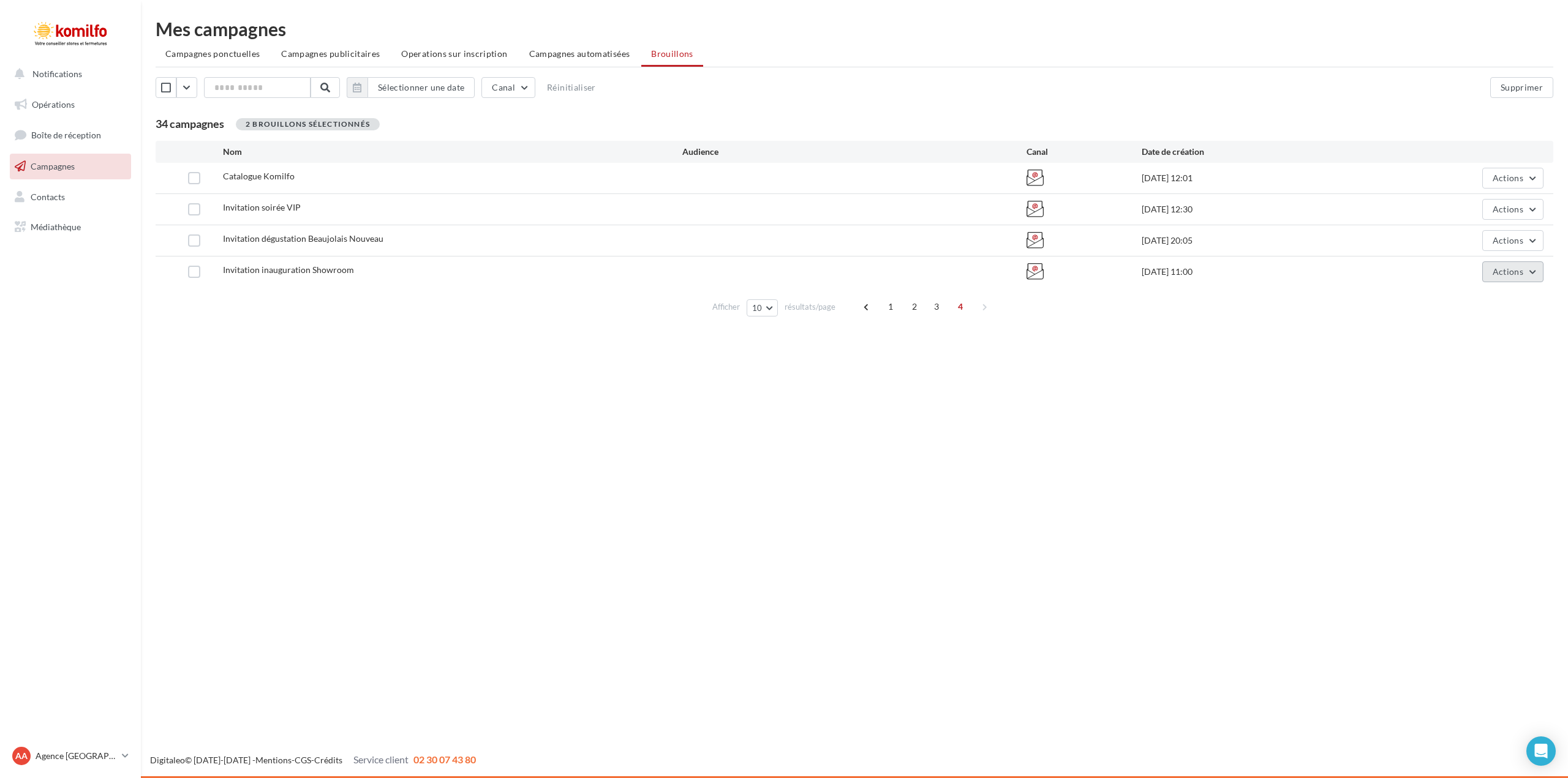
click at [1528, 270] on button "Actions" at bounding box center [1512, 273] width 61 height 21
click at [1474, 395] on button "Supprimer" at bounding box center [1482, 395] width 123 height 32
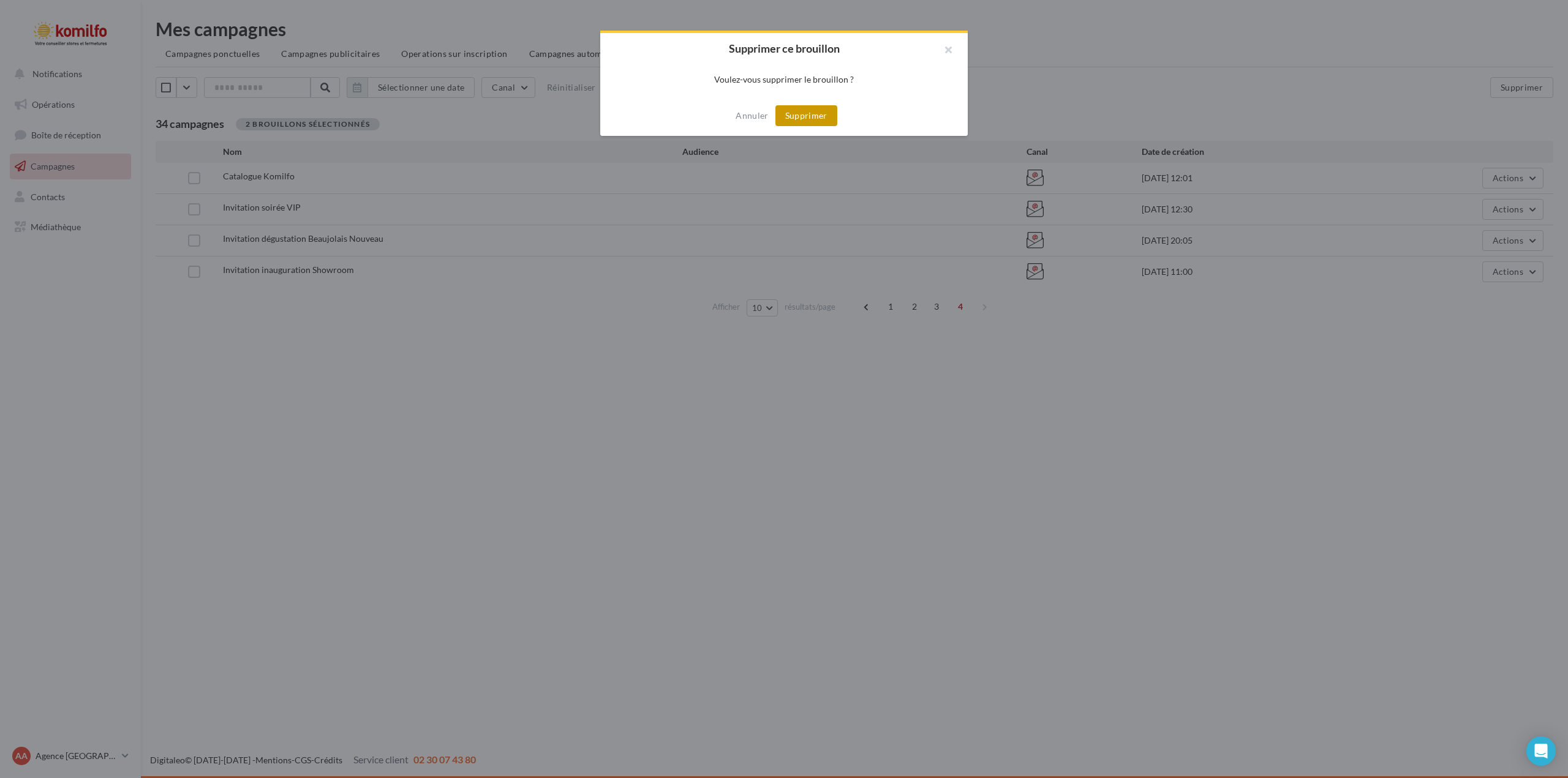
click at [814, 114] on button "Supprimer" at bounding box center [806, 116] width 62 height 21
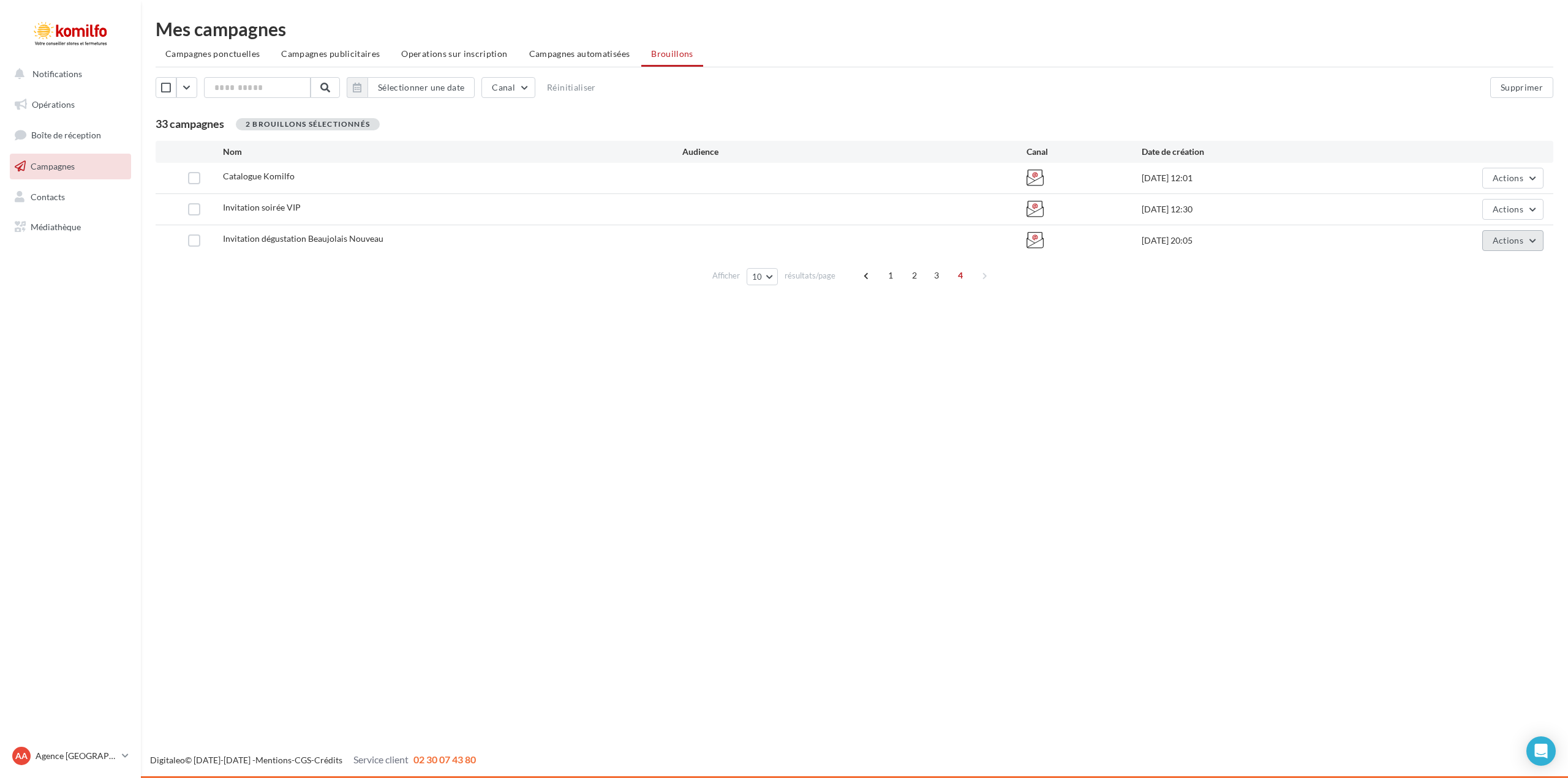
click at [1535, 242] on button "Actions" at bounding box center [1512, 241] width 61 height 21
click at [1464, 366] on button "Supprimer" at bounding box center [1482, 364] width 123 height 32
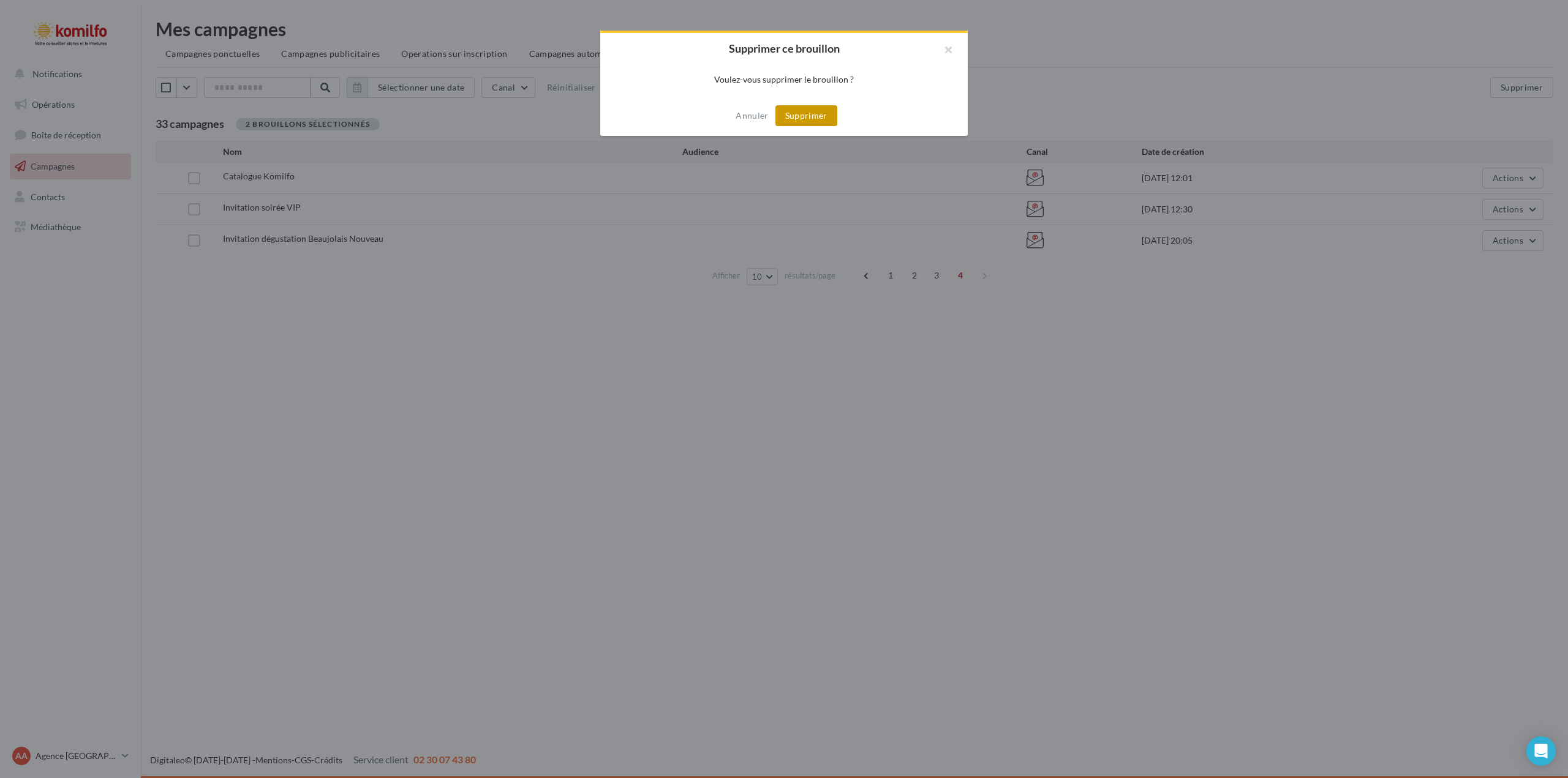
click at [817, 118] on button "Supprimer" at bounding box center [806, 116] width 62 height 21
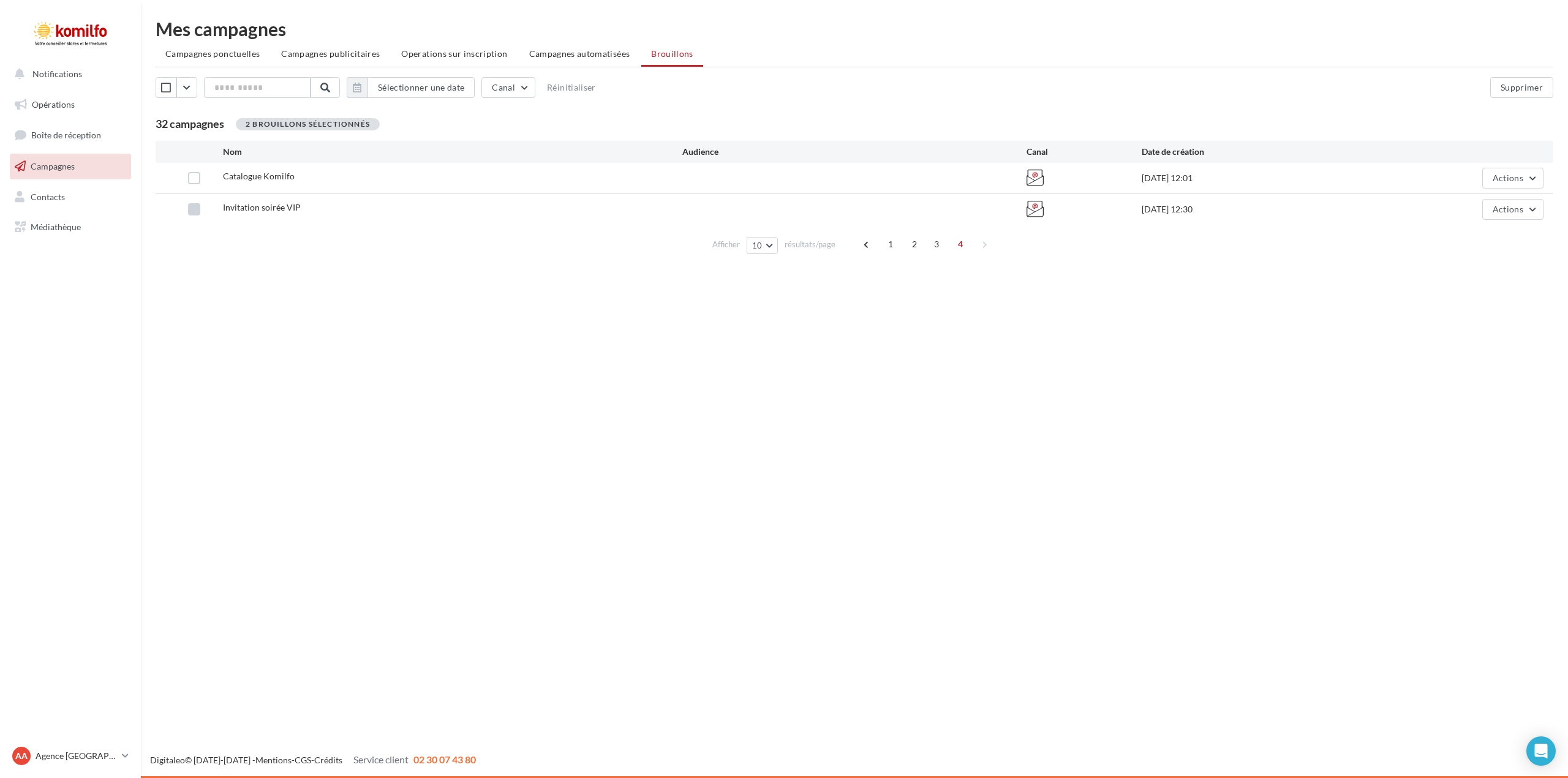
drag, startPoint x: 258, startPoint y: 209, endPoint x: 194, endPoint y: 210, distance: 64.0
click at [194, 210] on label at bounding box center [194, 209] width 13 height 13
drag, startPoint x: 196, startPoint y: 210, endPoint x: 1533, endPoint y: 208, distance: 1337.0
click at [1533, 208] on button "Actions" at bounding box center [1512, 210] width 61 height 21
click at [1495, 330] on button "Supprimer" at bounding box center [1482, 333] width 123 height 32
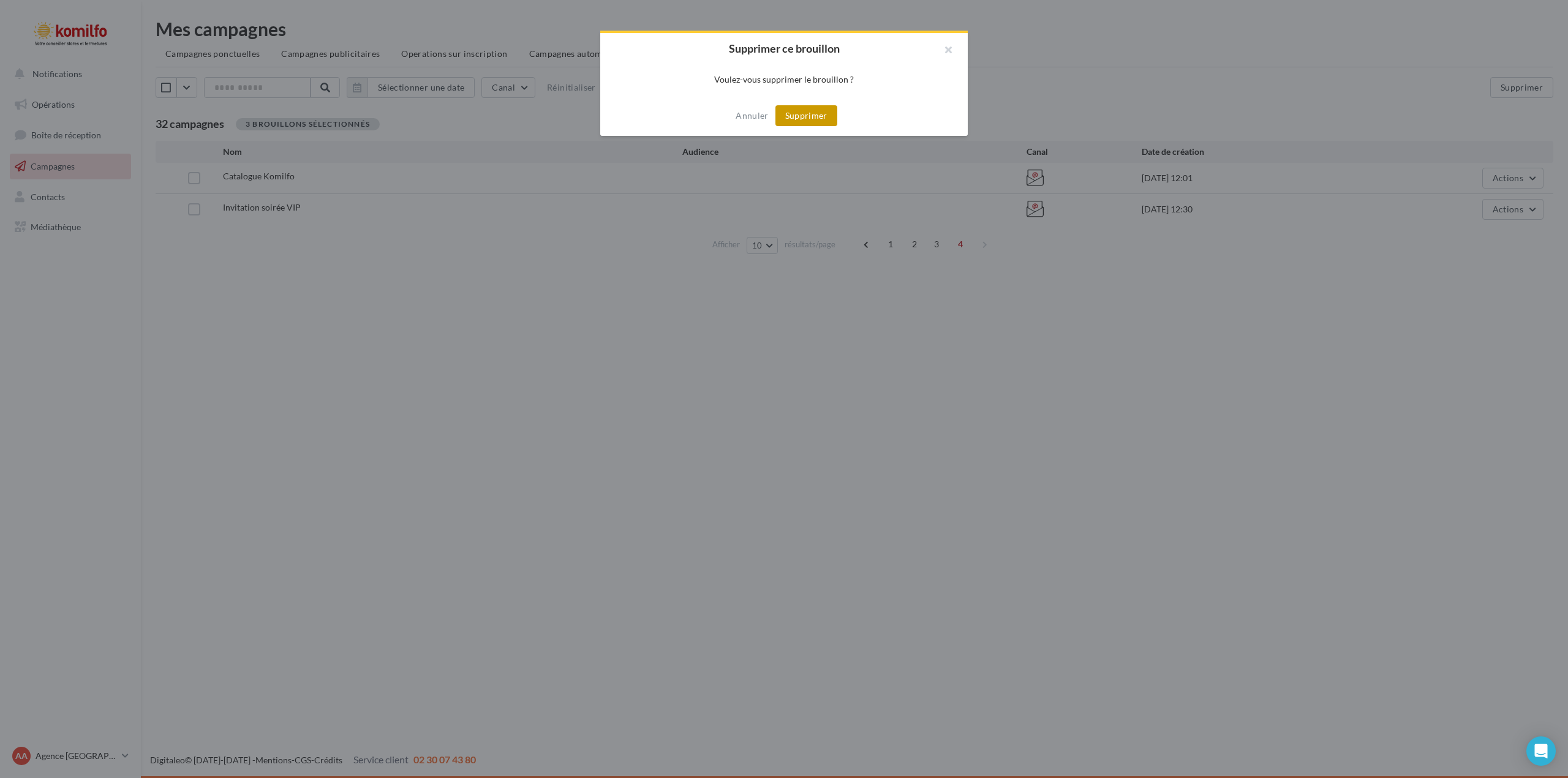
click at [806, 120] on button "Supprimer" at bounding box center [806, 116] width 62 height 21
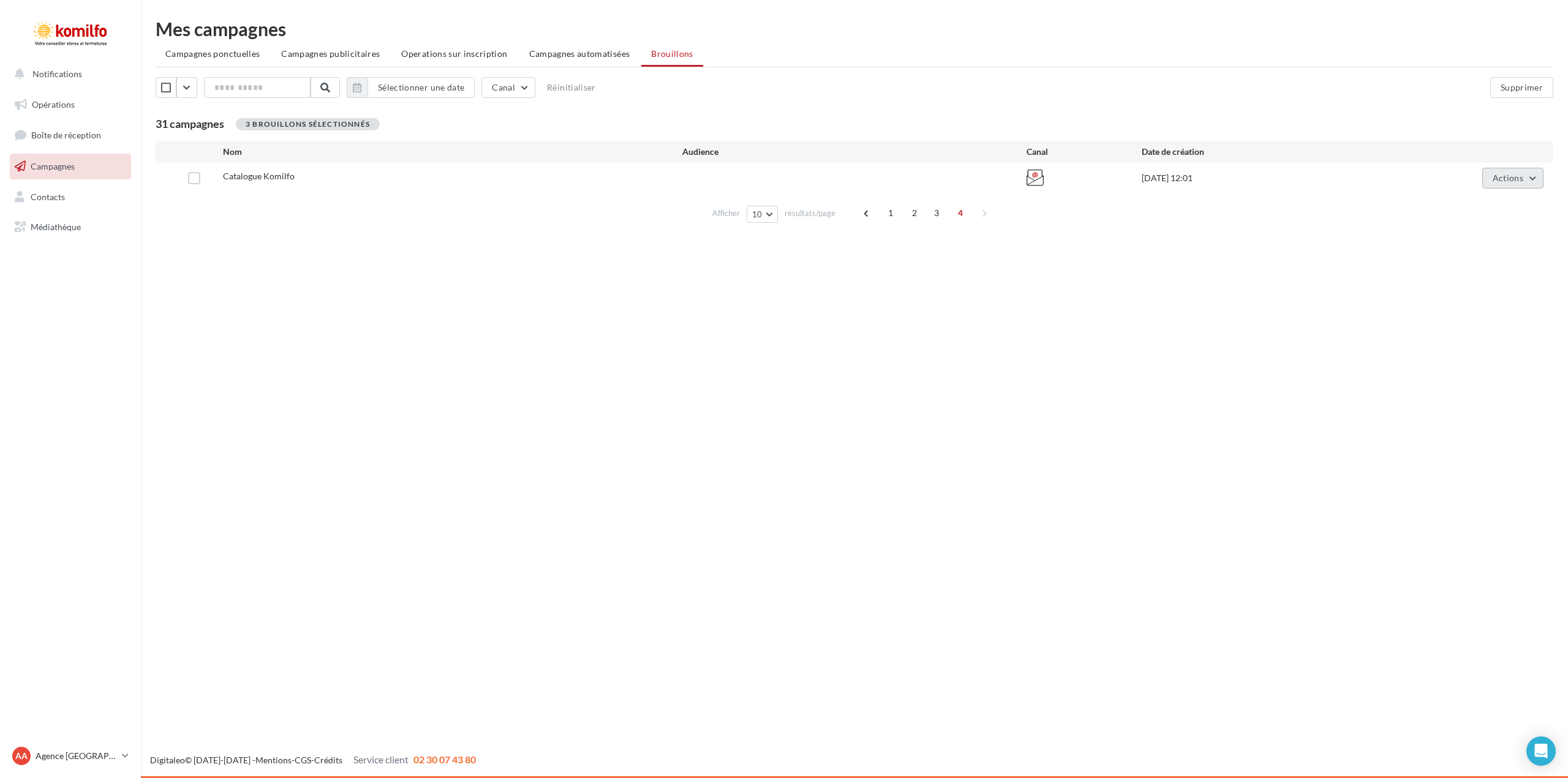
click at [1533, 183] on button "Actions" at bounding box center [1512, 179] width 61 height 21
click at [1504, 295] on button "Supprimer" at bounding box center [1482, 303] width 123 height 32
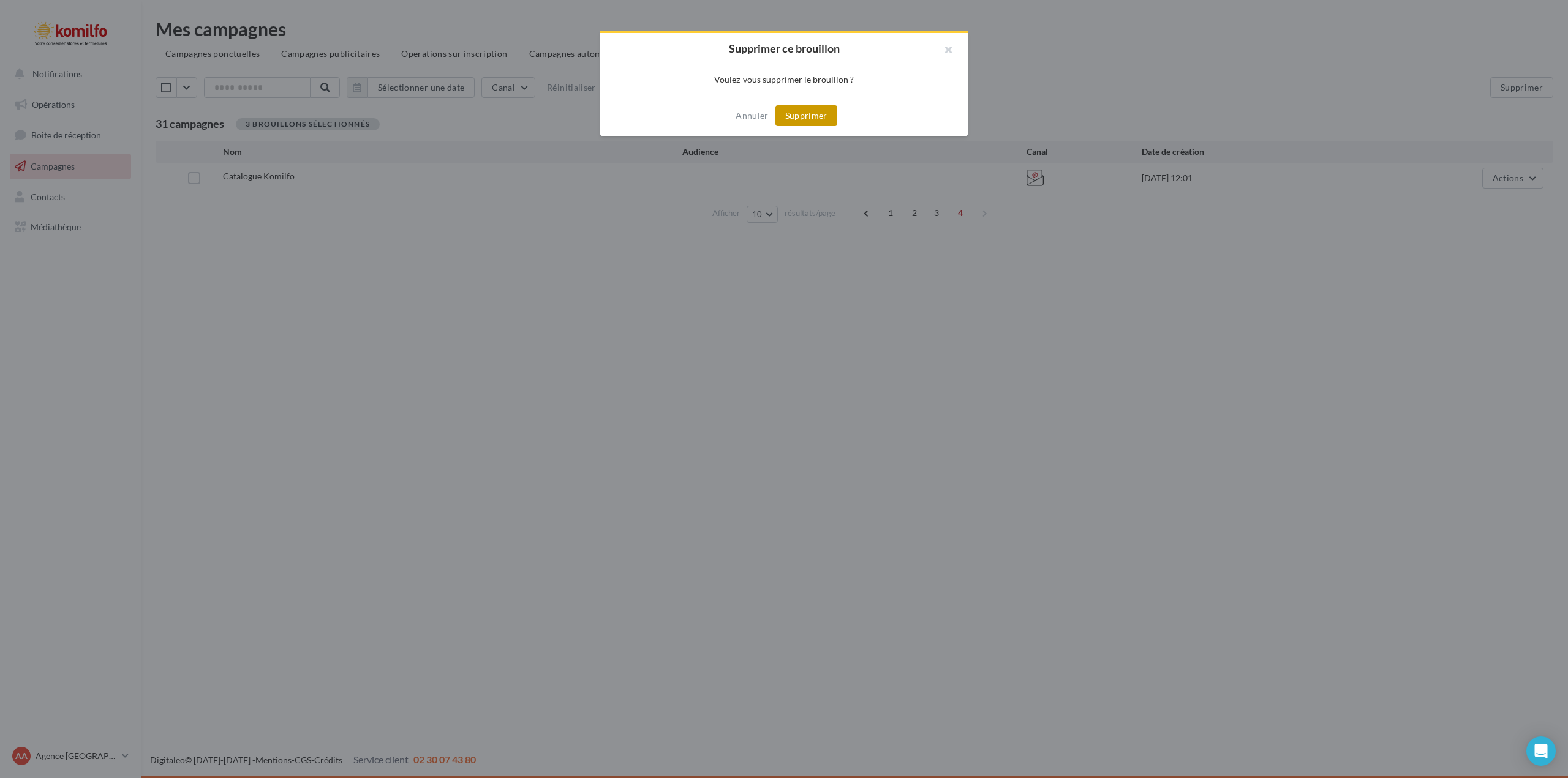
click at [797, 122] on button "Supprimer" at bounding box center [806, 116] width 62 height 21
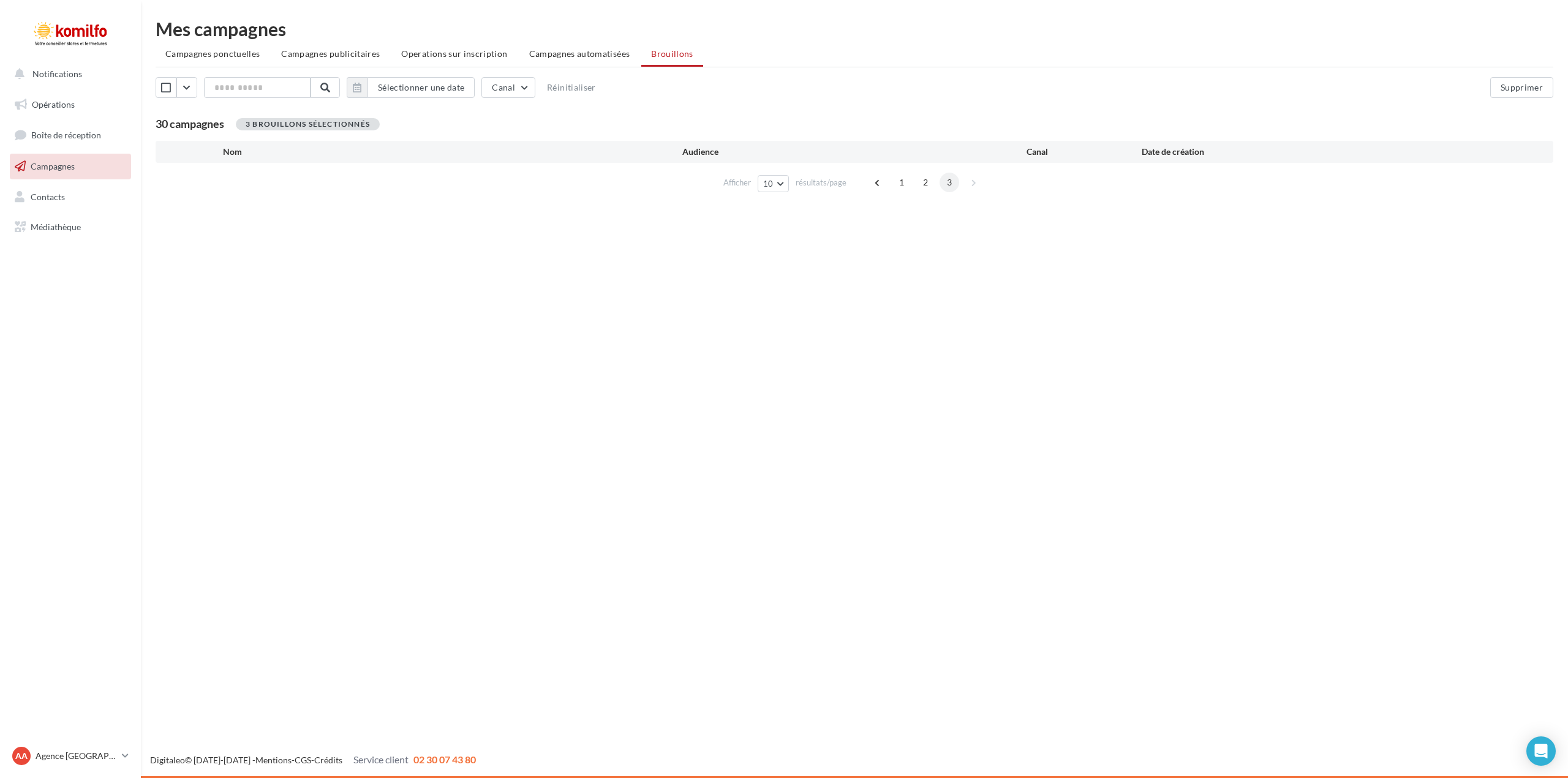
click at [946, 187] on span "3" at bounding box center [949, 183] width 19 height 19
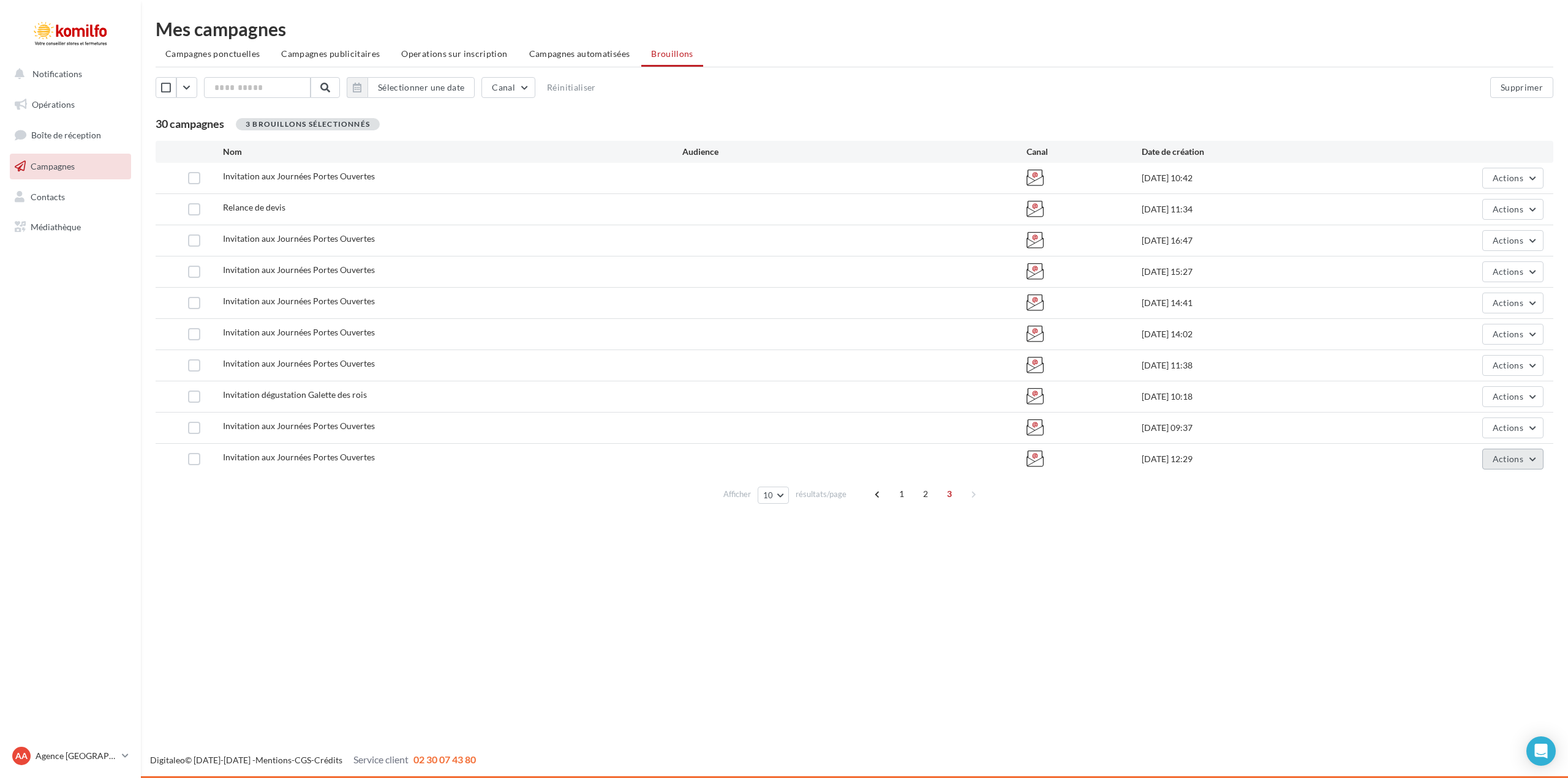
click at [1532, 461] on button "Actions" at bounding box center [1512, 459] width 61 height 21
click at [1471, 583] on button "Supprimer" at bounding box center [1482, 583] width 123 height 32
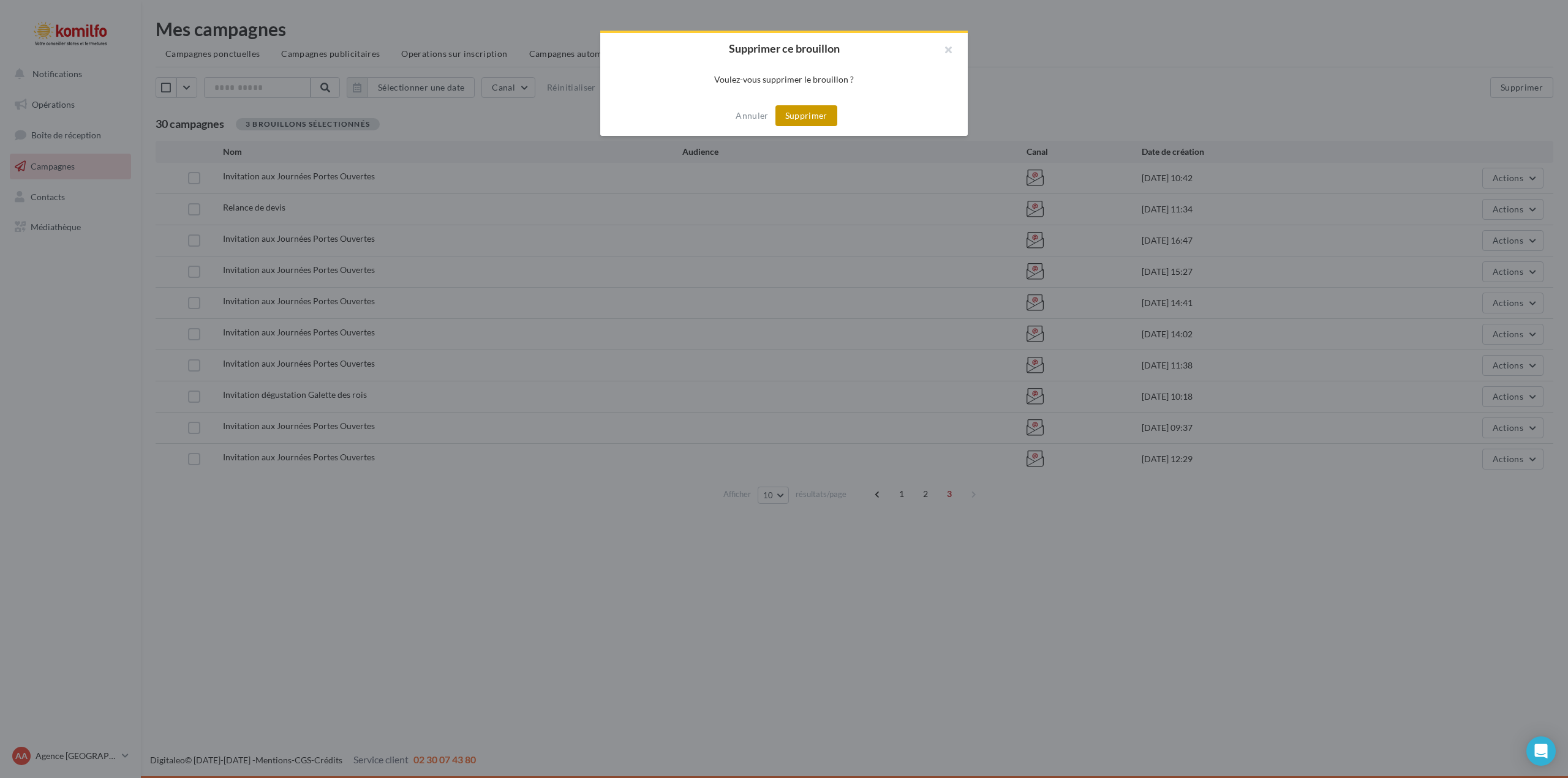
click at [813, 115] on button "Supprimer" at bounding box center [806, 116] width 62 height 21
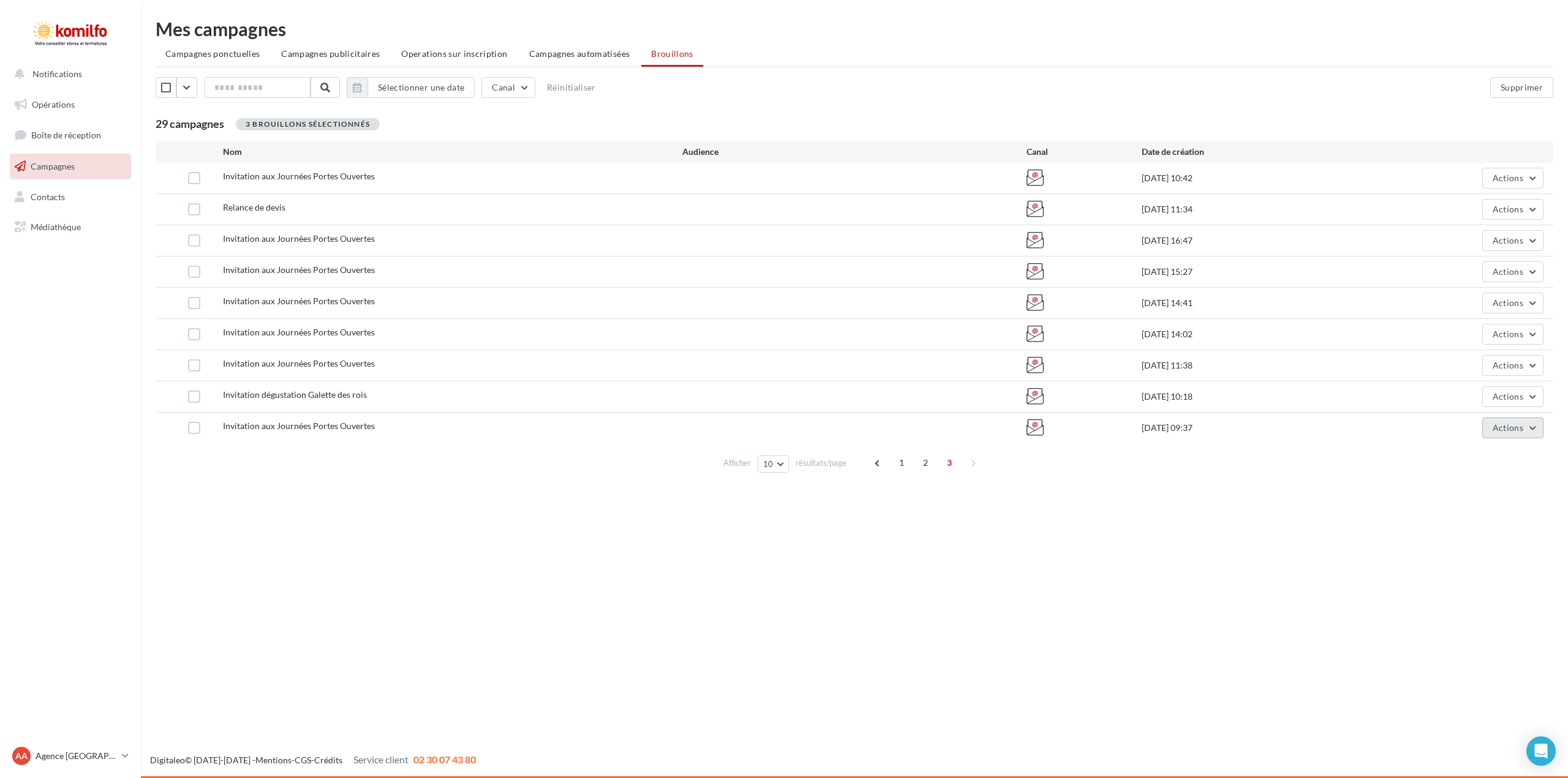
click at [1536, 425] on button "Actions" at bounding box center [1512, 428] width 61 height 21
click at [1483, 551] on button "Supprimer" at bounding box center [1482, 552] width 123 height 32
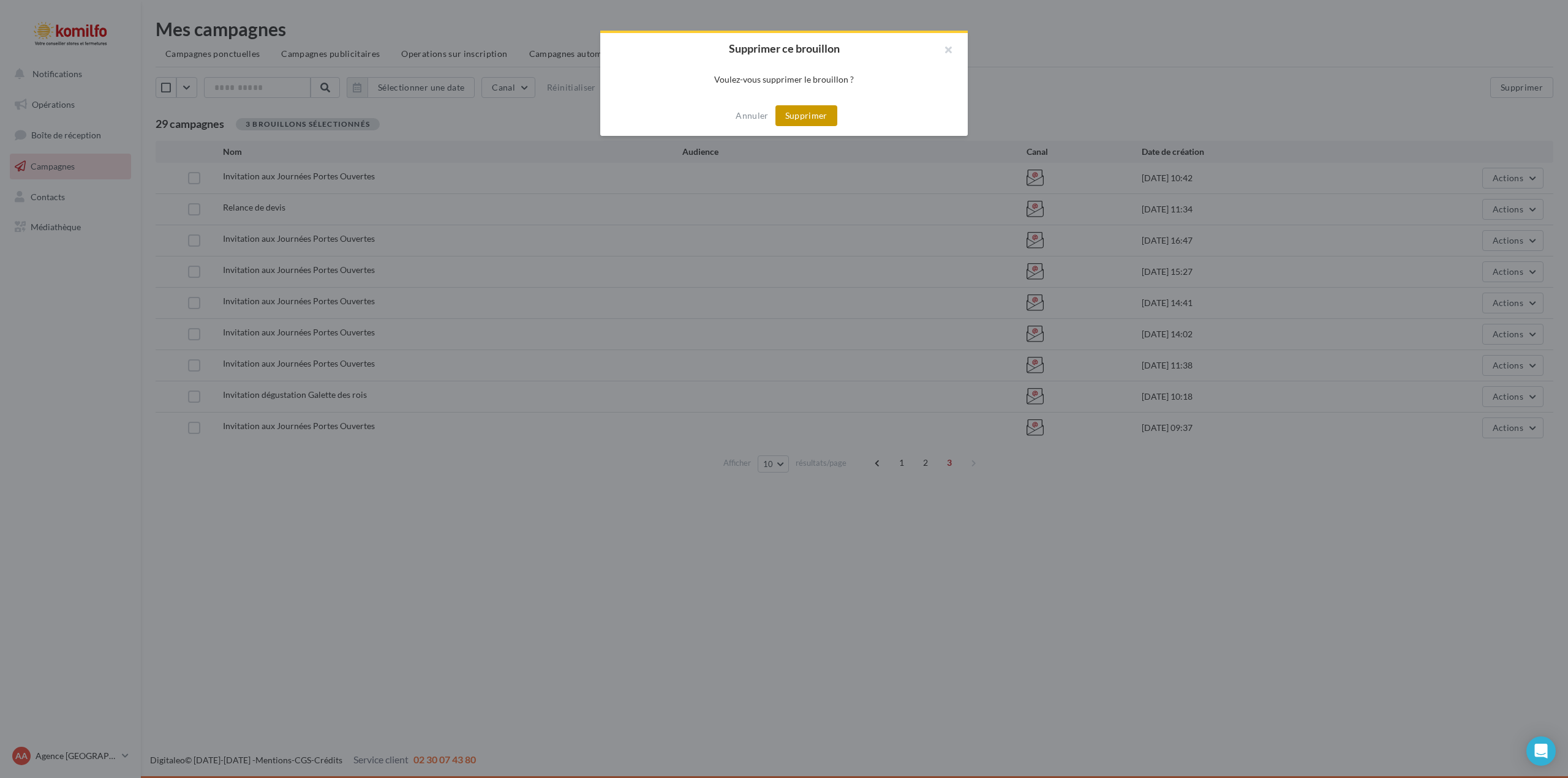
click at [804, 107] on button "Supprimer" at bounding box center [806, 116] width 62 height 21
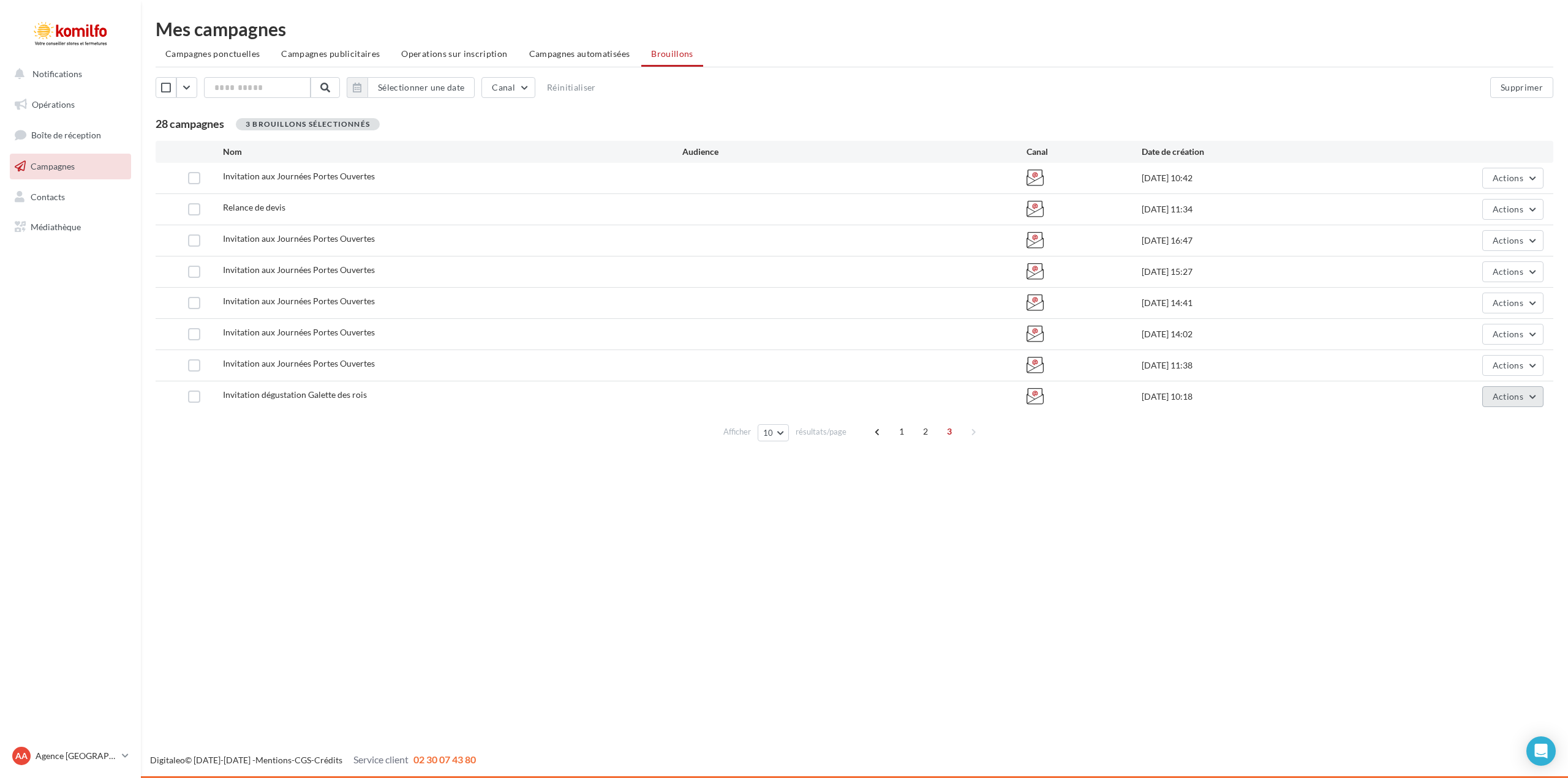
click at [1532, 397] on button "Actions" at bounding box center [1512, 397] width 61 height 21
click at [1451, 515] on button "Supprimer" at bounding box center [1482, 521] width 123 height 32
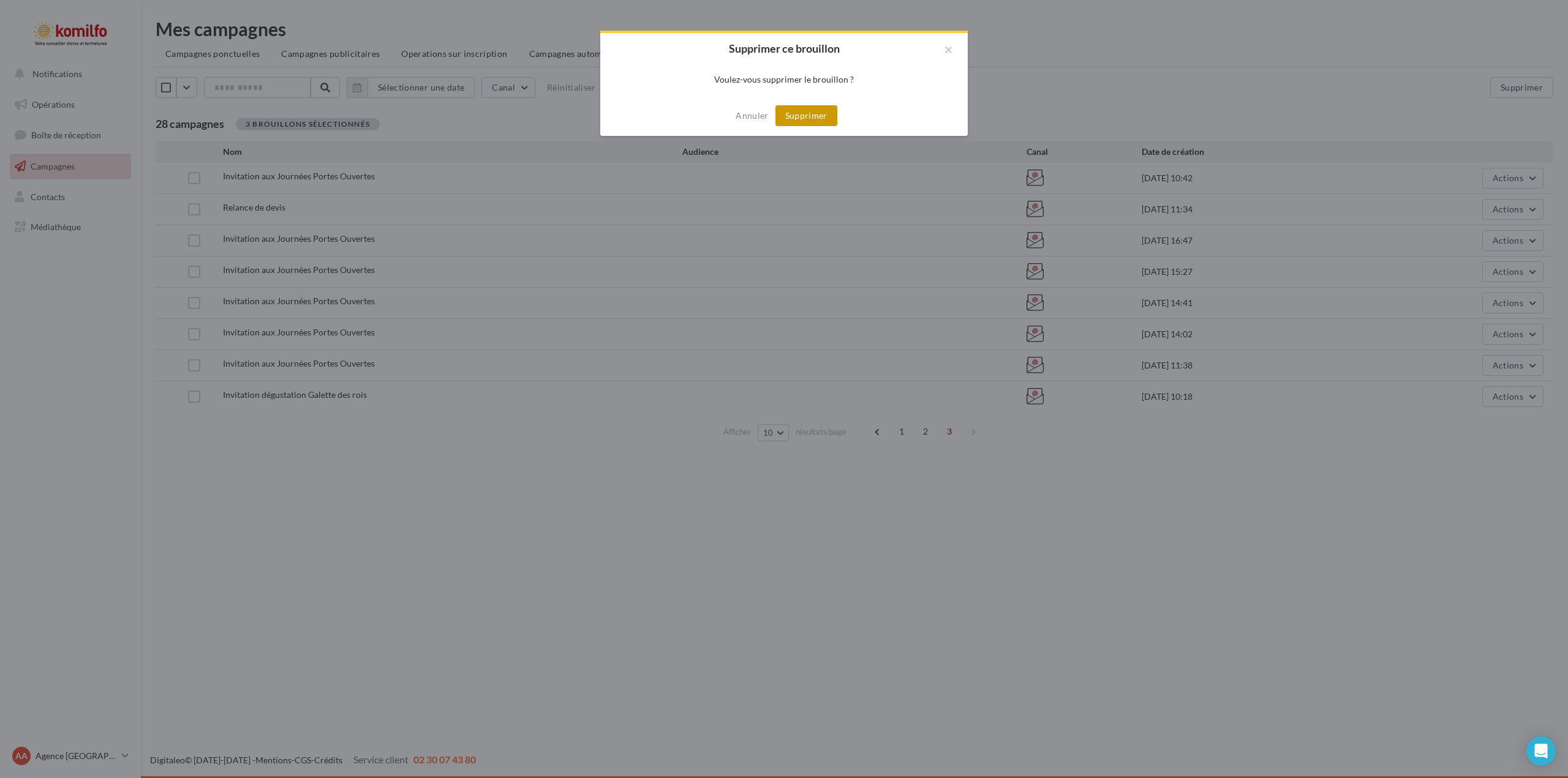
click at [795, 117] on button "Supprimer" at bounding box center [806, 116] width 62 height 21
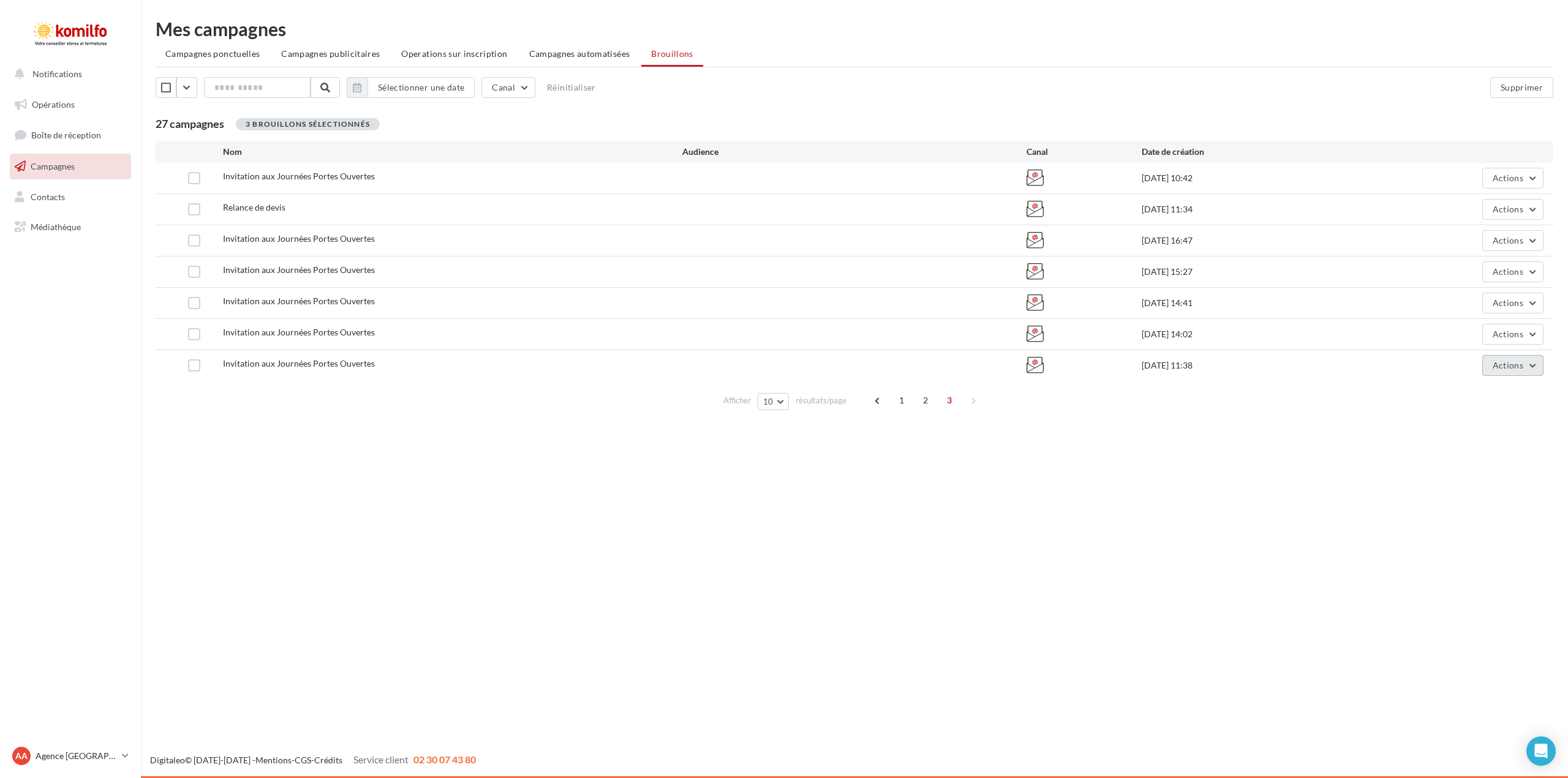
click at [1539, 361] on button "Actions" at bounding box center [1512, 365] width 61 height 21
click at [1481, 488] on button "Supprimer" at bounding box center [1482, 489] width 123 height 32
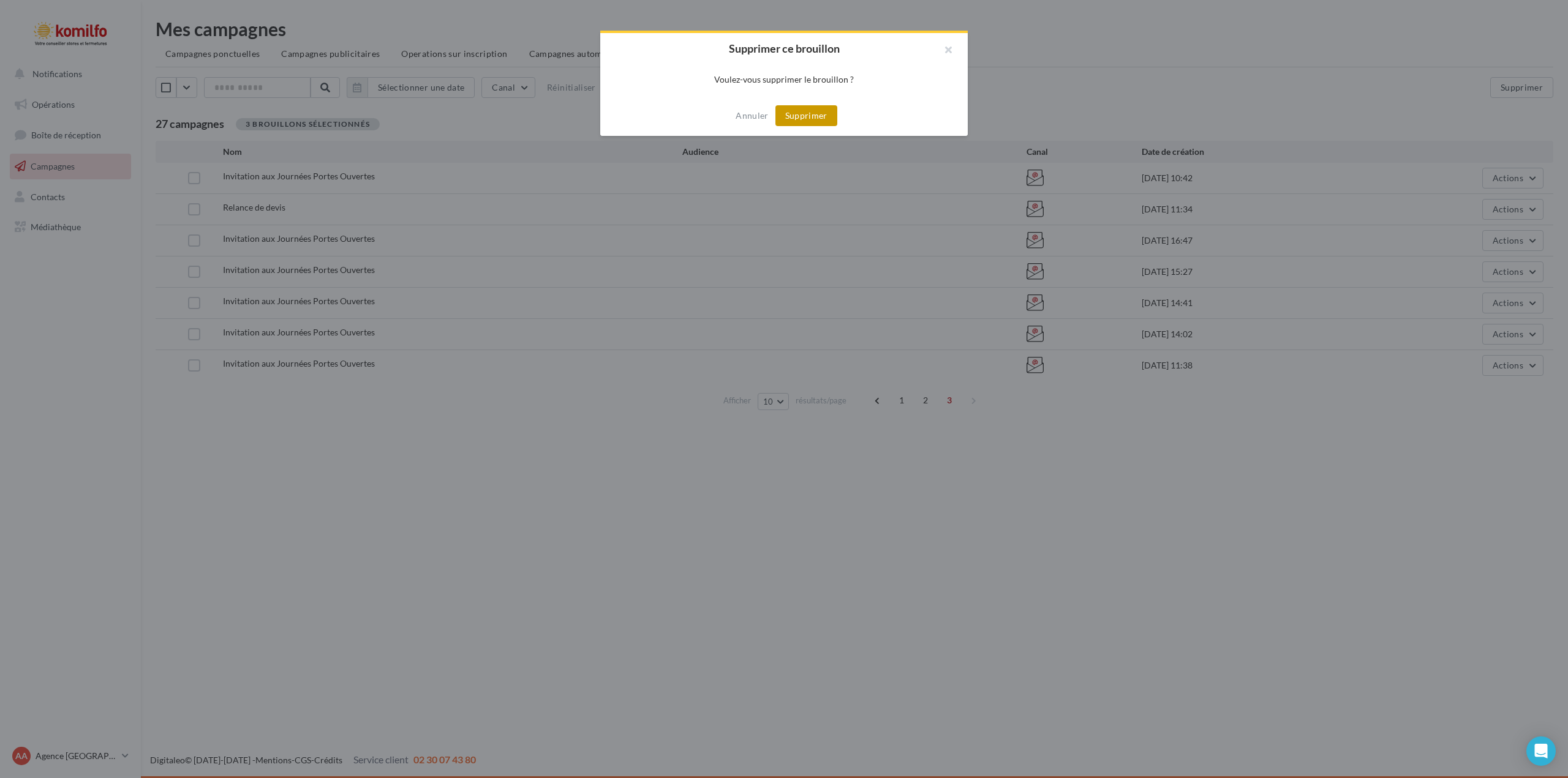
click at [809, 112] on button "Supprimer" at bounding box center [806, 116] width 62 height 21
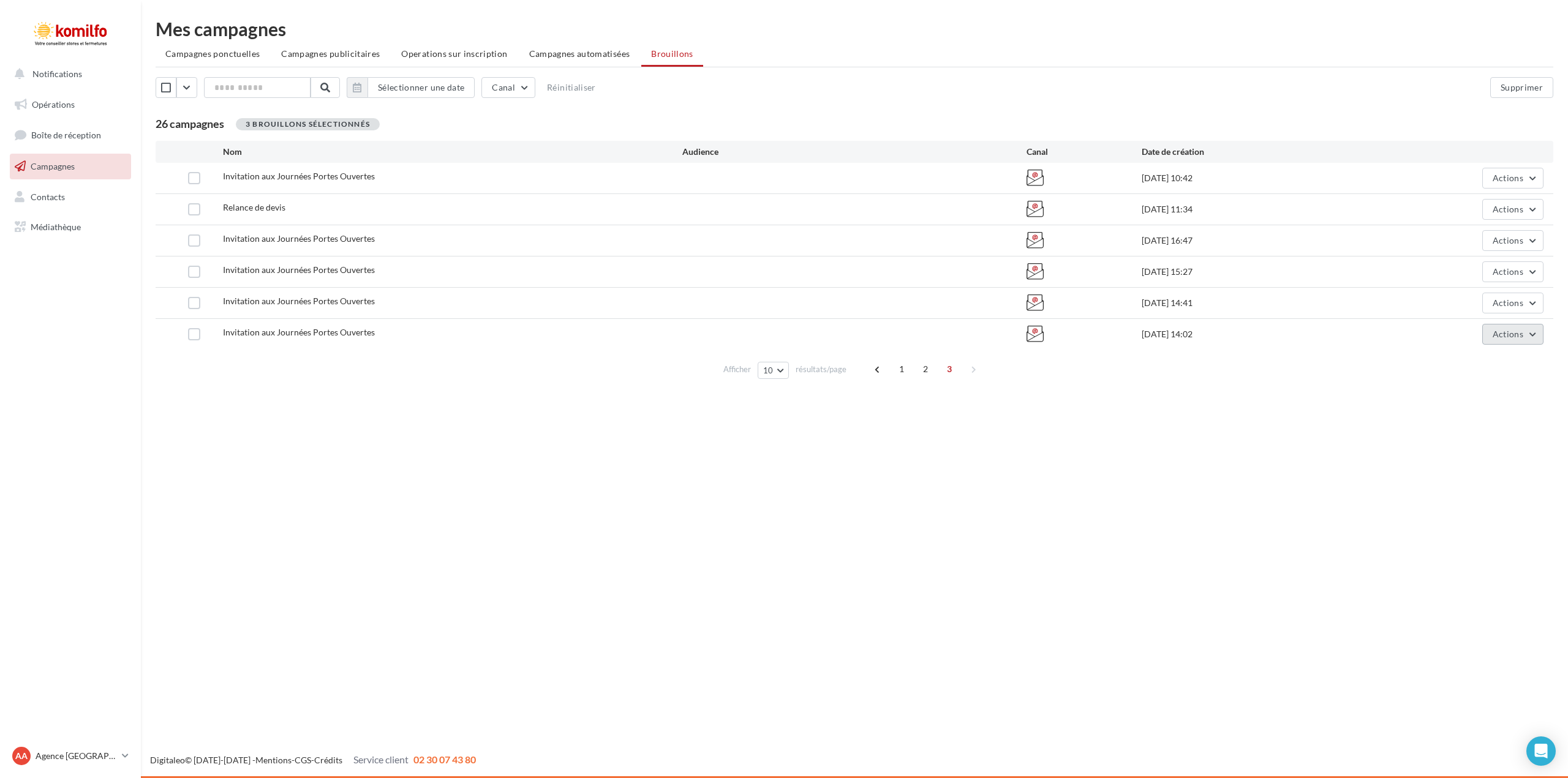
click at [1532, 331] on button "Actions" at bounding box center [1512, 334] width 61 height 21
click at [1460, 454] on button "Supprimer" at bounding box center [1482, 458] width 123 height 32
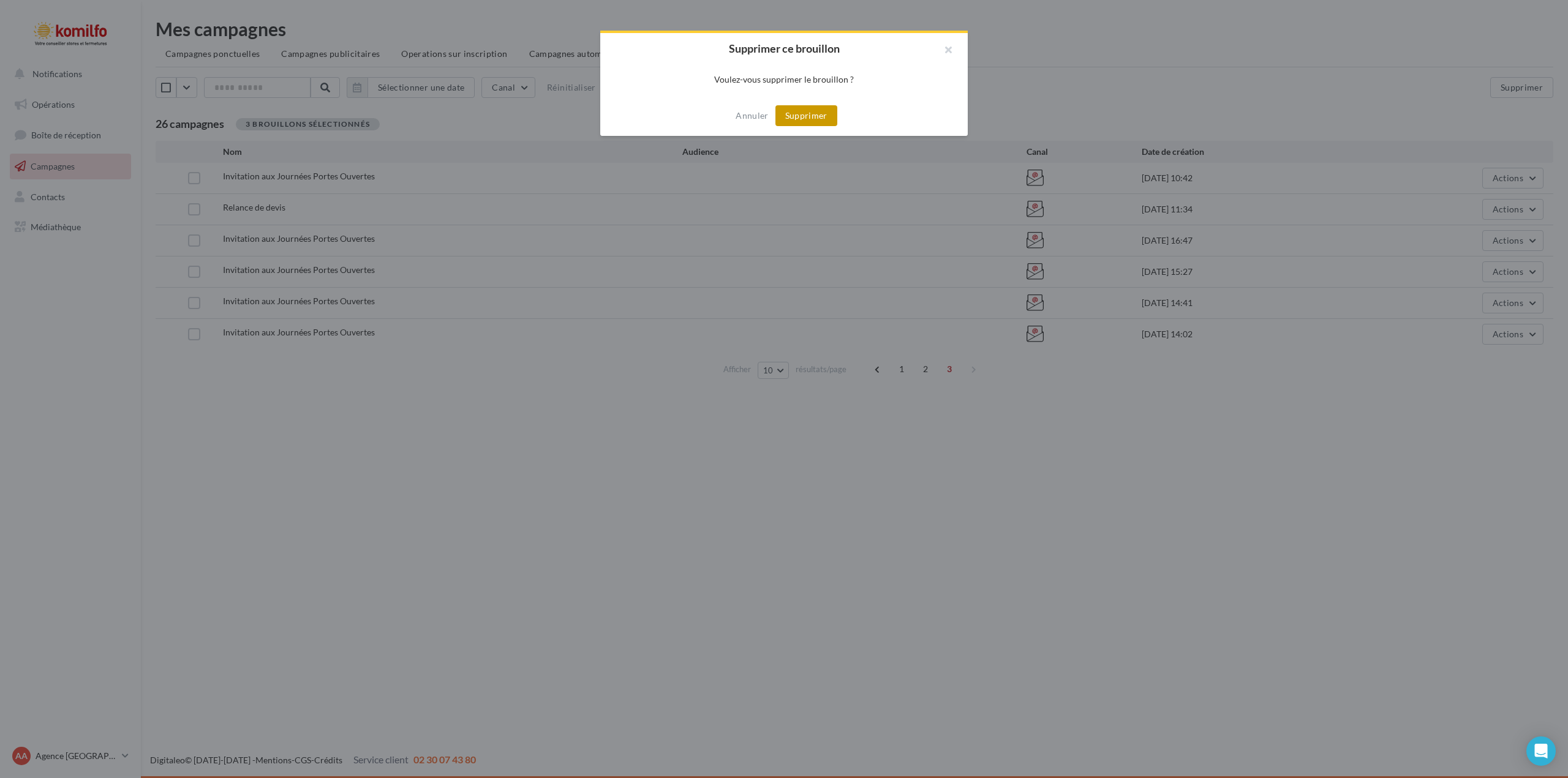
click at [817, 119] on button "Supprimer" at bounding box center [806, 116] width 62 height 21
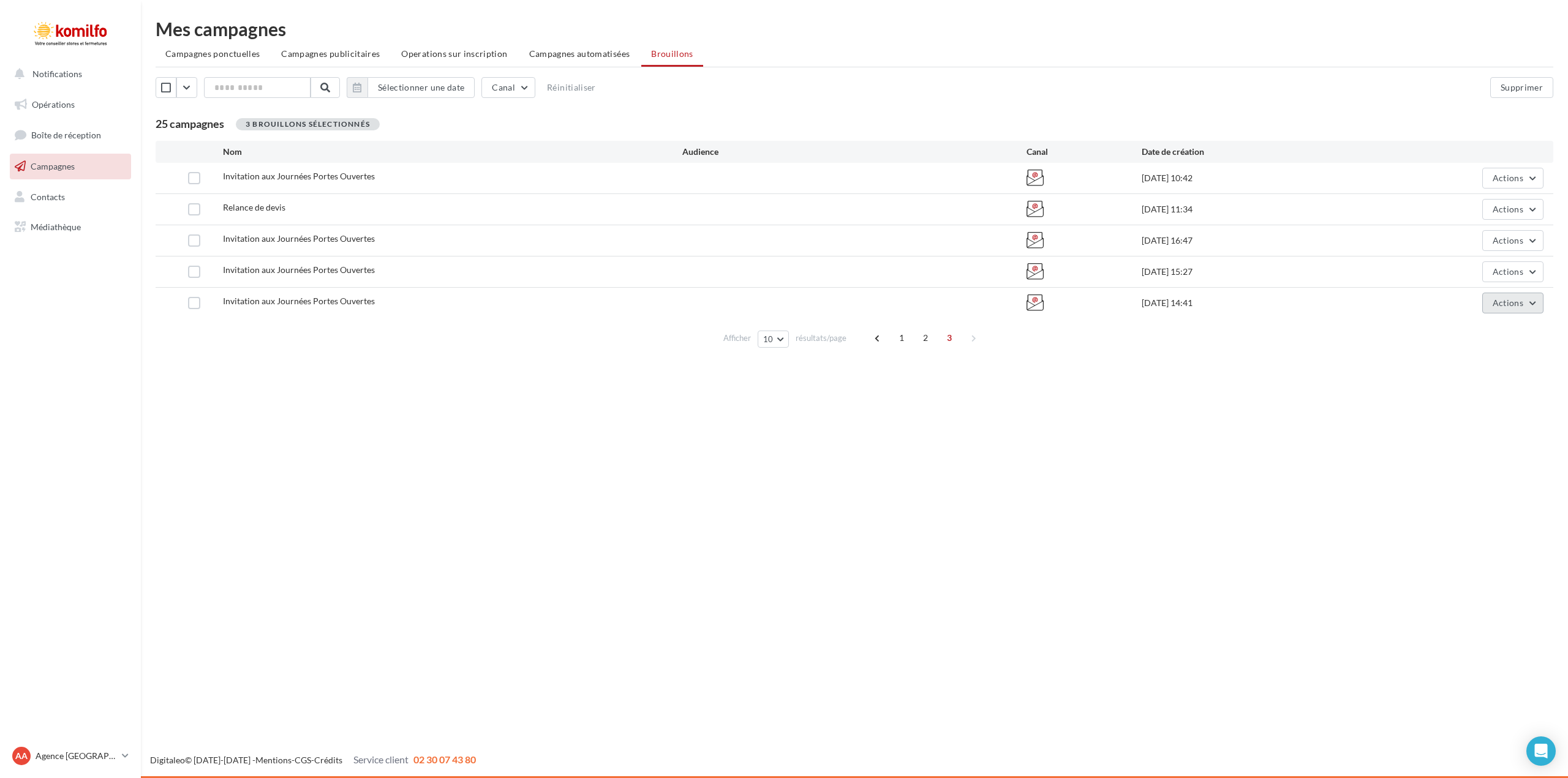
click at [1532, 302] on button "Actions" at bounding box center [1512, 303] width 61 height 21
click at [1040, 581] on div "Notifications Opérations Boîte de réception Campagnes Contacts Mes cibles Média…" at bounding box center [784, 389] width 1568 height 778
click at [900, 343] on span "1" at bounding box center [901, 338] width 19 height 19
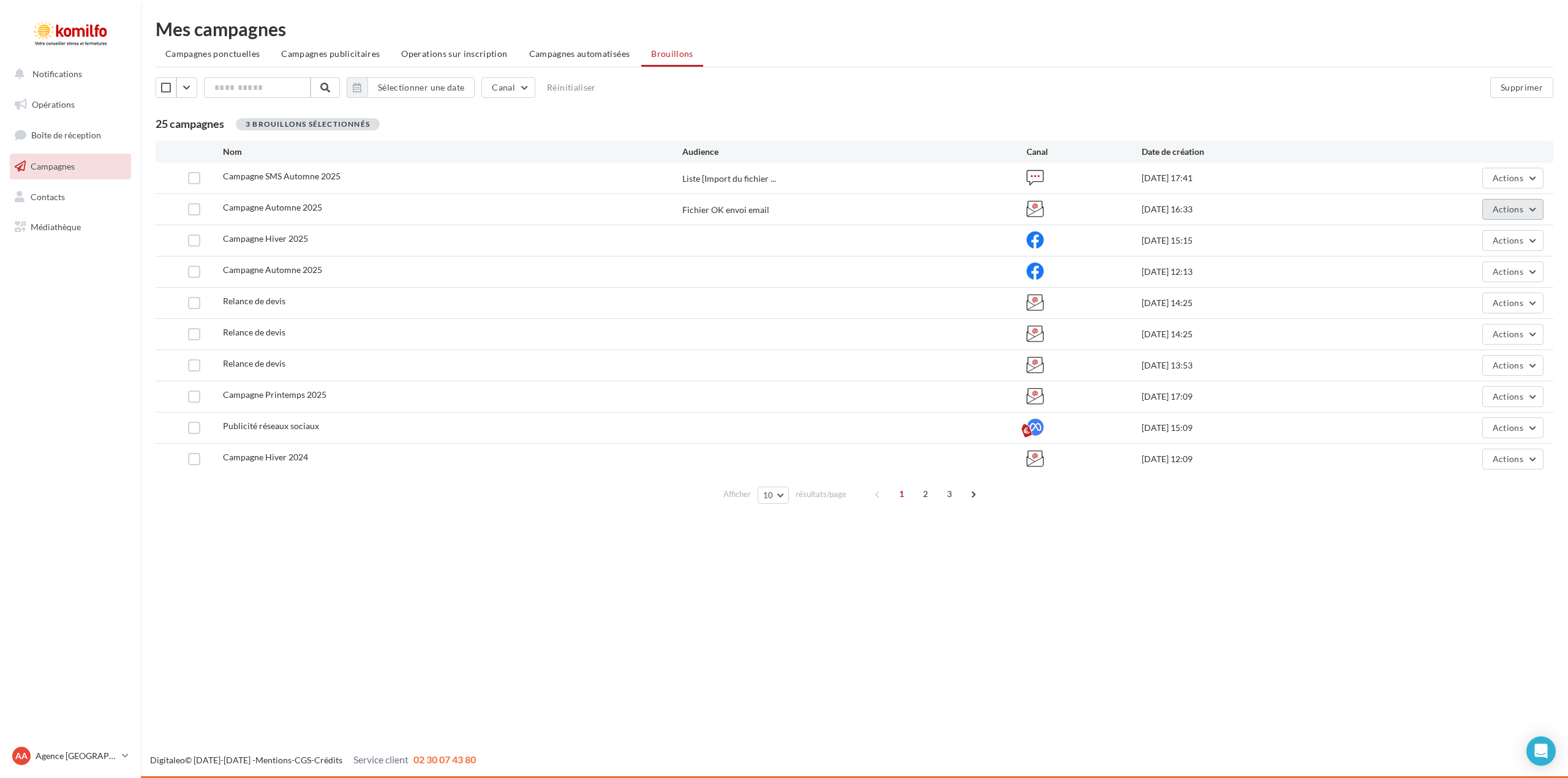
click at [1535, 210] on button "Actions" at bounding box center [1512, 210] width 61 height 21
click at [1462, 237] on button "Editer" at bounding box center [1482, 238] width 123 height 32
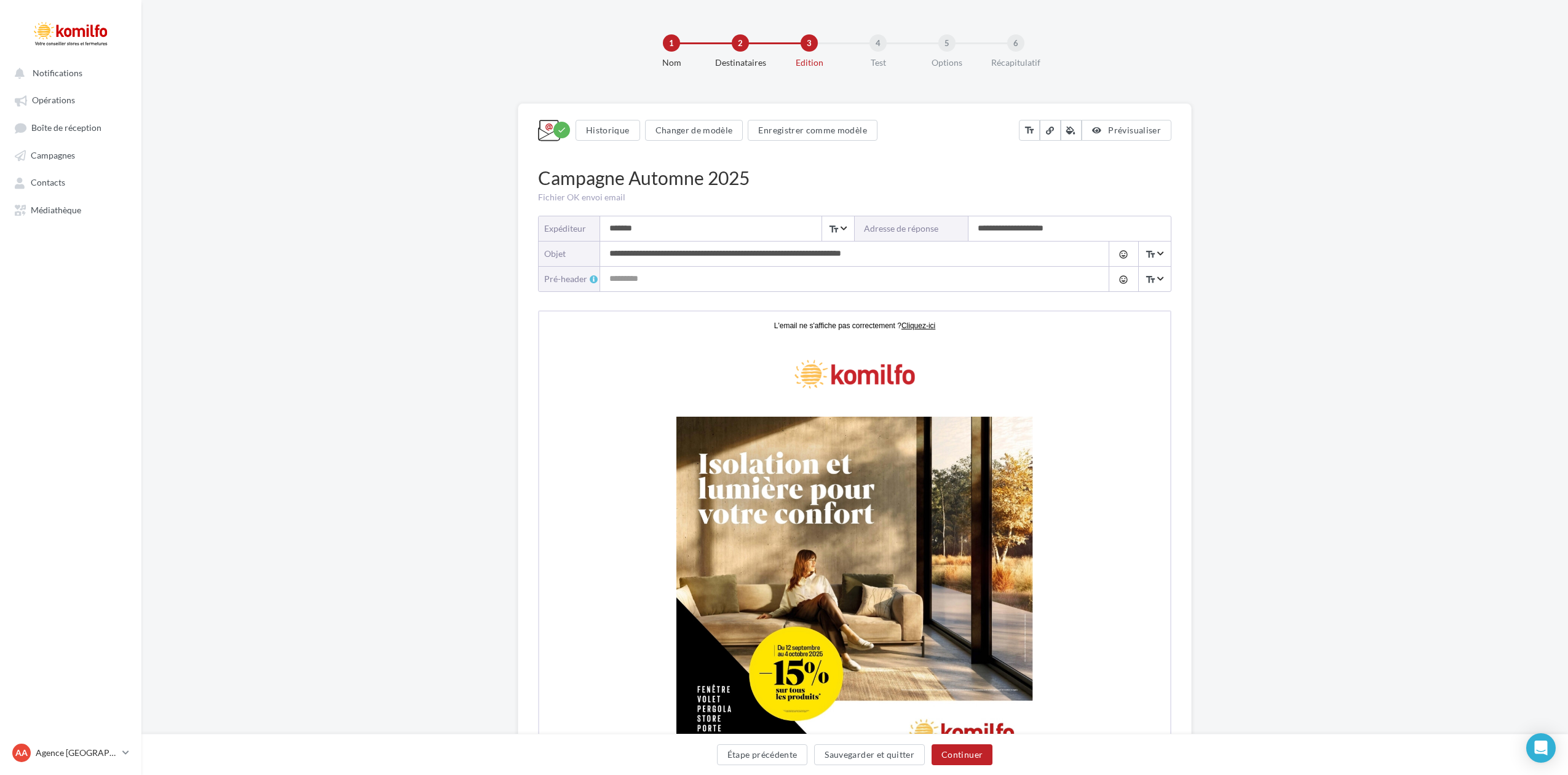
click at [620, 256] on input "**********" at bounding box center [841, 253] width 484 height 24
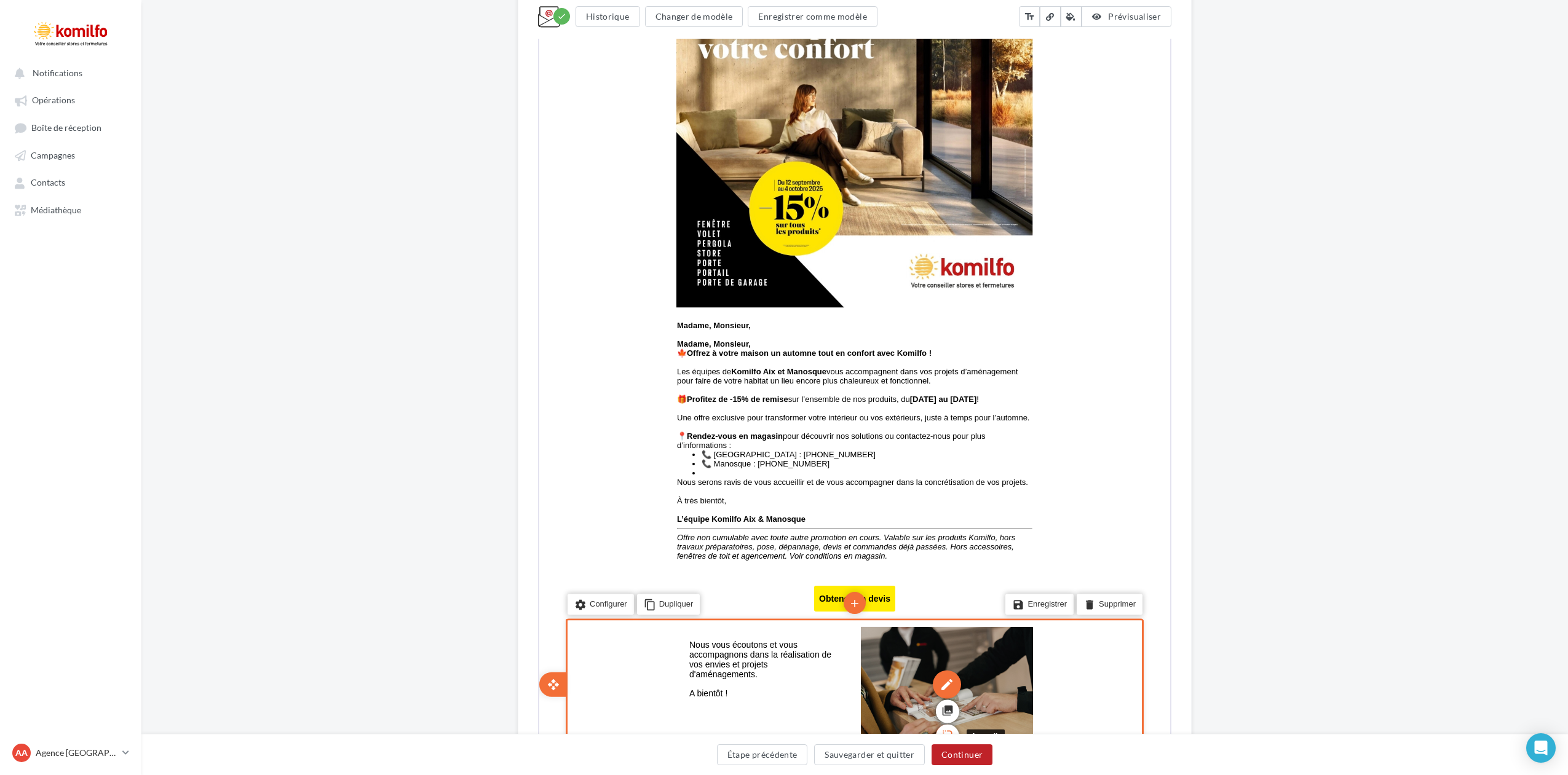
scroll to position [492, 0]
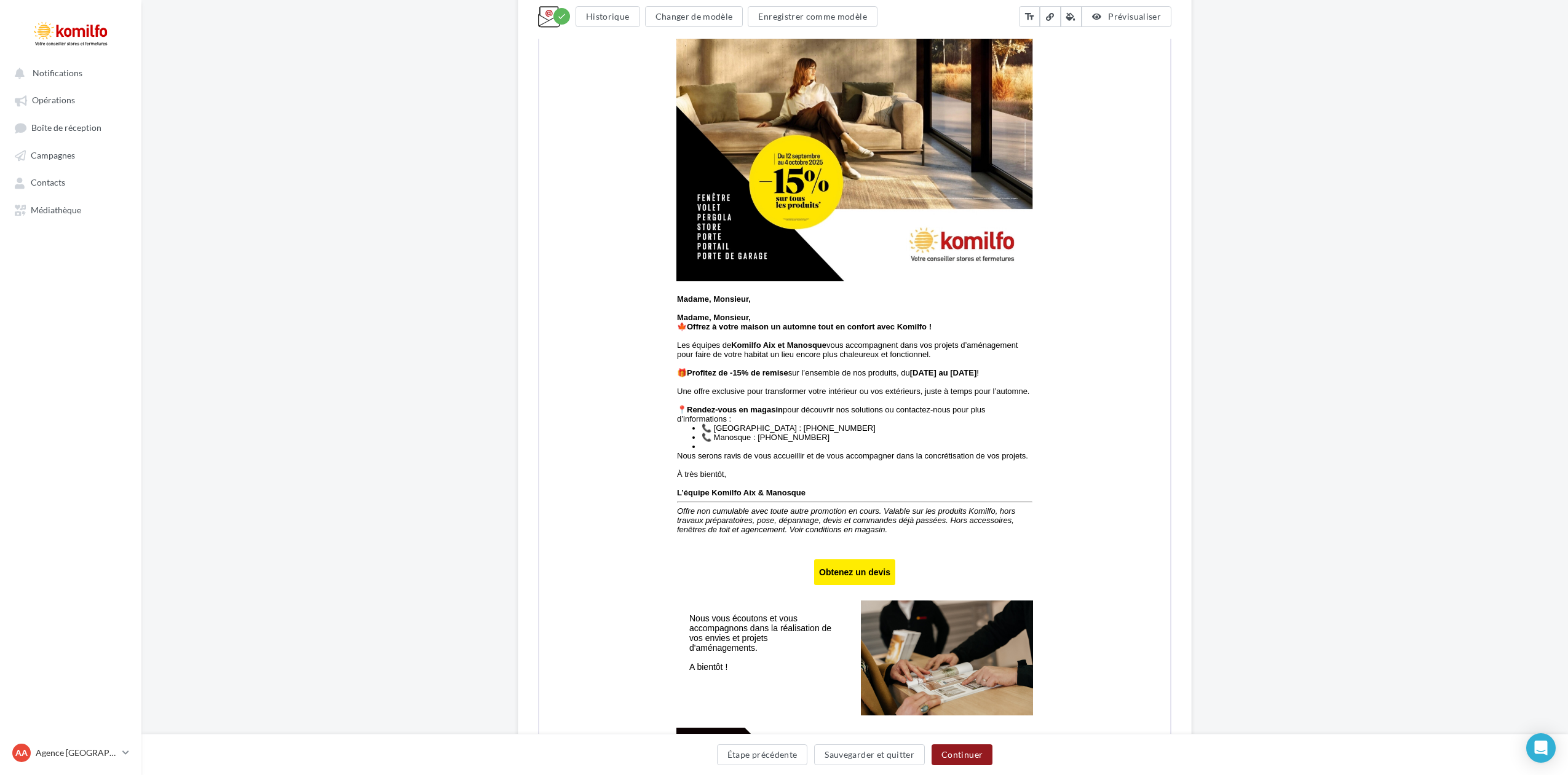
click at [959, 756] on button "Continuer" at bounding box center [962, 755] width 61 height 21
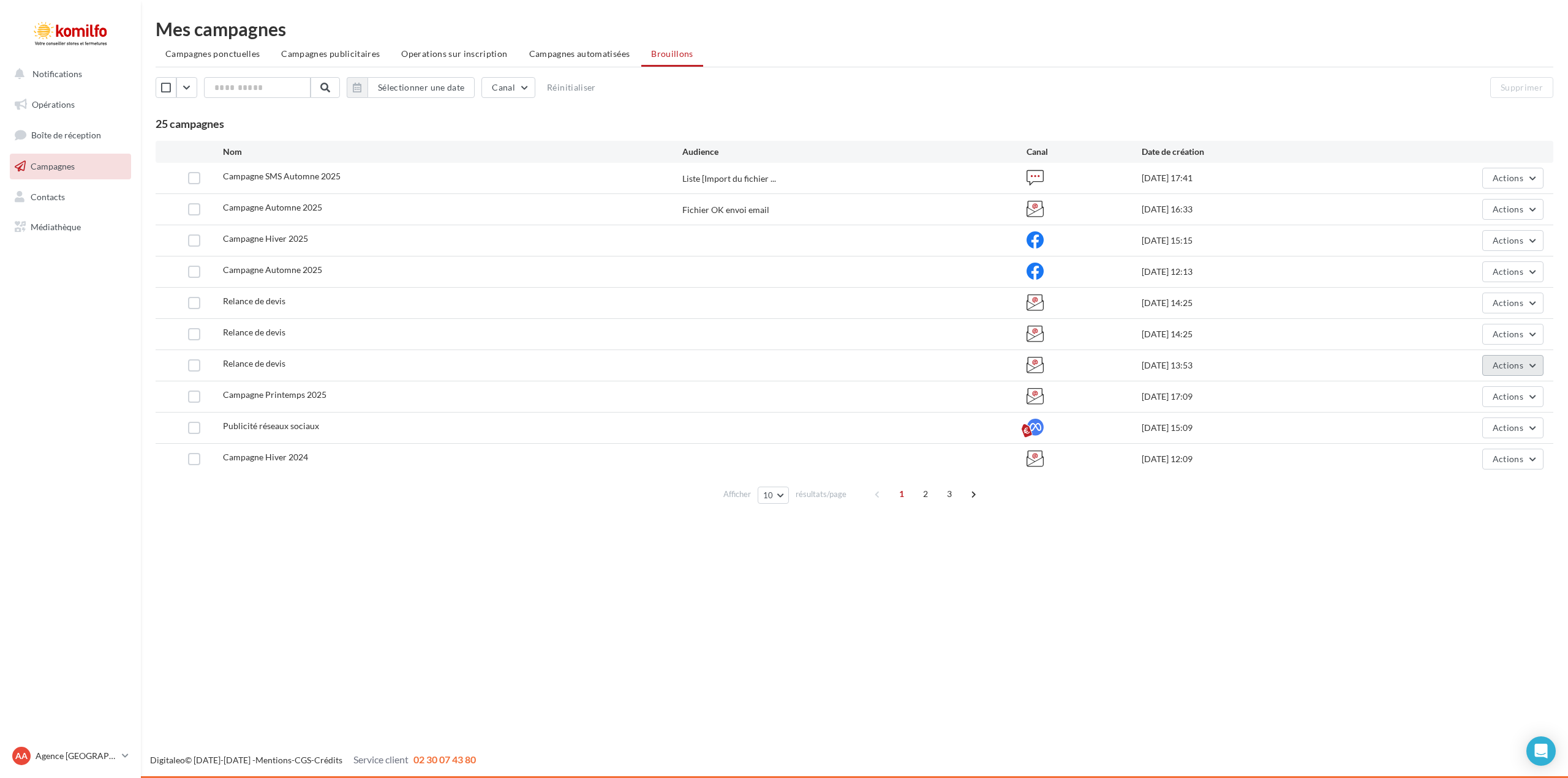
click at [1532, 362] on button "Actions" at bounding box center [1512, 365] width 61 height 21
click at [1470, 389] on button "Editer" at bounding box center [1482, 394] width 123 height 32
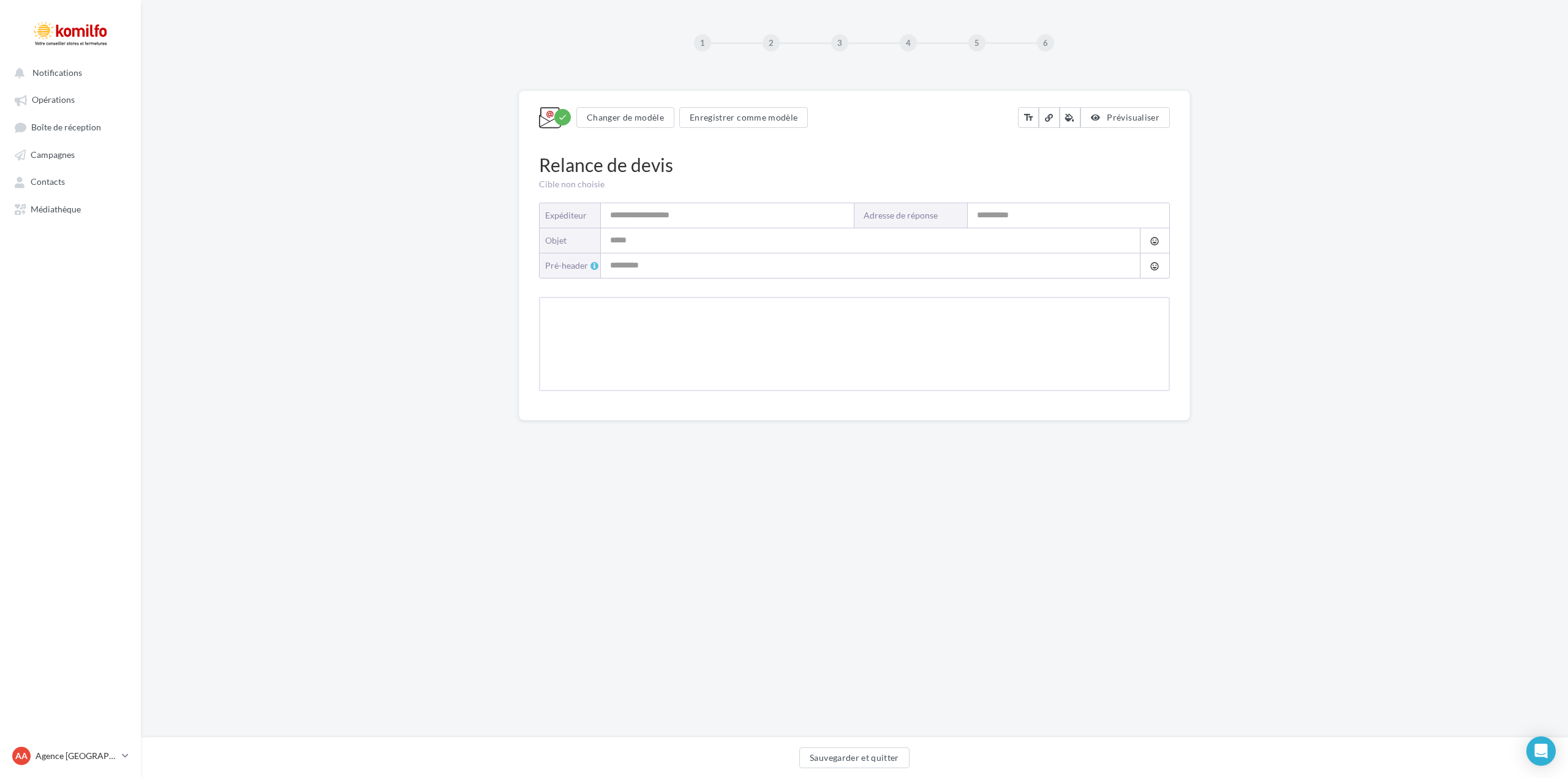
type input "*******"
type input "**********"
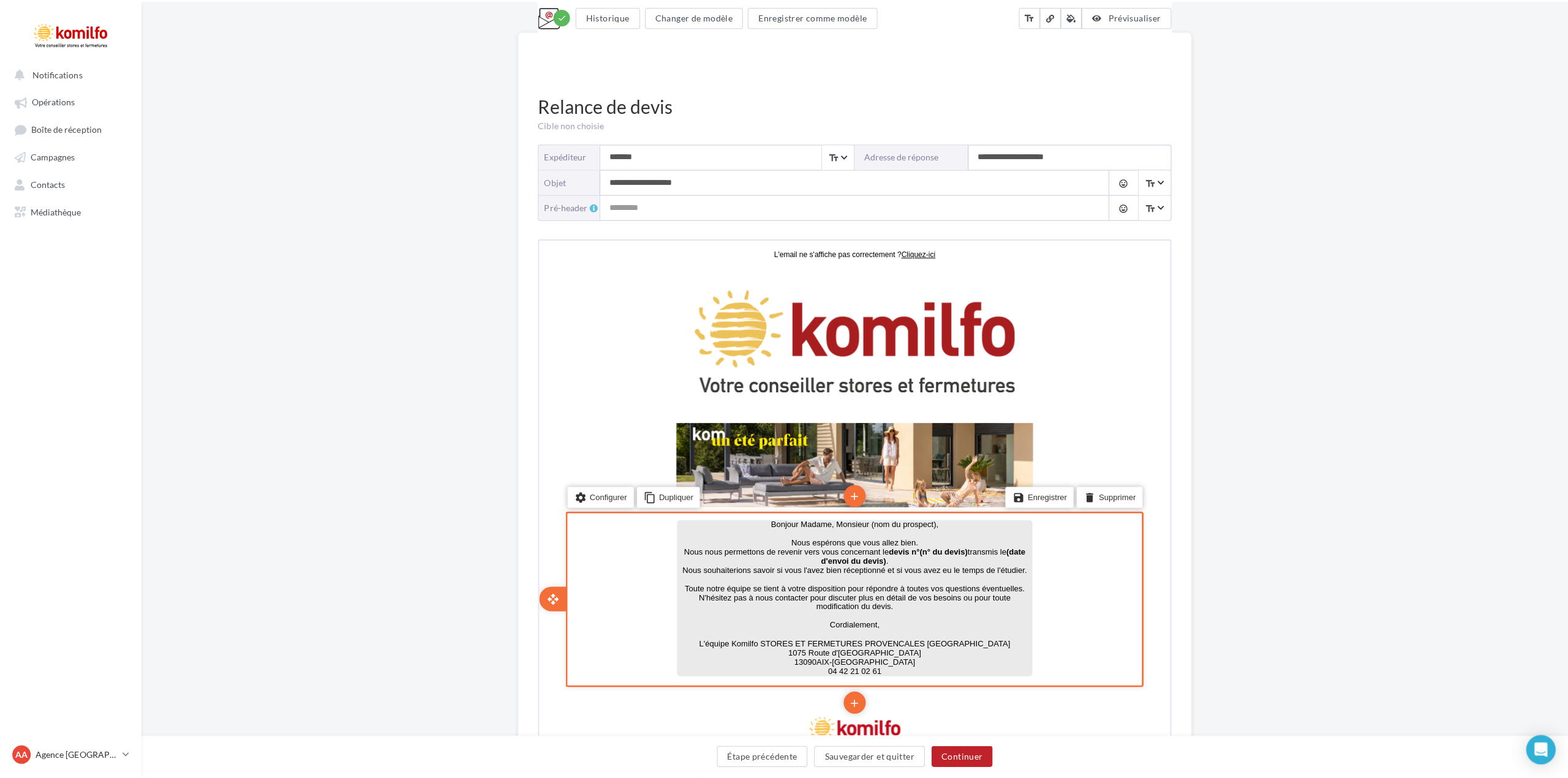
scroll to position [61, 0]
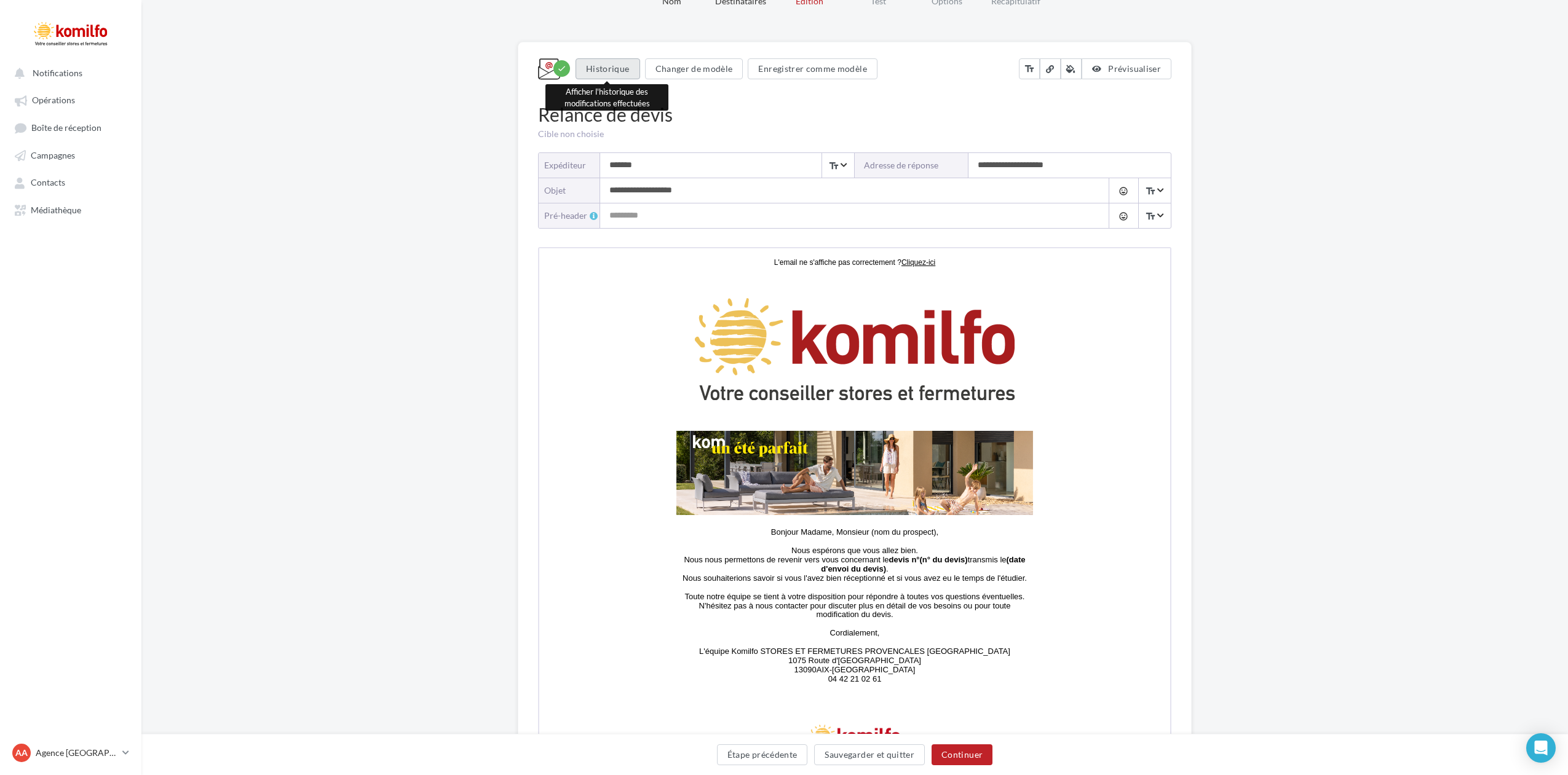
click at [611, 68] on button "Historique" at bounding box center [607, 69] width 65 height 21
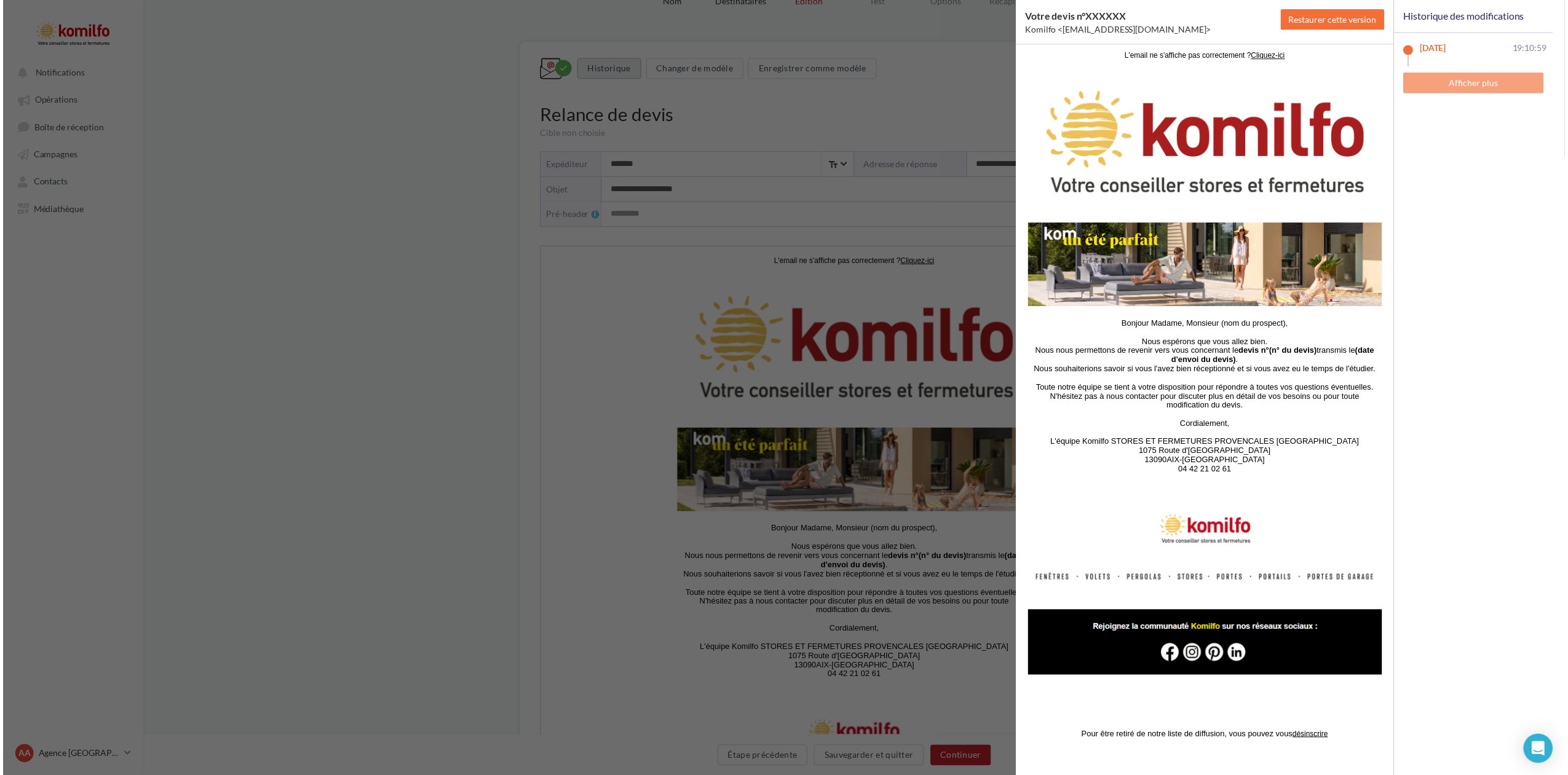
scroll to position [0, 0]
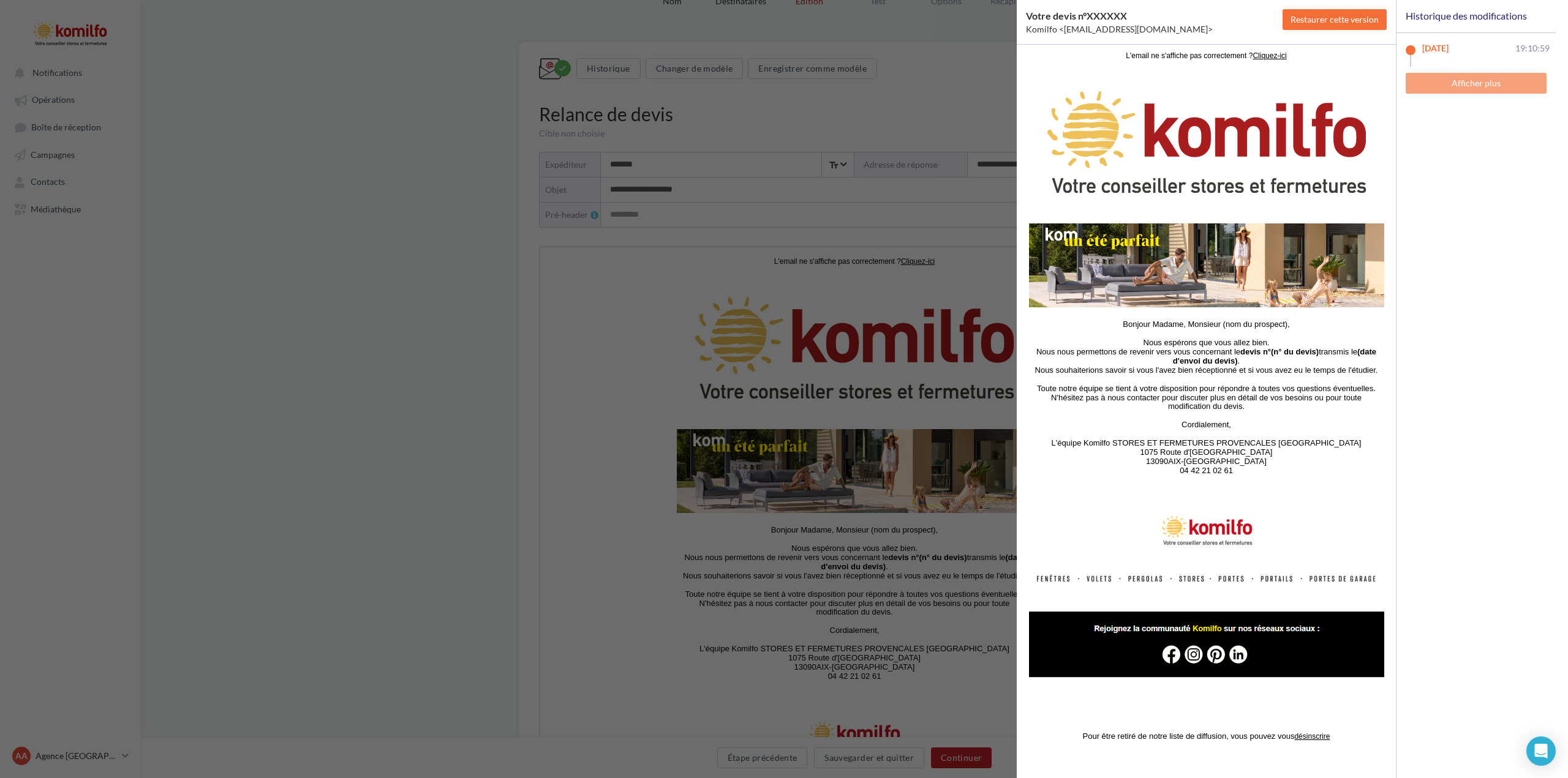
click at [467, 237] on div "Votre devis n°XXXXXX Komilfo <[EMAIL_ADDRESS][DOMAIN_NAME]> Restaurer cette ver…" at bounding box center [784, 389] width 1568 height 778
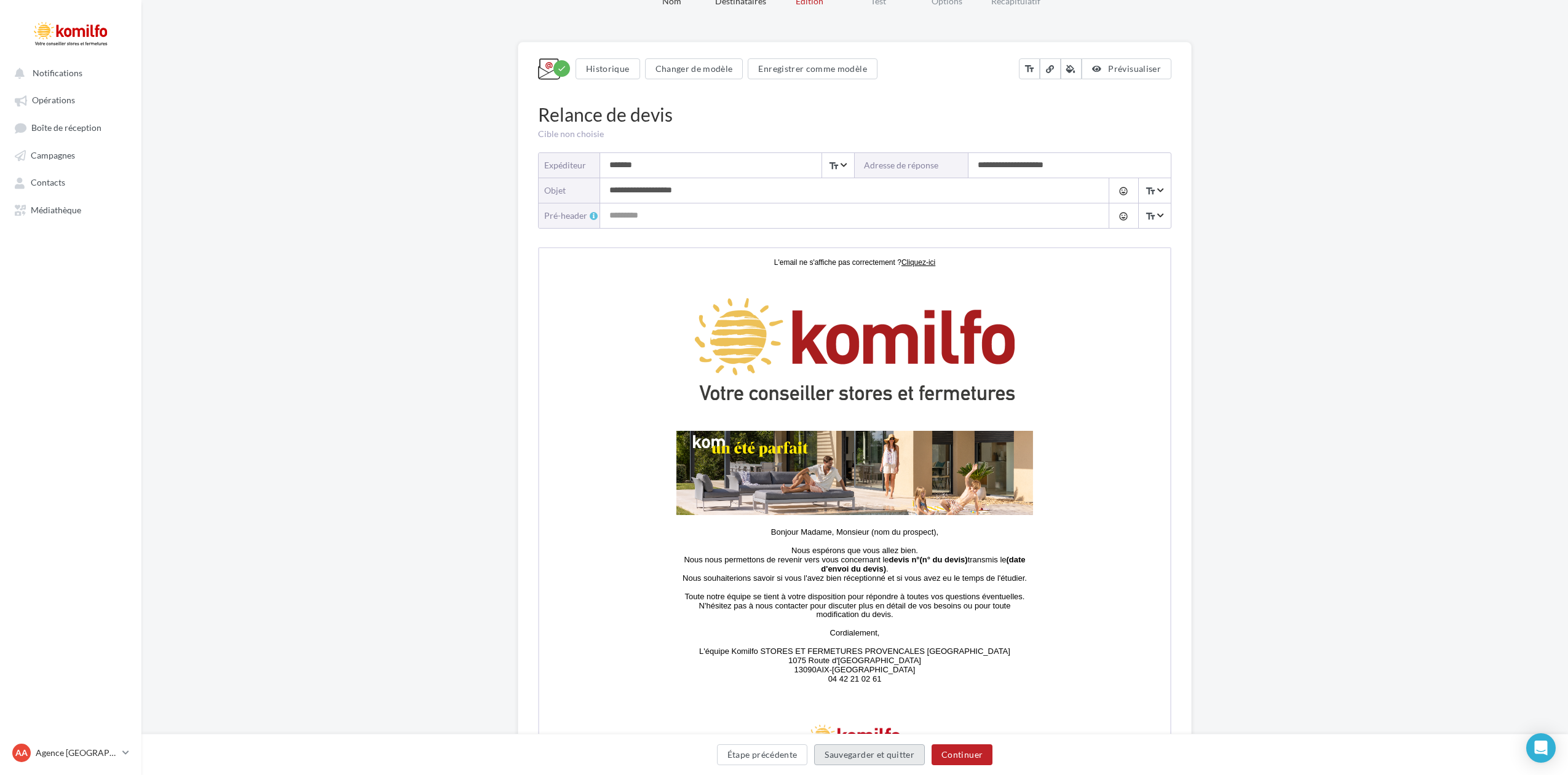
click at [864, 753] on button "Sauvegarder et quitter" at bounding box center [869, 755] width 111 height 21
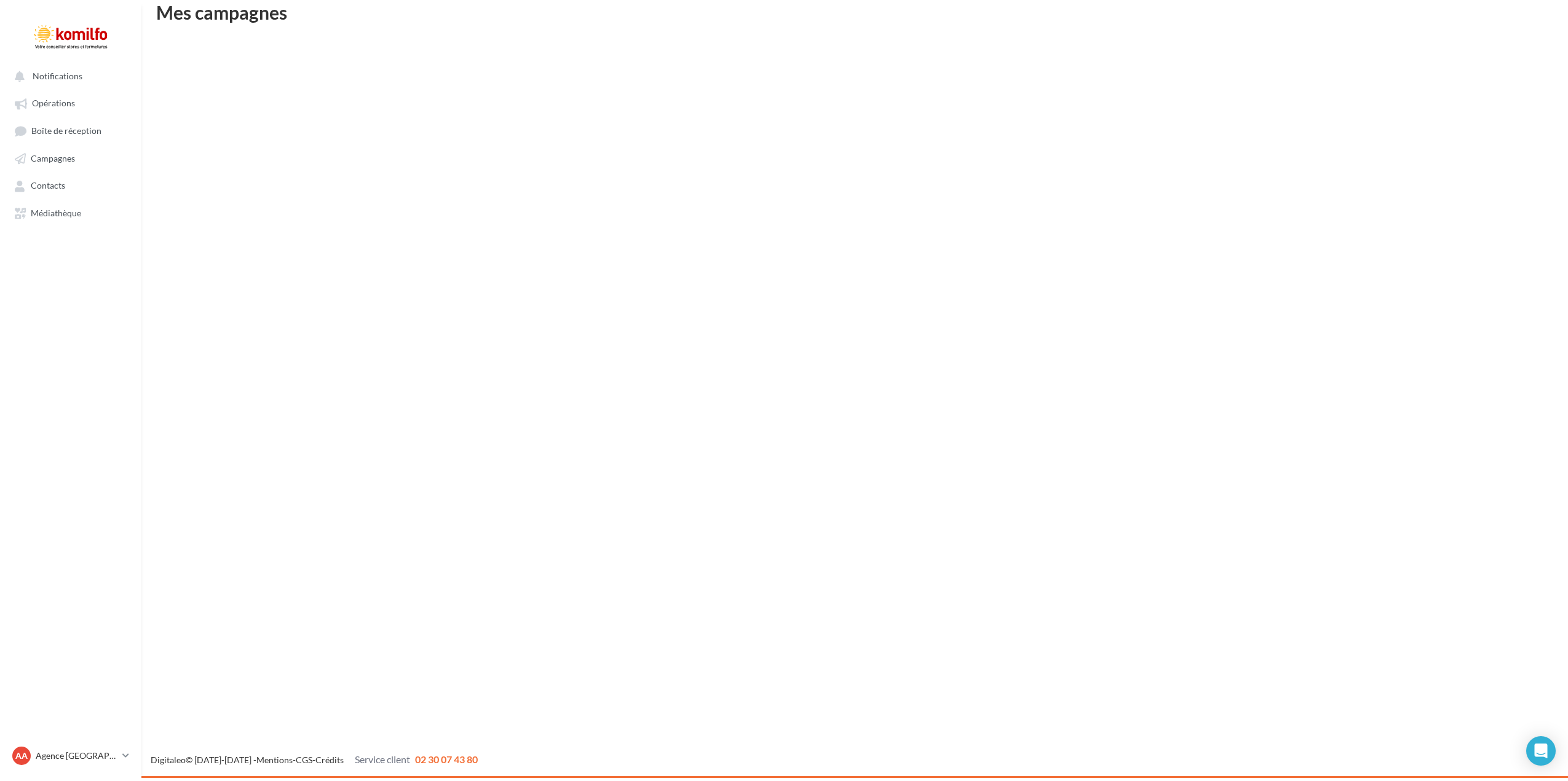
scroll to position [19, 0]
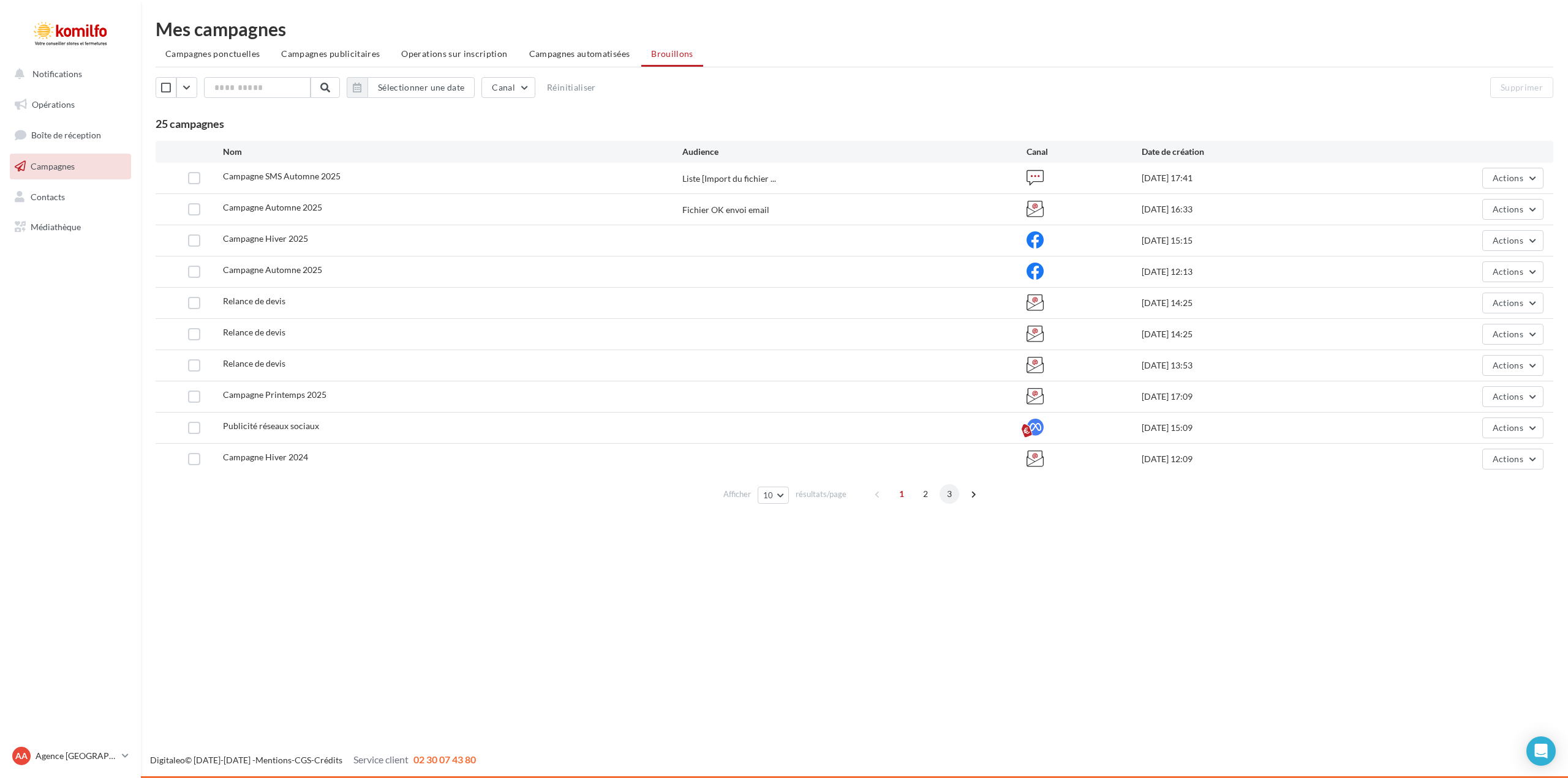
click at [946, 494] on span "3" at bounding box center [949, 494] width 19 height 19
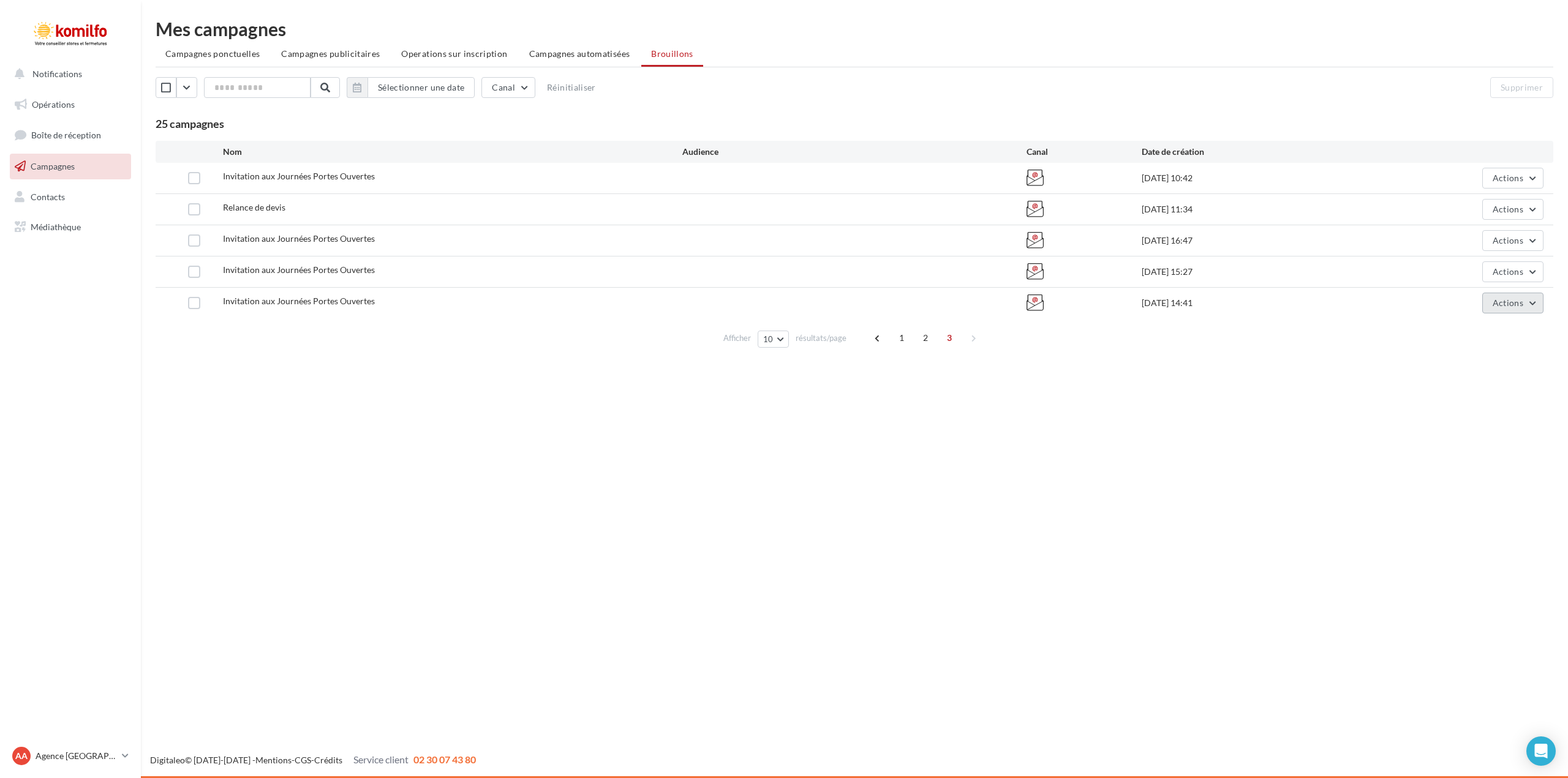
click at [1536, 303] on button "Actions" at bounding box center [1512, 303] width 61 height 21
click at [1478, 331] on button "Editer" at bounding box center [1482, 331] width 123 height 32
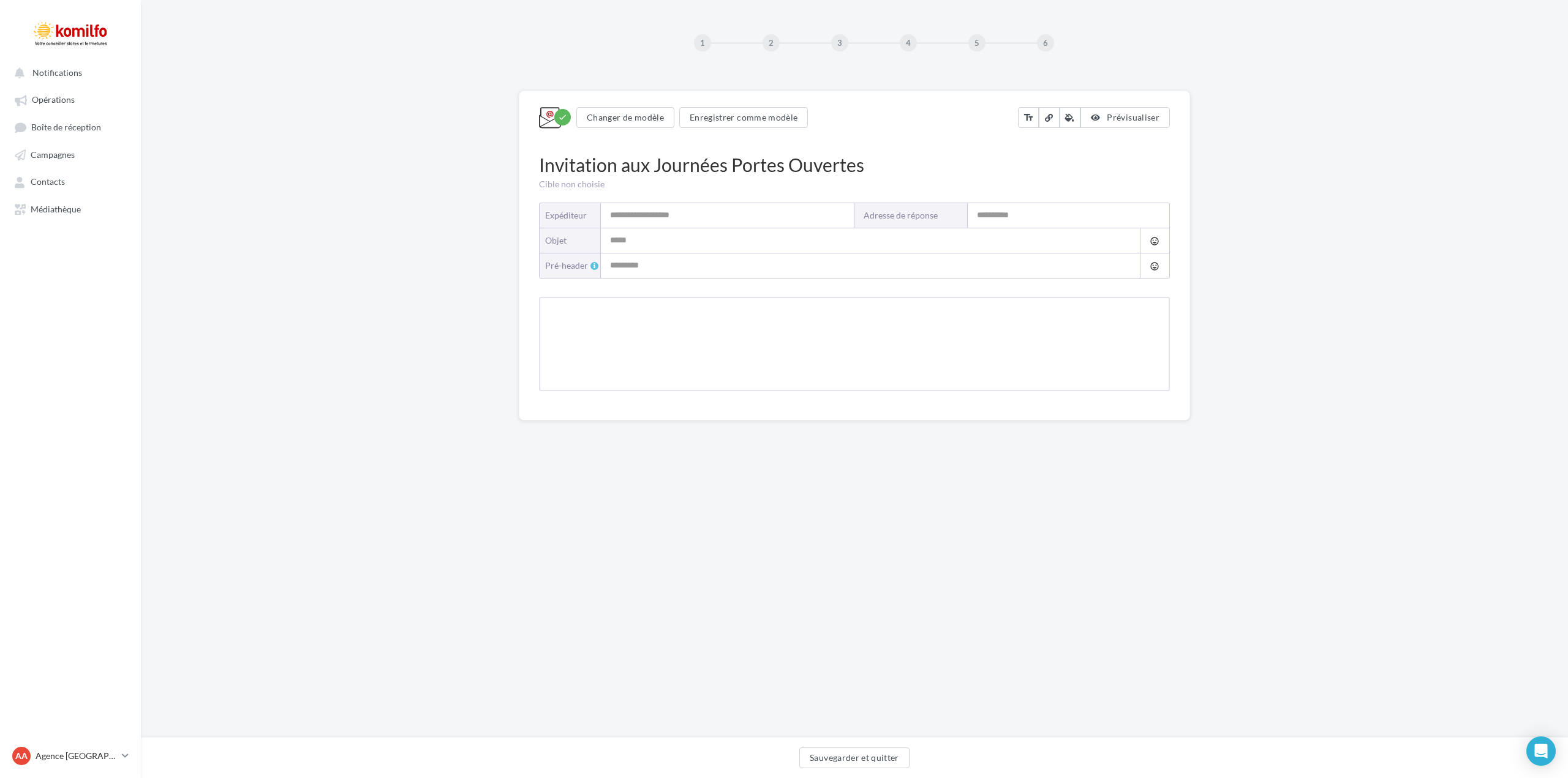
type input "*******"
type input "**********"
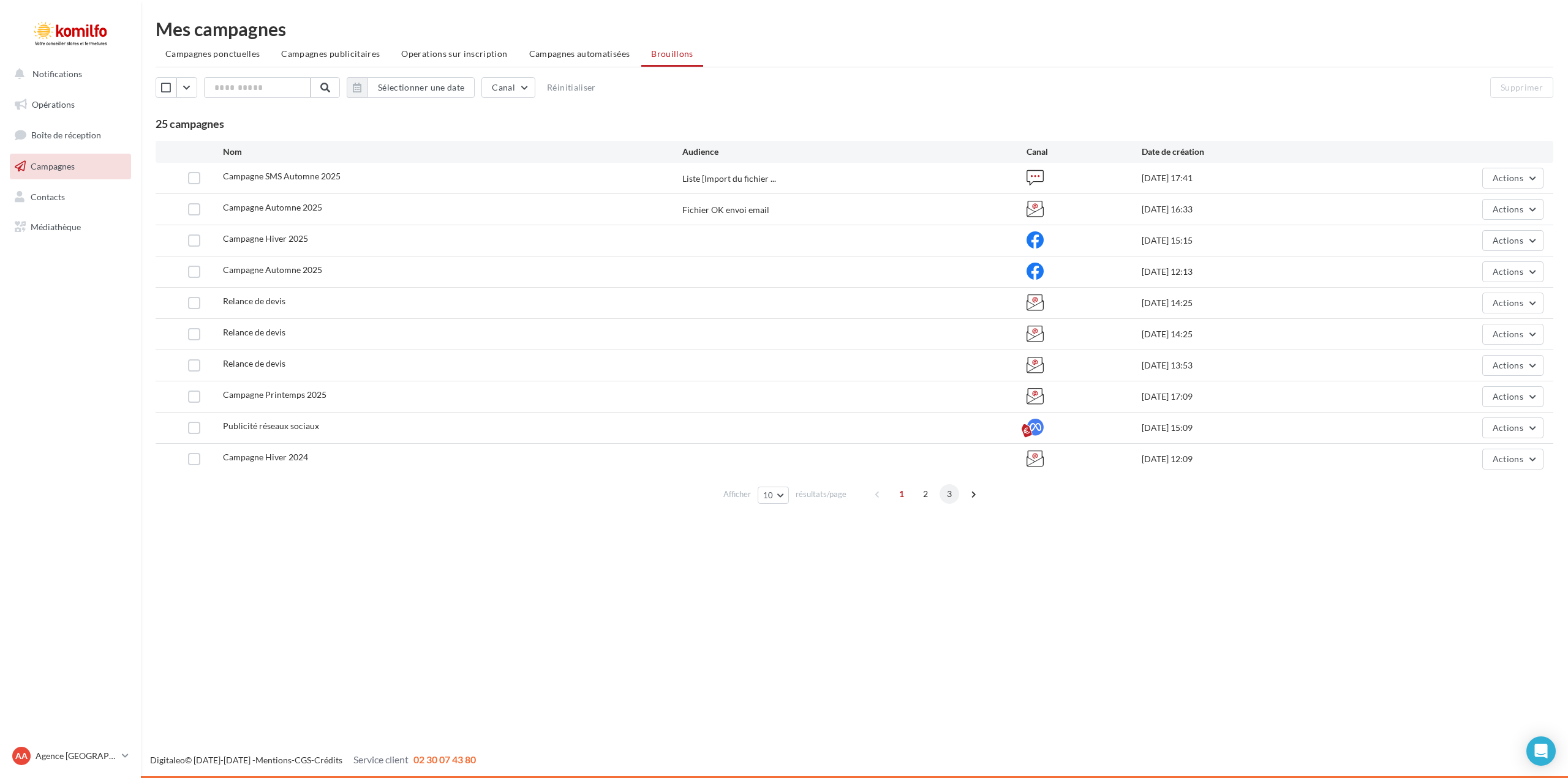
click at [944, 495] on span "3" at bounding box center [949, 494] width 19 height 19
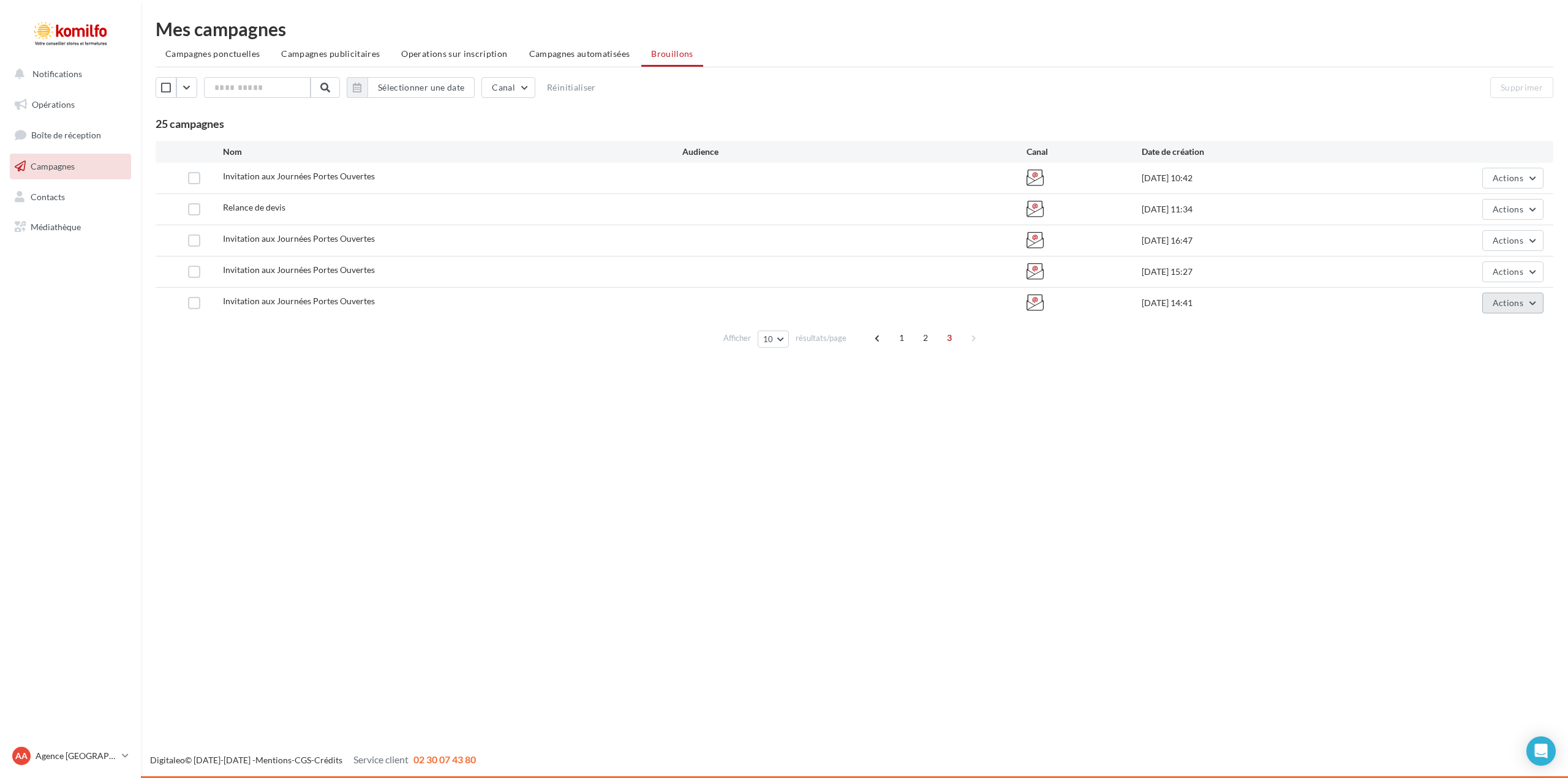
click at [1533, 300] on button "Actions" at bounding box center [1512, 303] width 61 height 21
click at [1479, 427] on button "Supprimer" at bounding box center [1482, 427] width 123 height 32
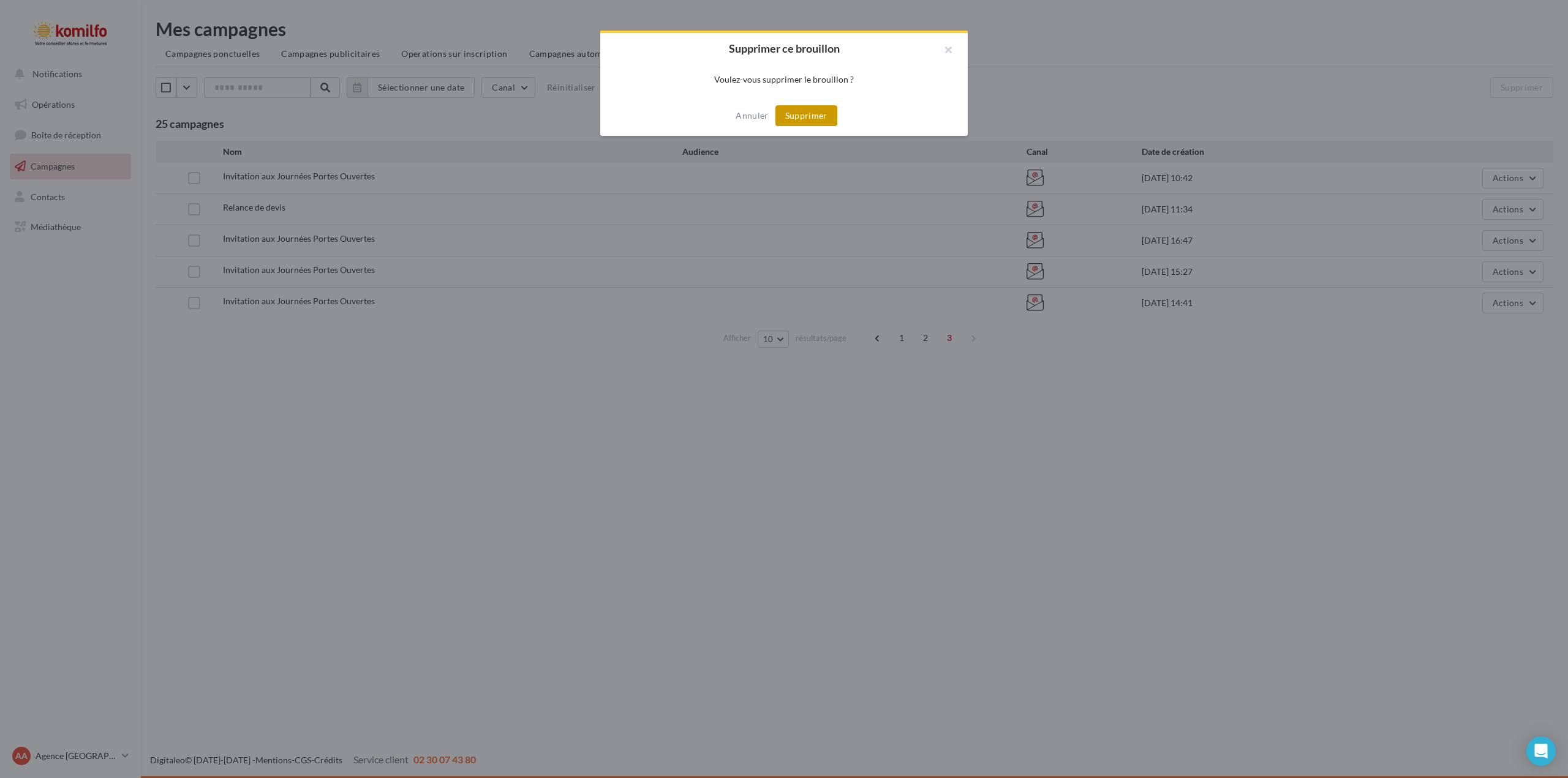
click at [821, 118] on button "Supprimer" at bounding box center [806, 116] width 62 height 21
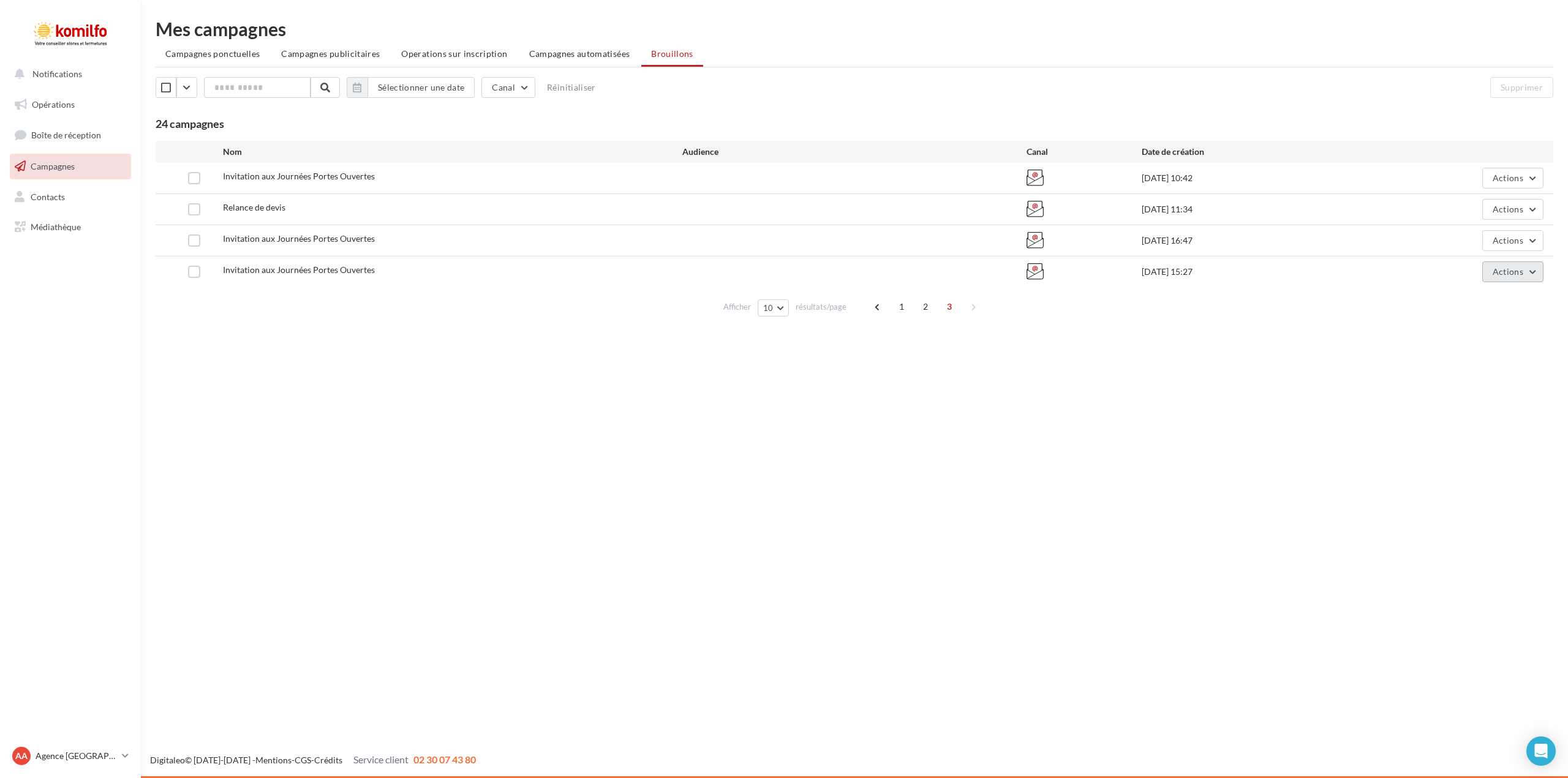
click at [1533, 274] on button "Actions" at bounding box center [1512, 273] width 61 height 21
click at [1457, 396] on button "Supprimer" at bounding box center [1482, 395] width 123 height 32
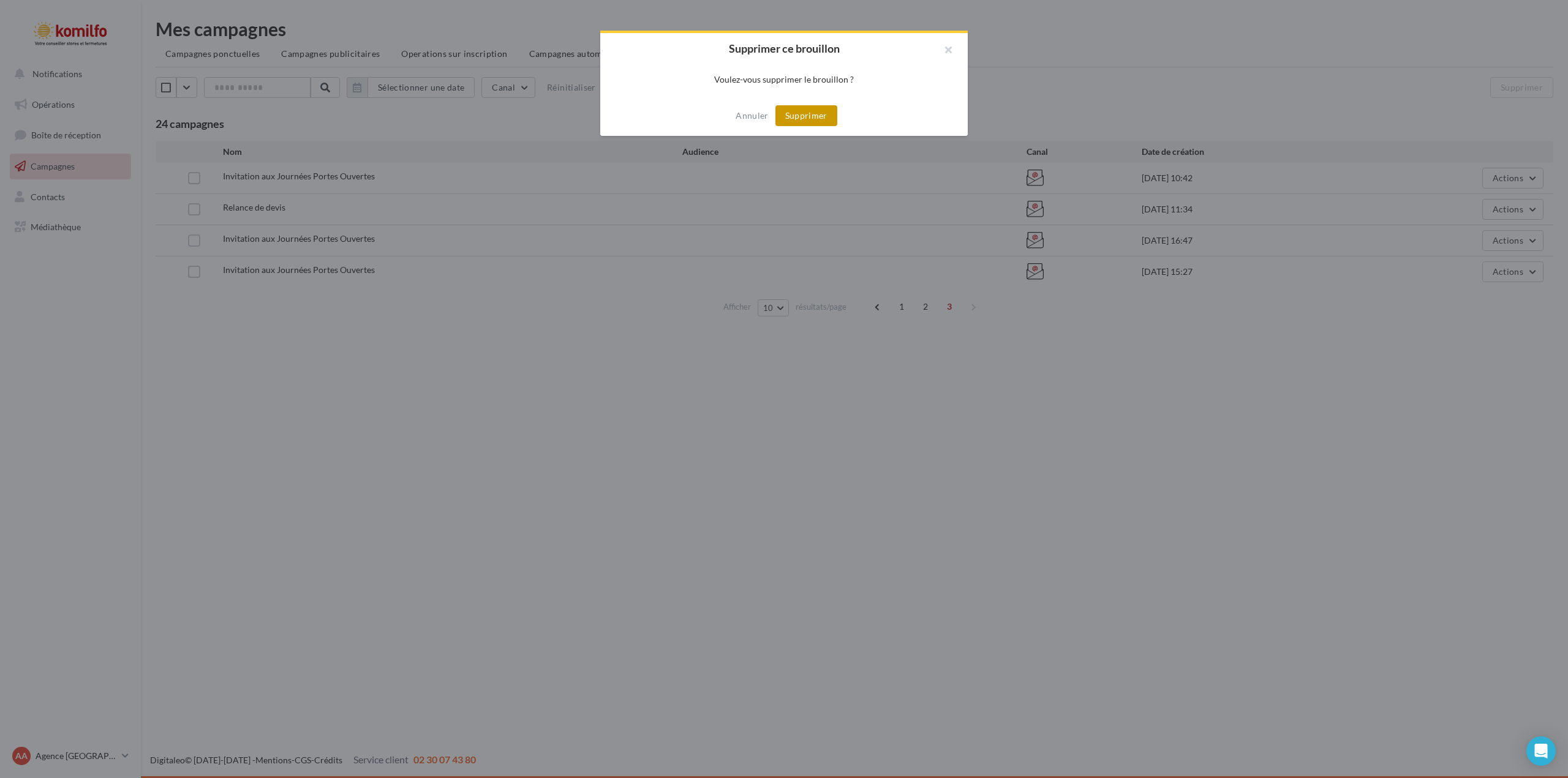
click at [796, 110] on button "Supprimer" at bounding box center [806, 116] width 62 height 21
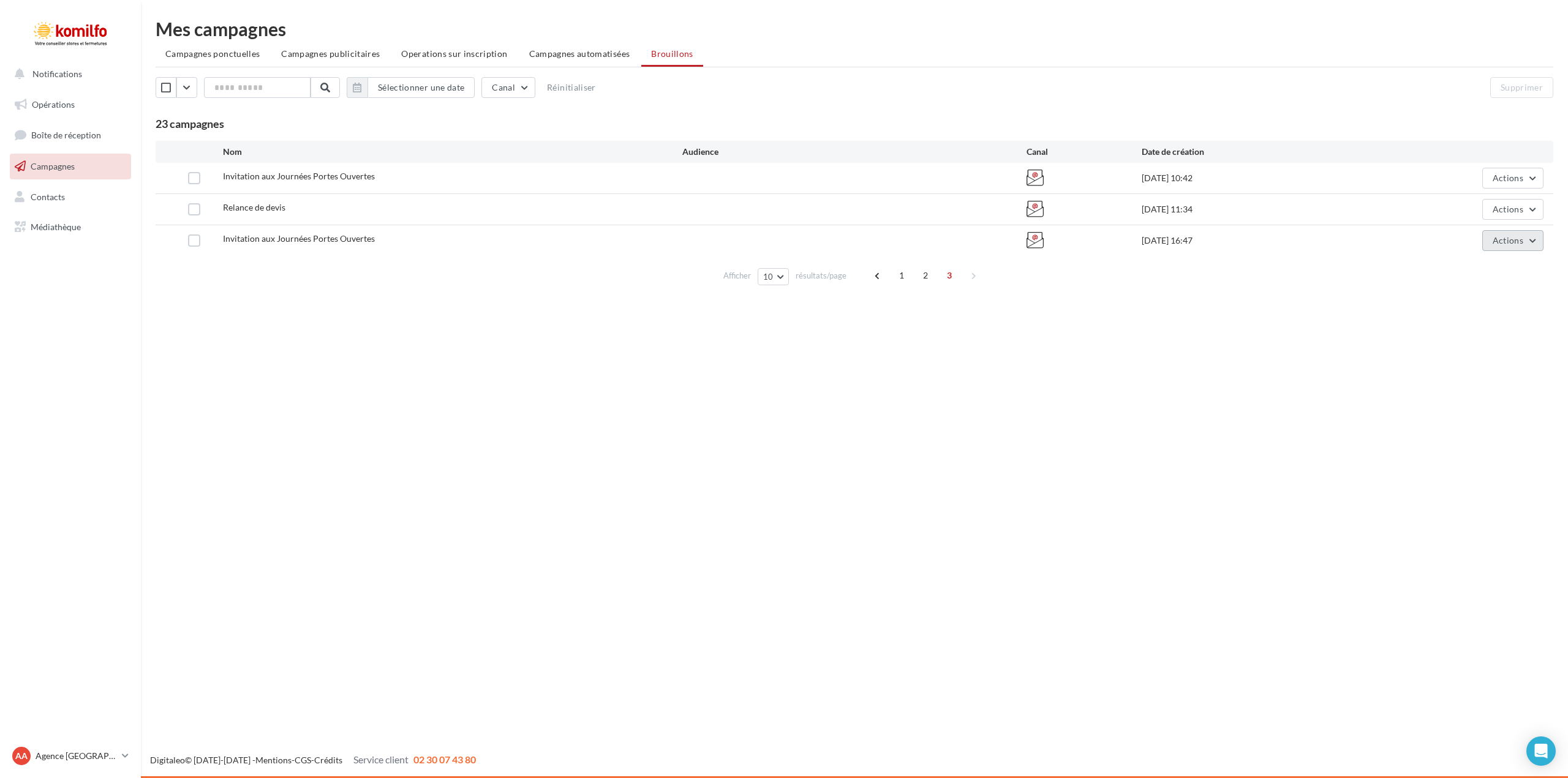
click at [1535, 242] on button "Actions" at bounding box center [1512, 241] width 61 height 21
click at [1458, 361] on button "Supprimer" at bounding box center [1482, 364] width 123 height 32
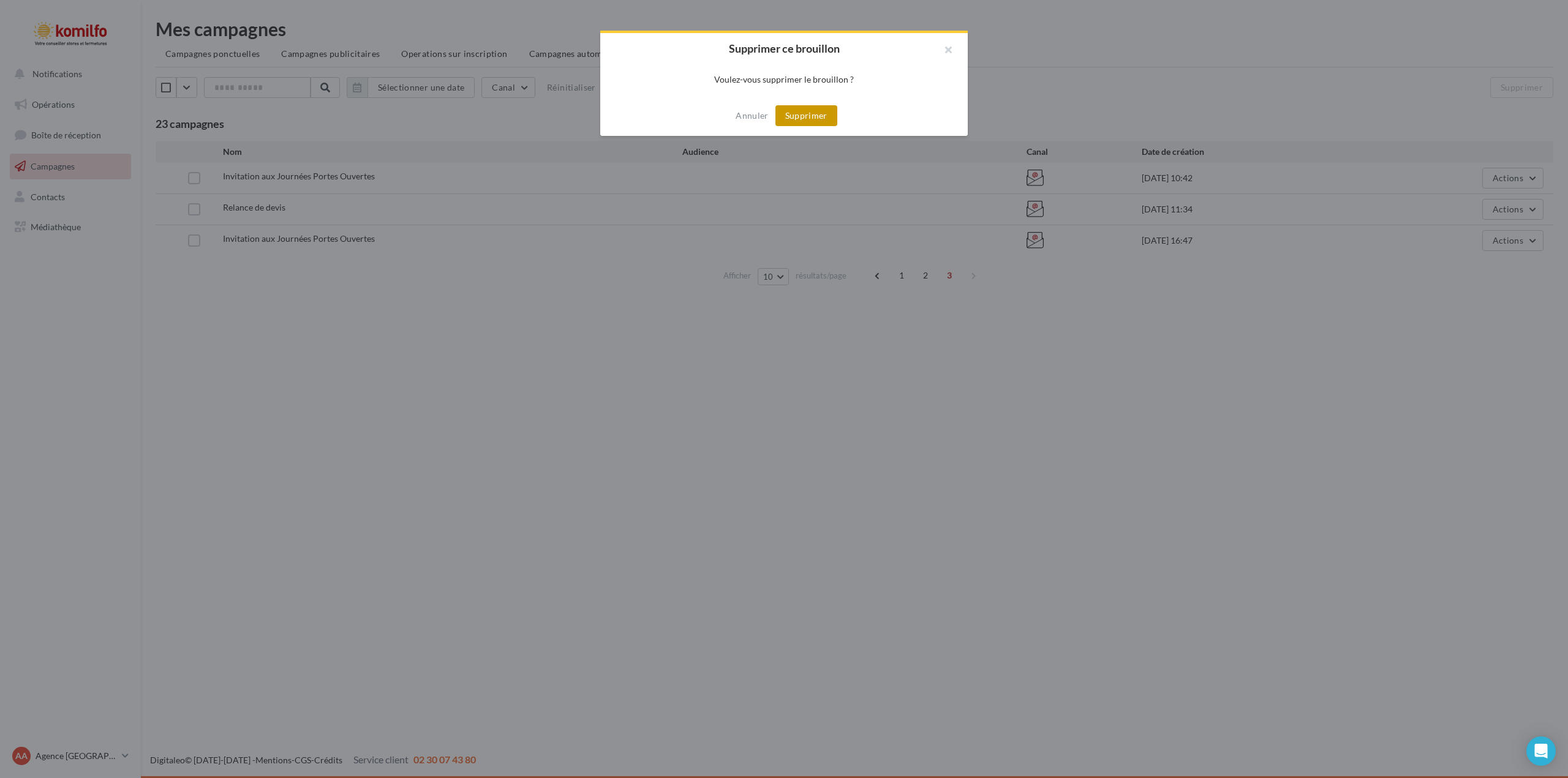
click at [822, 113] on button "Supprimer" at bounding box center [806, 116] width 62 height 21
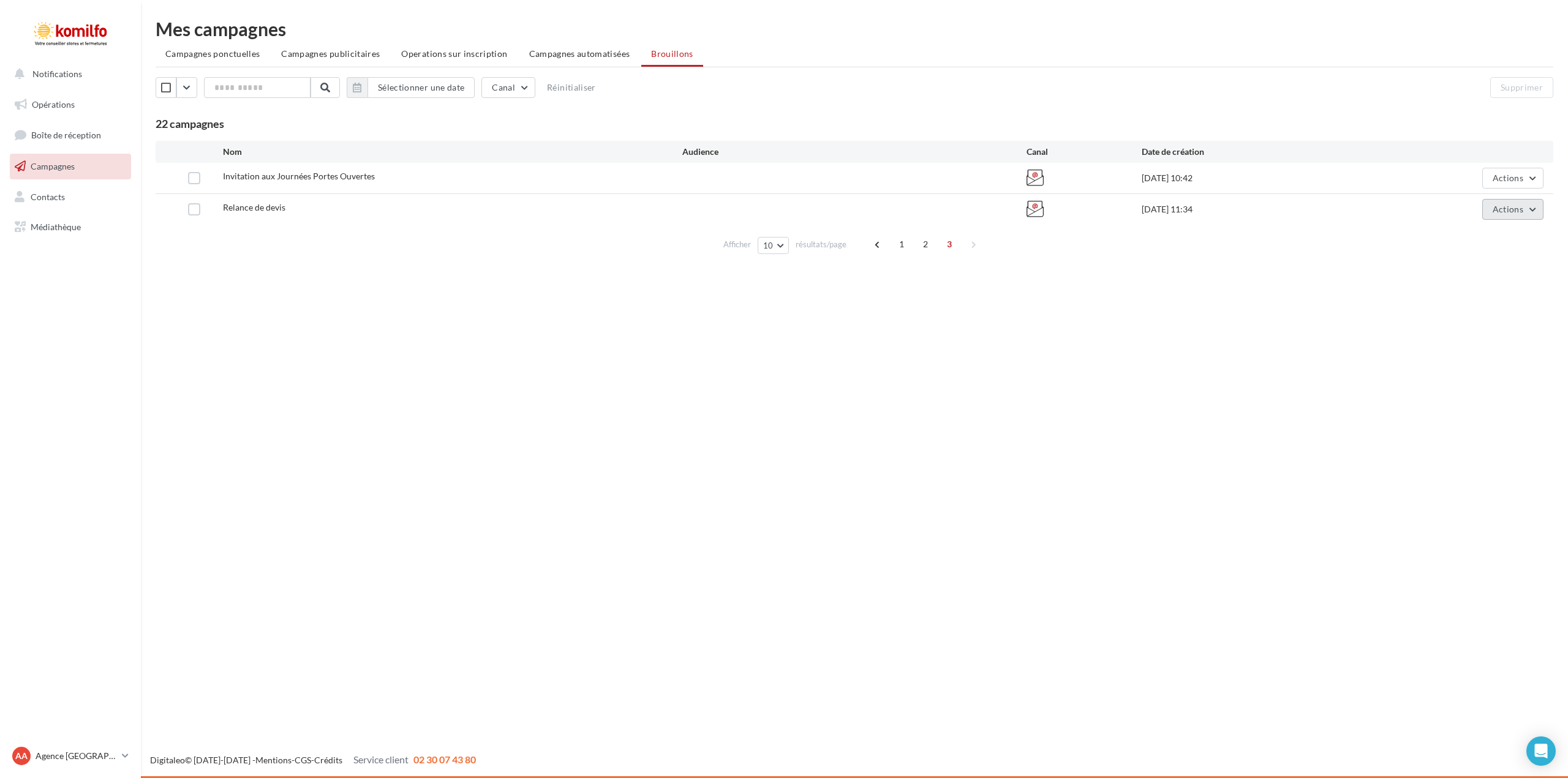
click at [1536, 210] on button "Actions" at bounding box center [1512, 210] width 61 height 21
click at [1452, 333] on button "Supprimer" at bounding box center [1482, 333] width 123 height 32
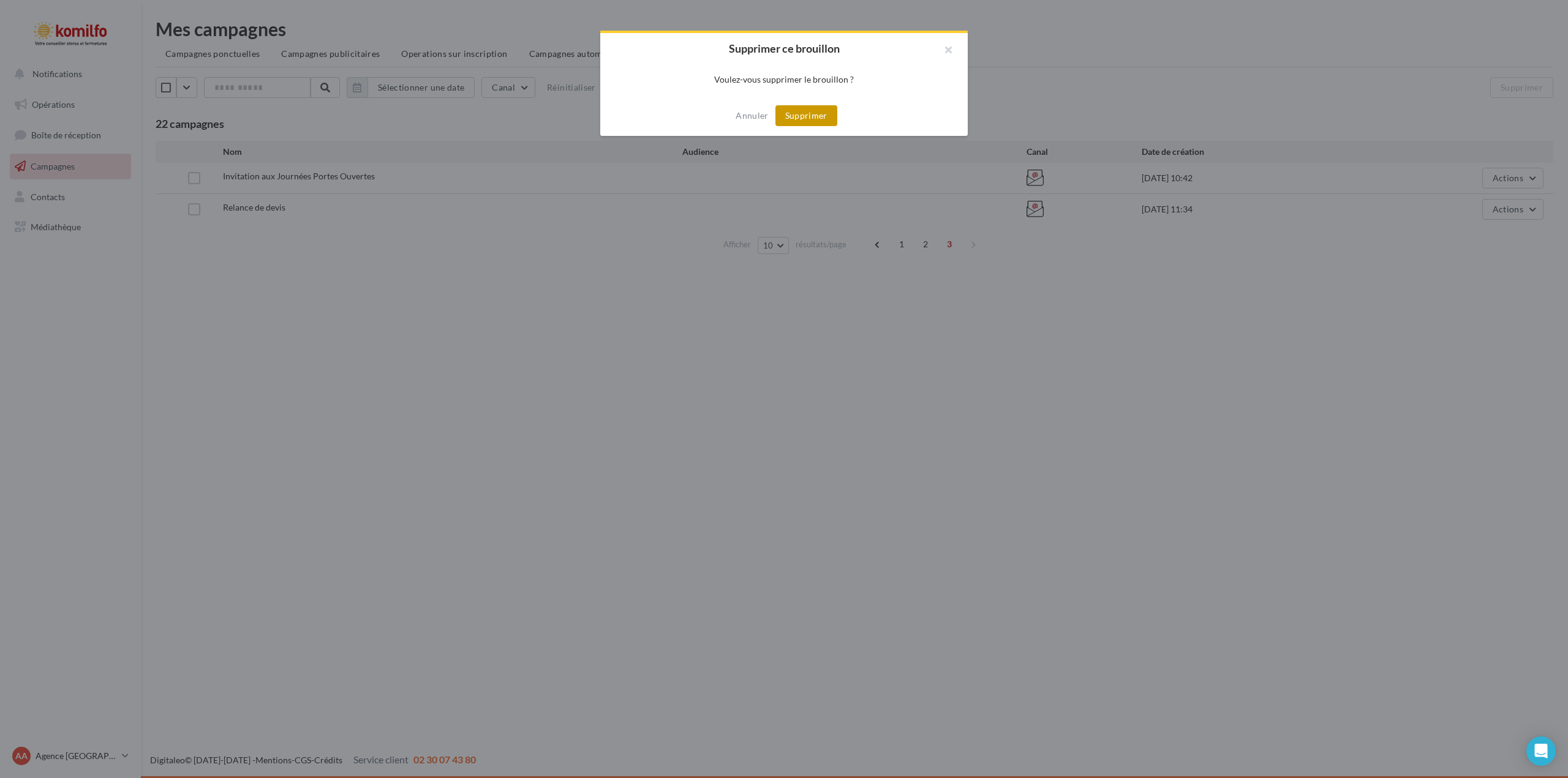
click at [806, 111] on button "Supprimer" at bounding box center [806, 116] width 62 height 21
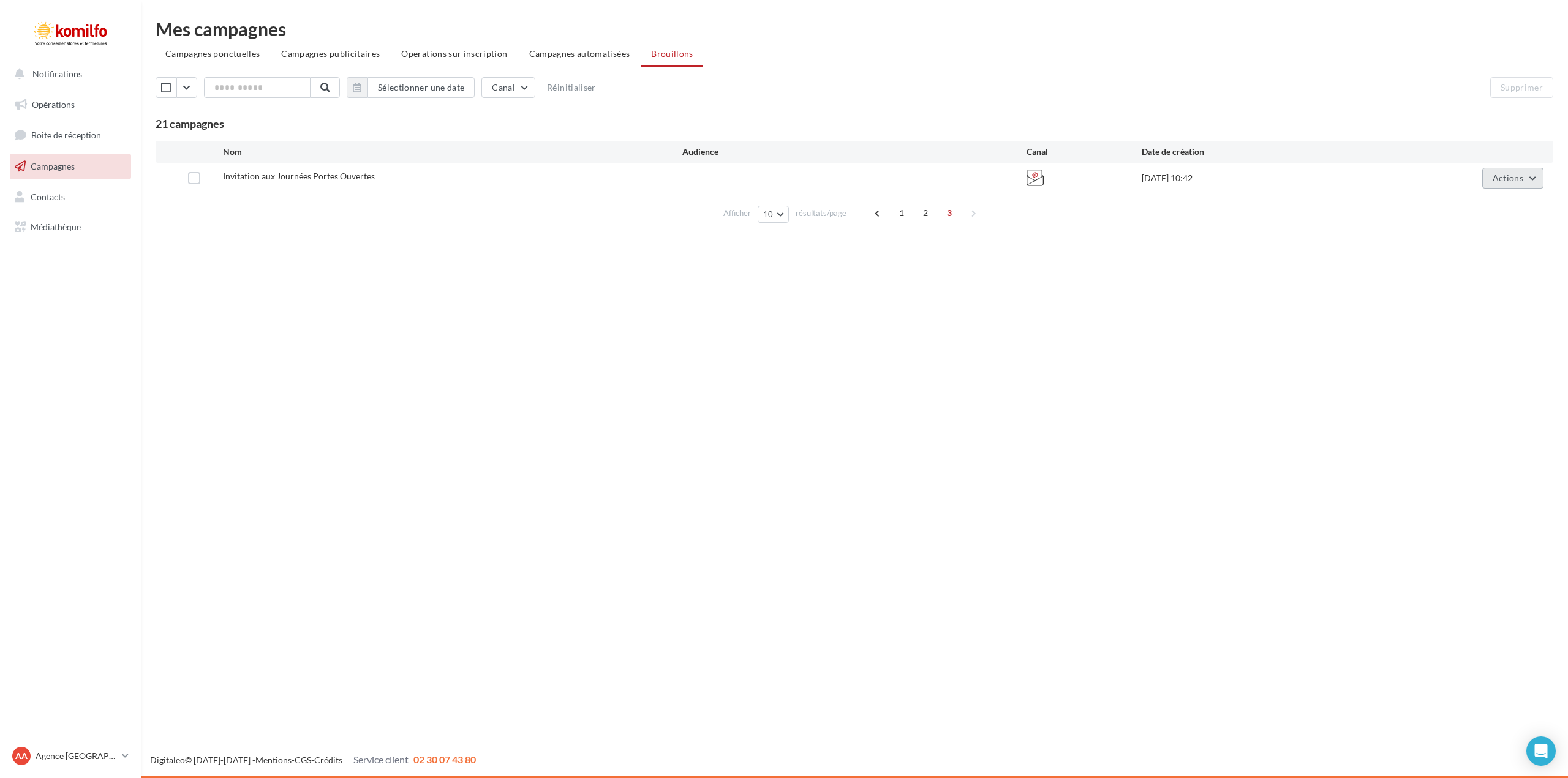
click at [1533, 180] on button "Actions" at bounding box center [1512, 179] width 61 height 21
click at [1478, 299] on button "Supprimer" at bounding box center [1482, 303] width 123 height 32
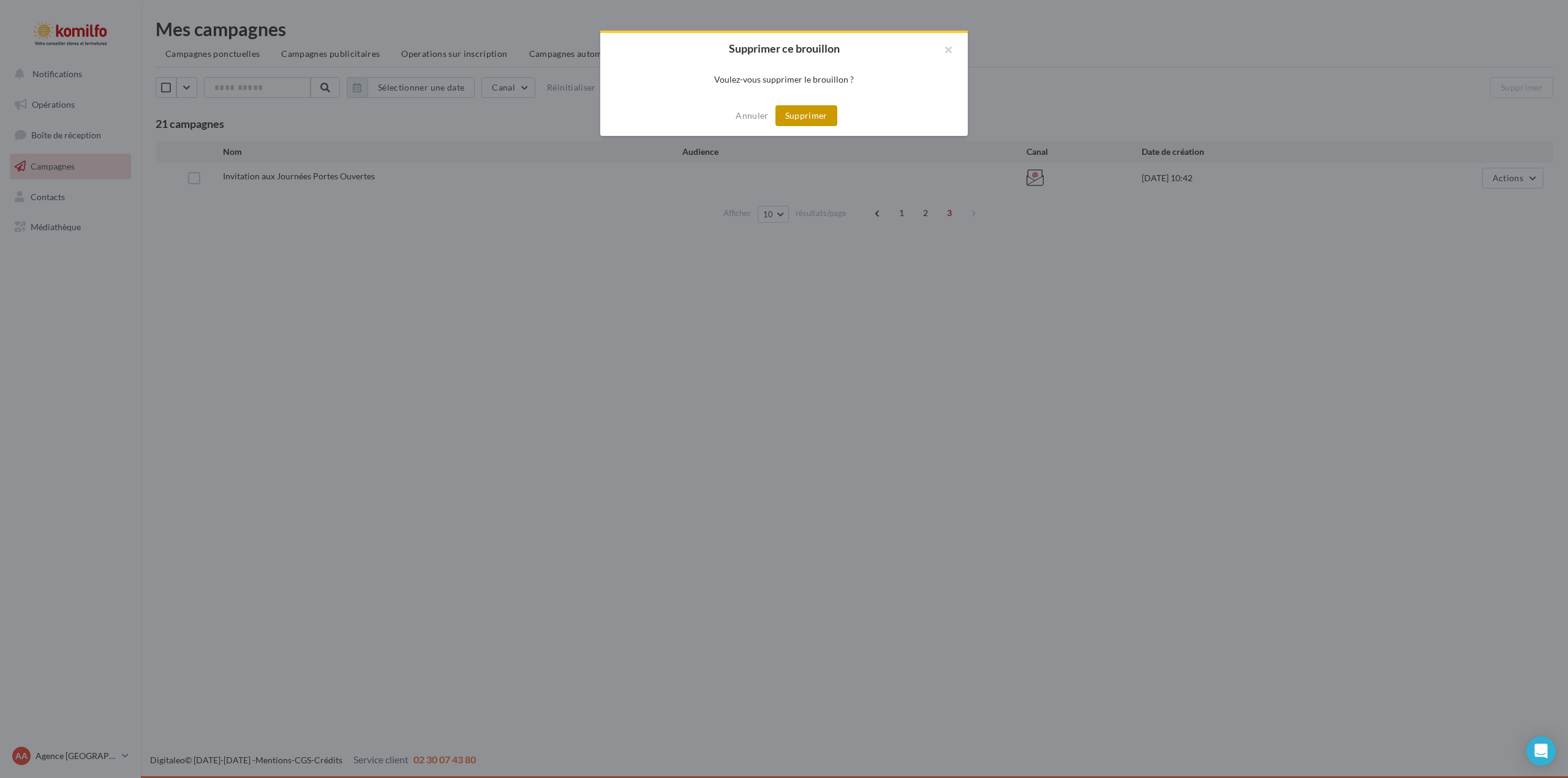
click at [807, 114] on button "Supprimer" at bounding box center [806, 116] width 62 height 21
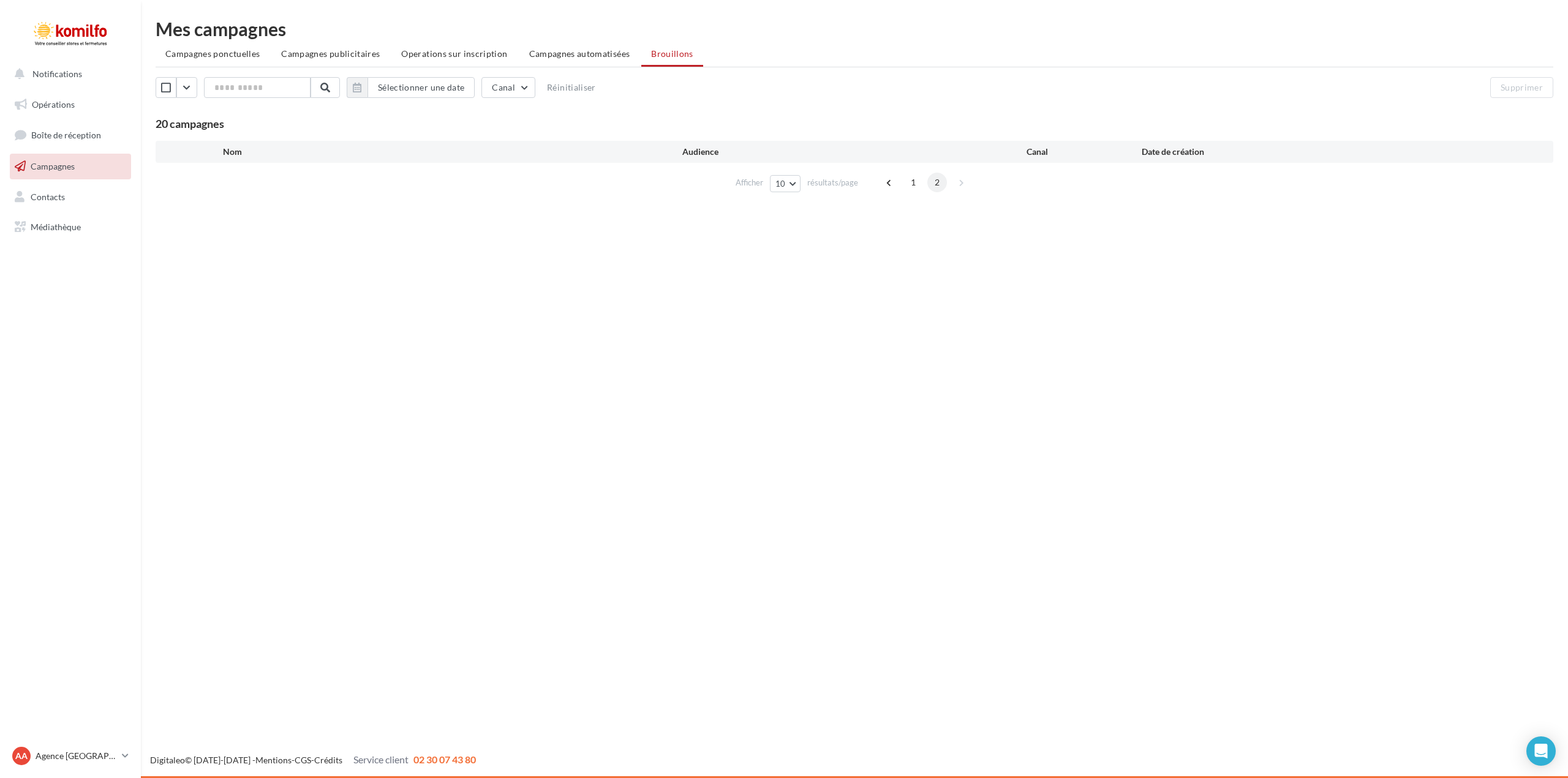
click at [939, 182] on span "2" at bounding box center [937, 183] width 19 height 19
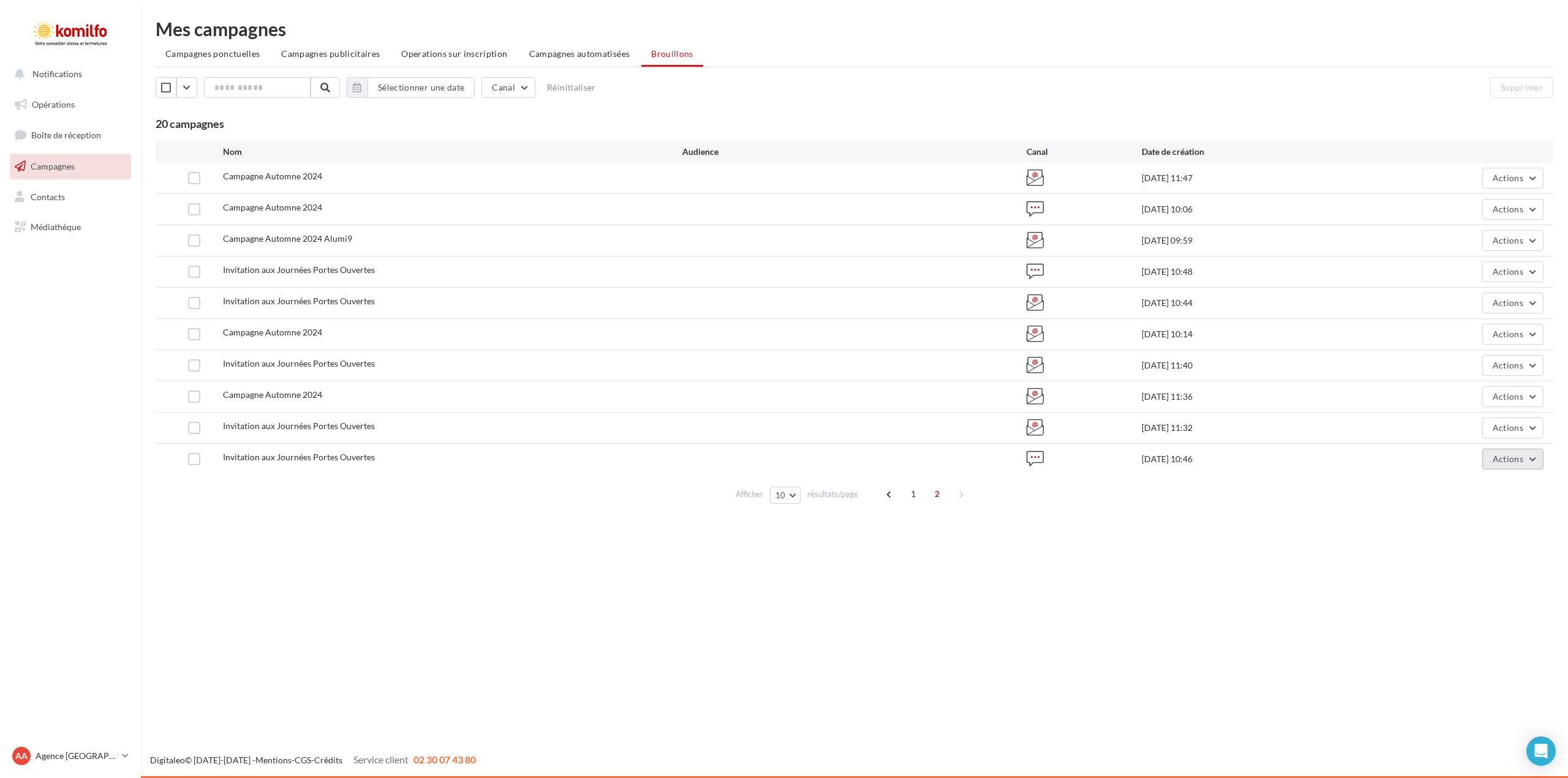
click at [1530, 460] on button "Actions" at bounding box center [1512, 459] width 61 height 21
click at [1477, 580] on button "Supprimer" at bounding box center [1482, 583] width 123 height 32
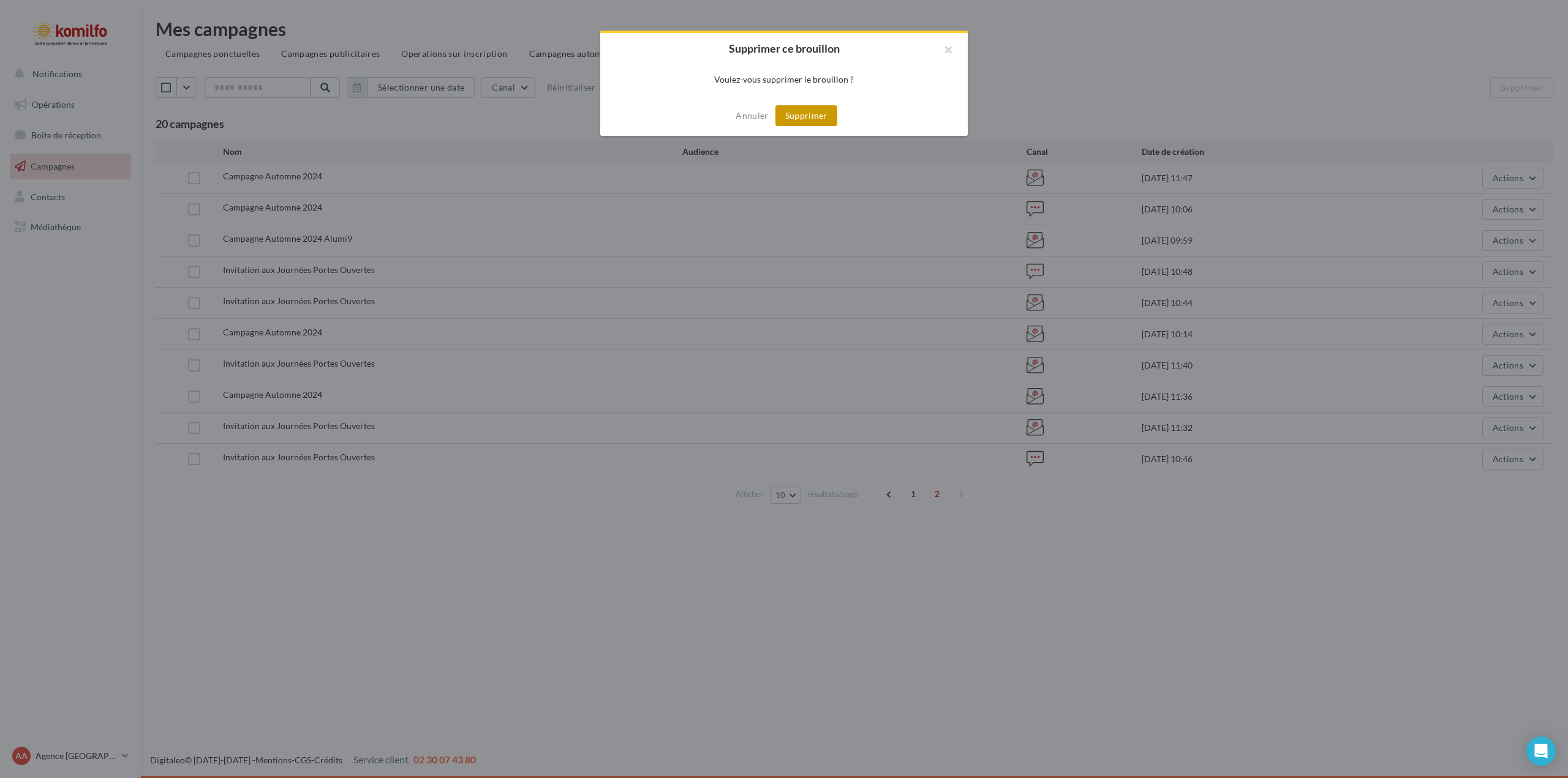
click at [790, 113] on button "Supprimer" at bounding box center [806, 116] width 62 height 21
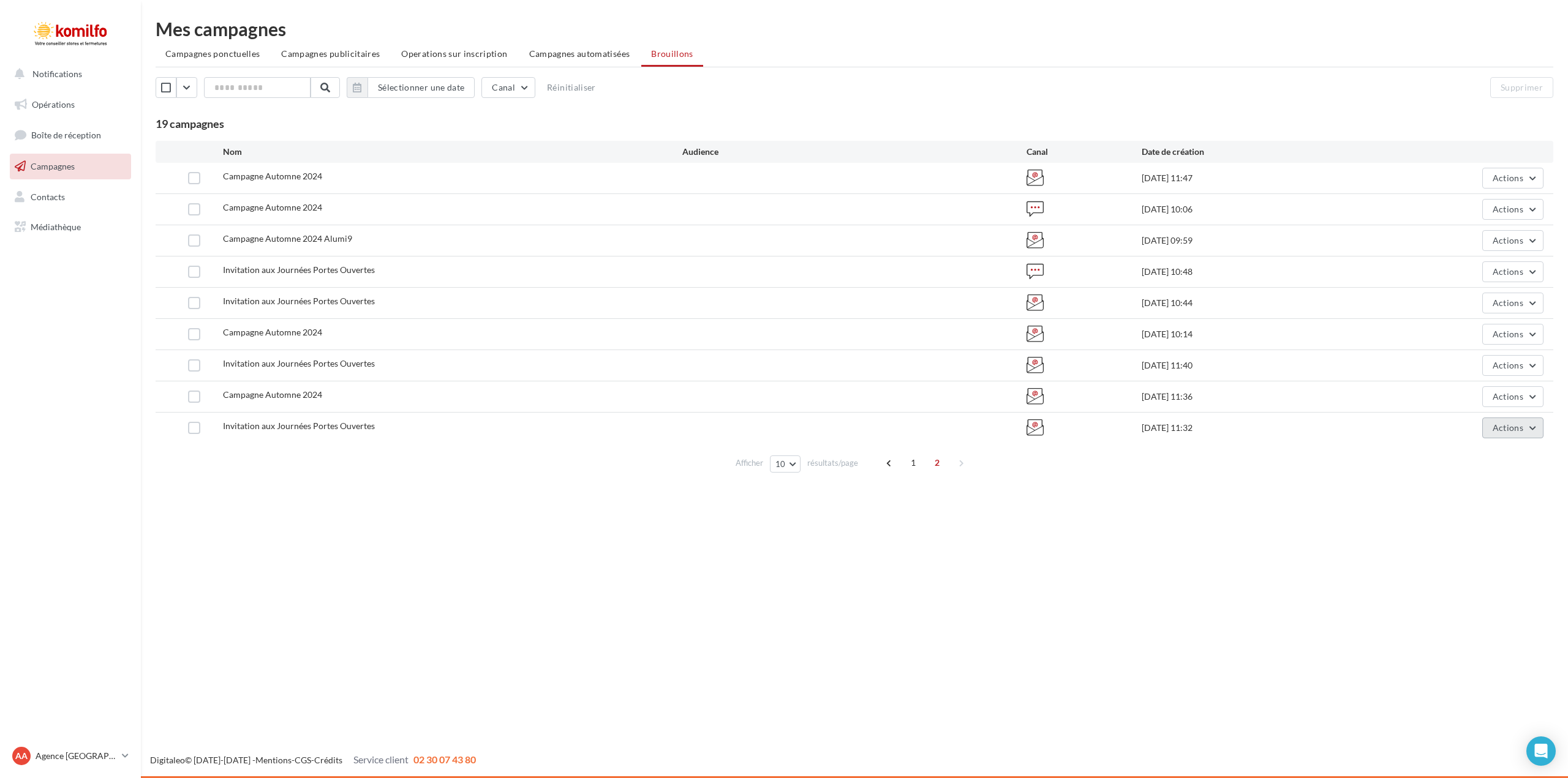
click at [1532, 426] on button "Actions" at bounding box center [1512, 428] width 61 height 21
click at [1475, 547] on button "Supprimer" at bounding box center [1482, 552] width 123 height 32
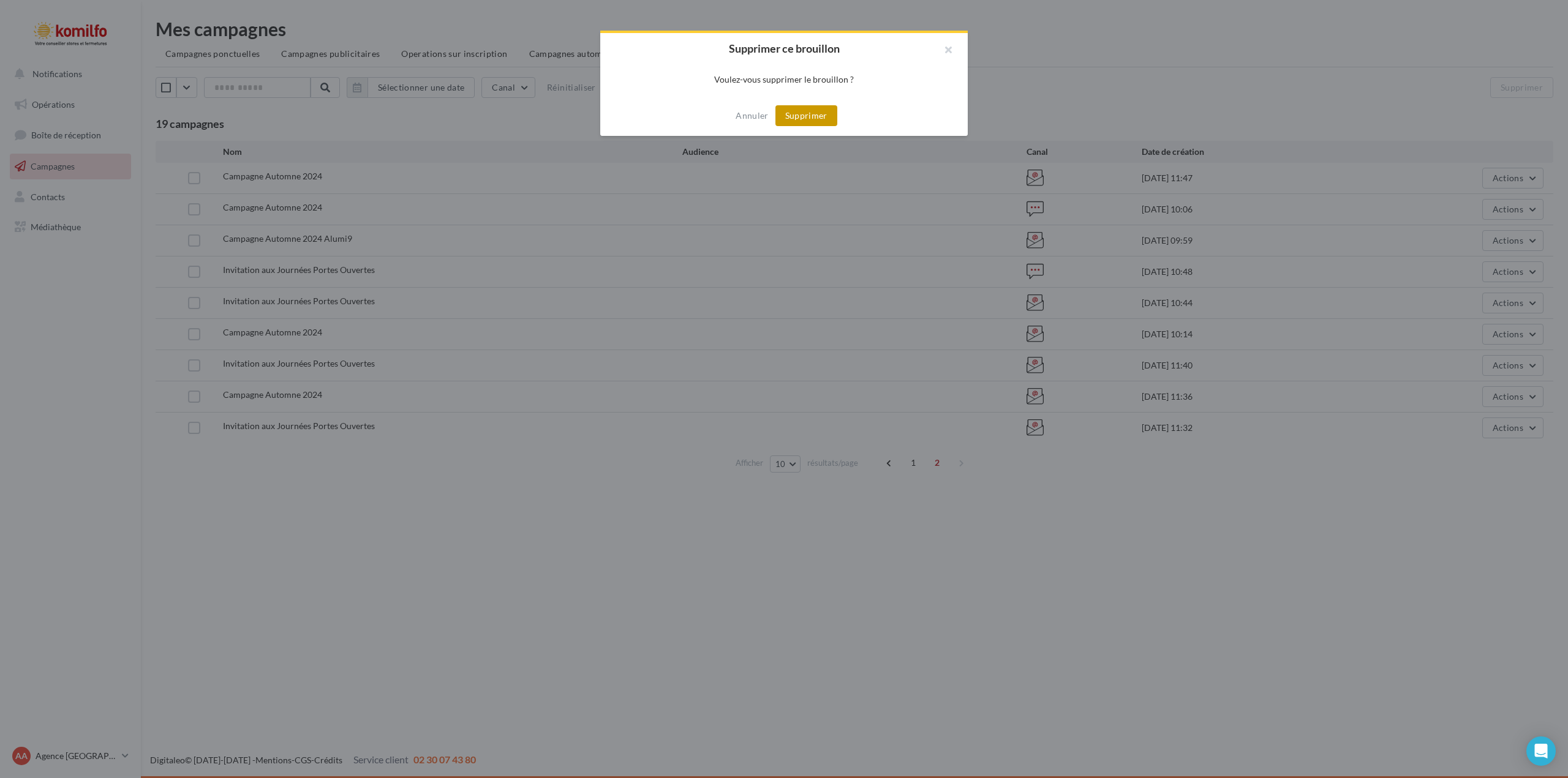
click at [790, 109] on button "Supprimer" at bounding box center [806, 116] width 62 height 21
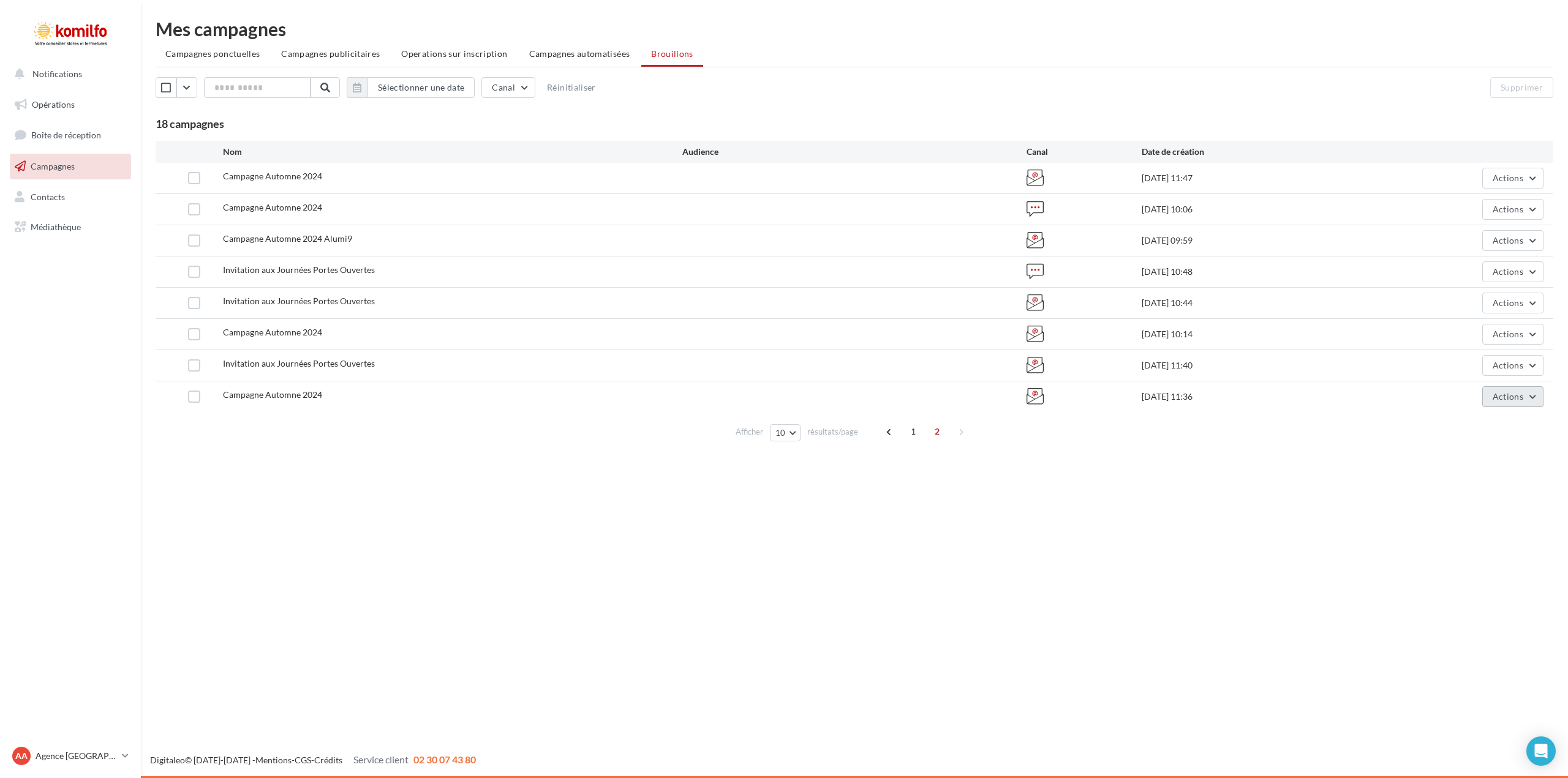
click at [1532, 393] on button "Actions" at bounding box center [1512, 397] width 61 height 21
click at [1482, 518] on button "Supprimer" at bounding box center [1482, 521] width 123 height 32
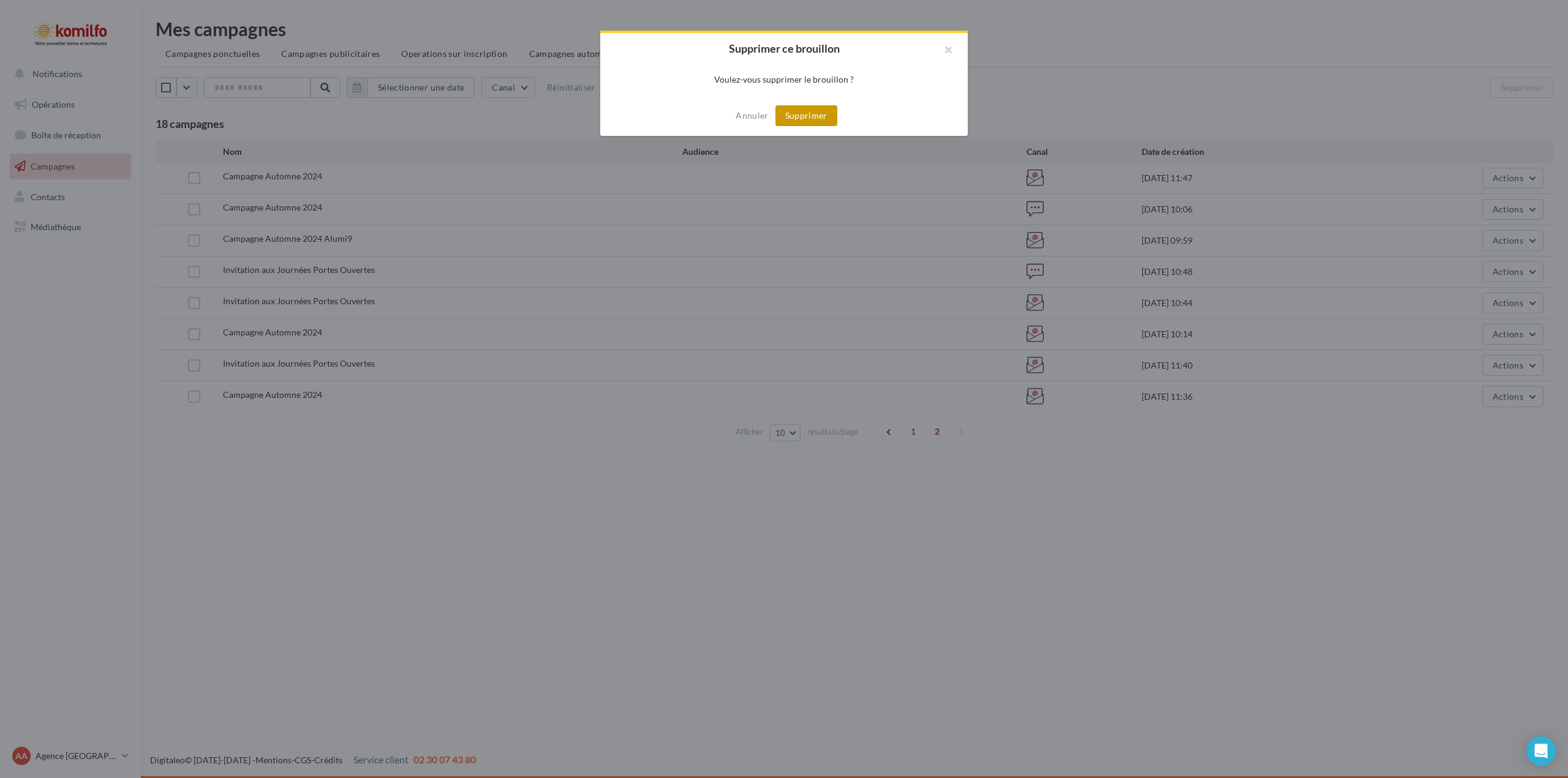
click at [824, 115] on button "Supprimer" at bounding box center [806, 116] width 62 height 21
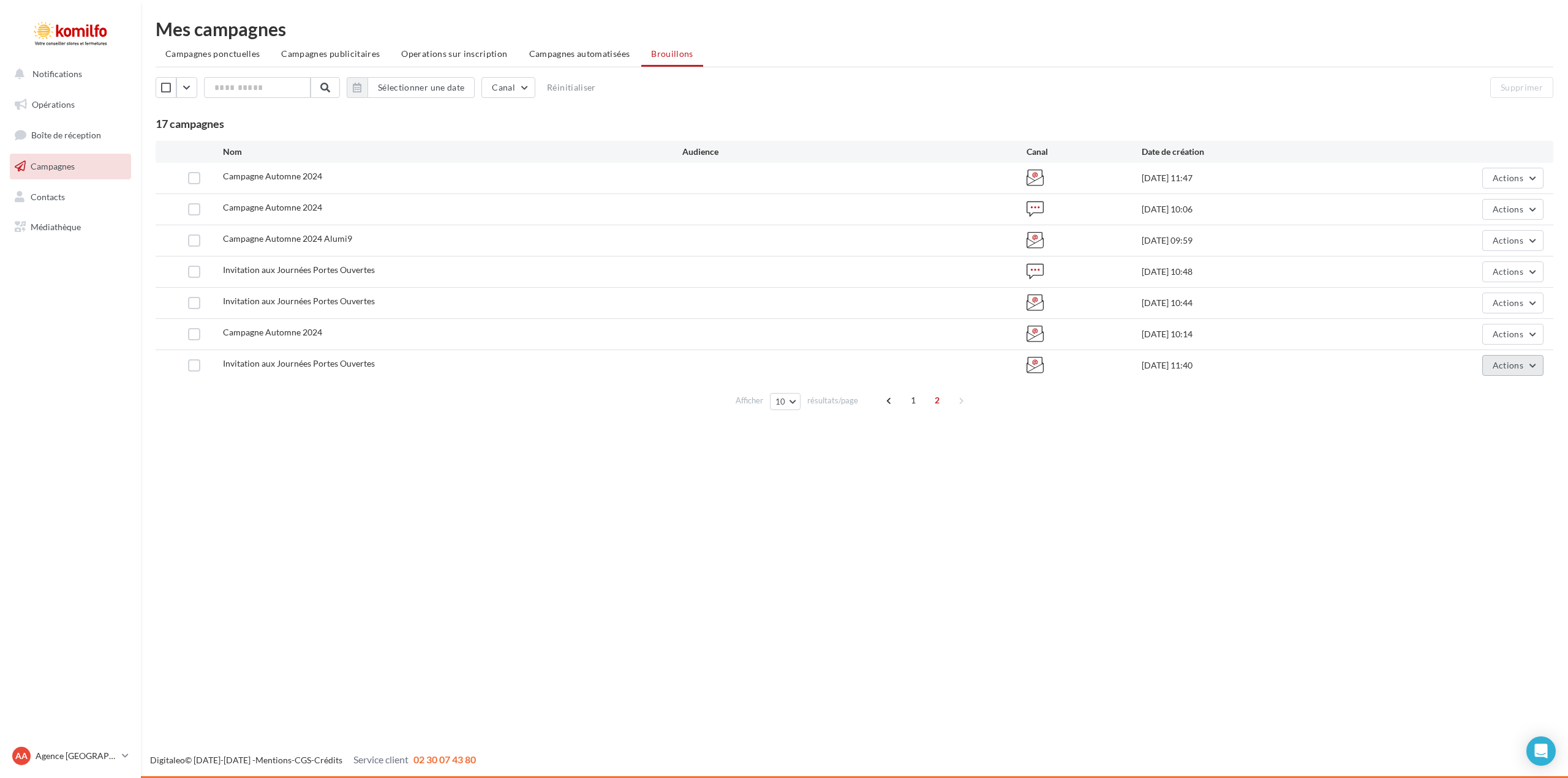
click at [1535, 366] on button "Actions" at bounding box center [1512, 365] width 61 height 21
click at [1478, 482] on button "Supprimer" at bounding box center [1482, 489] width 123 height 32
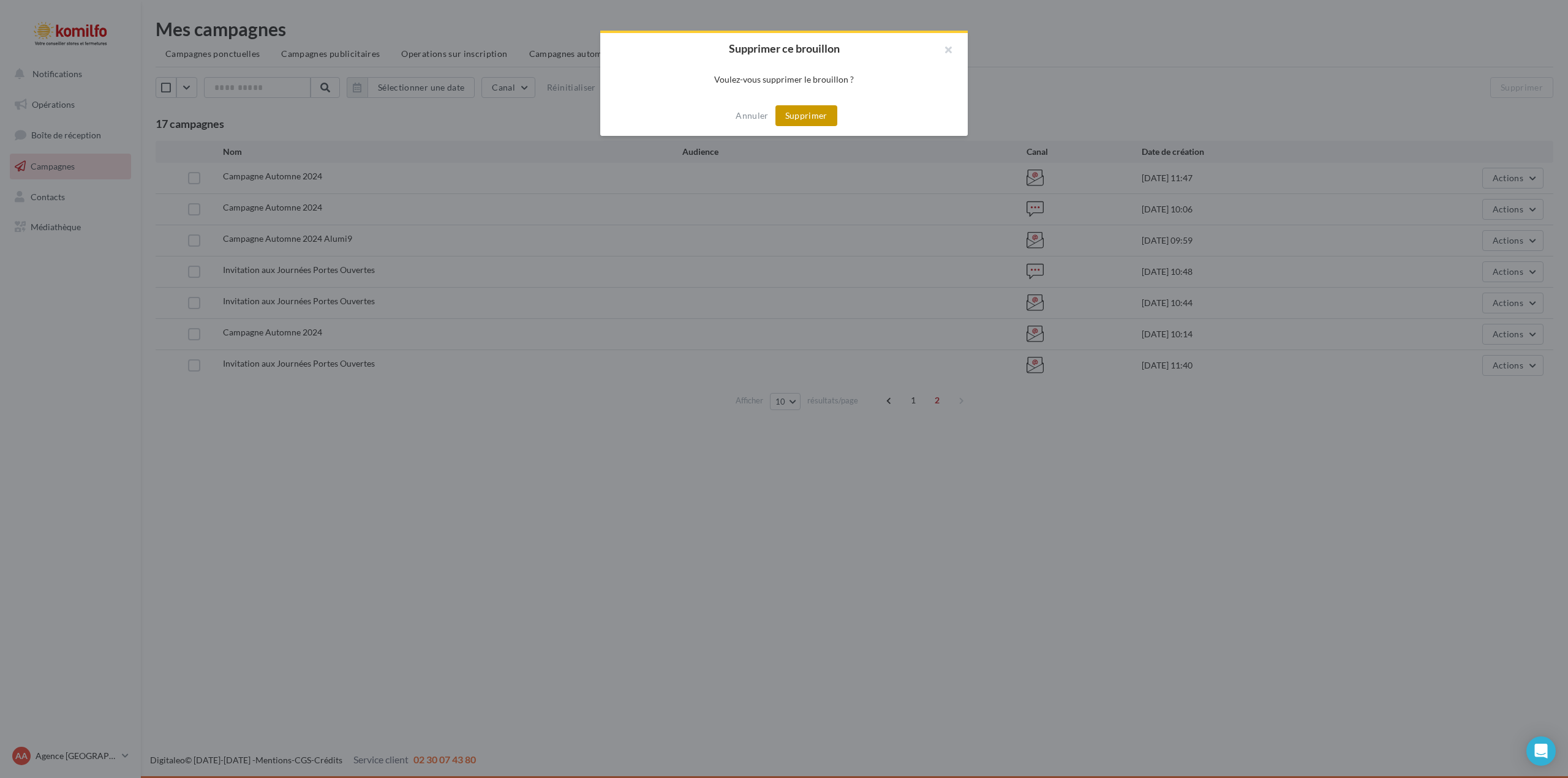
click at [815, 117] on button "Supprimer" at bounding box center [806, 116] width 62 height 21
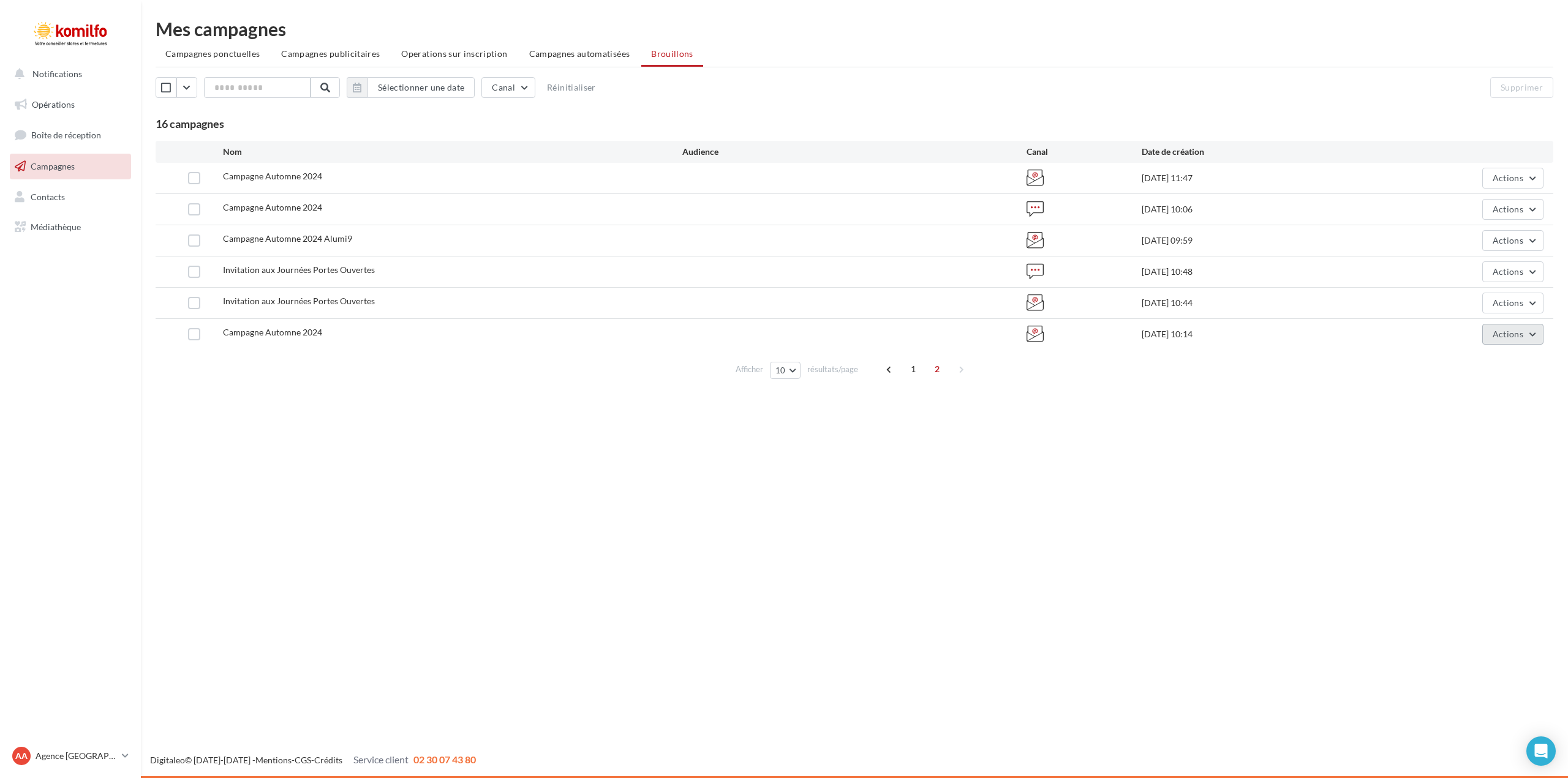
click at [1532, 335] on button "Actions" at bounding box center [1512, 334] width 61 height 21
click at [1460, 455] on button "Supprimer" at bounding box center [1482, 458] width 123 height 32
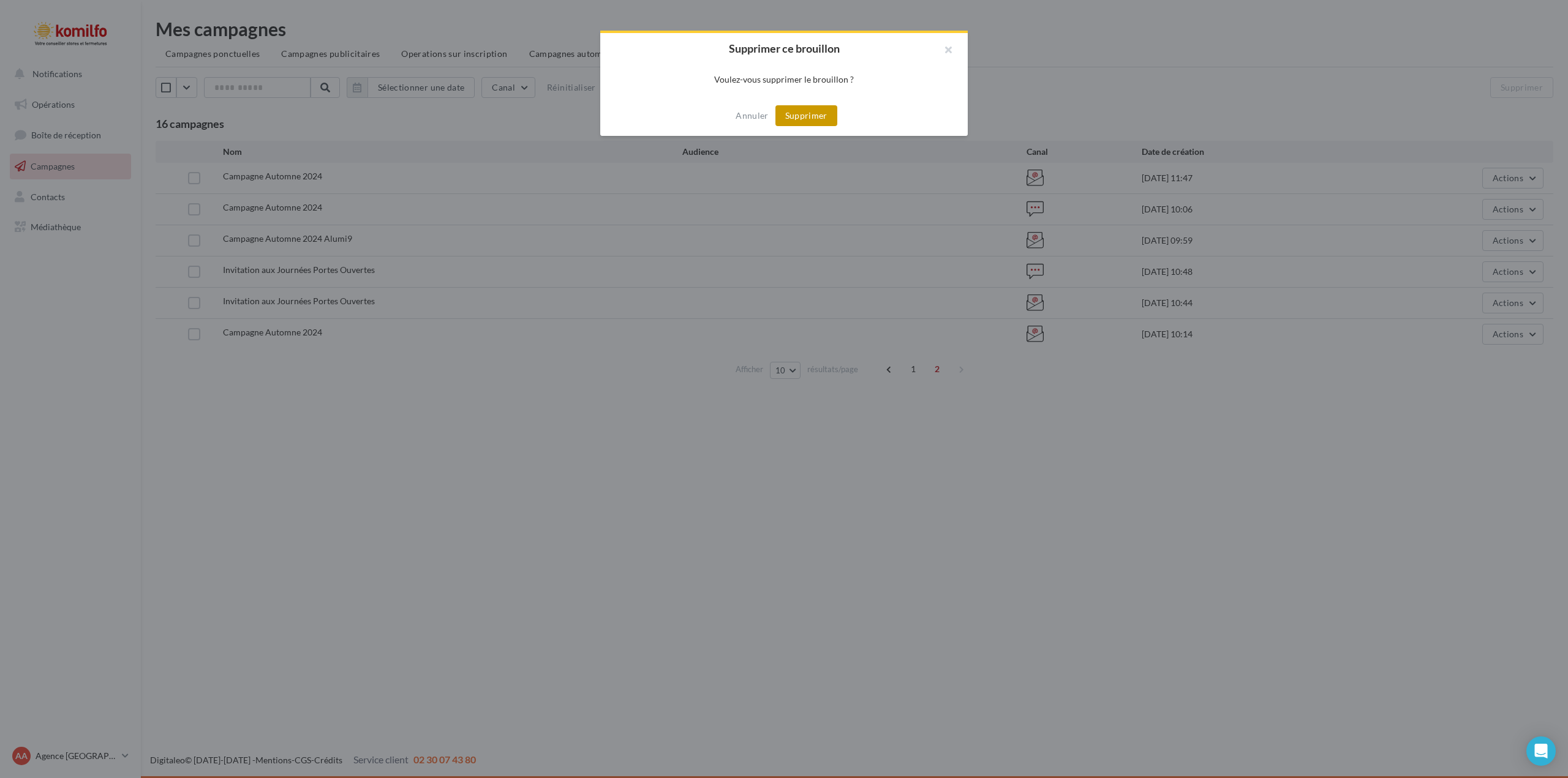
click at [787, 116] on button "Supprimer" at bounding box center [806, 116] width 62 height 21
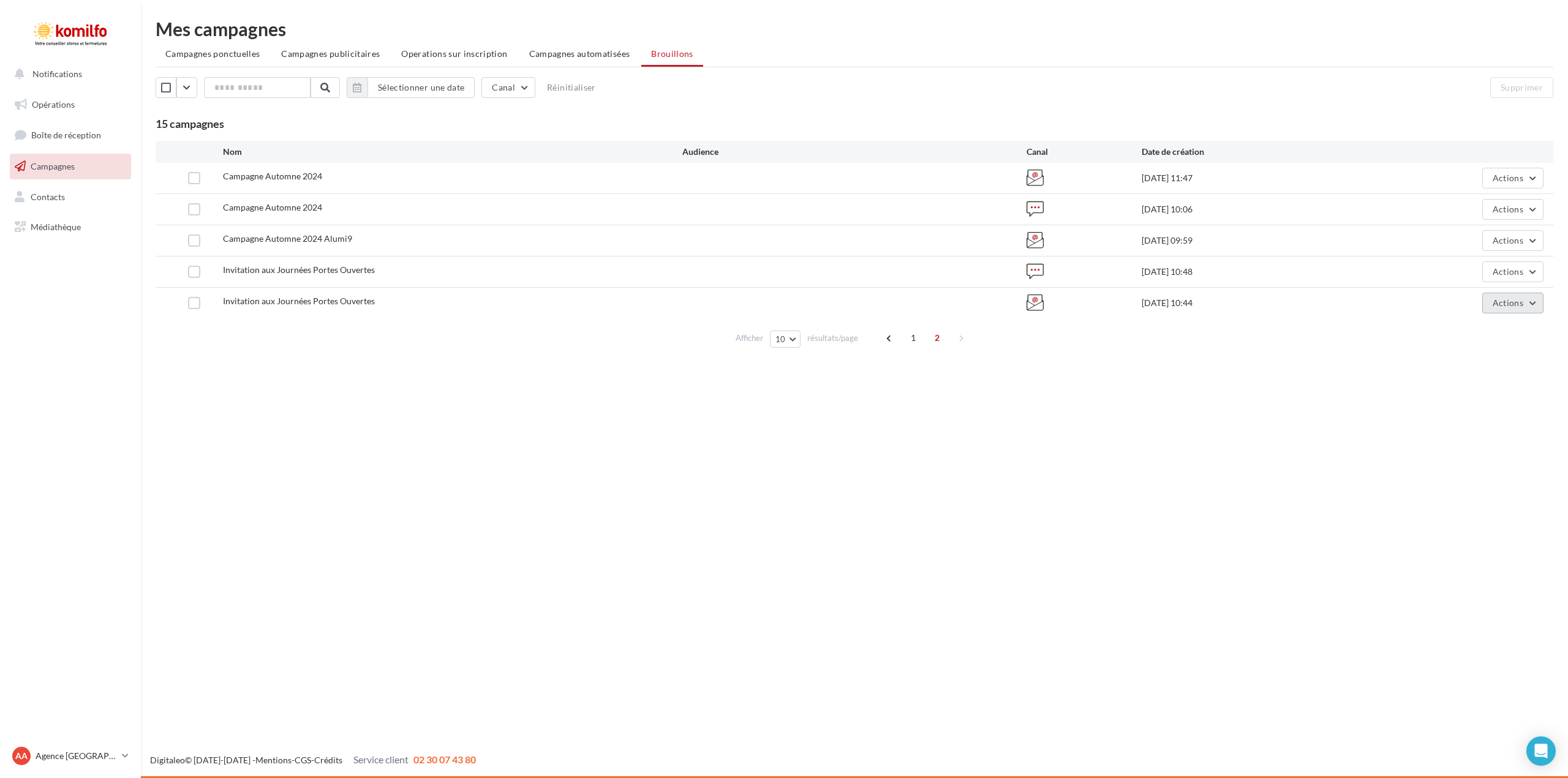
drag, startPoint x: 1533, startPoint y: 303, endPoint x: 1531, endPoint y: 312, distance: 9.2
click at [1533, 303] on button "Actions" at bounding box center [1512, 303] width 61 height 21
click at [1471, 425] on button "Supprimer" at bounding box center [1482, 427] width 123 height 32
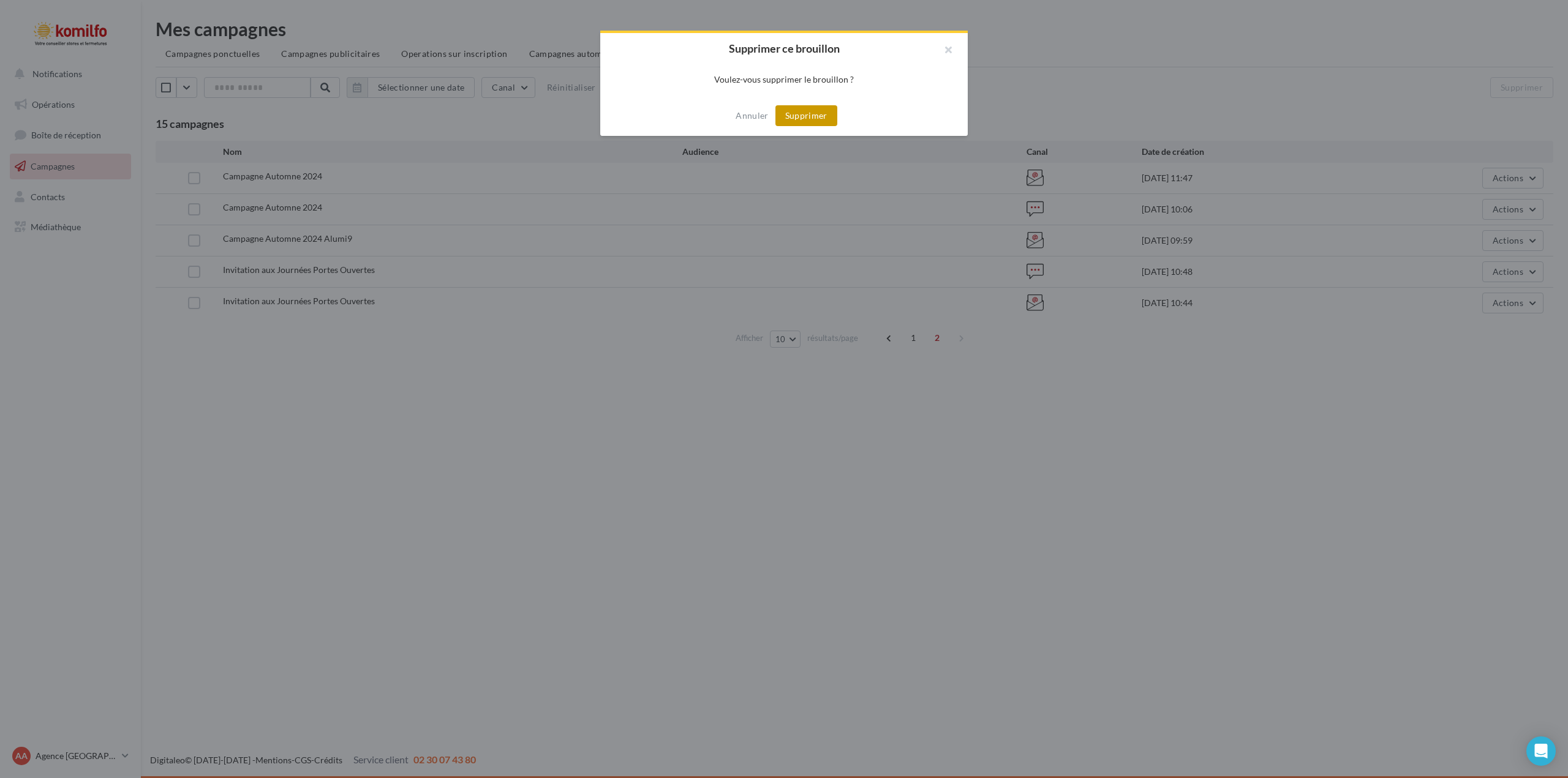
click at [815, 118] on button "Supprimer" at bounding box center [806, 116] width 62 height 21
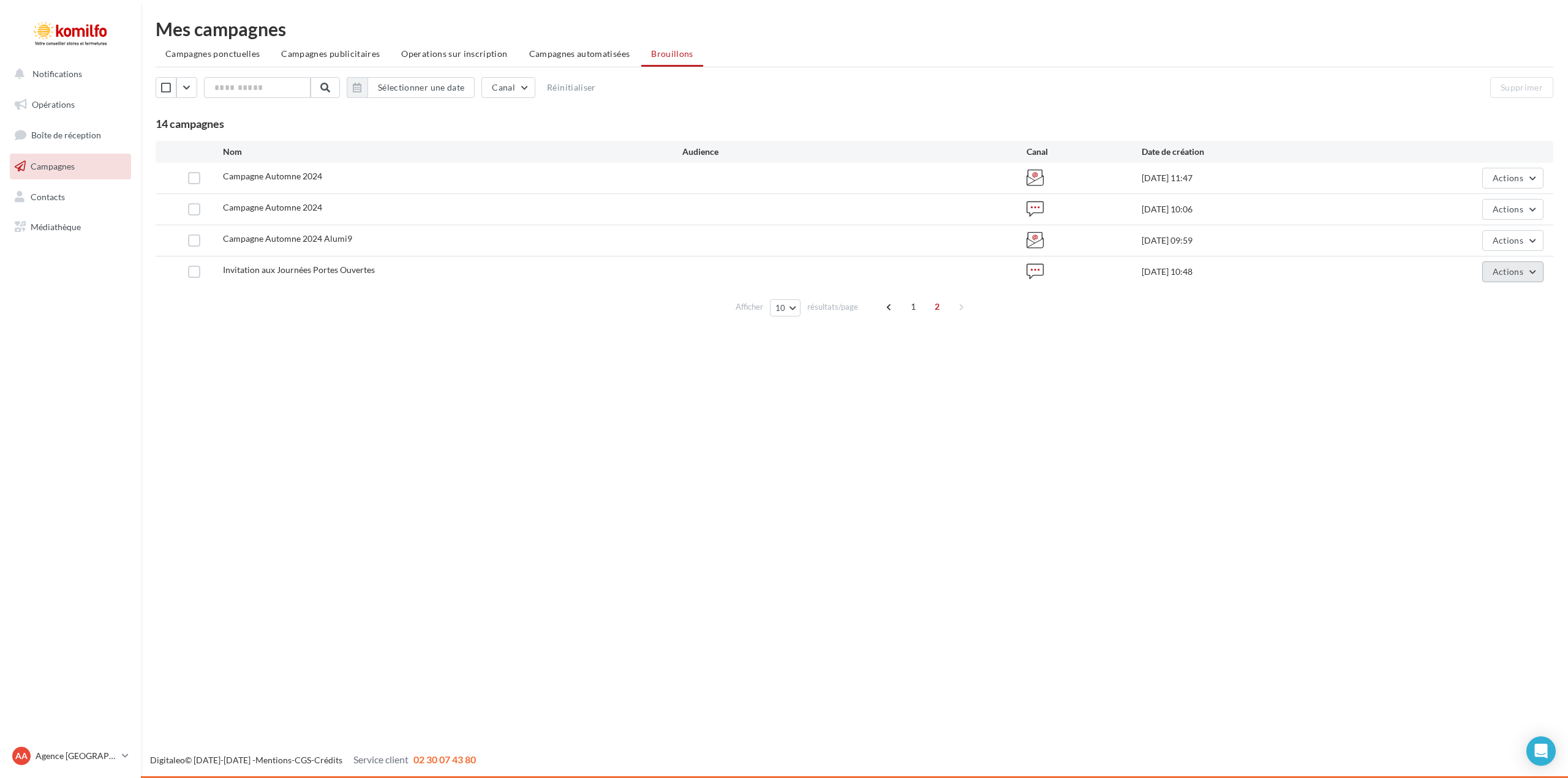
click at [1535, 270] on button "Actions" at bounding box center [1512, 273] width 61 height 21
click at [1460, 395] on button "Supprimer" at bounding box center [1482, 395] width 123 height 32
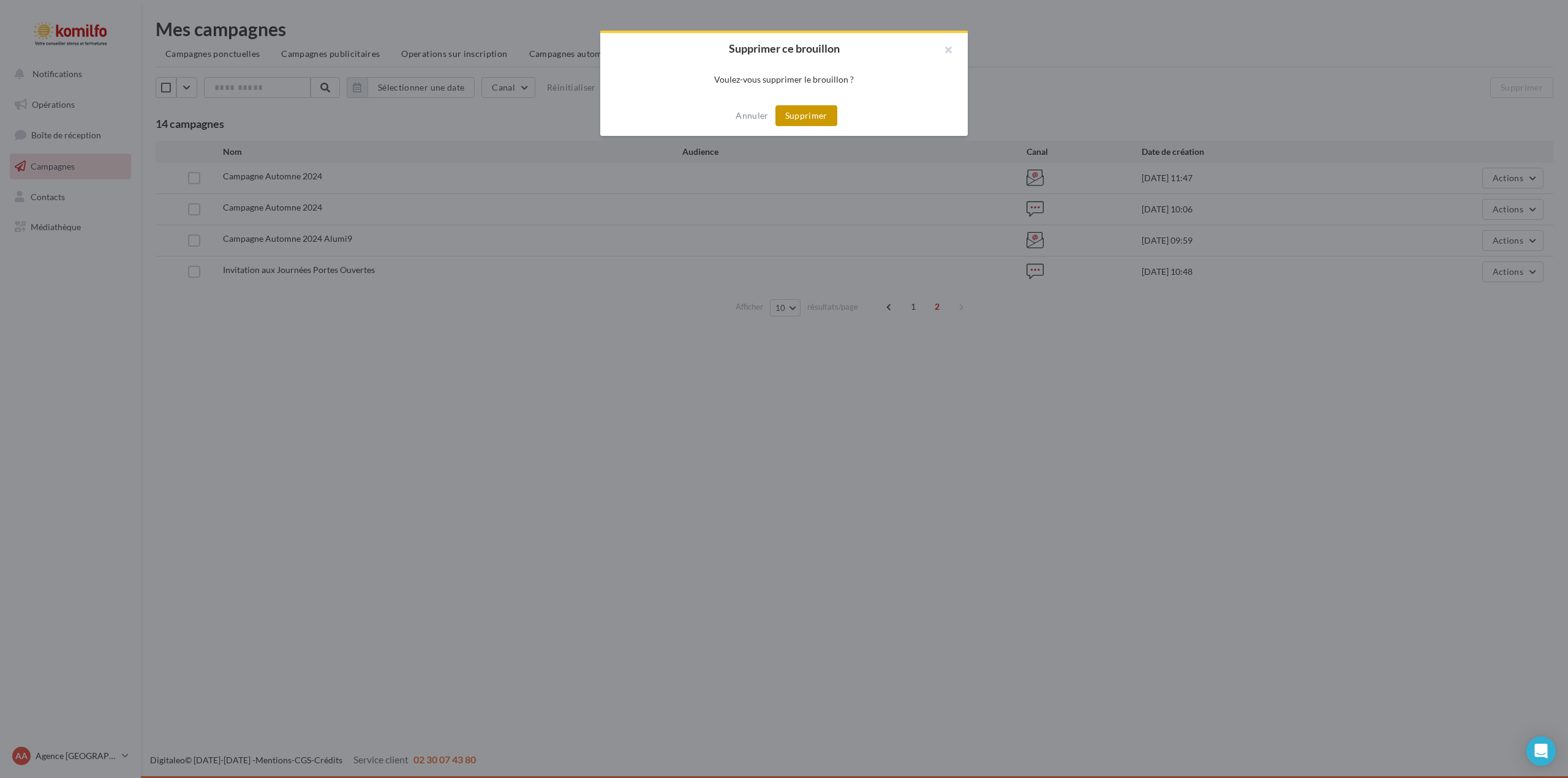
click at [806, 116] on button "Supprimer" at bounding box center [806, 116] width 62 height 21
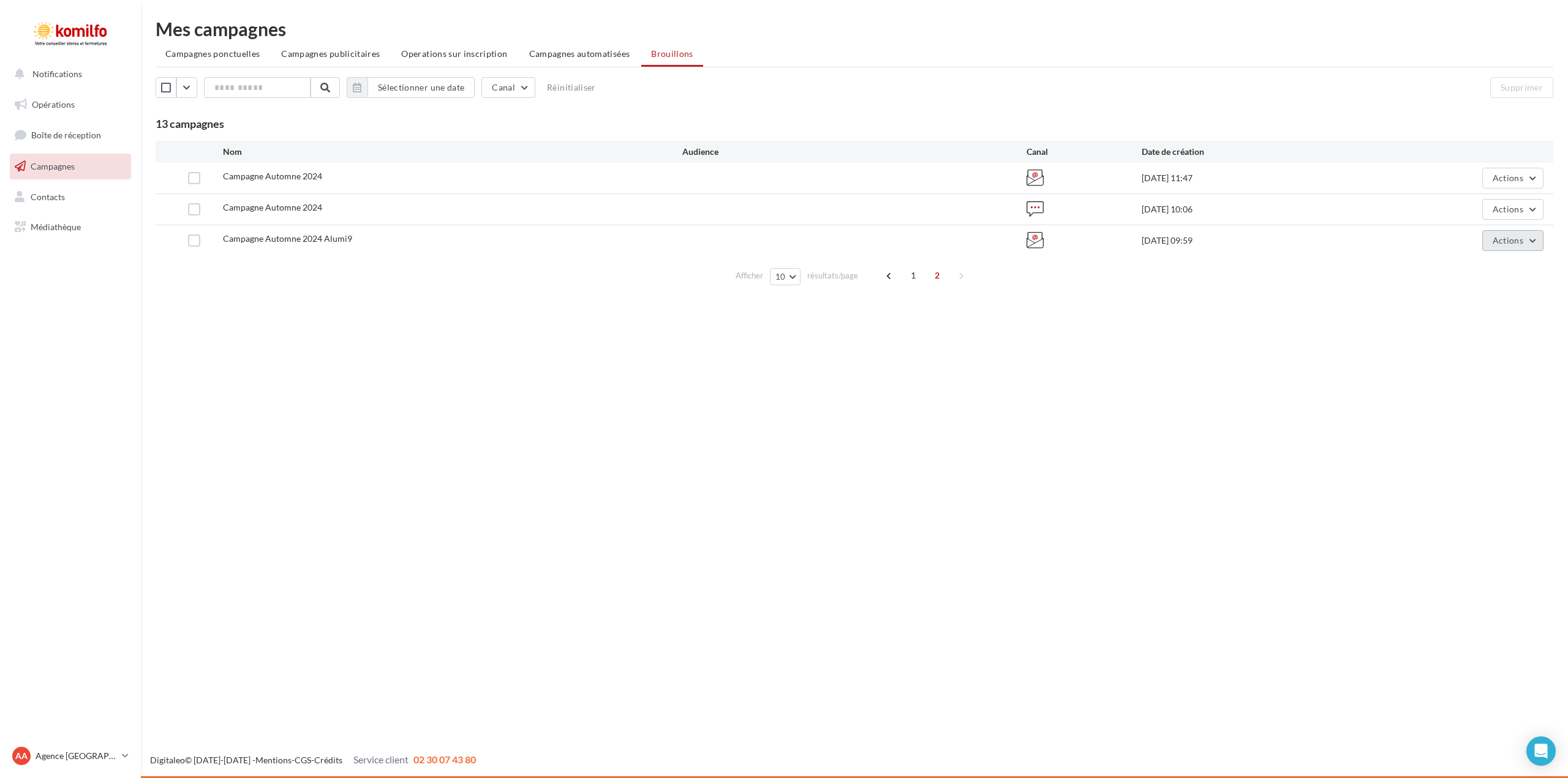
click at [1534, 242] on button "Actions" at bounding box center [1512, 241] width 61 height 21
click at [1494, 362] on button "Supprimer" at bounding box center [1482, 364] width 123 height 32
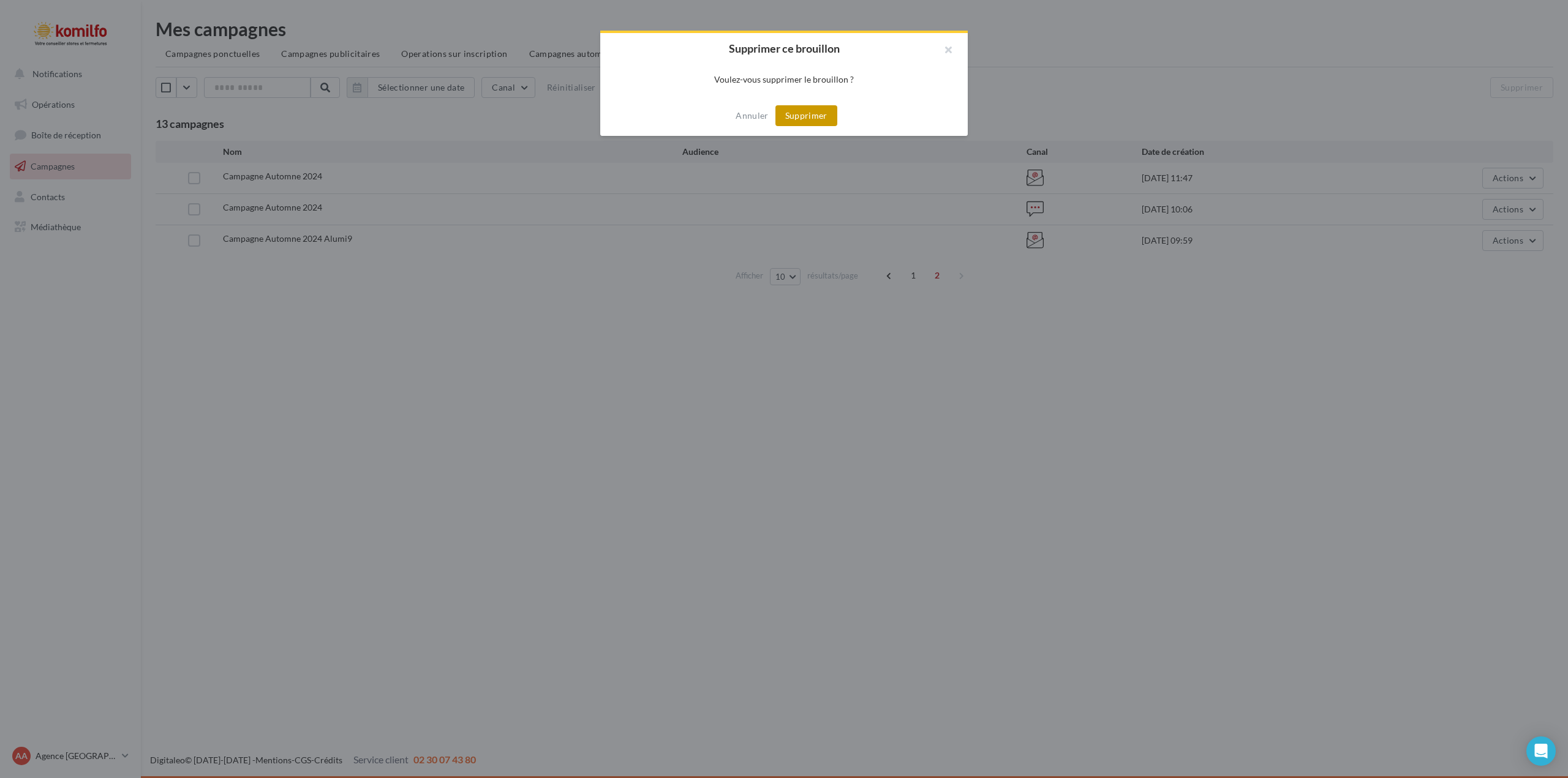
click at [800, 118] on button "Supprimer" at bounding box center [806, 116] width 62 height 21
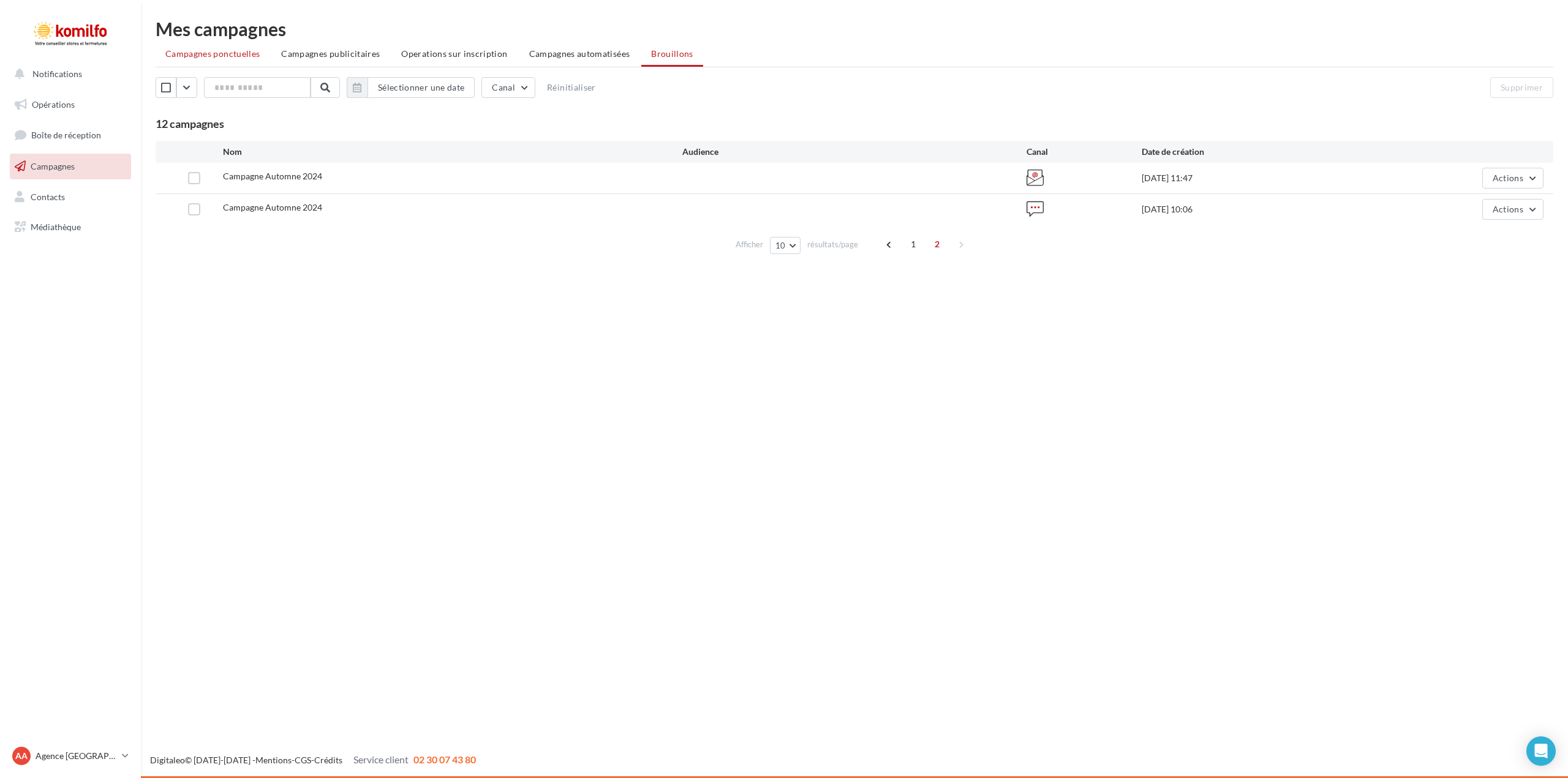
click at [244, 52] on span "Campagnes ponctuelles" at bounding box center [213, 53] width 95 height 11
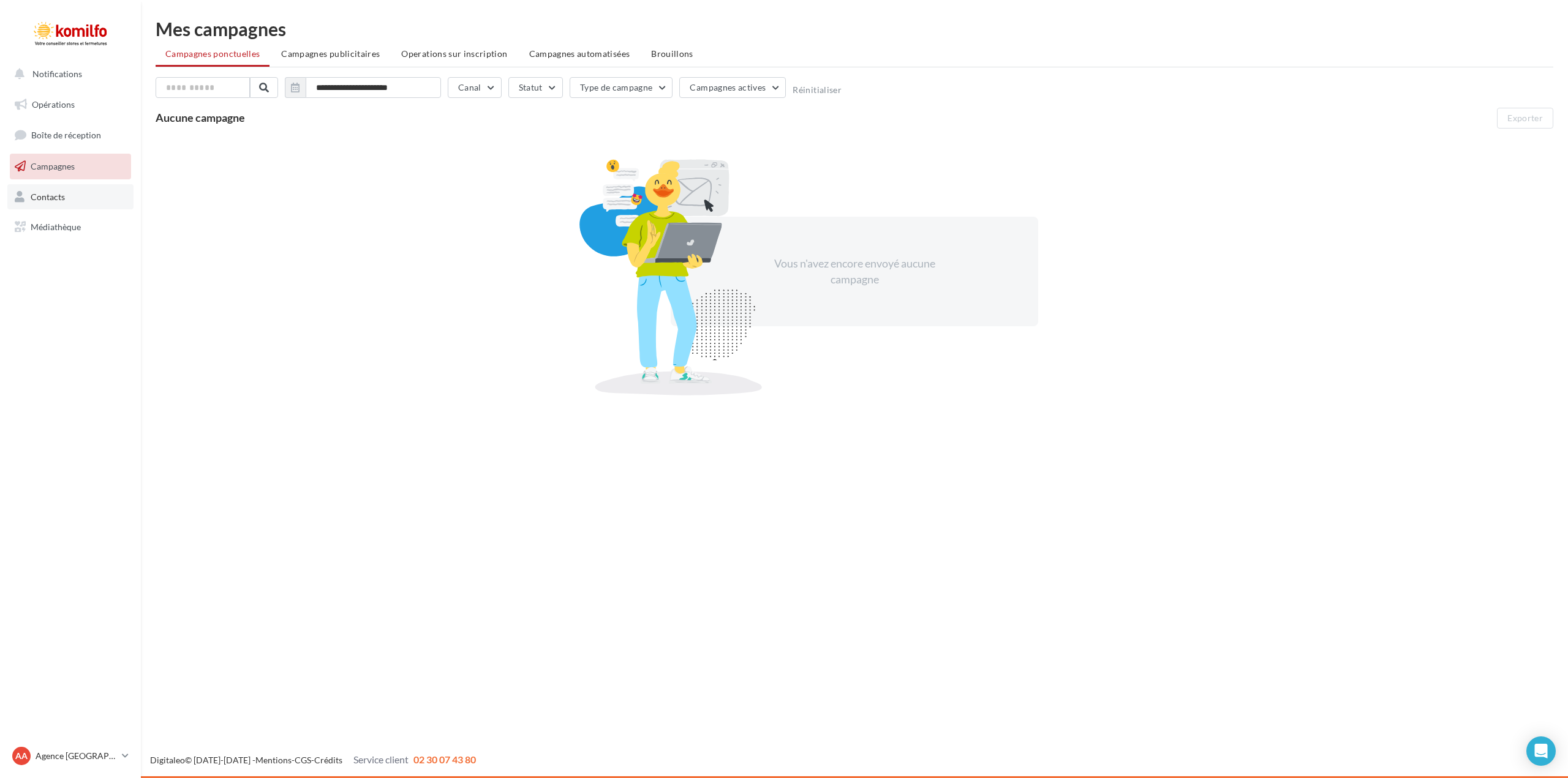
click at [37, 195] on span "Contacts" at bounding box center [47, 196] width 34 height 11
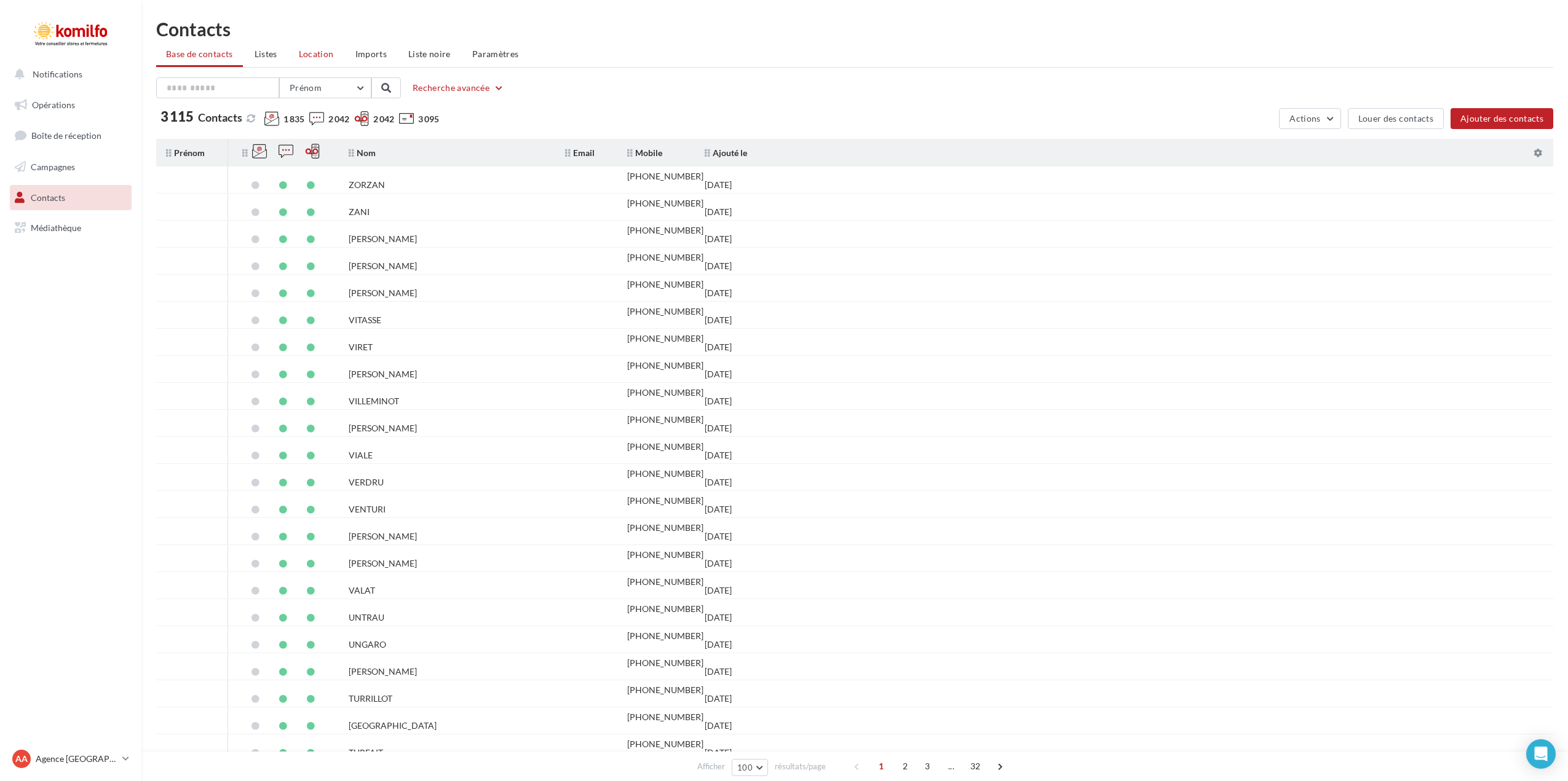
click at [314, 51] on span "Location" at bounding box center [316, 53] width 35 height 11
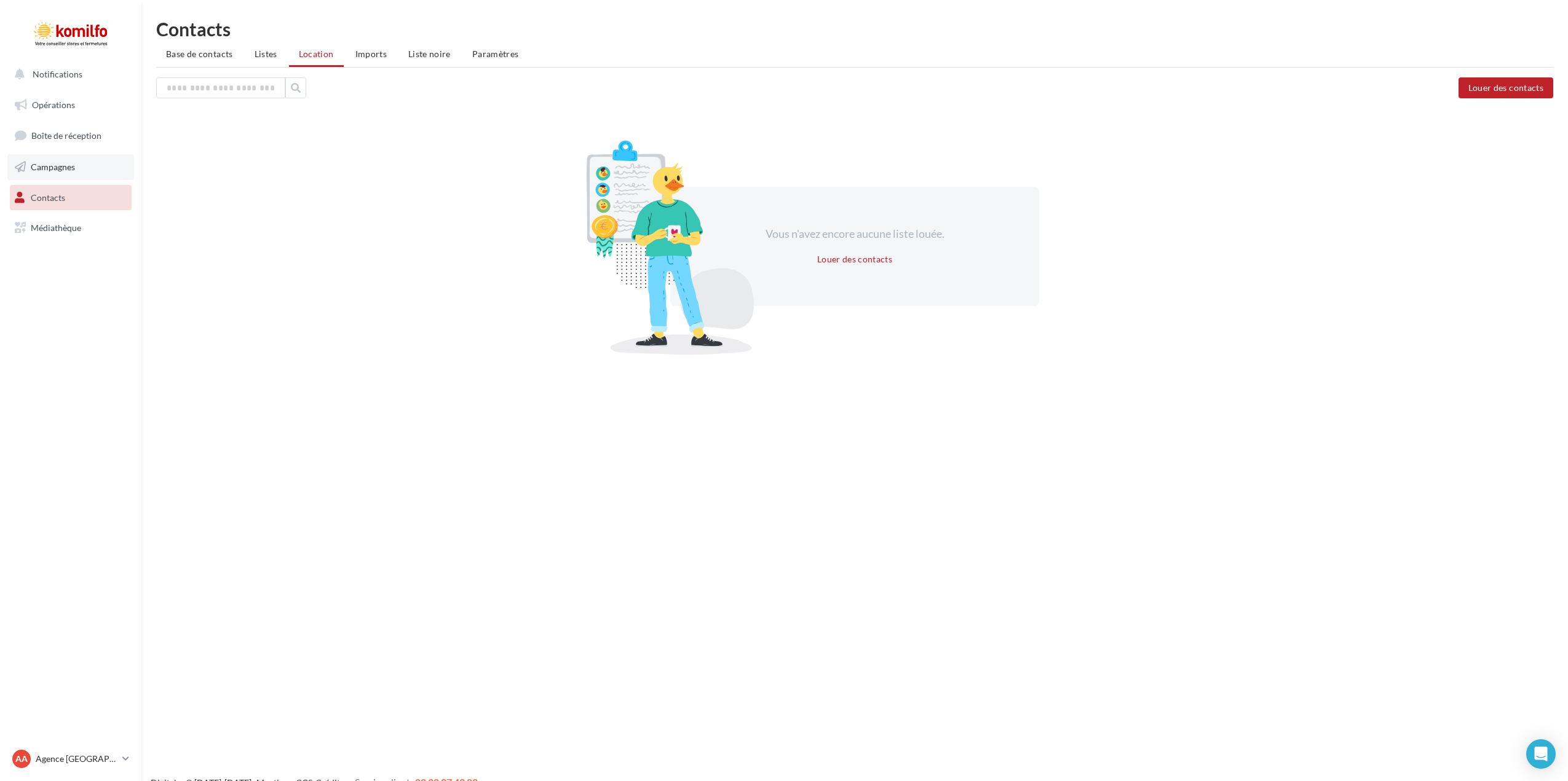
click at [90, 169] on link "Campagnes" at bounding box center [71, 167] width 127 height 26
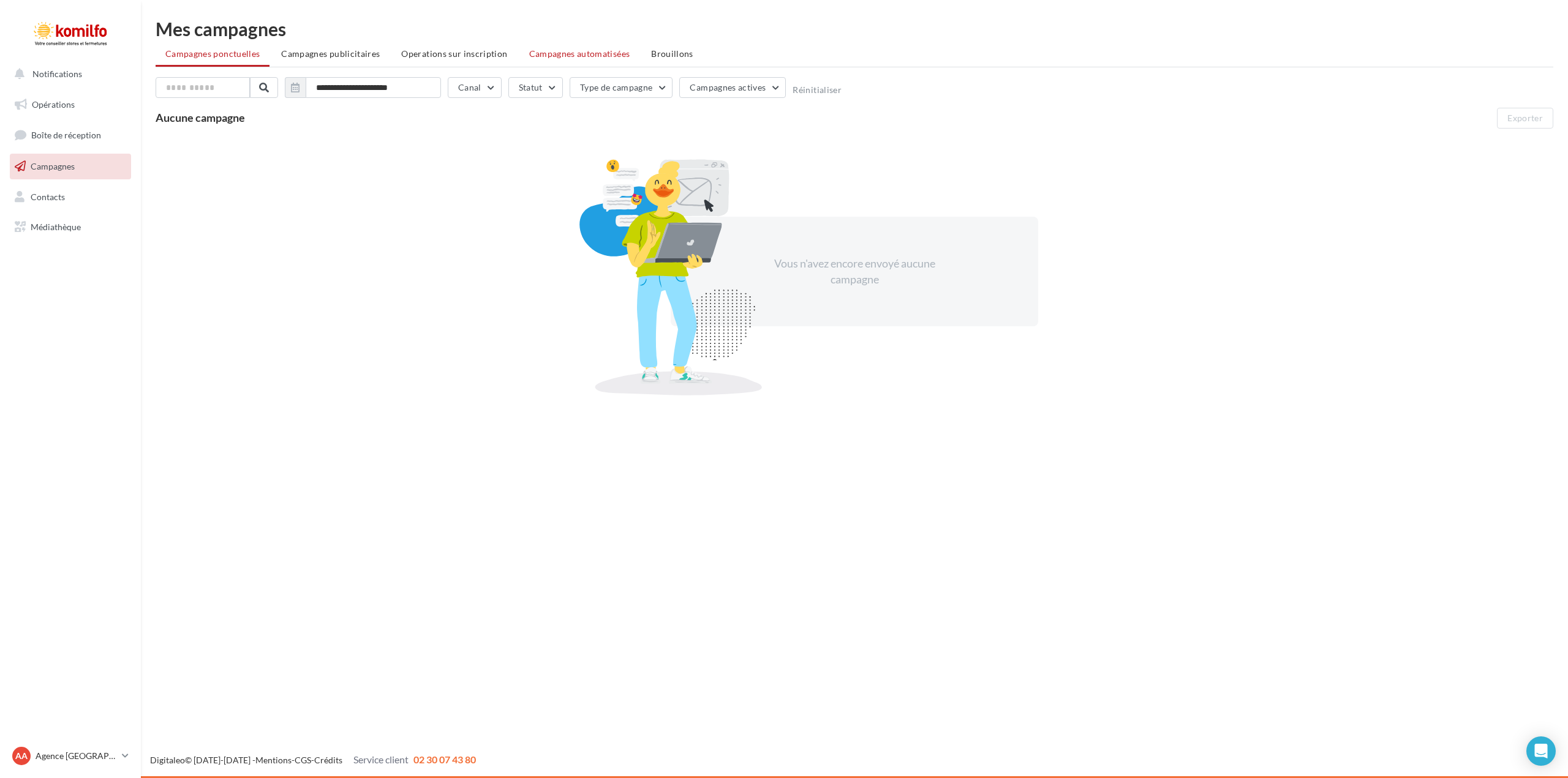
click at [600, 54] on span "Campagnes automatisées" at bounding box center [579, 53] width 102 height 11
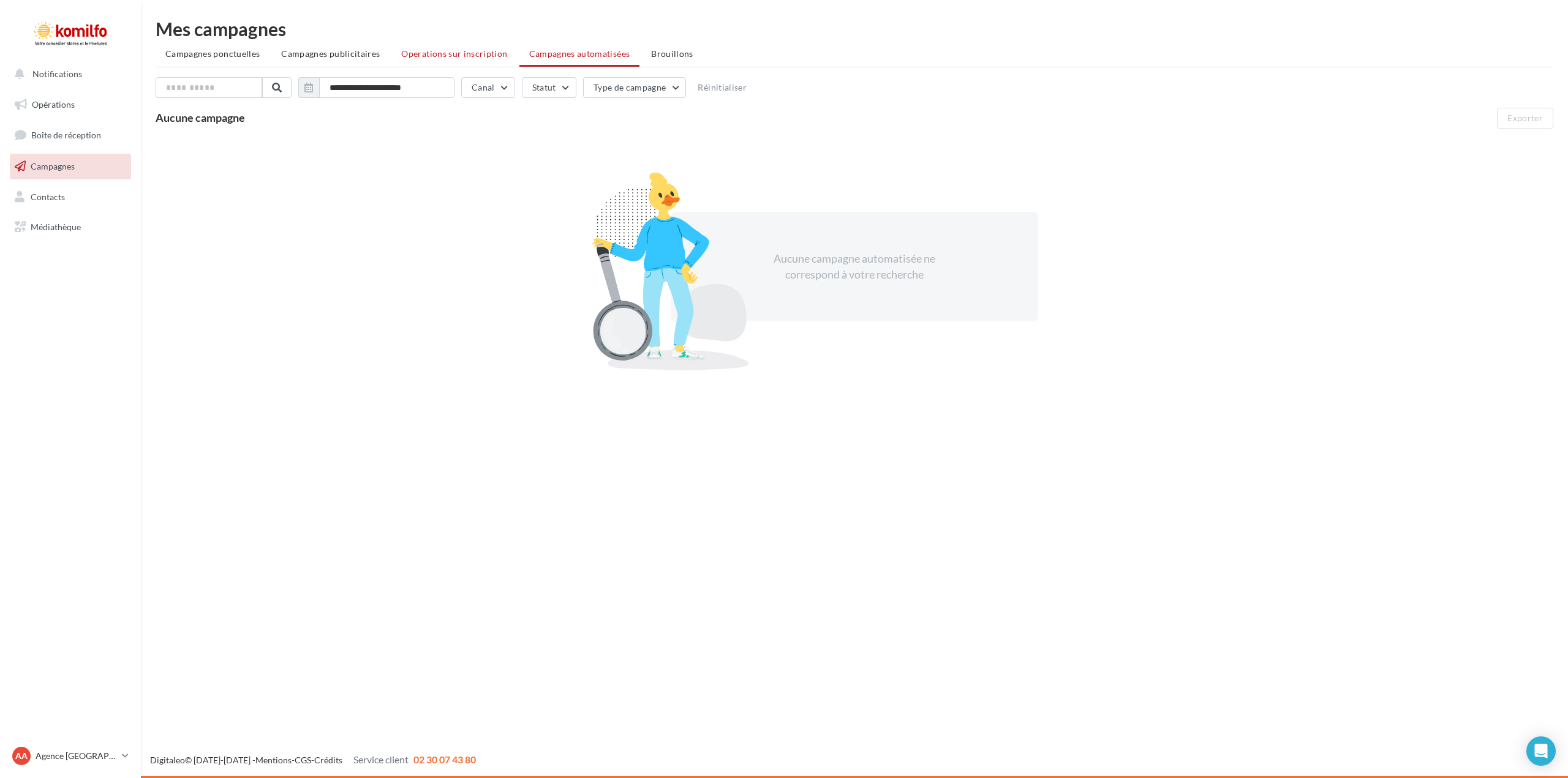
click at [452, 51] on span "Operations sur inscription" at bounding box center [454, 53] width 106 height 11
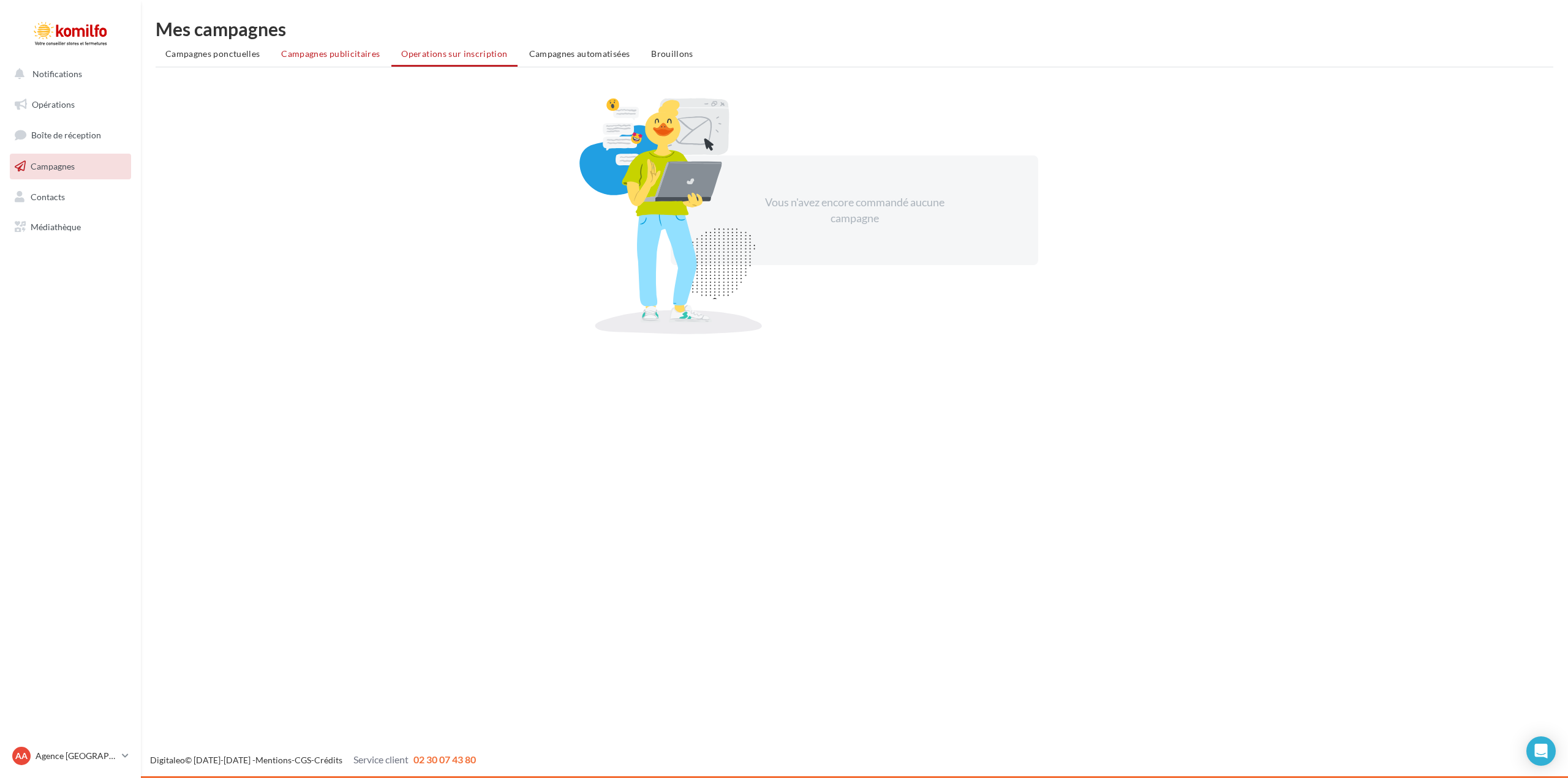
click at [335, 58] on span "Campagnes publicitaires" at bounding box center [331, 53] width 99 height 11
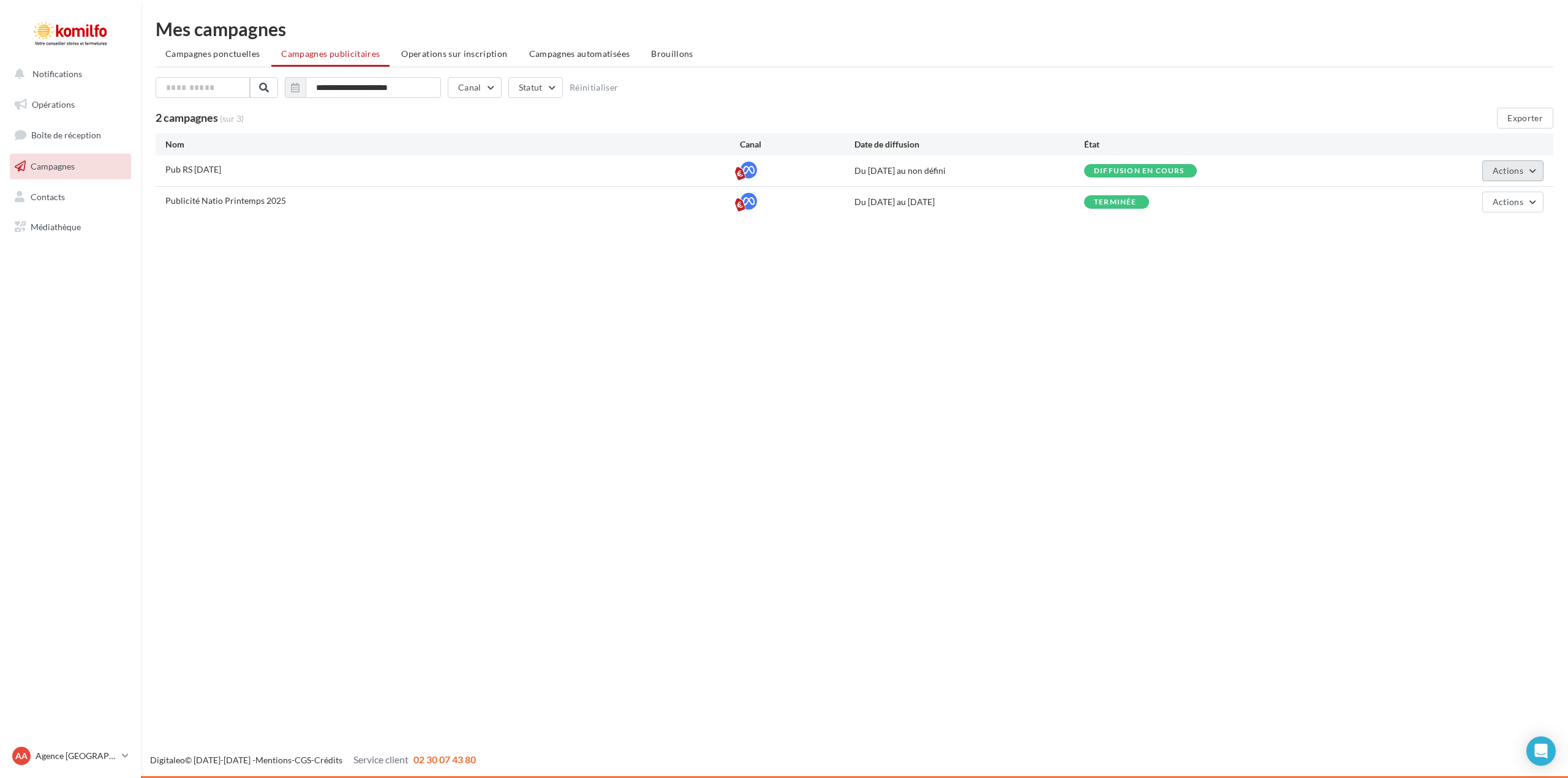
click at [1535, 173] on button "Actions" at bounding box center [1512, 171] width 61 height 21
click at [1484, 227] on button "Voir les résultats" at bounding box center [1482, 231] width 123 height 32
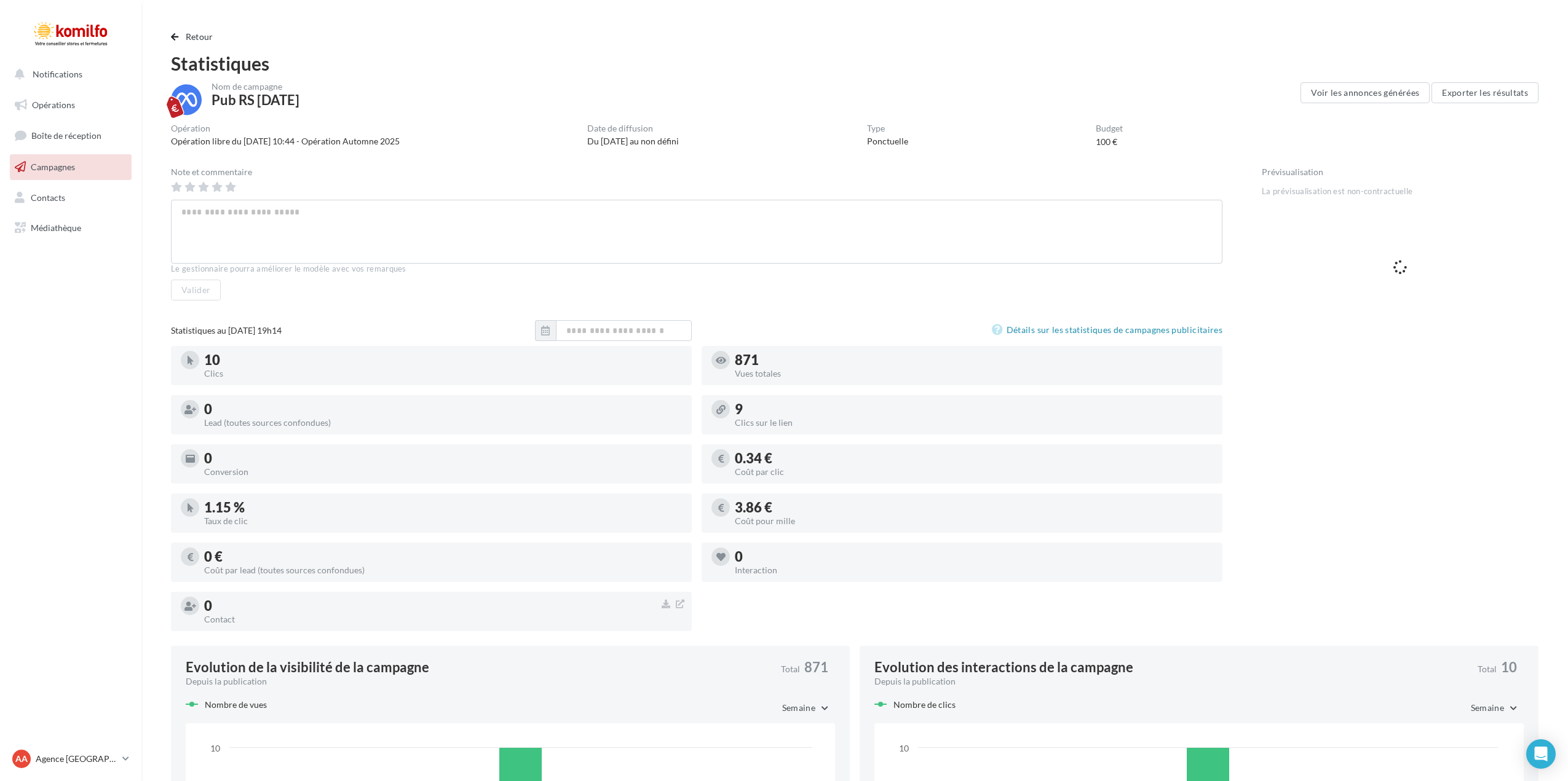
click at [68, 167] on span "Campagnes" at bounding box center [53, 167] width 45 height 11
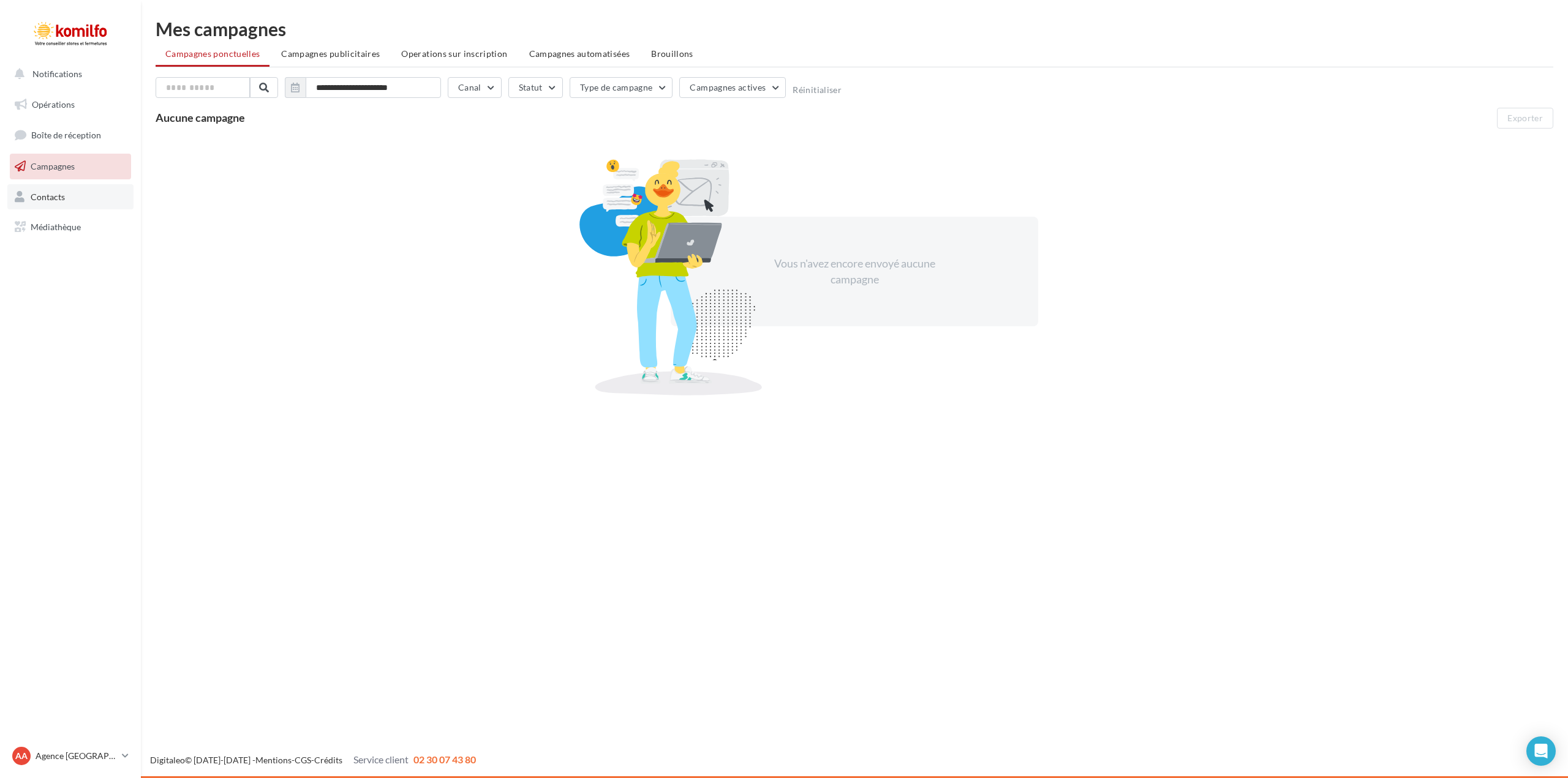
click at [50, 191] on span "Contacts" at bounding box center [47, 196] width 34 height 11
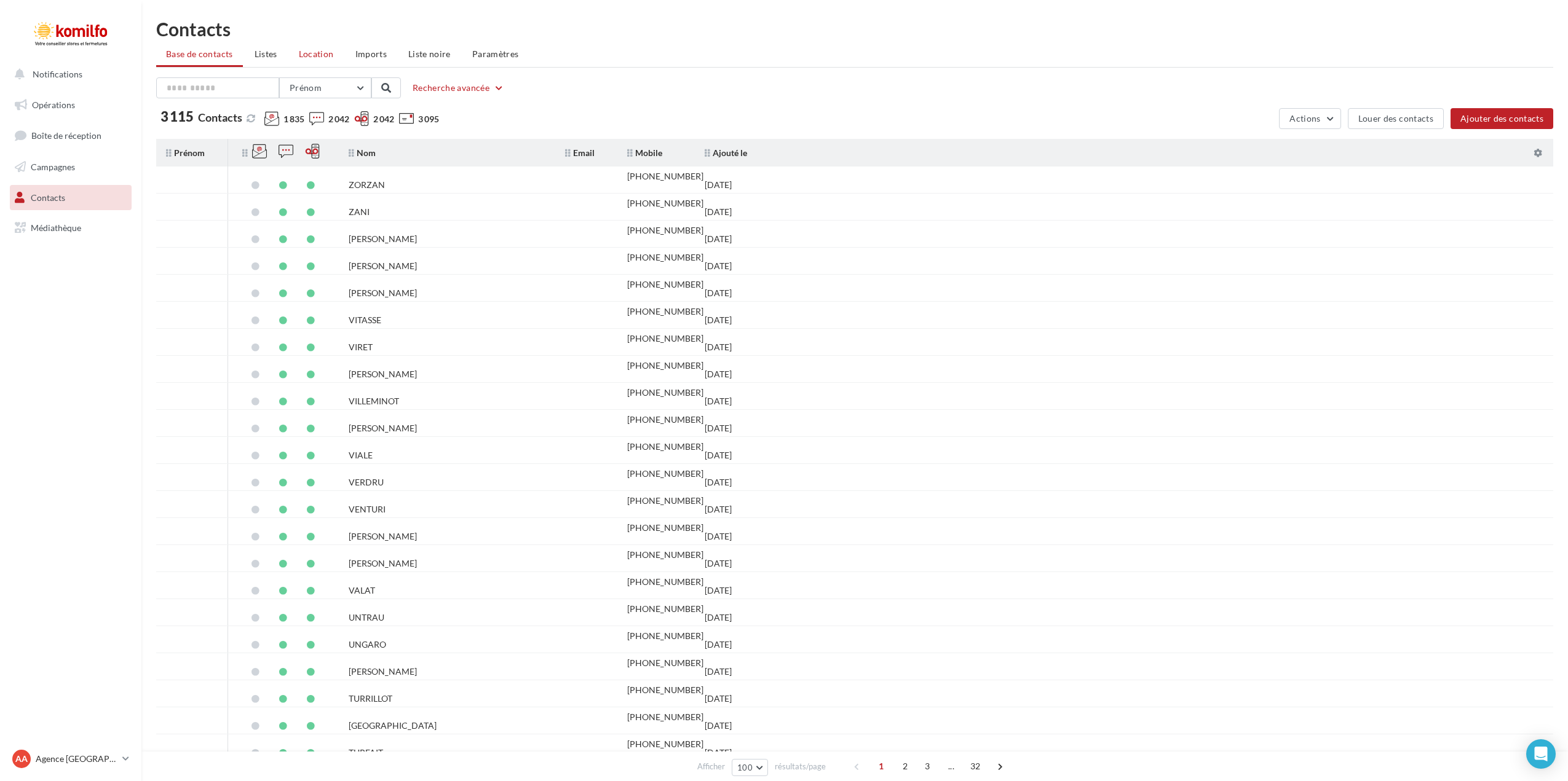
click at [310, 49] on span "Location" at bounding box center [316, 53] width 35 height 11
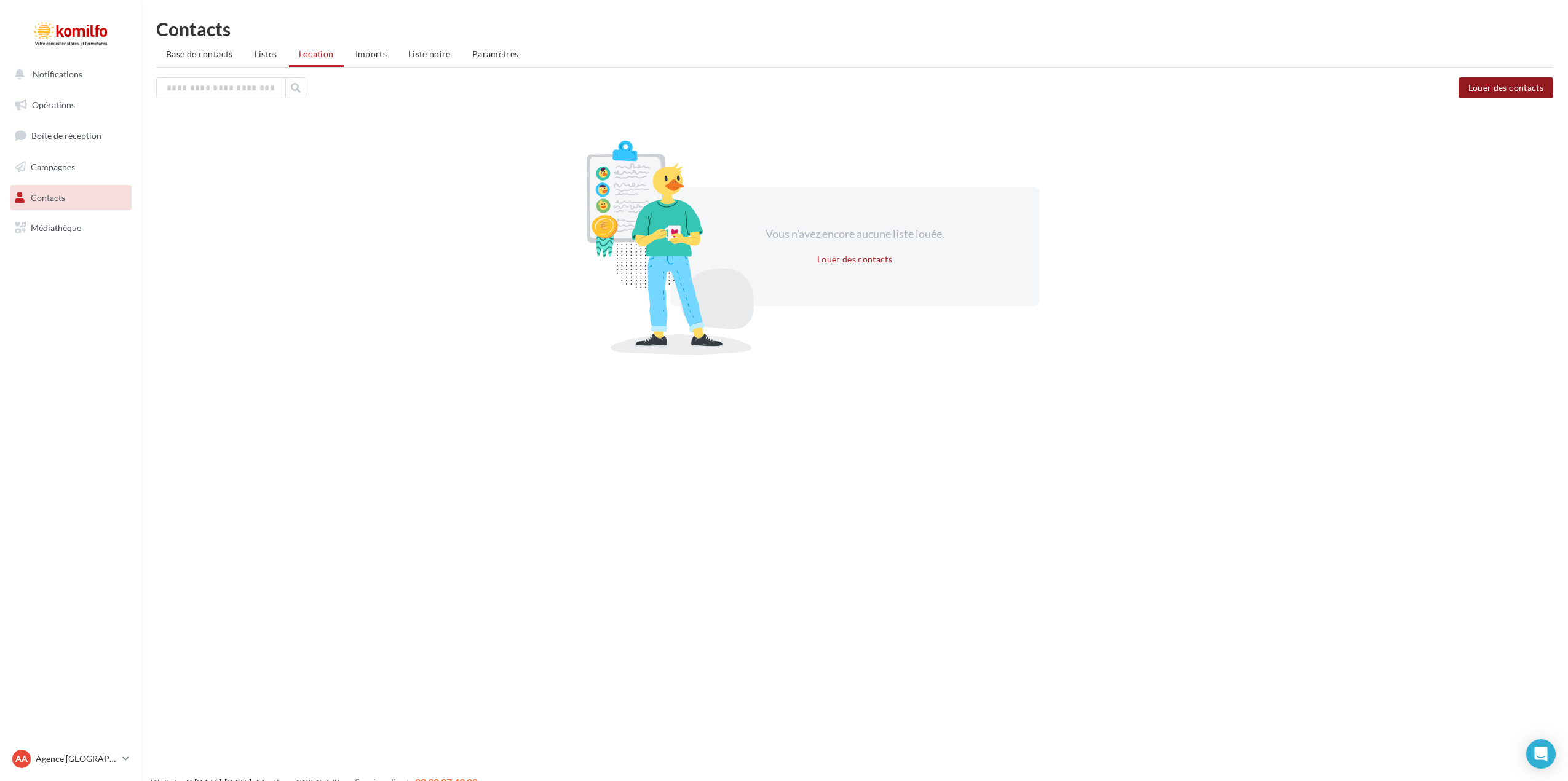
click at [1477, 83] on button "Louer des contacts" at bounding box center [1506, 88] width 95 height 21
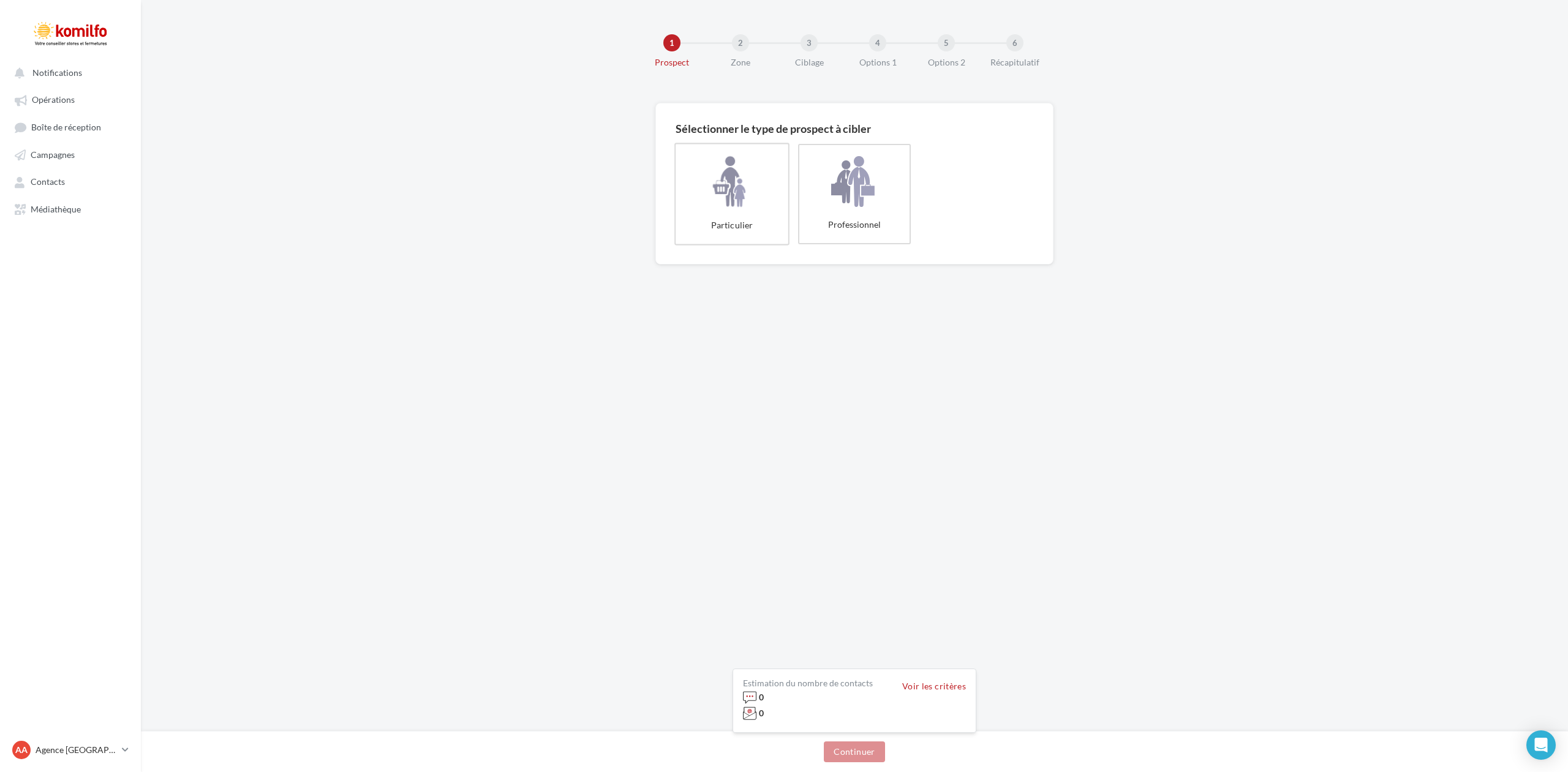
click at [719, 203] on label "Particulier" at bounding box center [732, 194] width 115 height 102
click at [860, 202] on label "Professionnel" at bounding box center [854, 194] width 115 height 102
click at [857, 749] on button "Continuer" at bounding box center [854, 752] width 61 height 21
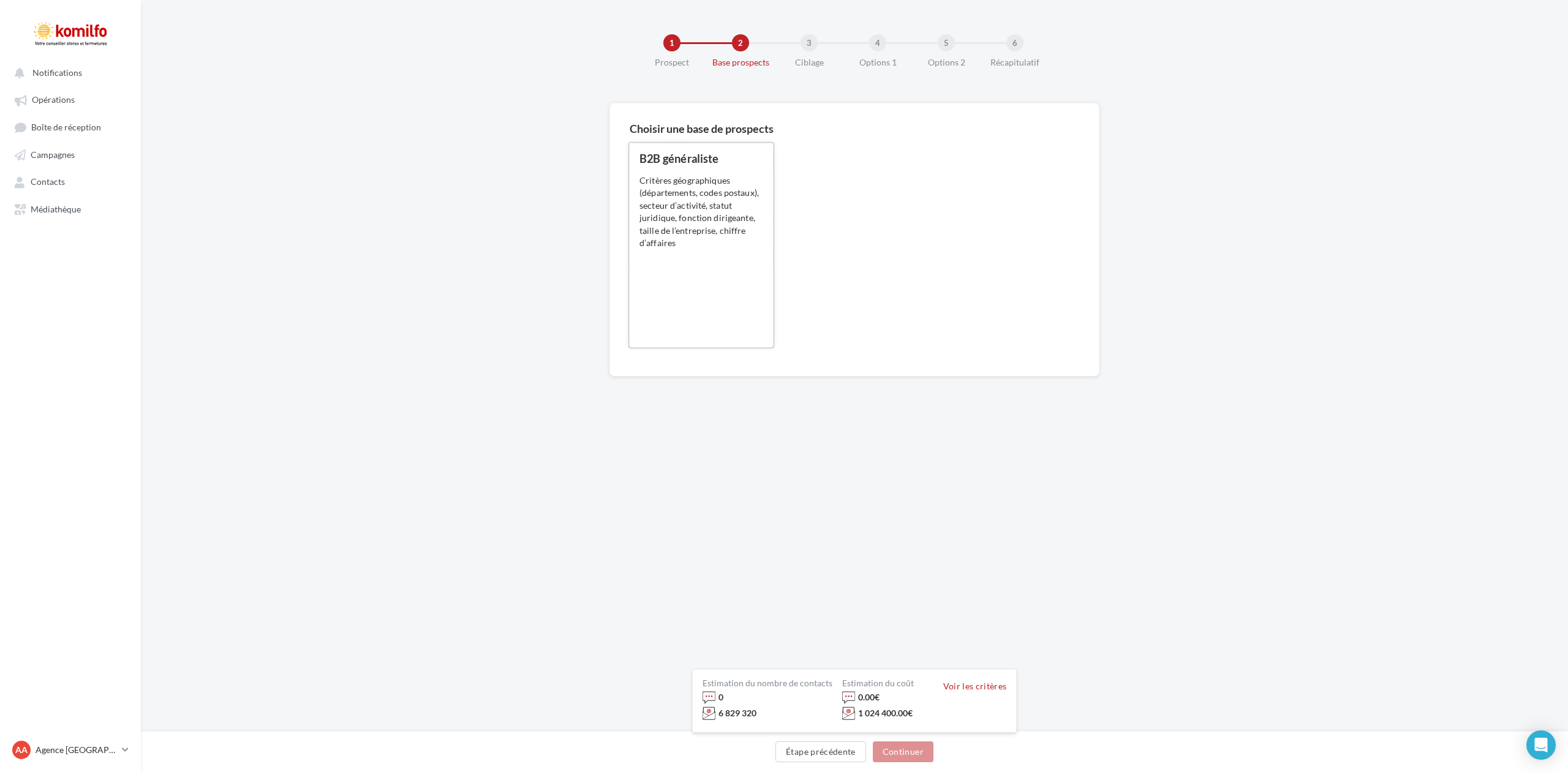
click at [709, 272] on div "B2B généraliste 0.12 € HT/prospect 0.07 € HT/prospect Critères géographiques (d…" at bounding box center [701, 244] width 124 height 185
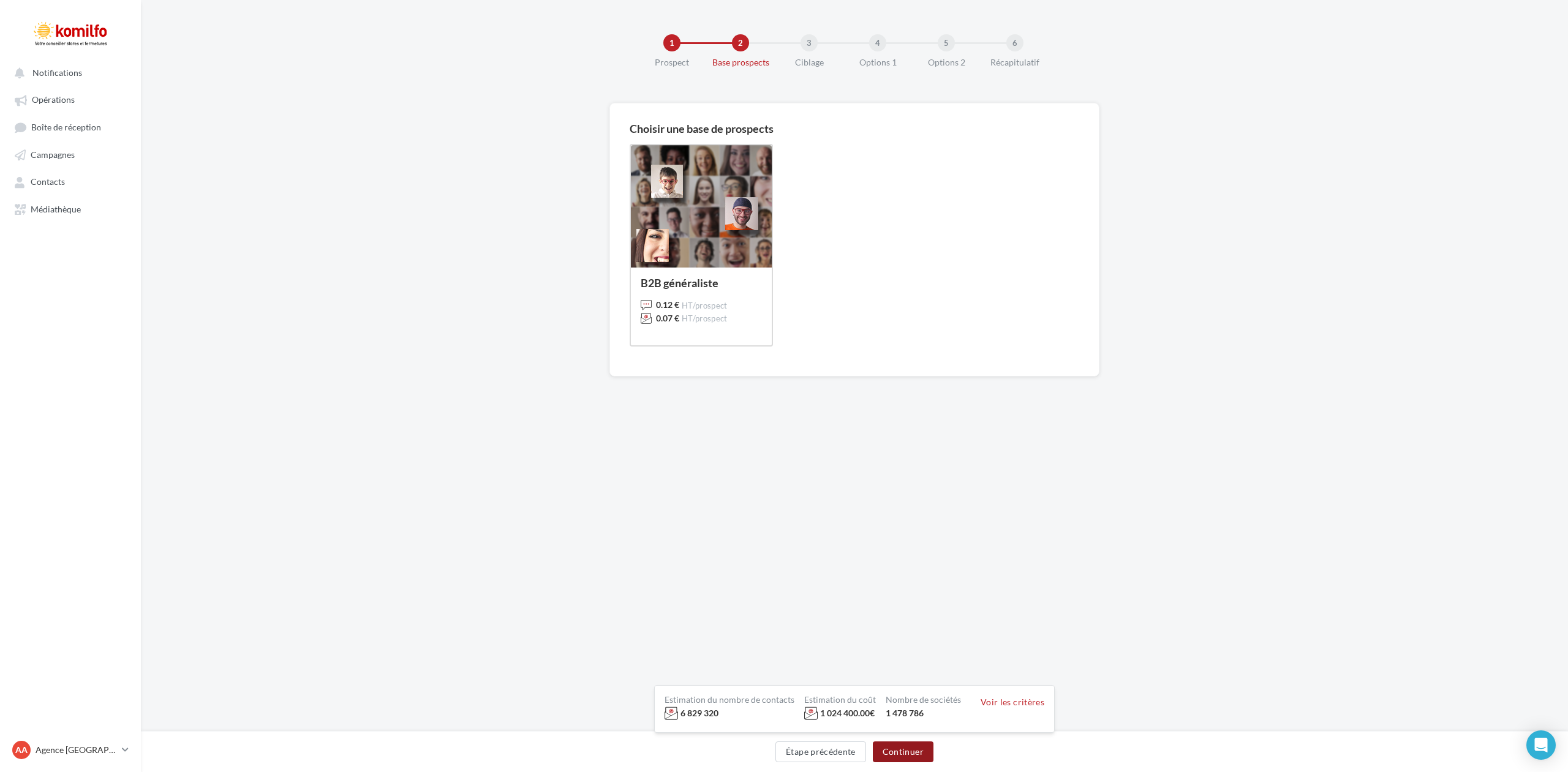
click at [900, 748] on button "Continuer" at bounding box center [903, 752] width 61 height 21
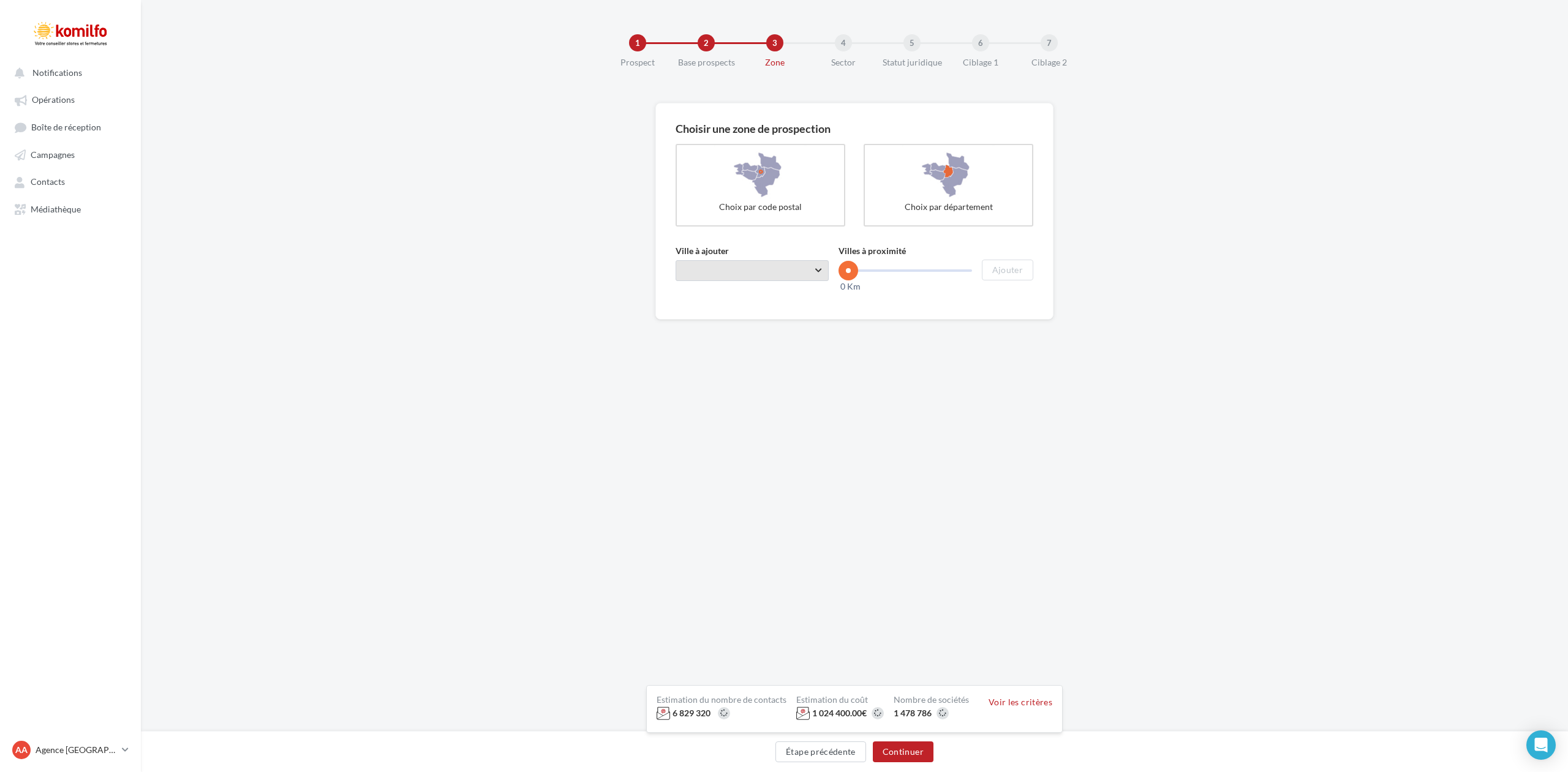
click at [730, 270] on span "Taper le début d'un code postal ou d'une ville ..." at bounding box center [752, 271] width 153 height 21
type input "*****"
click at [731, 299] on div "Aix-en-Provence (13100)" at bounding box center [752, 301] width 114 height 14
drag, startPoint x: 852, startPoint y: 272, endPoint x: 886, endPoint y: 271, distance: 34.0
click at [886, 271] on span at bounding box center [886, 271] width 19 height 19
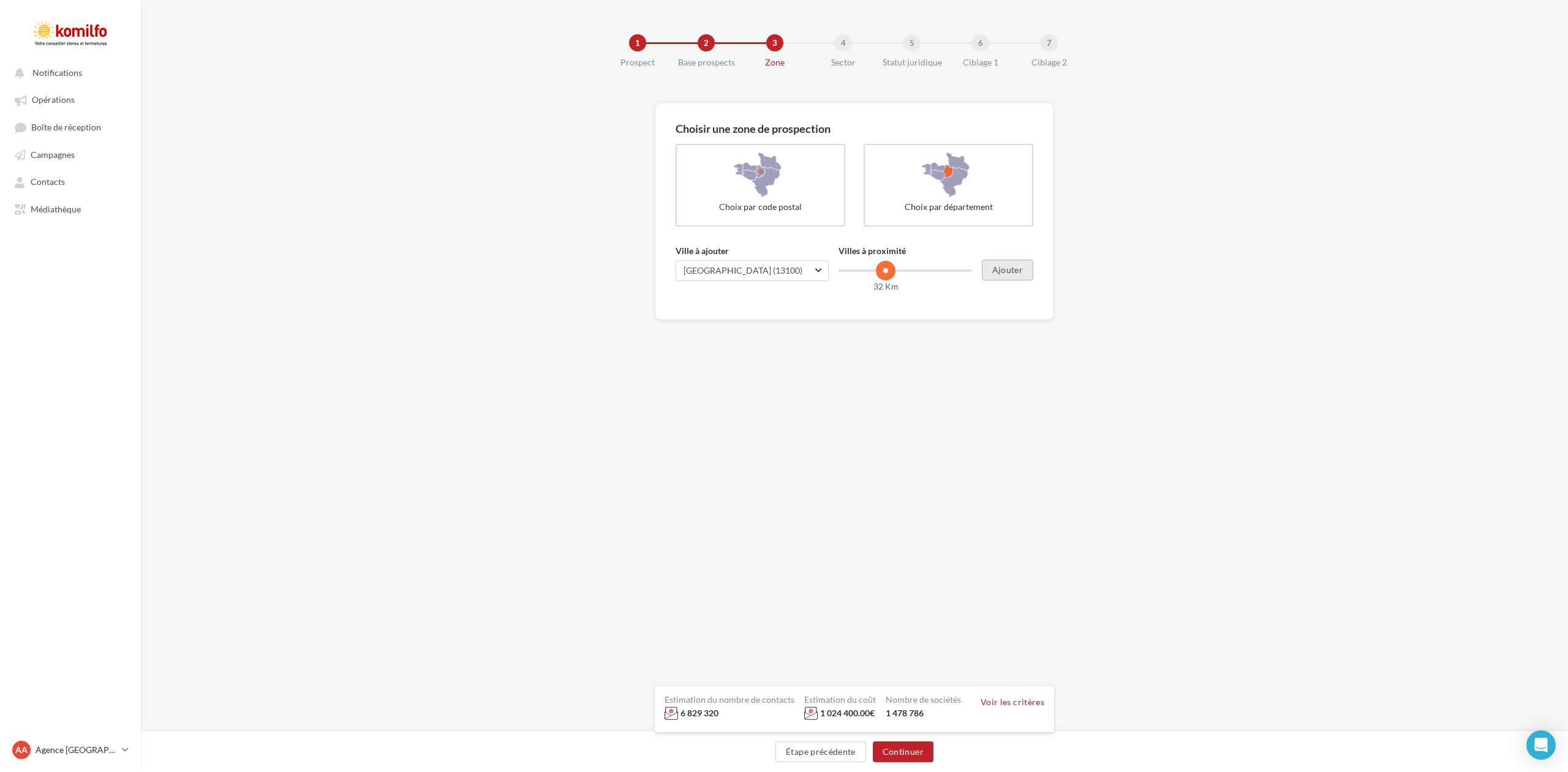
click at [995, 270] on button "Ajouter" at bounding box center [1007, 271] width 51 height 21
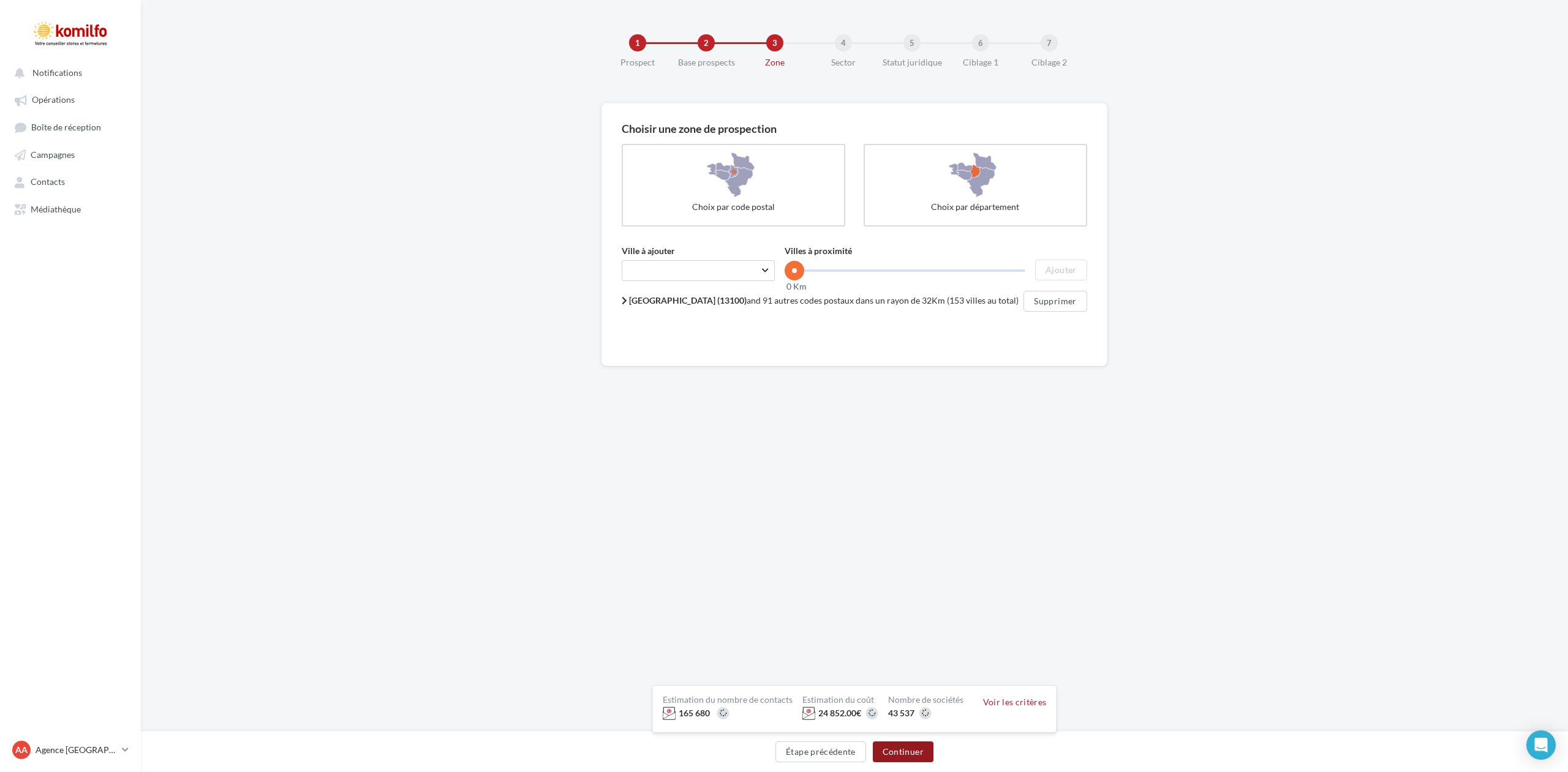
click at [898, 751] on button "Continuer" at bounding box center [903, 752] width 61 height 21
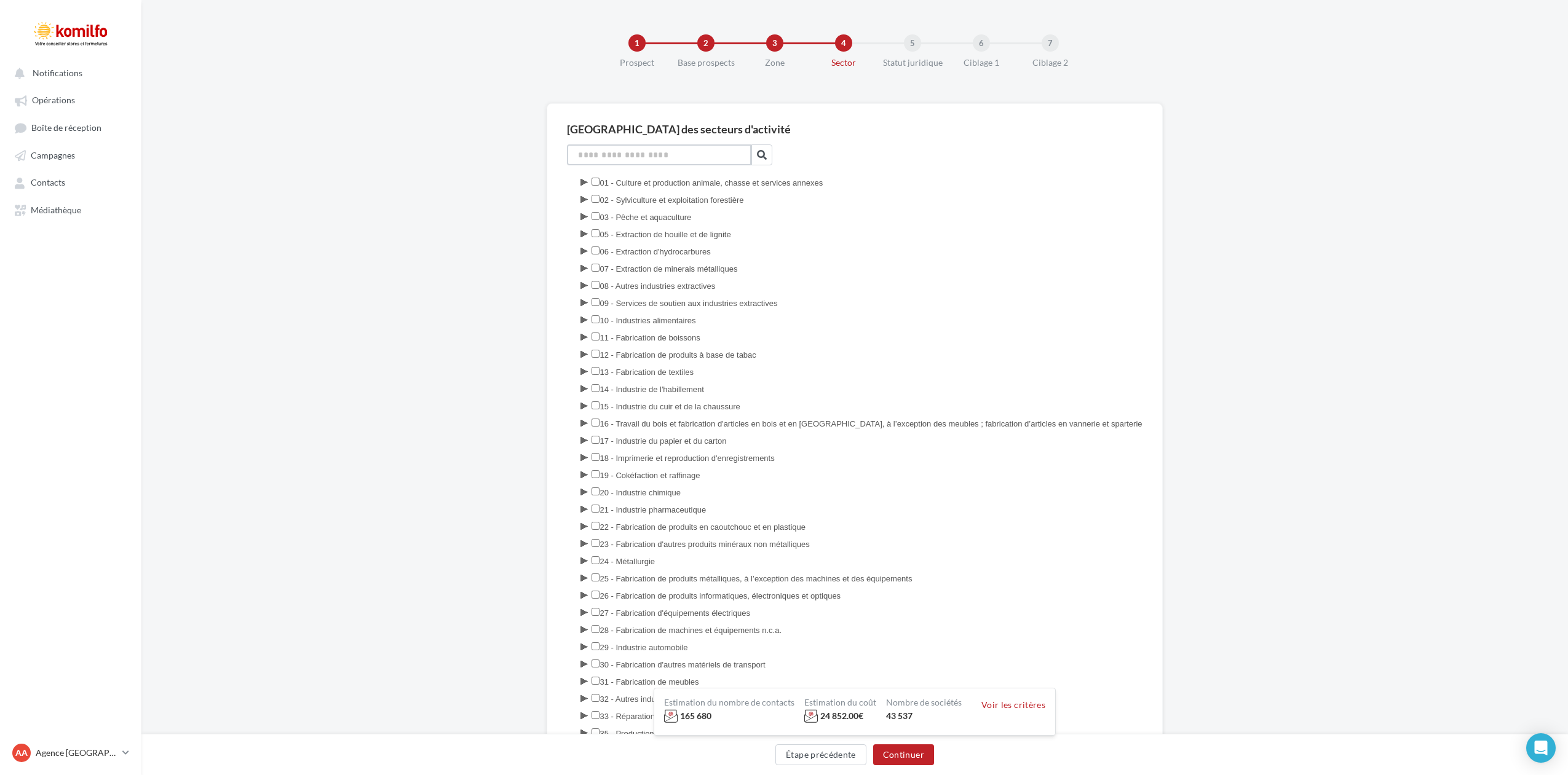
click at [628, 153] on input at bounding box center [659, 155] width 184 height 21
type input "**********"
click button at bounding box center [738, 154] width 5 height 5
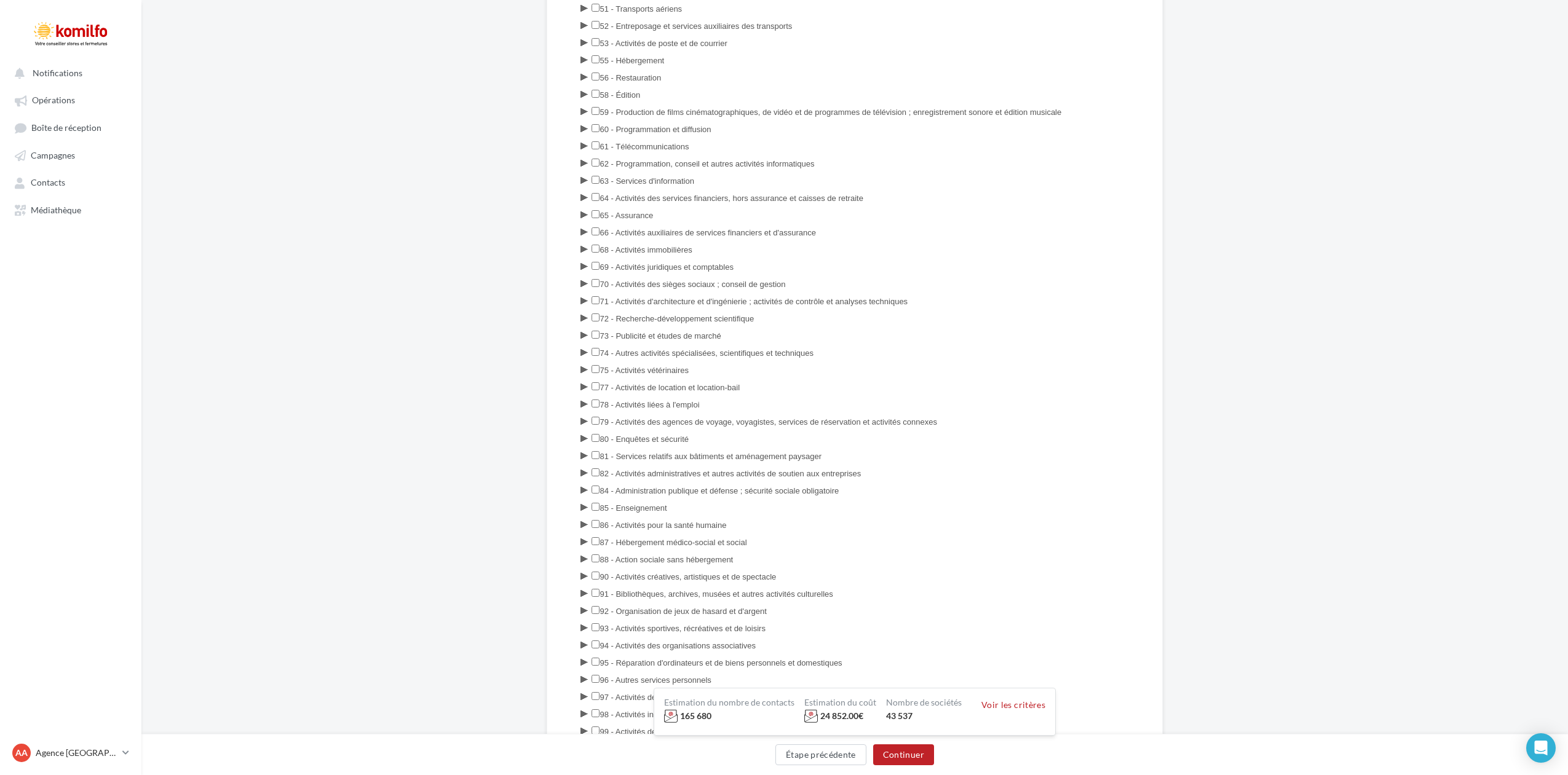
scroll to position [931, 0]
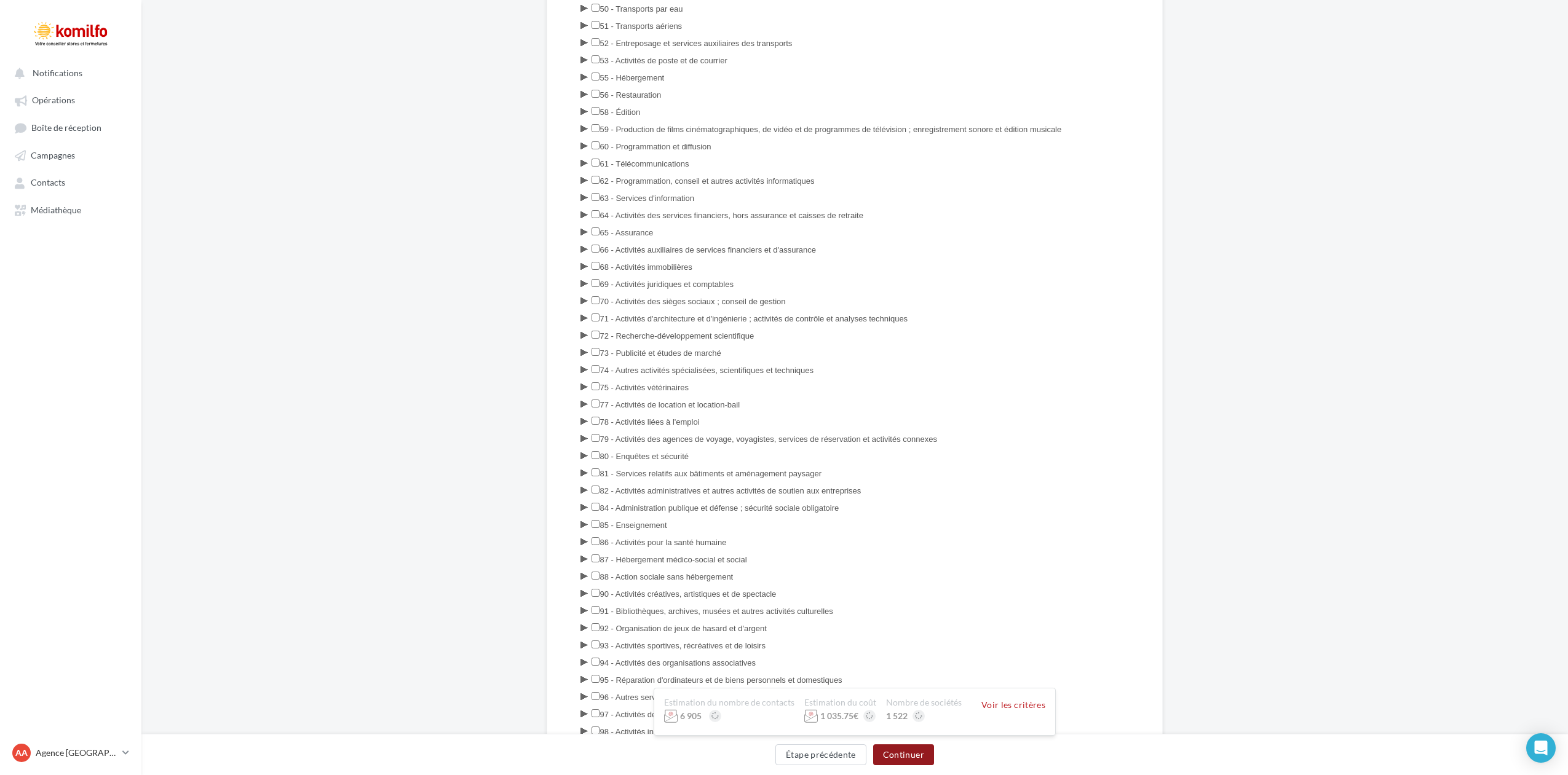
click at [910, 752] on button "Continuer" at bounding box center [903, 755] width 61 height 21
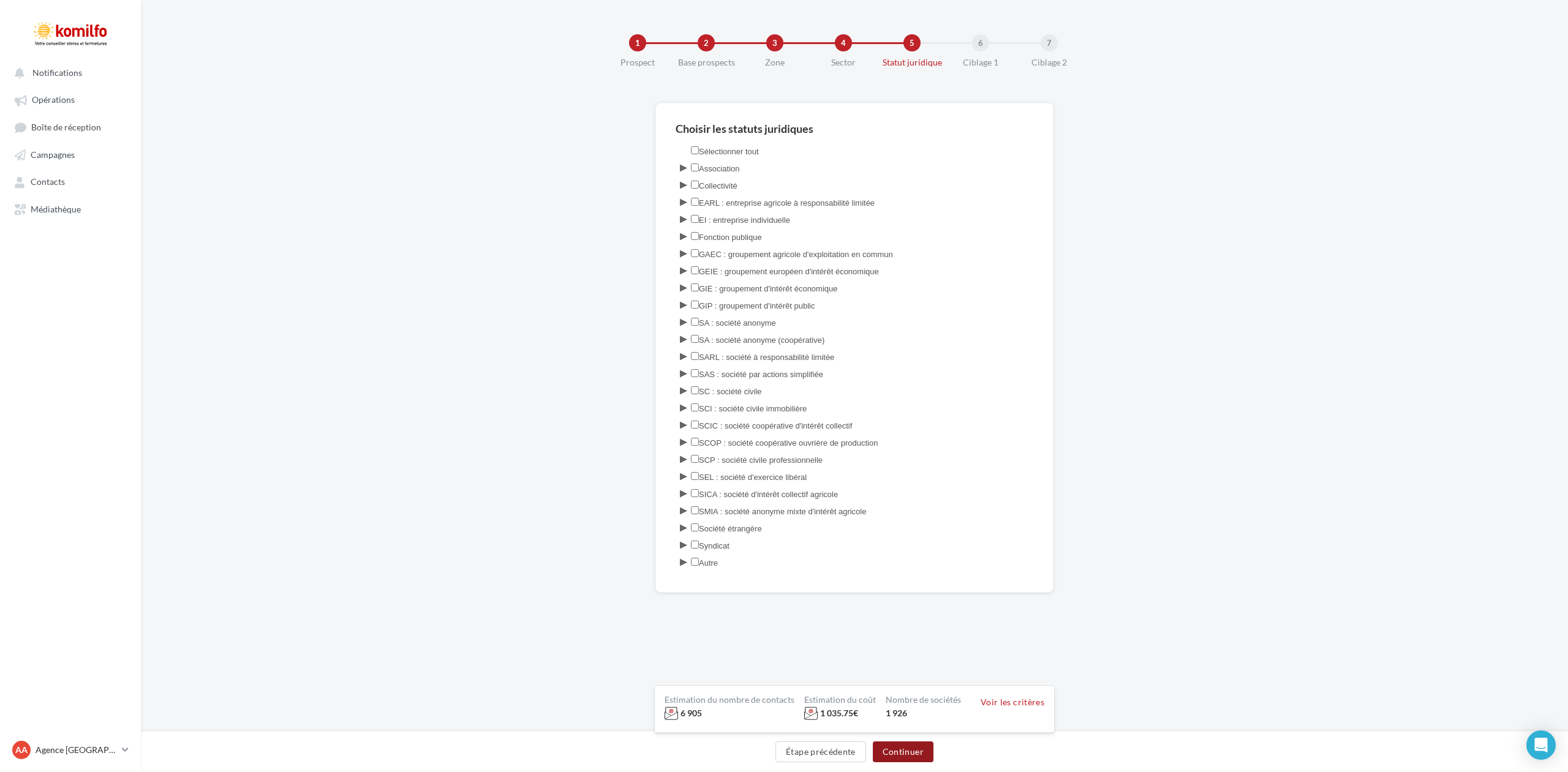
click at [909, 756] on button "Continuer" at bounding box center [903, 752] width 61 height 21
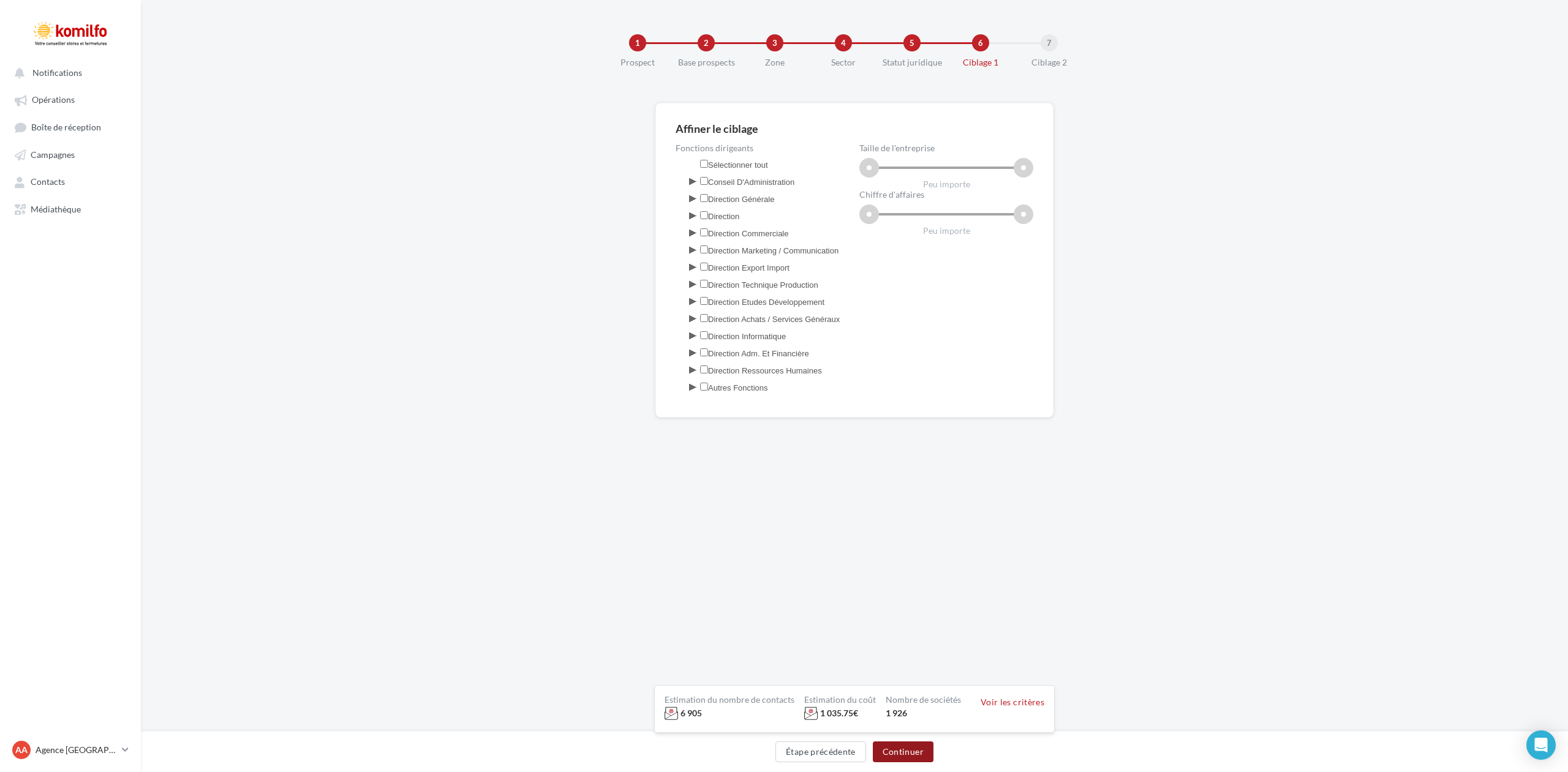
click at [909, 756] on button "Continuer" at bounding box center [903, 752] width 61 height 21
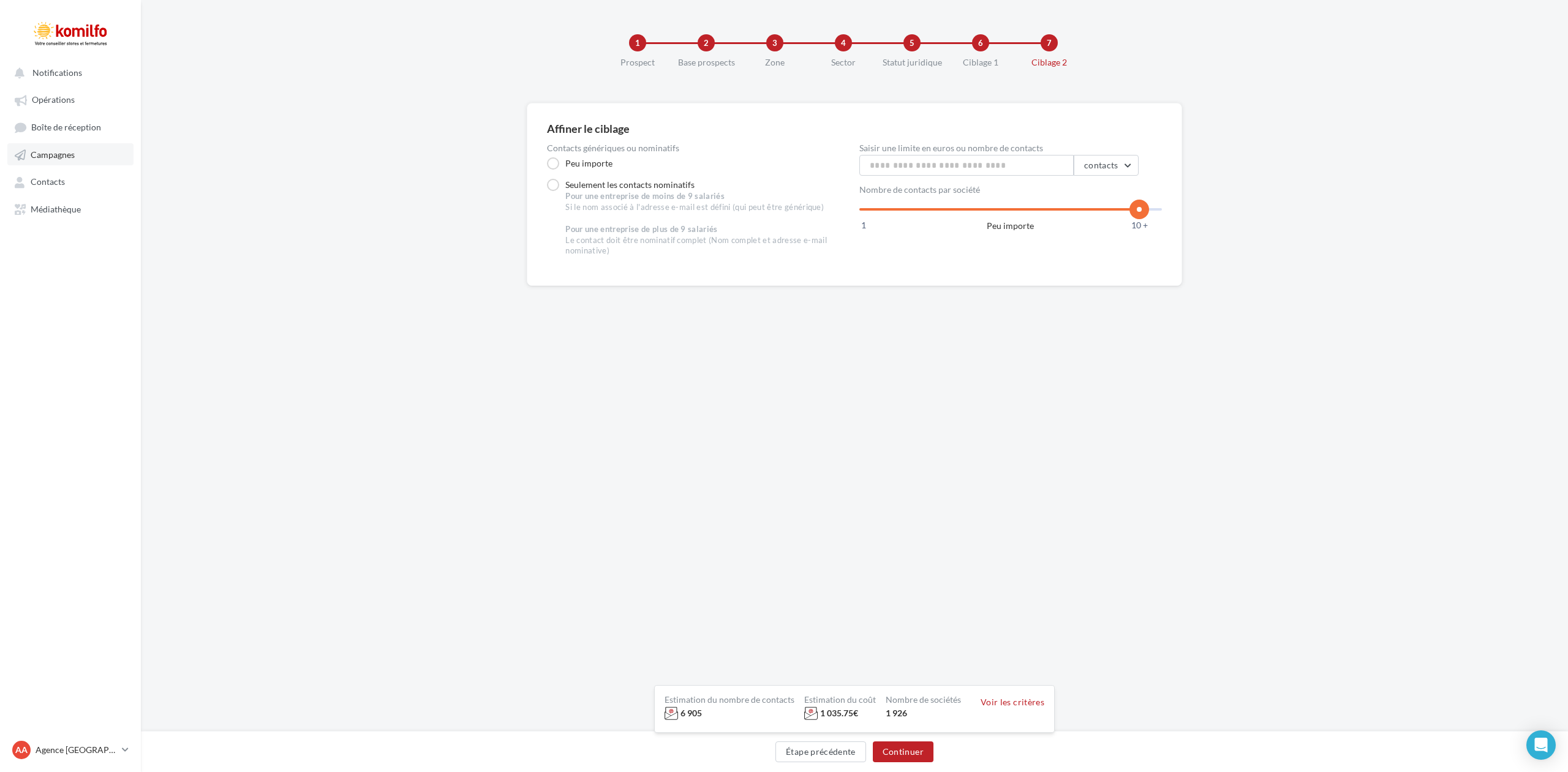
click at [69, 148] on link "Campagnes" at bounding box center [71, 154] width 127 height 22
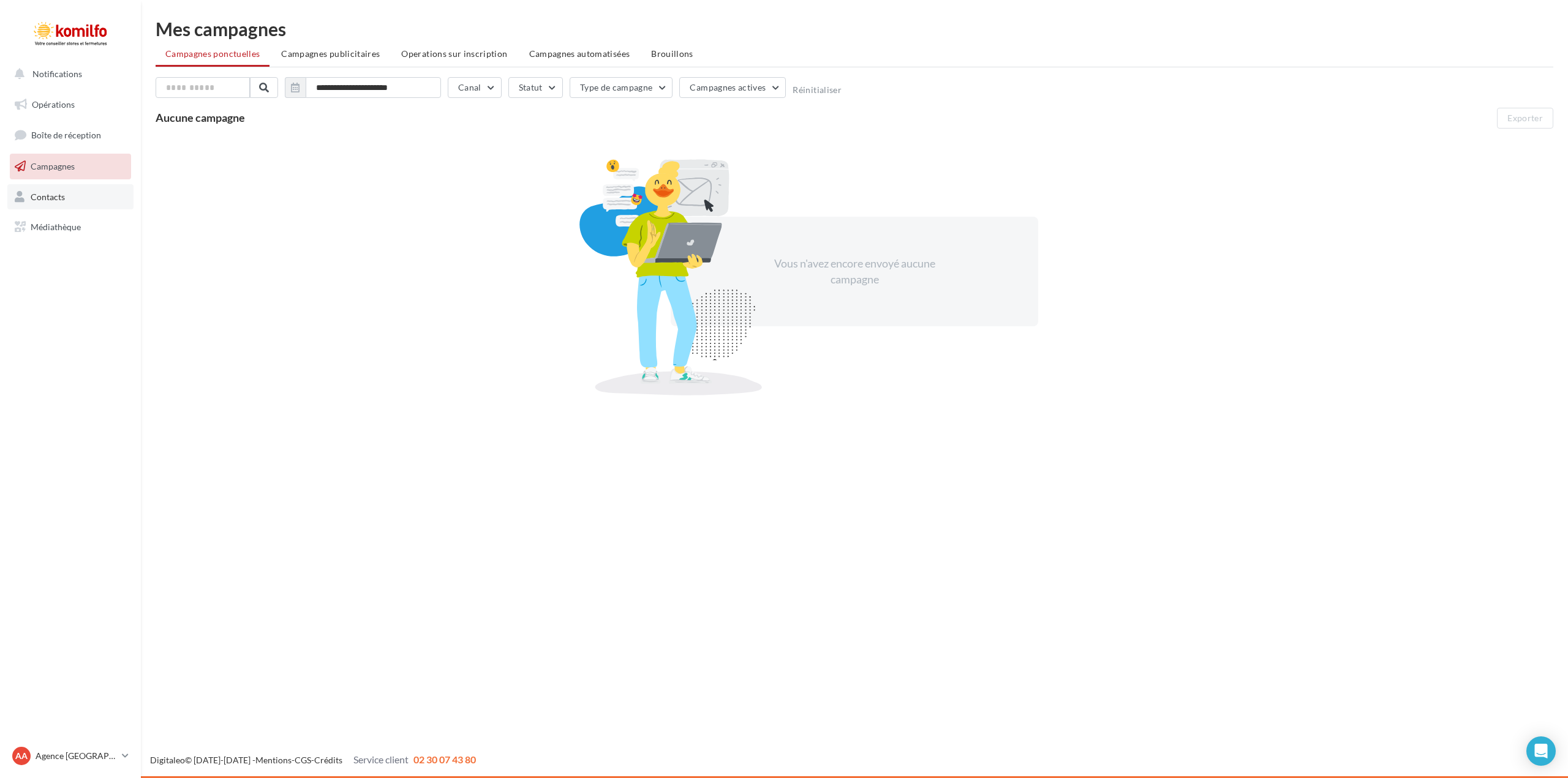
click at [65, 196] on span "Contacts" at bounding box center [47, 196] width 34 height 11
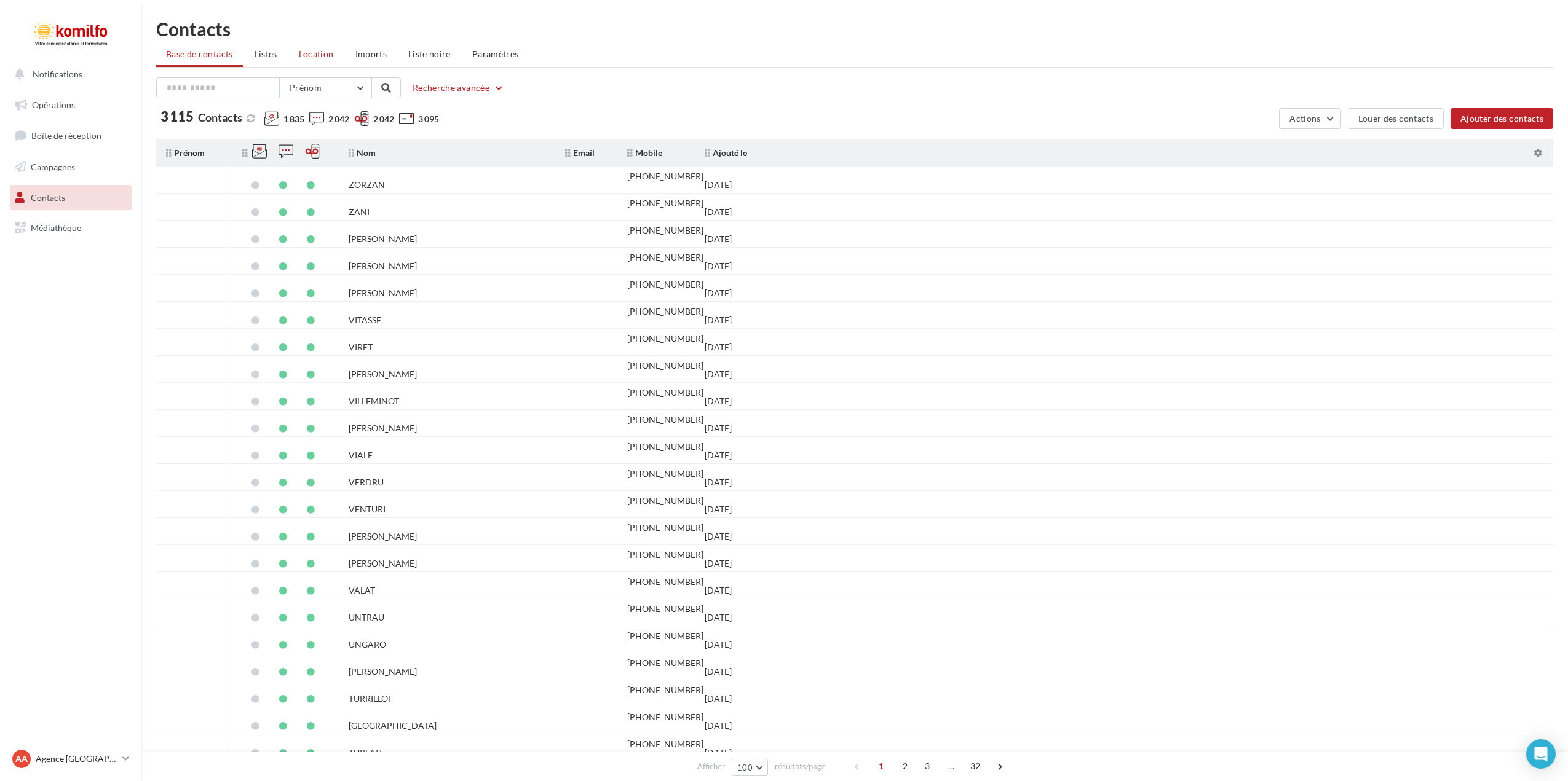
click at [317, 48] on li "Location" at bounding box center [316, 53] width 54 height 22
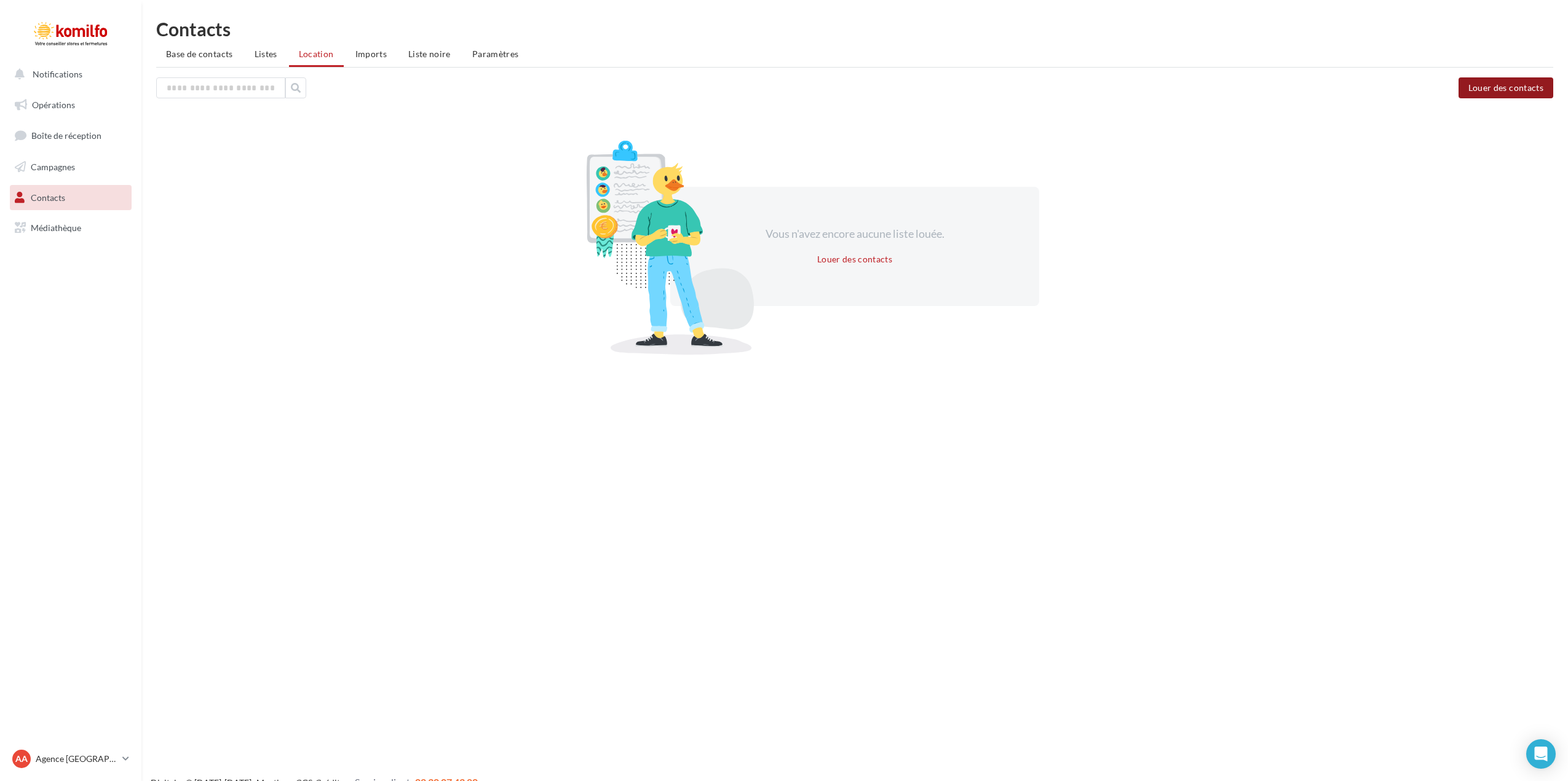
click at [1501, 82] on button "Louer des contacts" at bounding box center [1506, 88] width 95 height 21
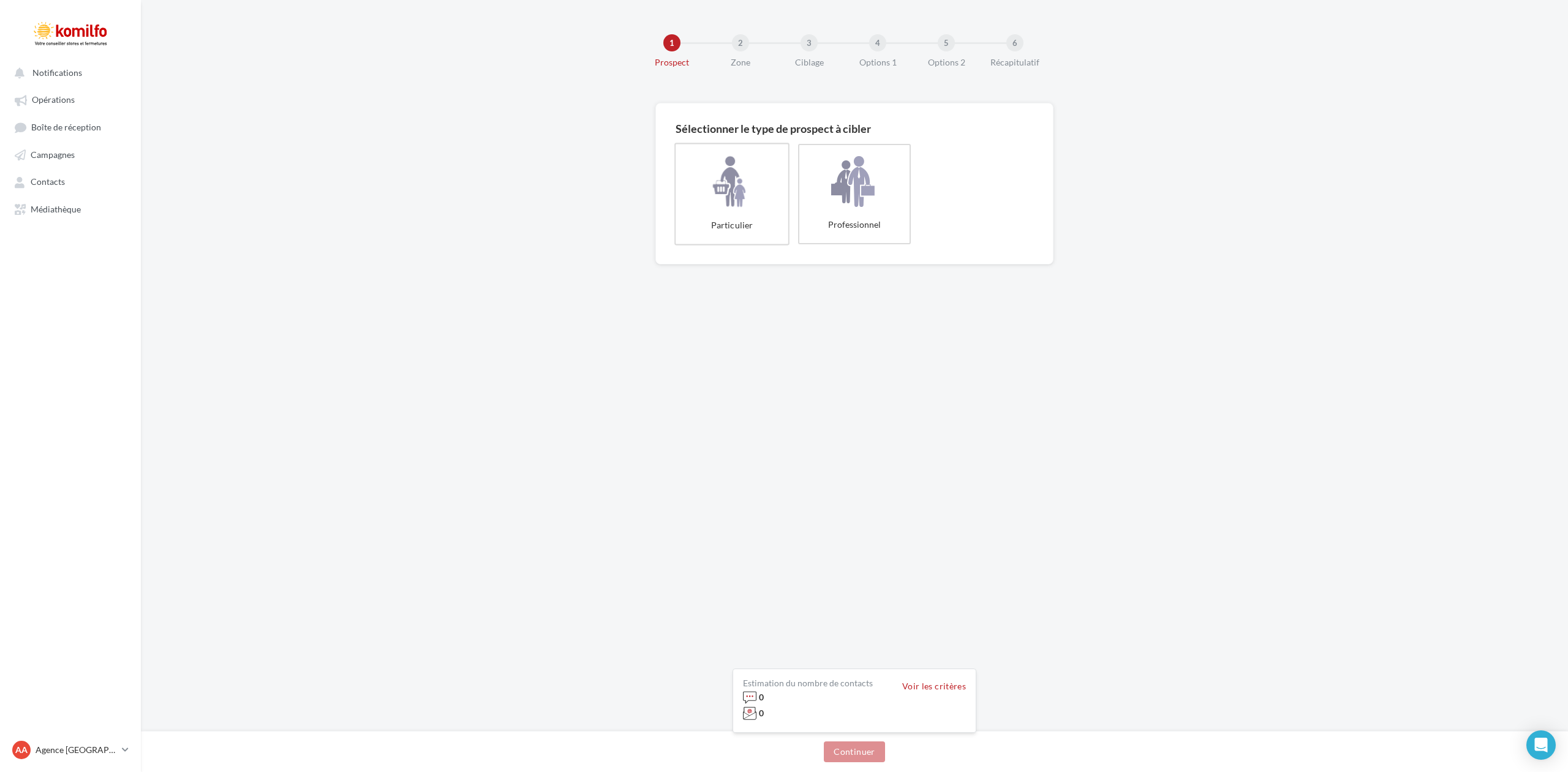
click at [715, 196] on label "Particulier" at bounding box center [732, 194] width 115 height 102
click at [856, 748] on button "Continuer" at bounding box center [854, 752] width 61 height 21
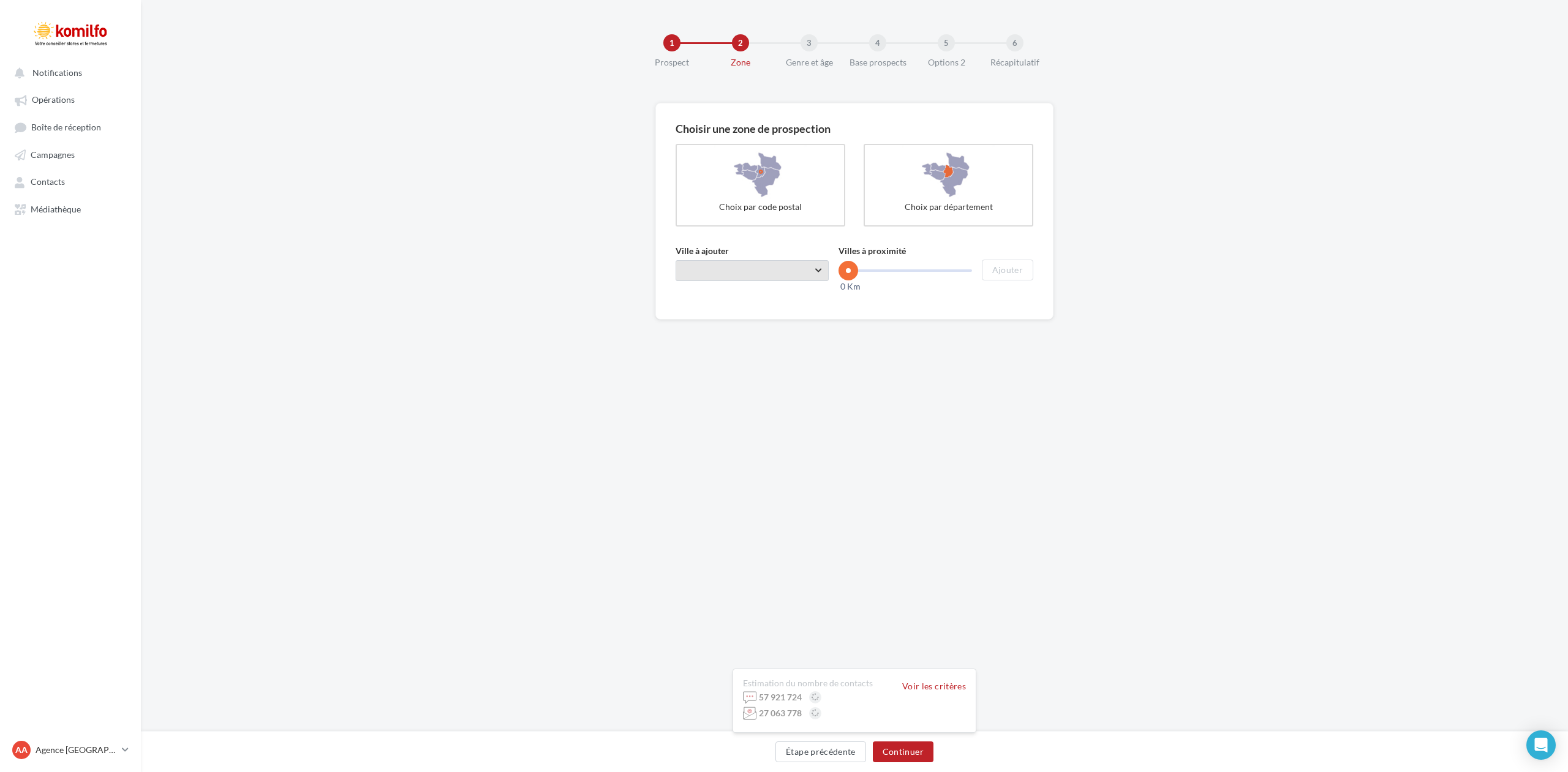
click at [741, 269] on span "Taper le début d'un code postal ou d'une ville ..." at bounding box center [752, 271] width 153 height 21
type input "*****"
click at [723, 303] on div "Manosque (04100)" at bounding box center [752, 301] width 114 height 14
drag, startPoint x: 848, startPoint y: 273, endPoint x: 907, endPoint y: 271, distance: 59.0
click at [907, 271] on span at bounding box center [907, 271] width 19 height 19
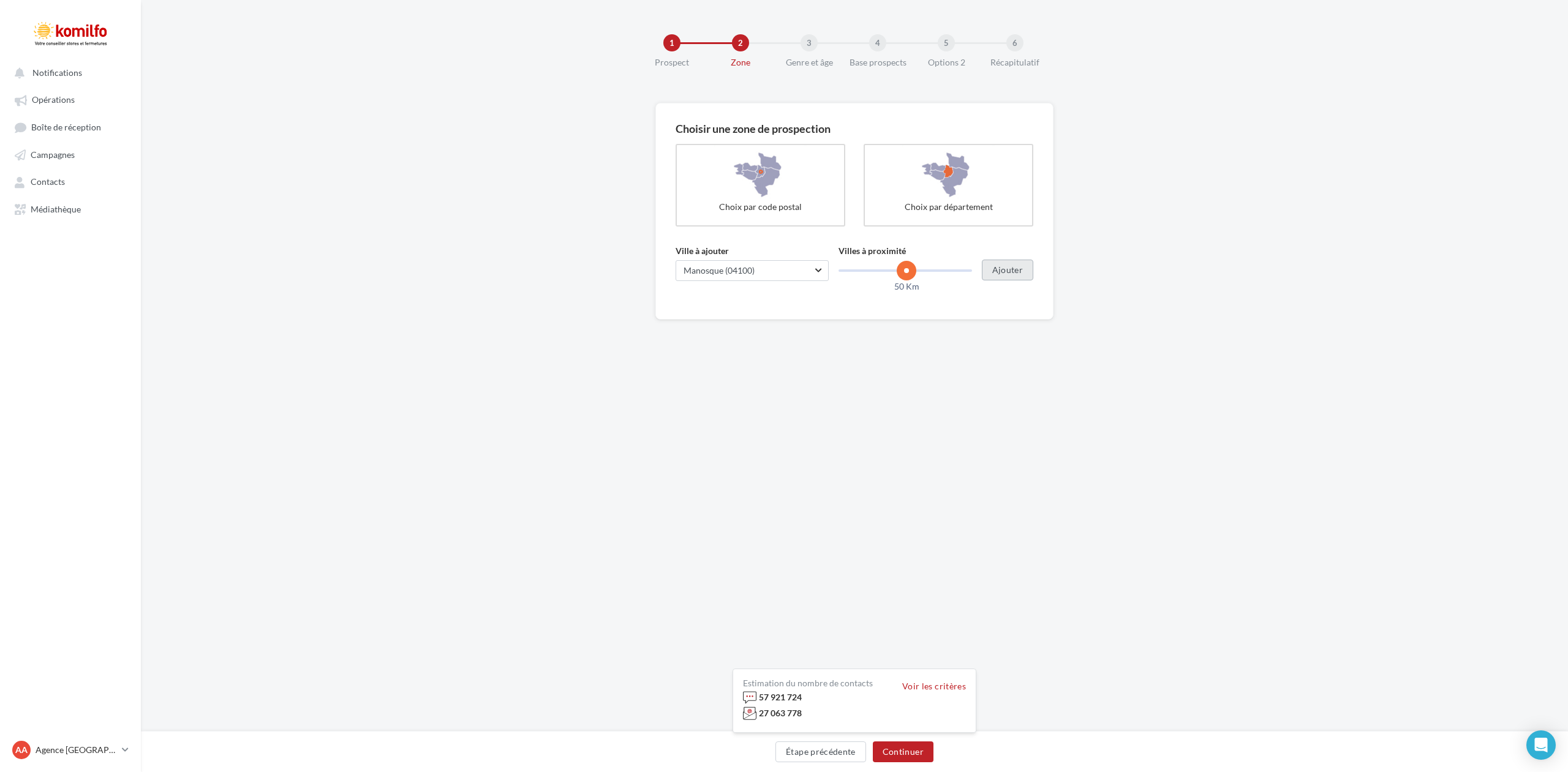
click at [1022, 272] on button "Ajouter" at bounding box center [1007, 271] width 51 height 21
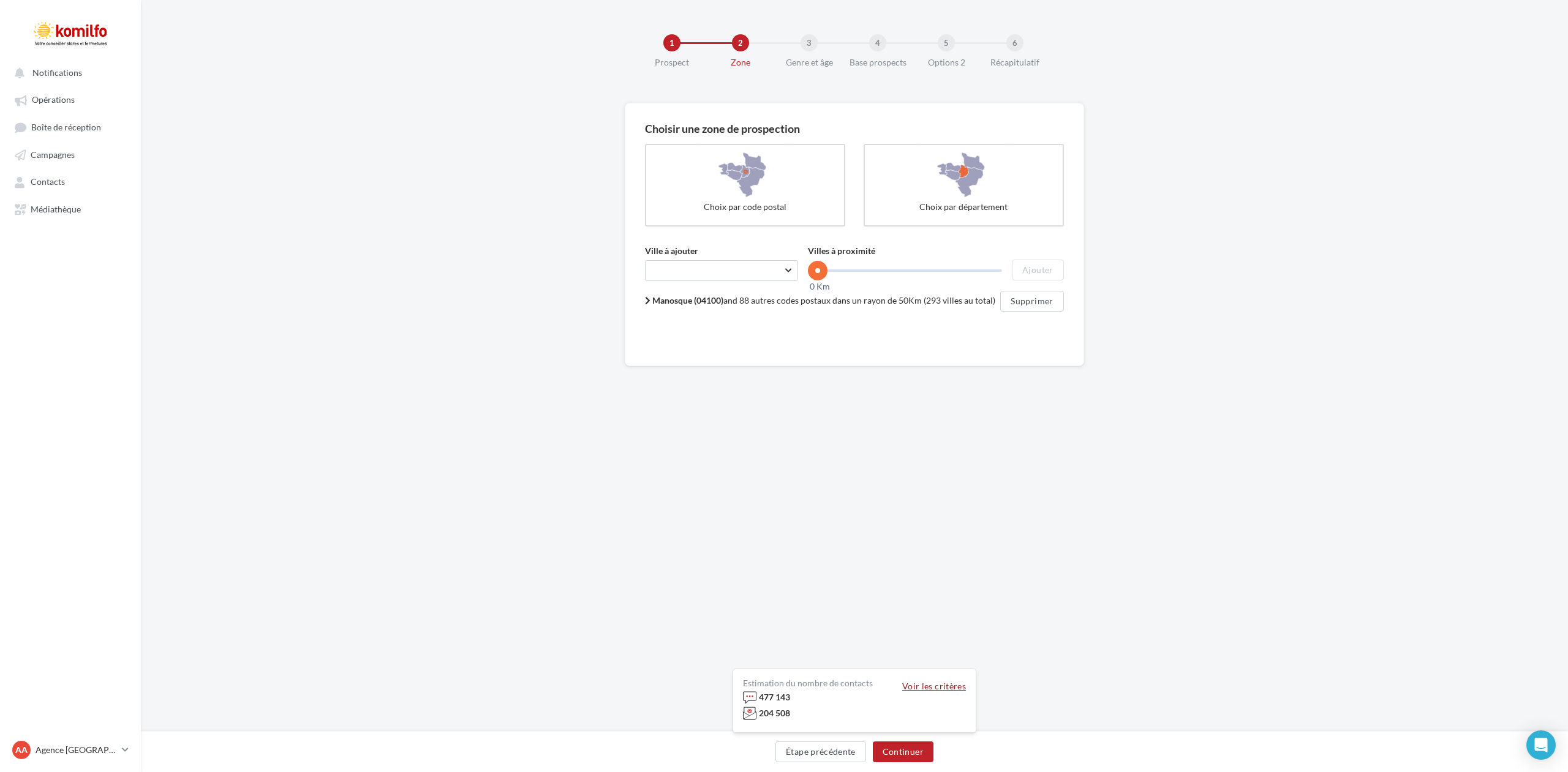
click at [912, 687] on button "Voir les critères" at bounding box center [934, 686] width 64 height 10
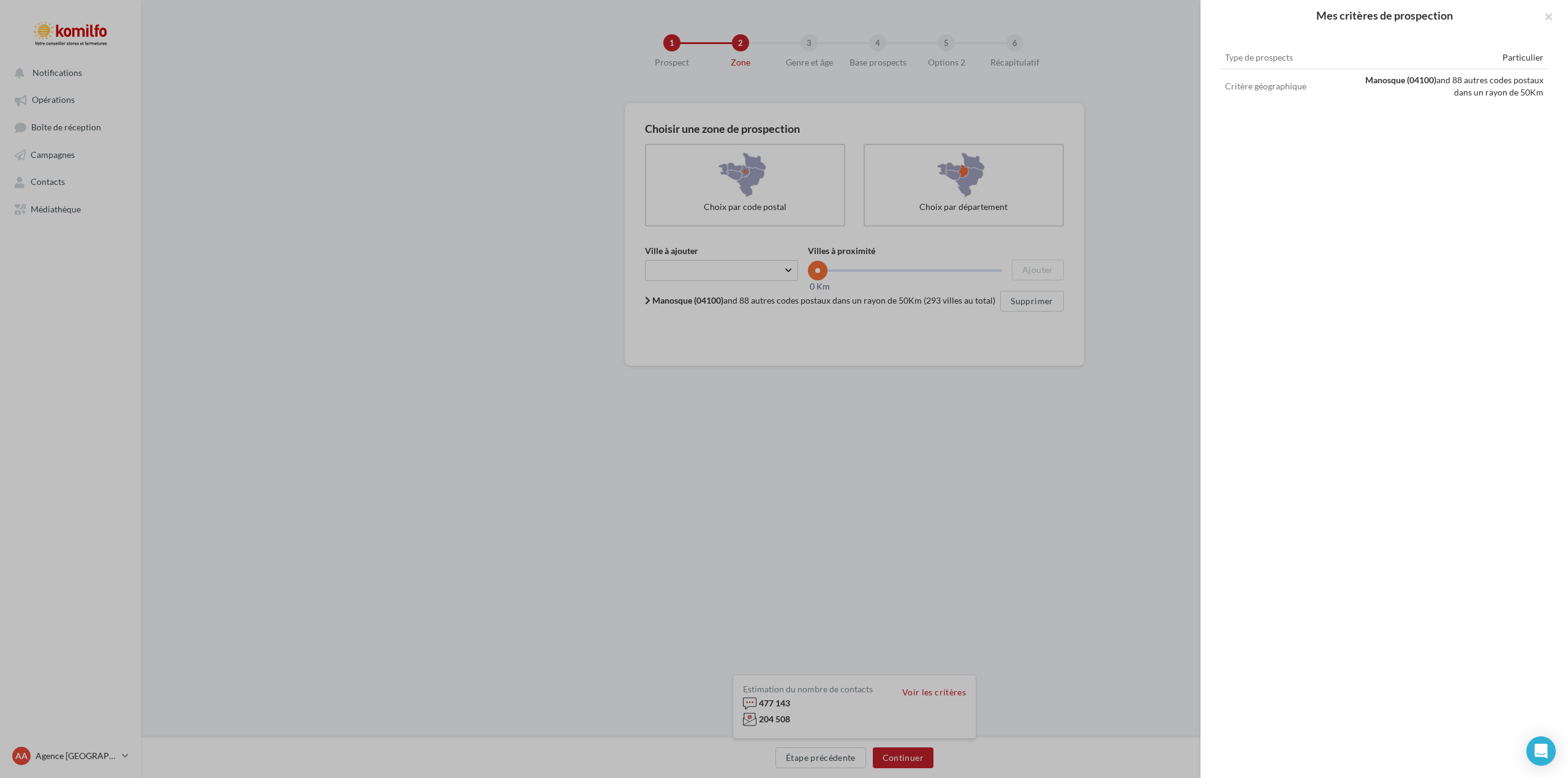
click at [912, 686] on div "Mes critères de prospection Type de prospects Particulier Critère géographique …" at bounding box center [784, 389] width 1568 height 778
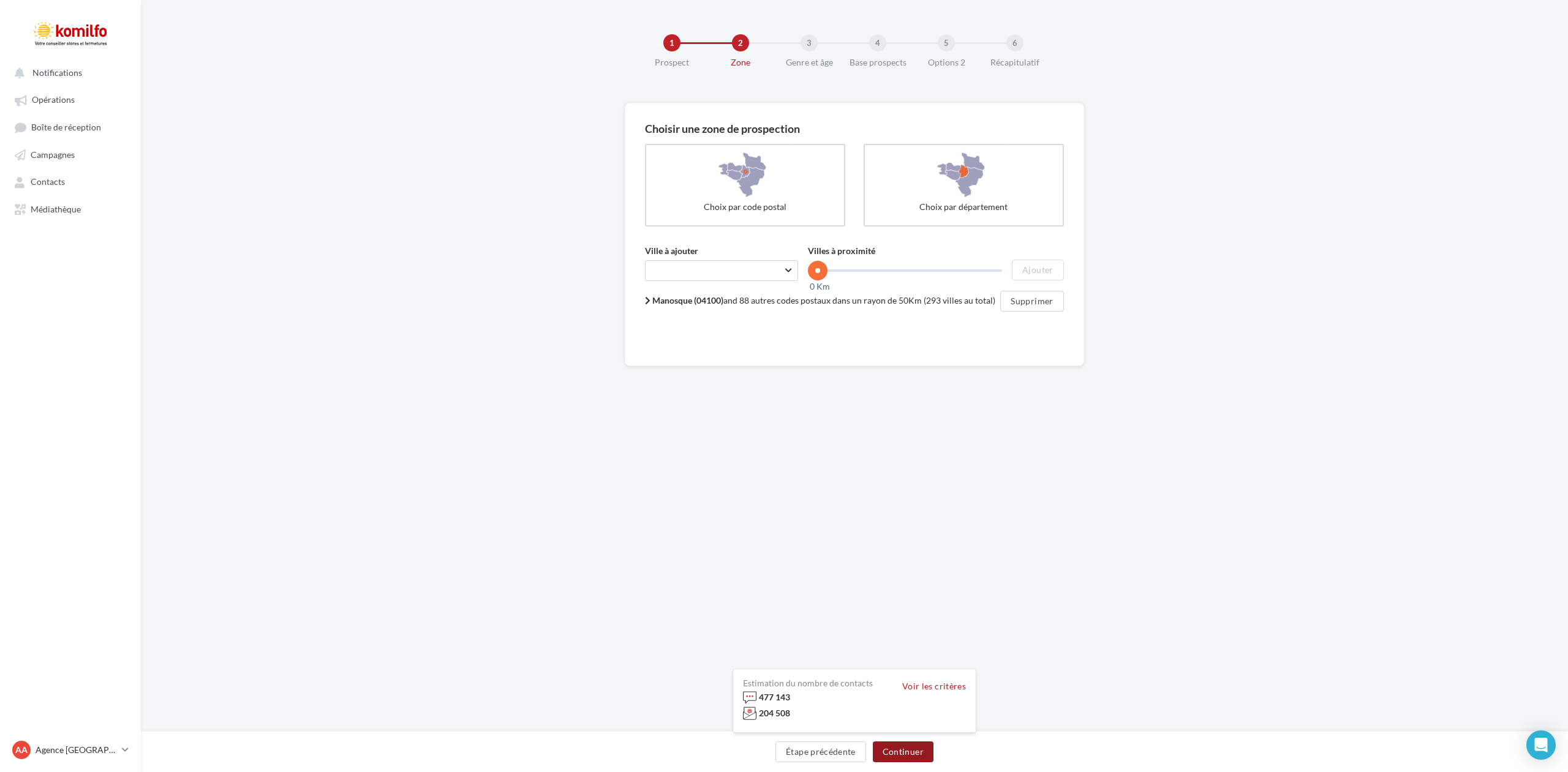
click at [909, 748] on button "Continuer" at bounding box center [903, 752] width 61 height 21
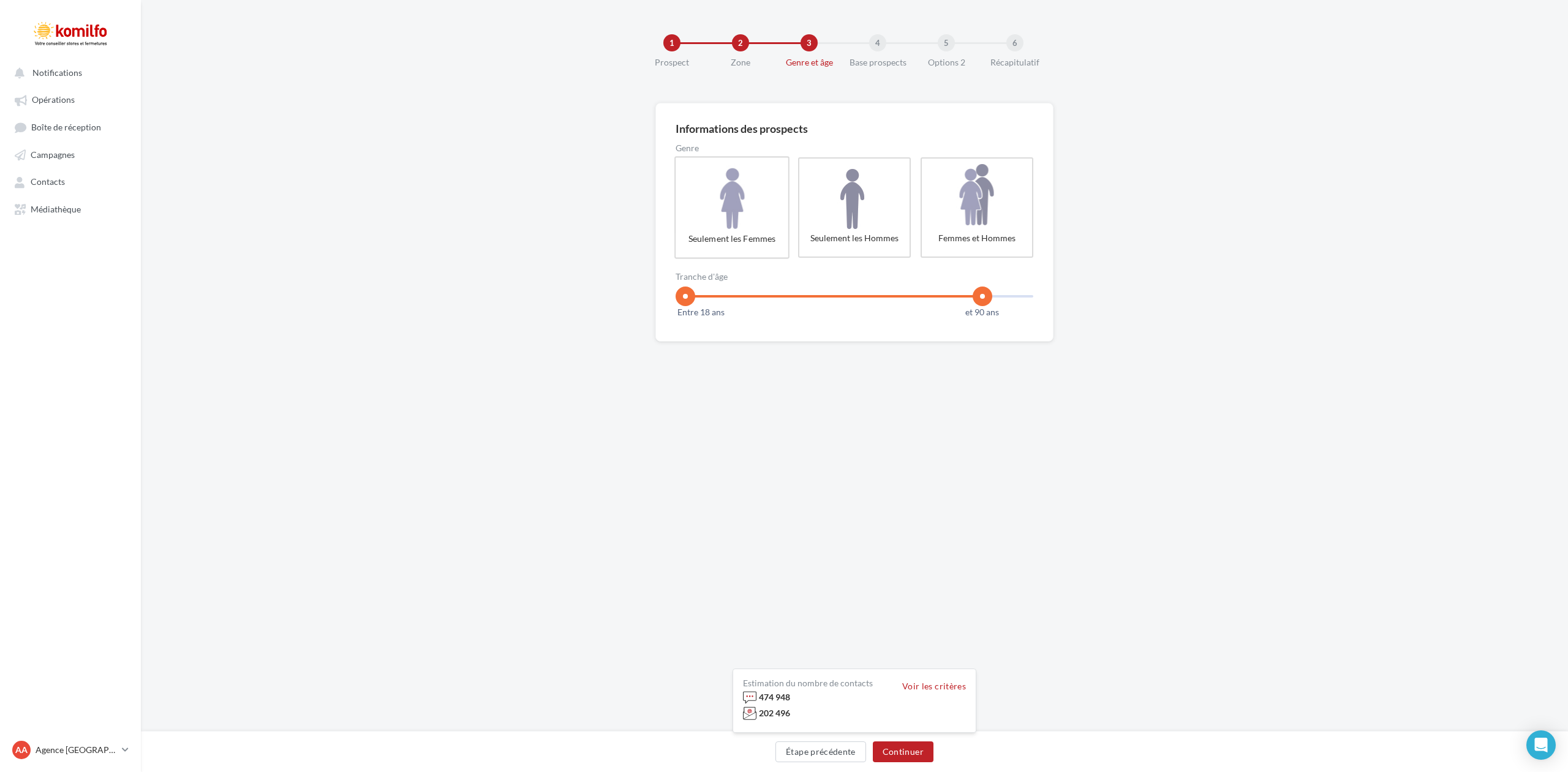
click at [740, 220] on label "Seulement les Femmes" at bounding box center [732, 208] width 115 height 102
drag, startPoint x: 684, startPoint y: 297, endPoint x: 757, endPoint y: 296, distance: 73.0
click at [757, 296] on span at bounding box center [755, 297] width 19 height 19
drag, startPoint x: 984, startPoint y: 293, endPoint x: 872, endPoint y: 299, distance: 112.2
click at [872, 299] on span at bounding box center [875, 297] width 19 height 19
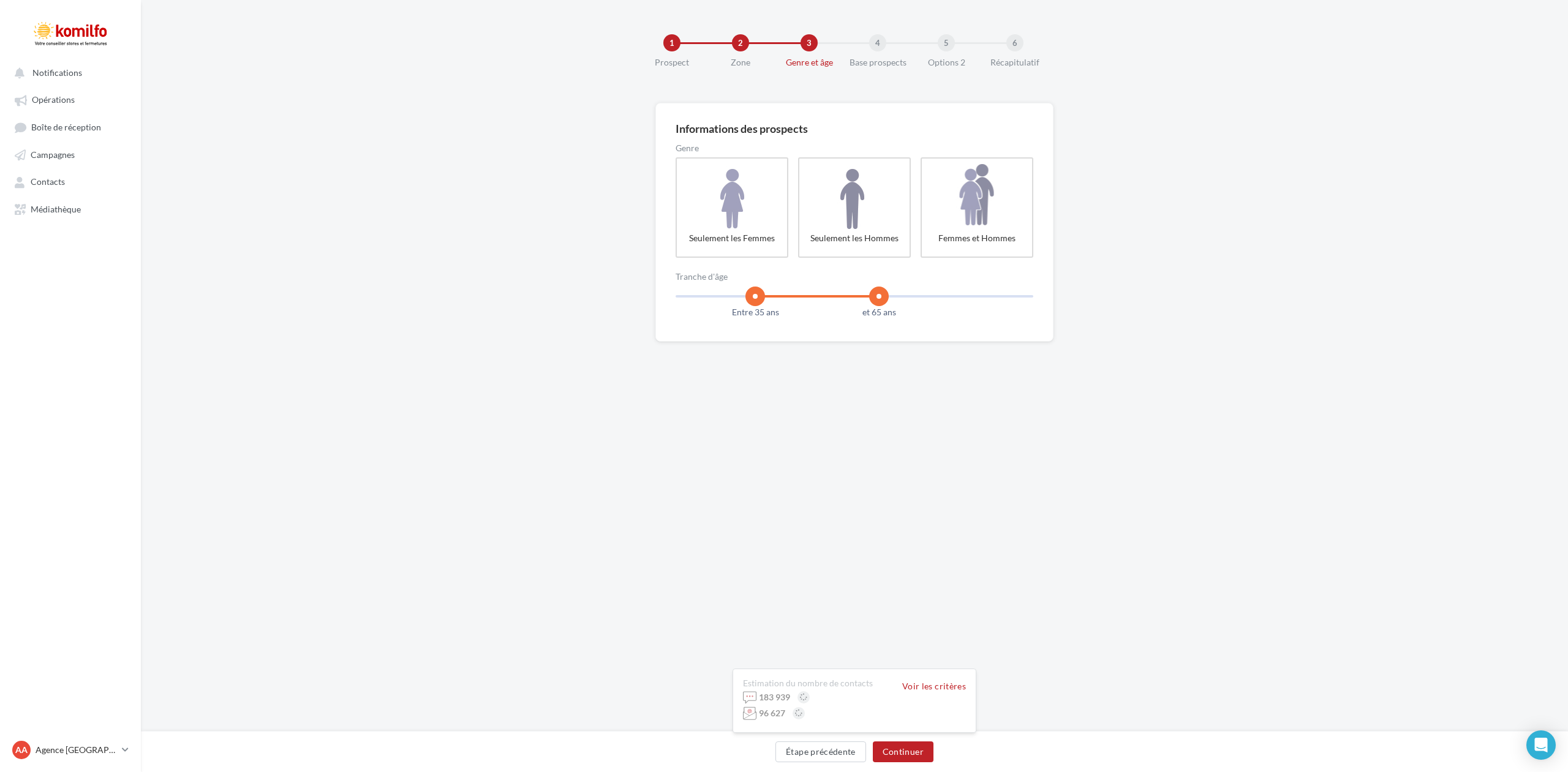
click at [879, 298] on span at bounding box center [879, 297] width 19 height 19
click at [900, 749] on button "Continuer" at bounding box center [903, 752] width 61 height 21
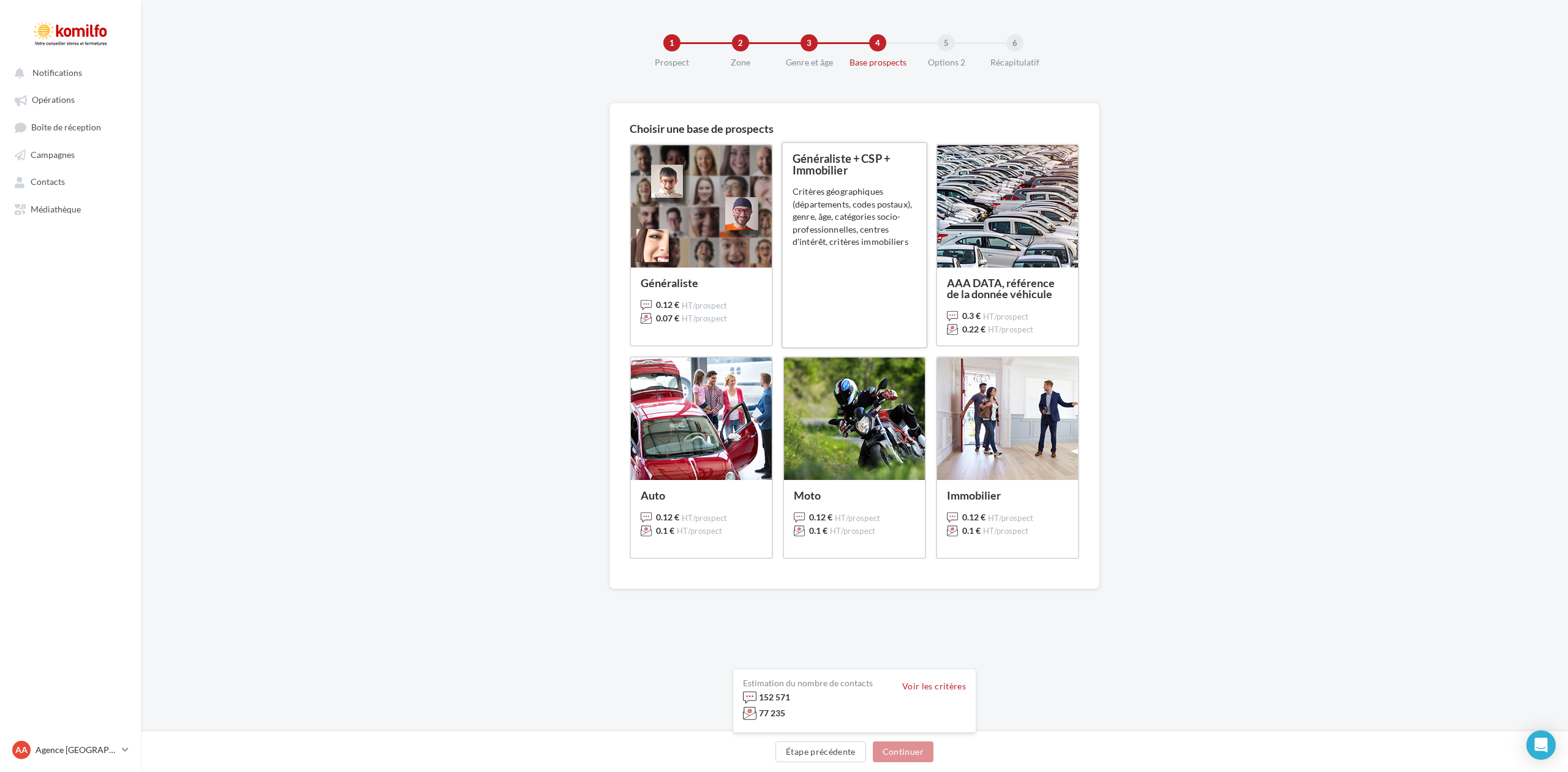
click at [843, 283] on div "Généraliste + CSP + Immobilier 0.11 € HT/prospect 0.065 € HT/prospect Critères …" at bounding box center [855, 244] width 124 height 185
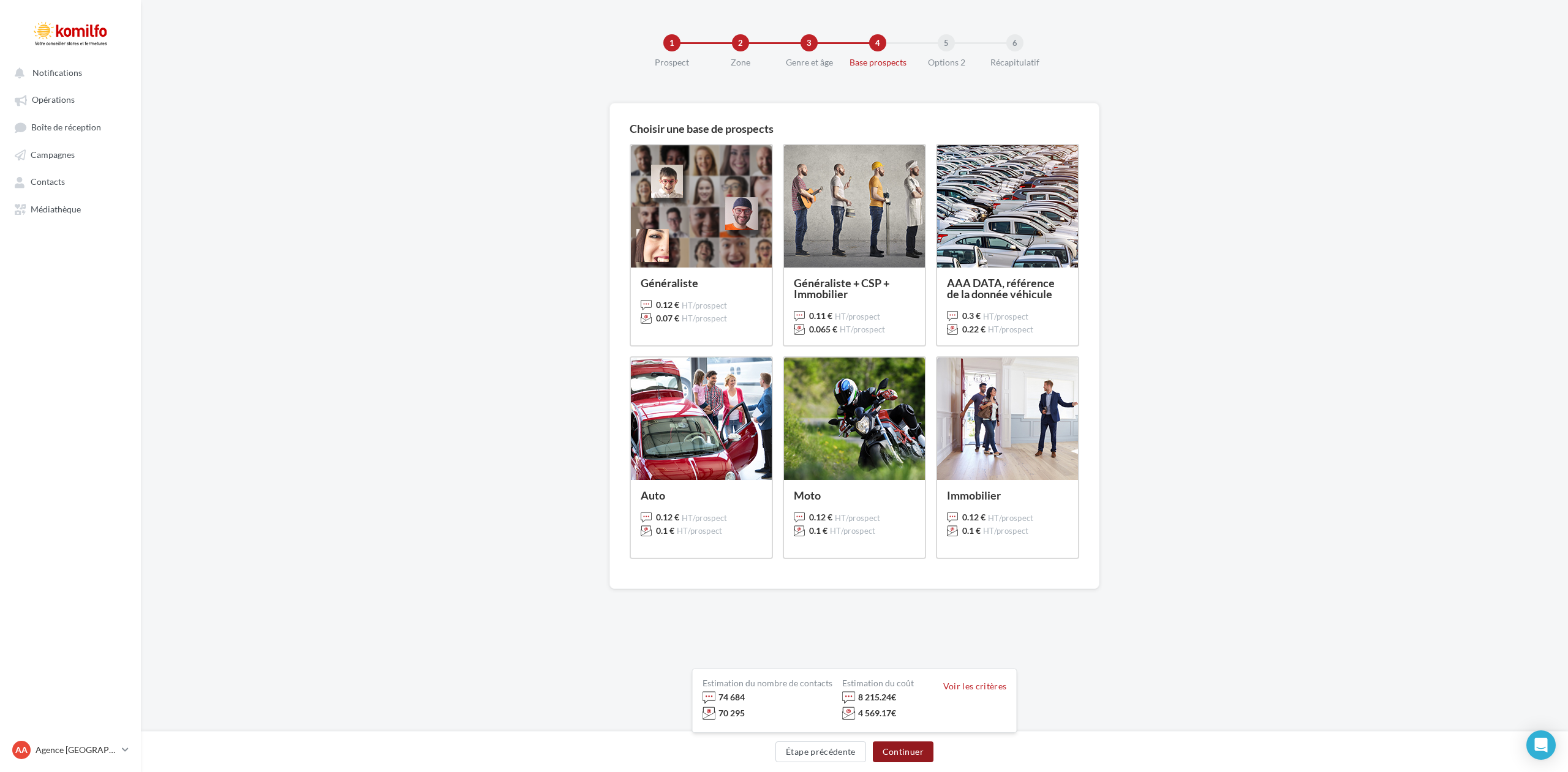
click at [900, 752] on button "Continuer" at bounding box center [903, 752] width 61 height 21
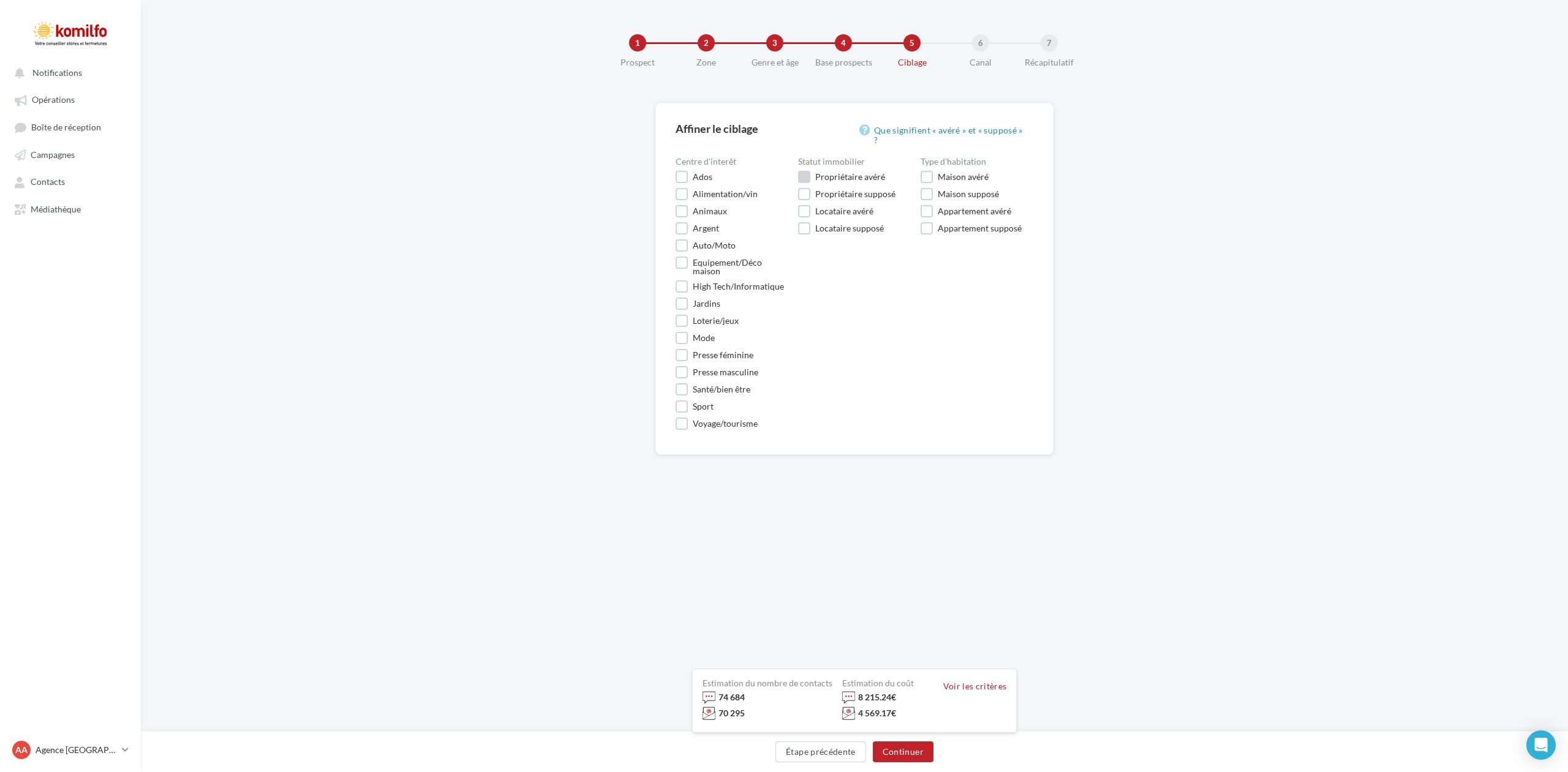
click at [805, 177] on label "Propriétaire avéré" at bounding box center [842, 177] width 87 height 13
click at [930, 178] on label "Maison avéré" at bounding box center [954, 177] width 68 height 13
click at [804, 194] on label "Propriétaire supposé" at bounding box center [847, 194] width 98 height 13
click at [923, 213] on label "Appartement avéré" at bounding box center [966, 211] width 91 height 13
